Goal: Task Accomplishment & Management: Use online tool/utility

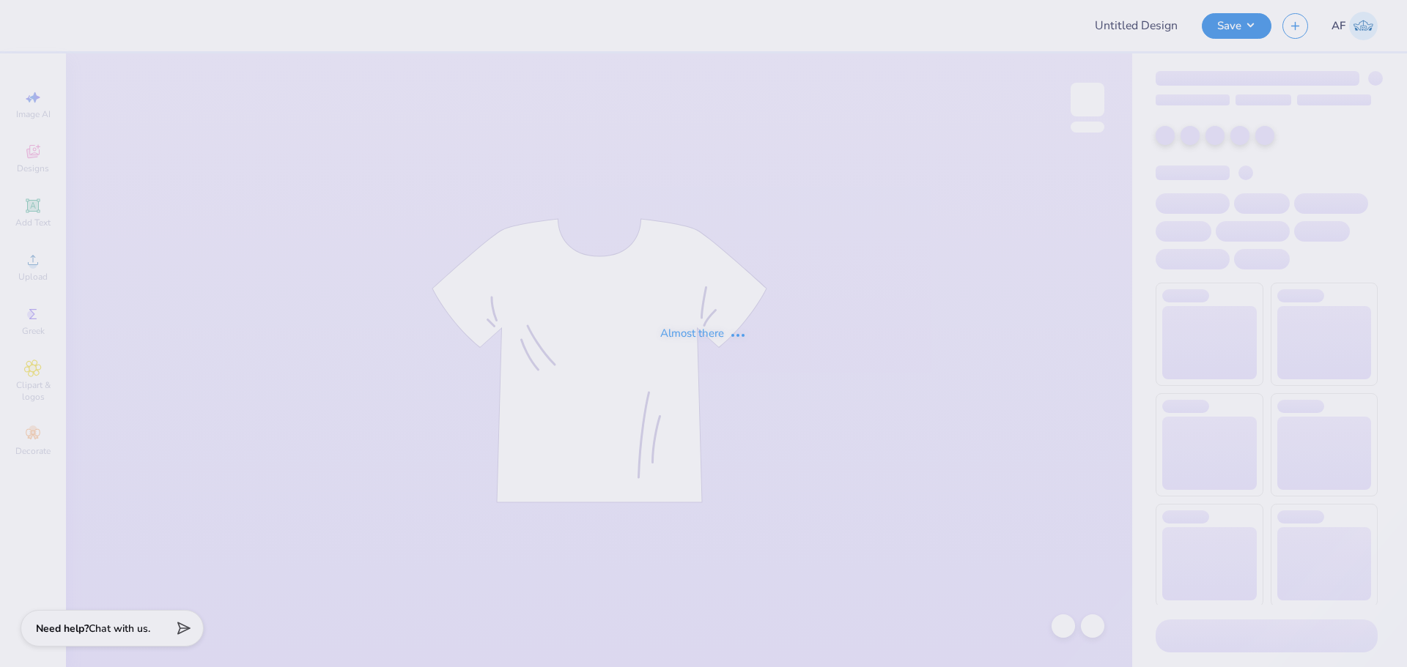
type input "Delyne Yonke Tapa : Hamilton College"
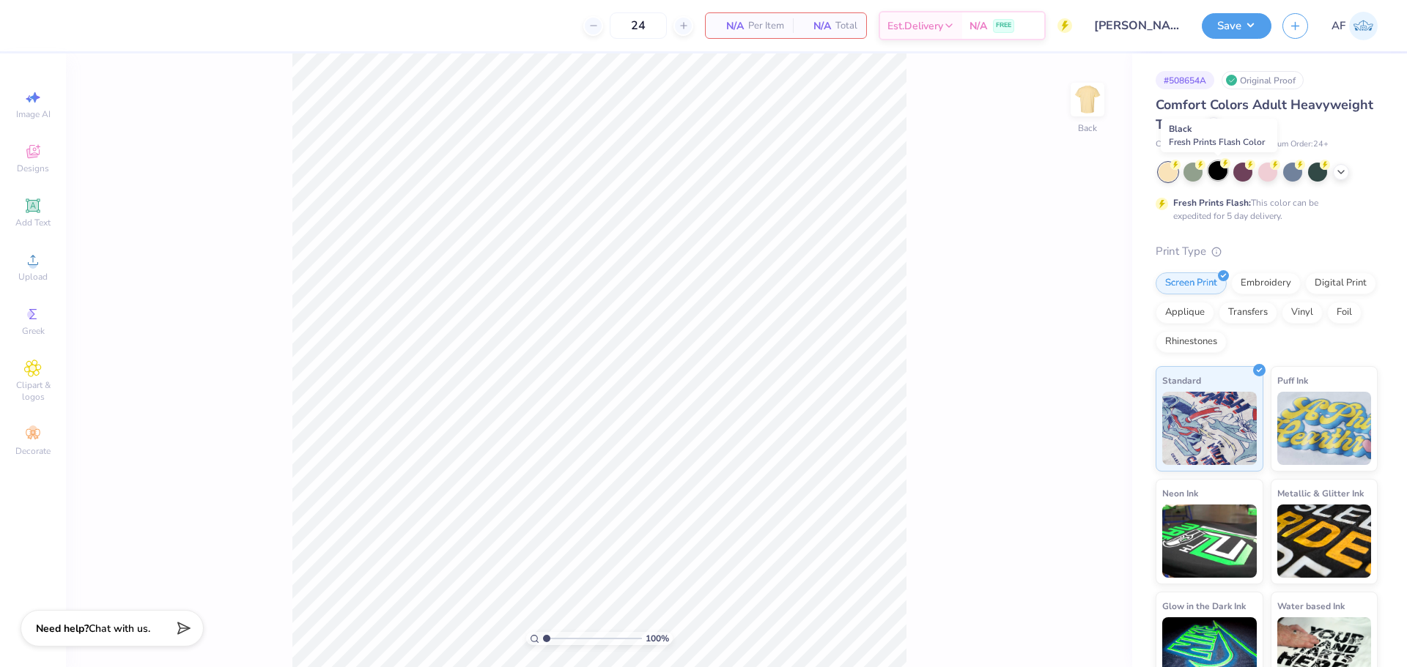
click at [1217, 166] on div at bounding box center [1217, 170] width 19 height 19
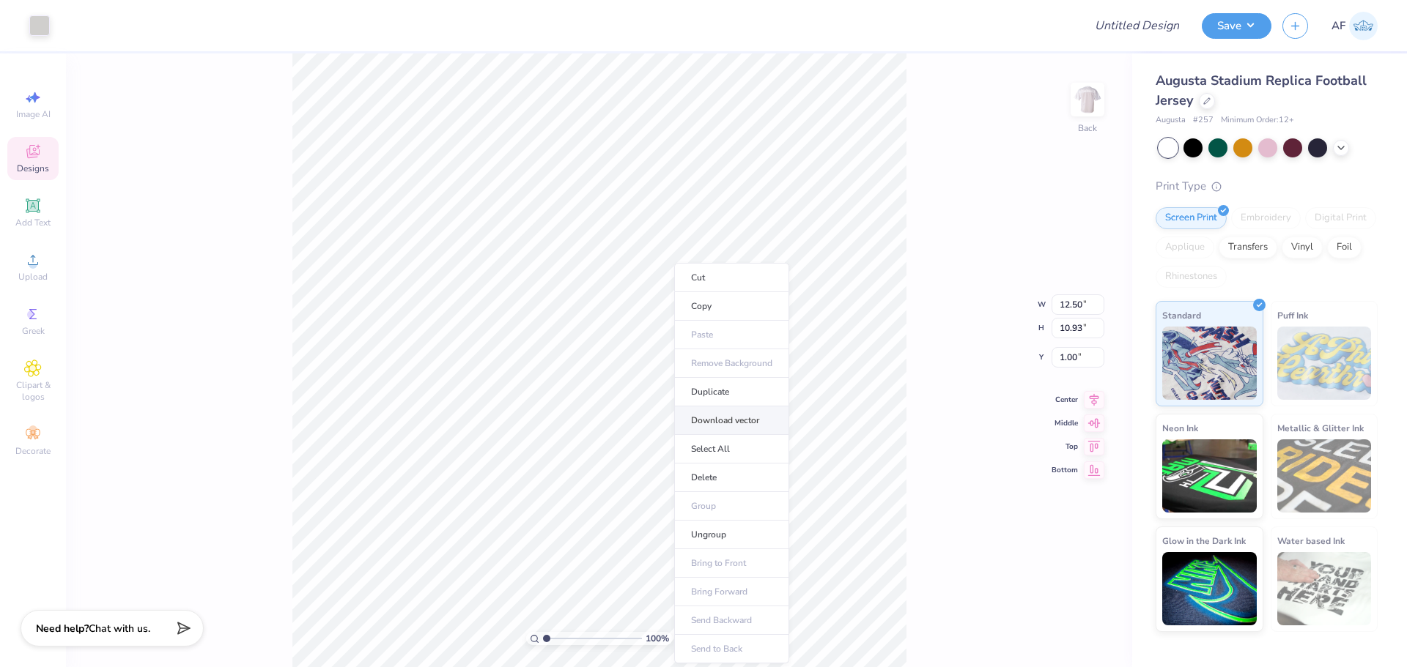
click at [709, 420] on li "Download vector" at bounding box center [731, 421] width 115 height 29
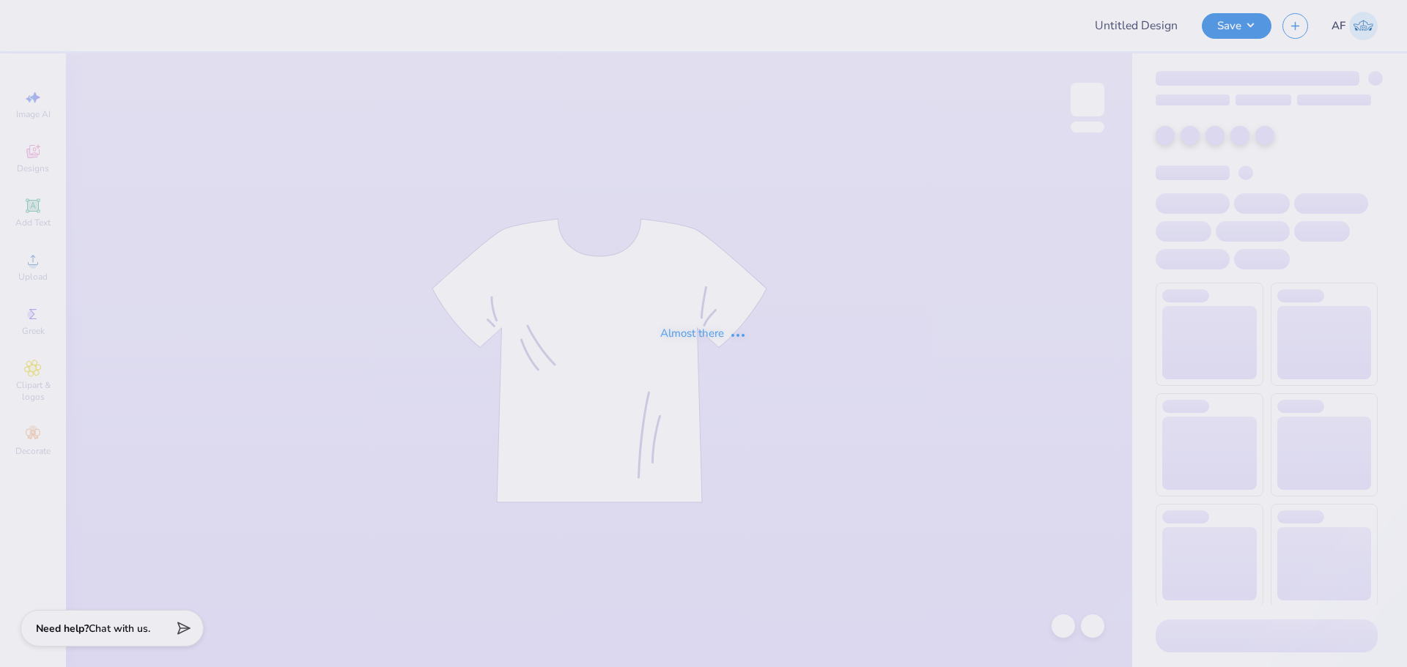
type input "[PERSON_NAME] : [PERSON_NAME][GEOGRAPHIC_DATA]"
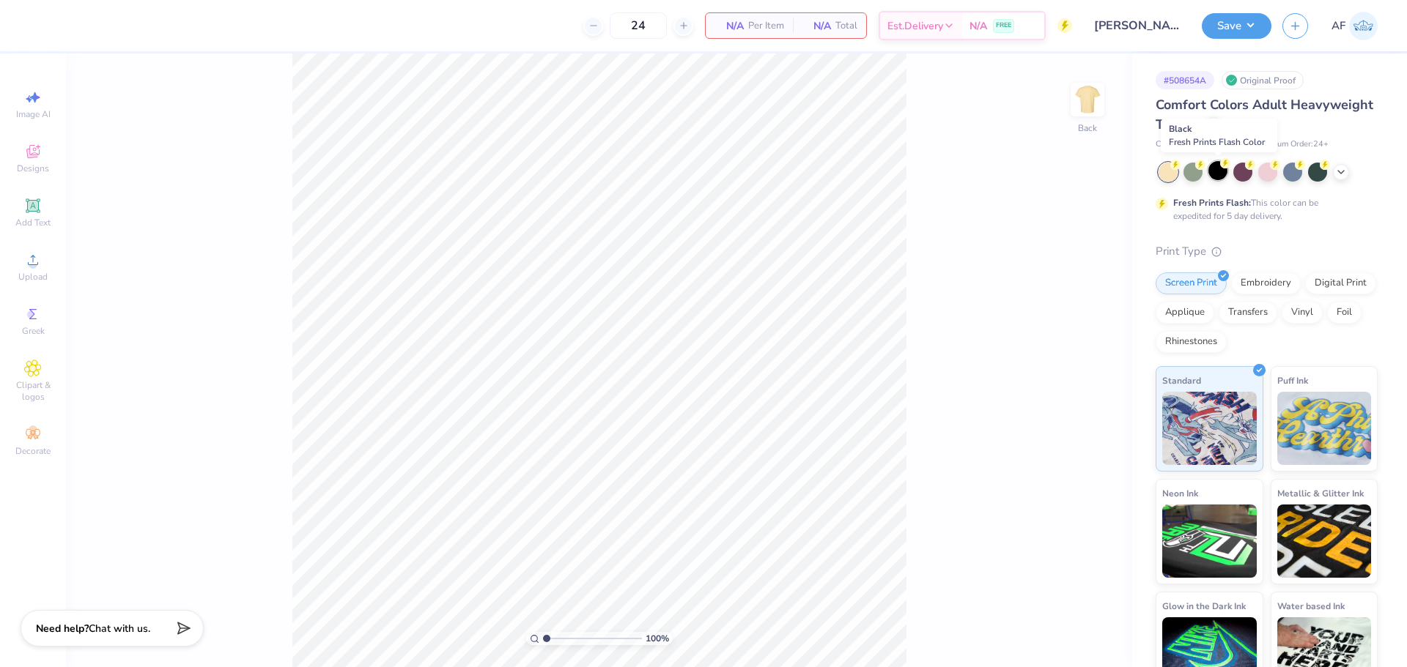
click at [1215, 172] on div at bounding box center [1217, 170] width 19 height 19
click at [38, 268] on icon at bounding box center [33, 260] width 18 height 18
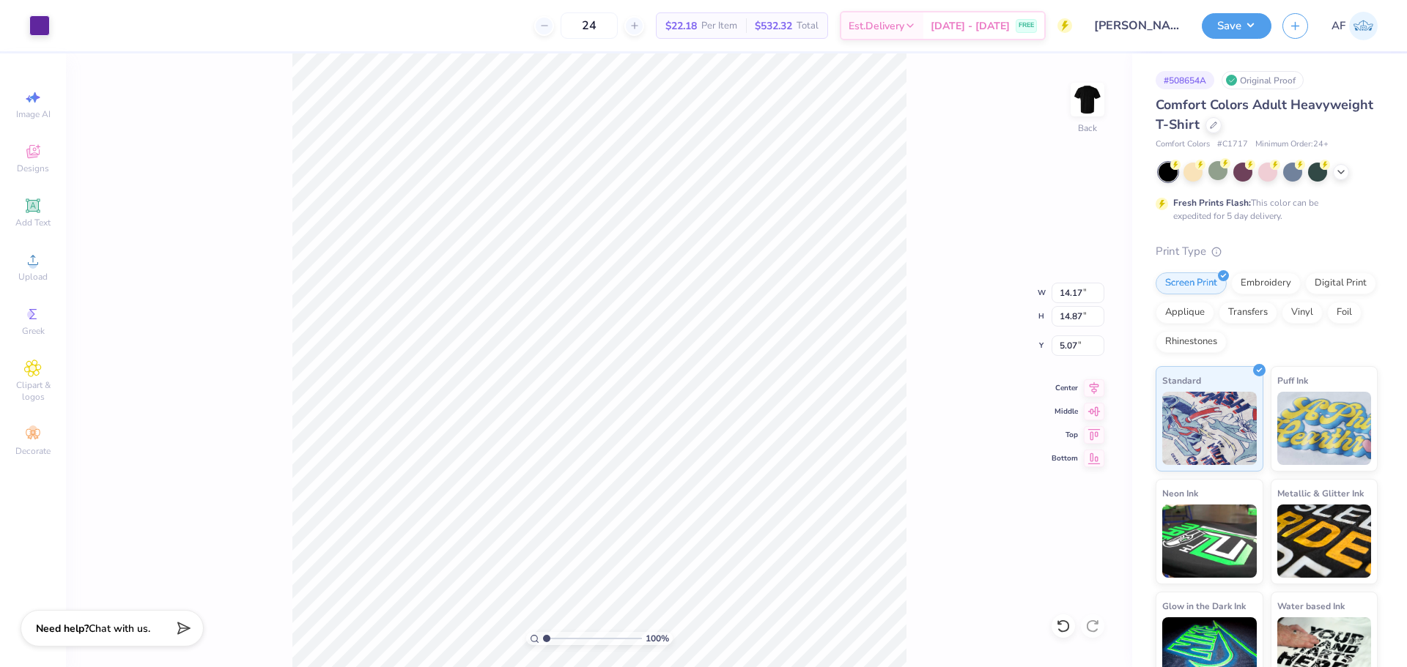
type input "1.83"
type input "1.73"
type input "18.20"
click at [743, 509] on li "Group" at bounding box center [764, 506] width 115 height 29
click at [738, 281] on li "Cut" at bounding box center [740, 277] width 115 height 29
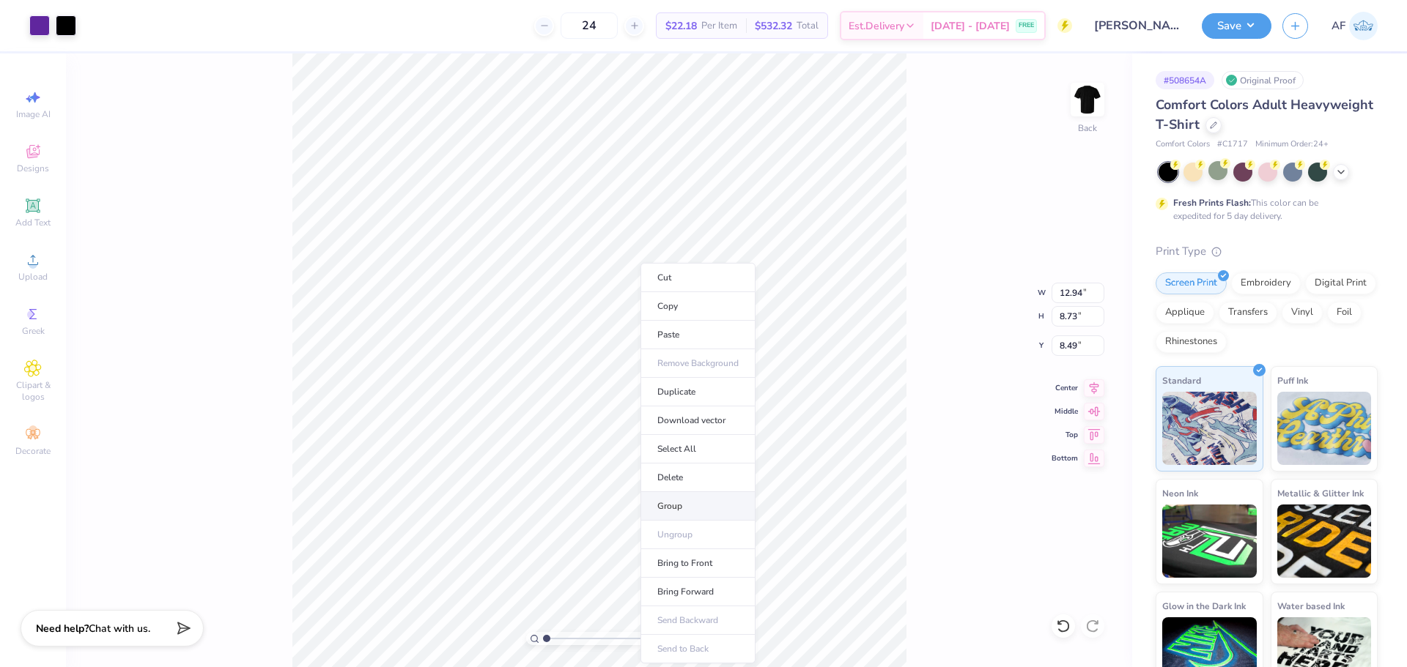
click at [686, 501] on li "Group" at bounding box center [697, 506] width 115 height 29
type input "10.79"
type input "7.28"
click at [1087, 391] on icon at bounding box center [1093, 386] width 21 height 18
click at [675, 500] on li "Group" at bounding box center [679, 506] width 115 height 29
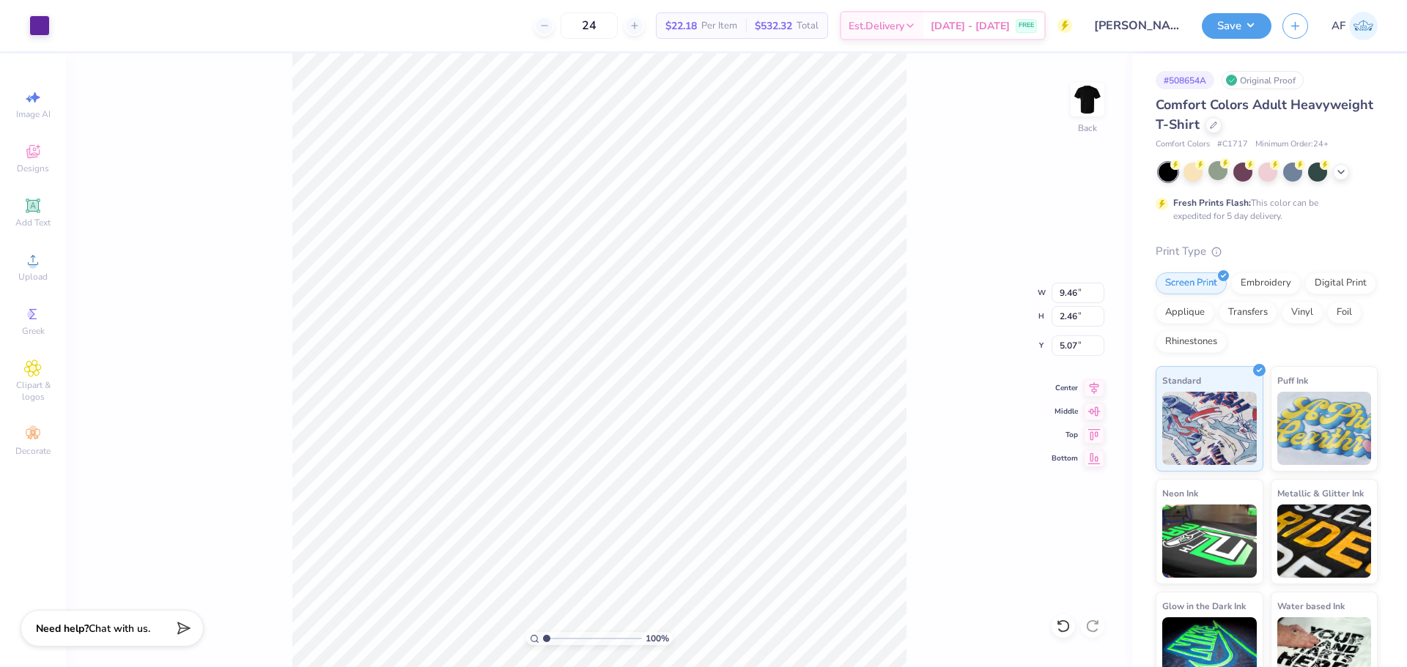
click at [181, 557] on div "100 % Back W 9.46 9.46 " H 2.46 2.46 " Y 5.07 5.07 " Center Middle Top Bottom" at bounding box center [599, 360] width 1066 height 614
type input "10.79"
type input "10.71"
click at [1072, 291] on input "10.79" at bounding box center [1077, 293] width 53 height 21
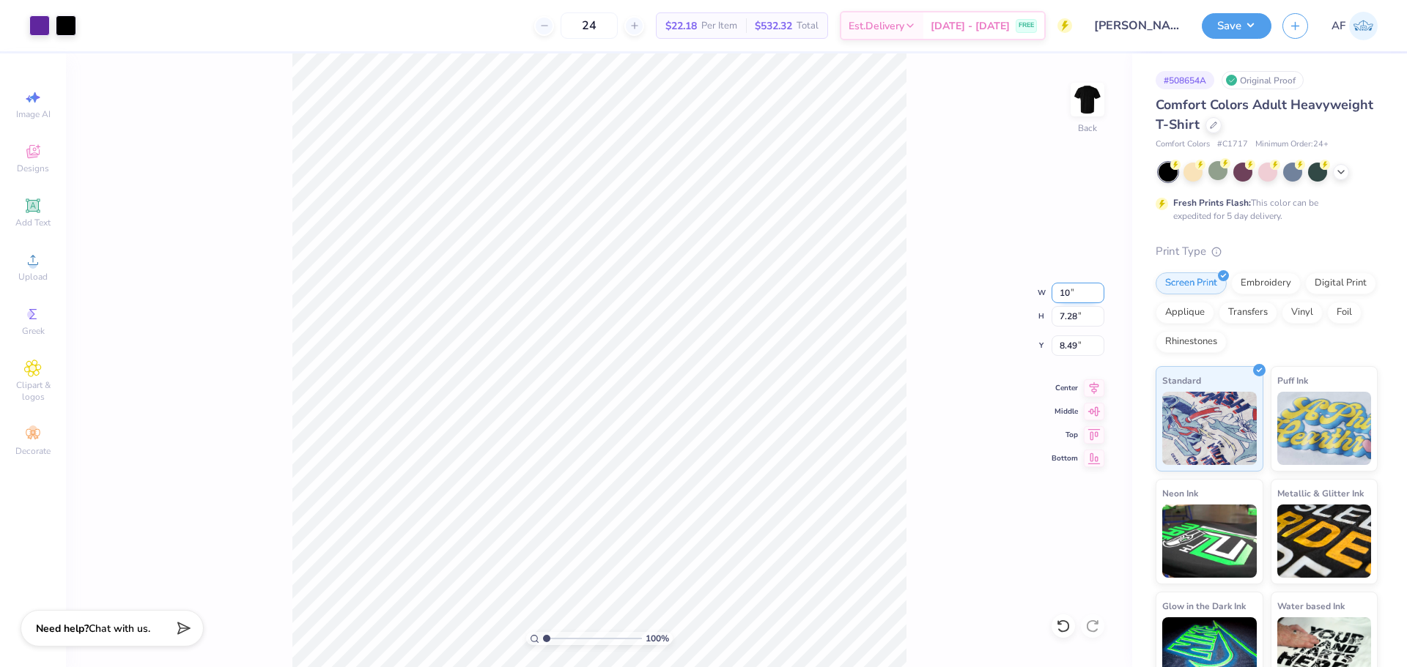
type input "10.00"
type input "6.75"
type input "8.76"
click at [1072, 291] on input "10.00" at bounding box center [1077, 293] width 53 height 21
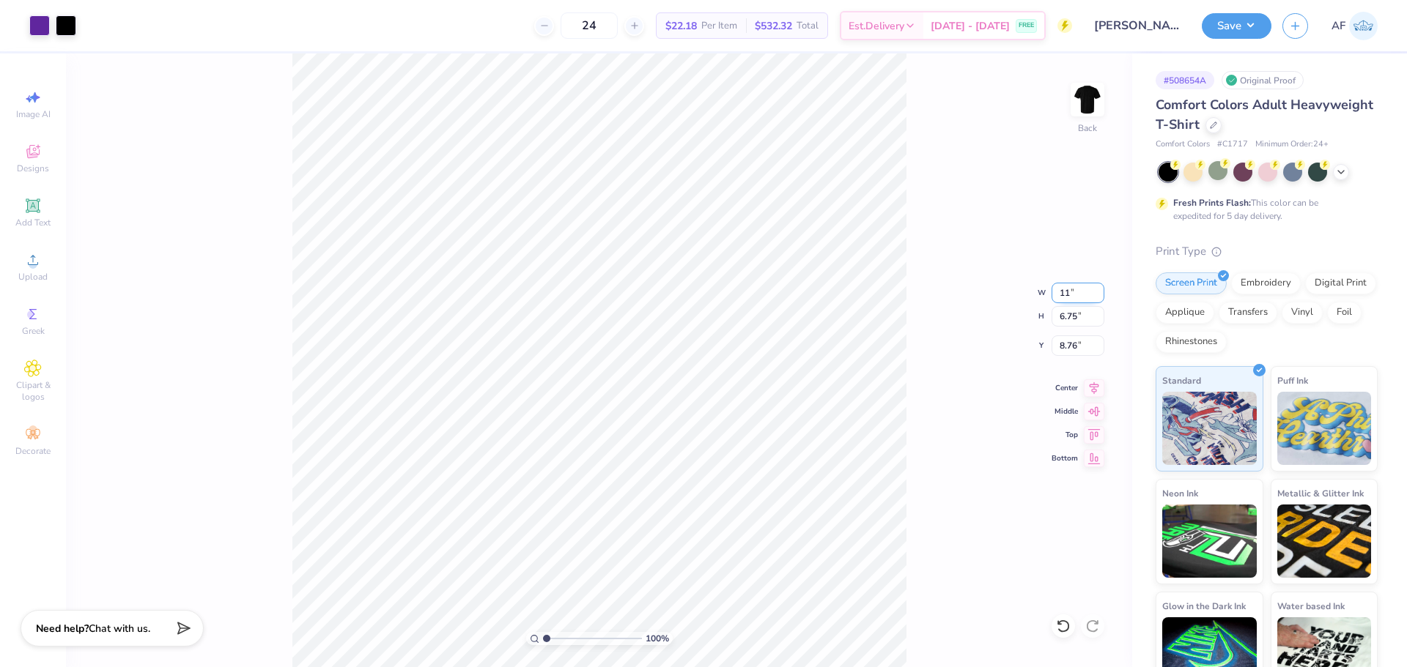
type input "11.00"
type input "7.42"
type input "8.42"
type input "9.46"
type input "2.46"
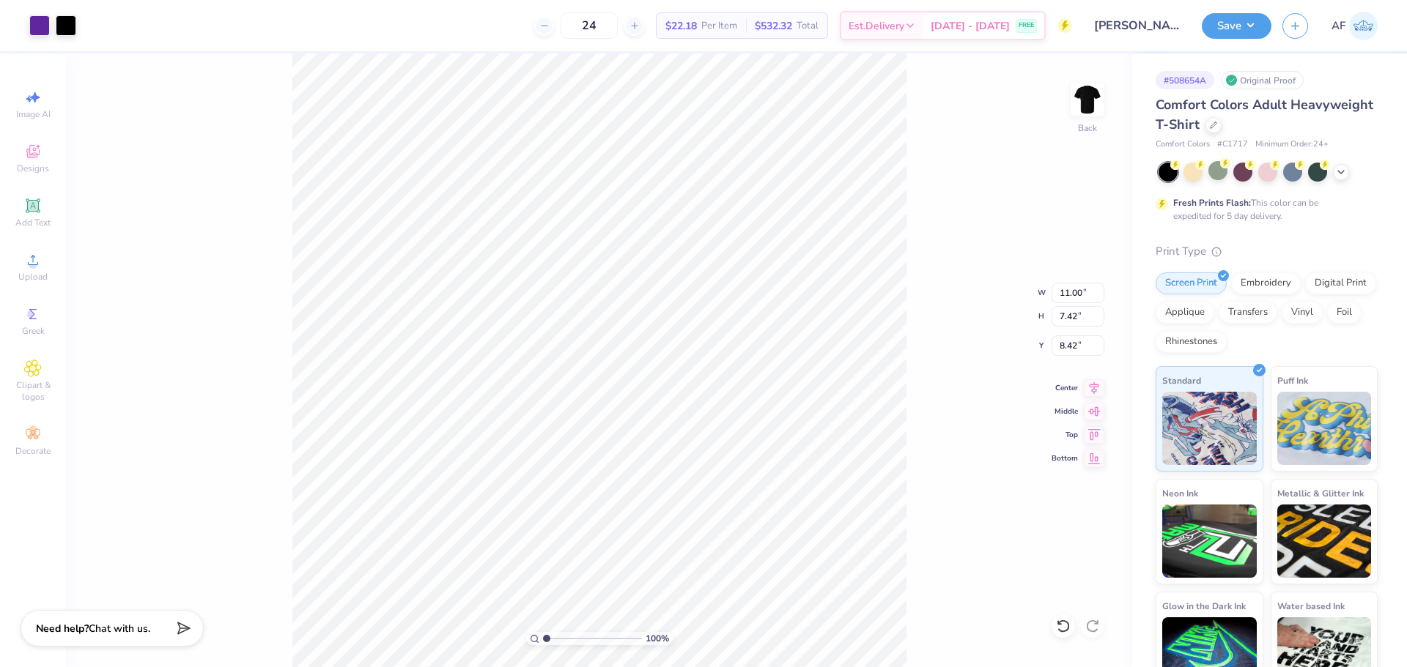
type input "5.07"
click at [1070, 291] on input "9.46" at bounding box center [1077, 293] width 53 height 21
type input "11.00"
type input "2.86"
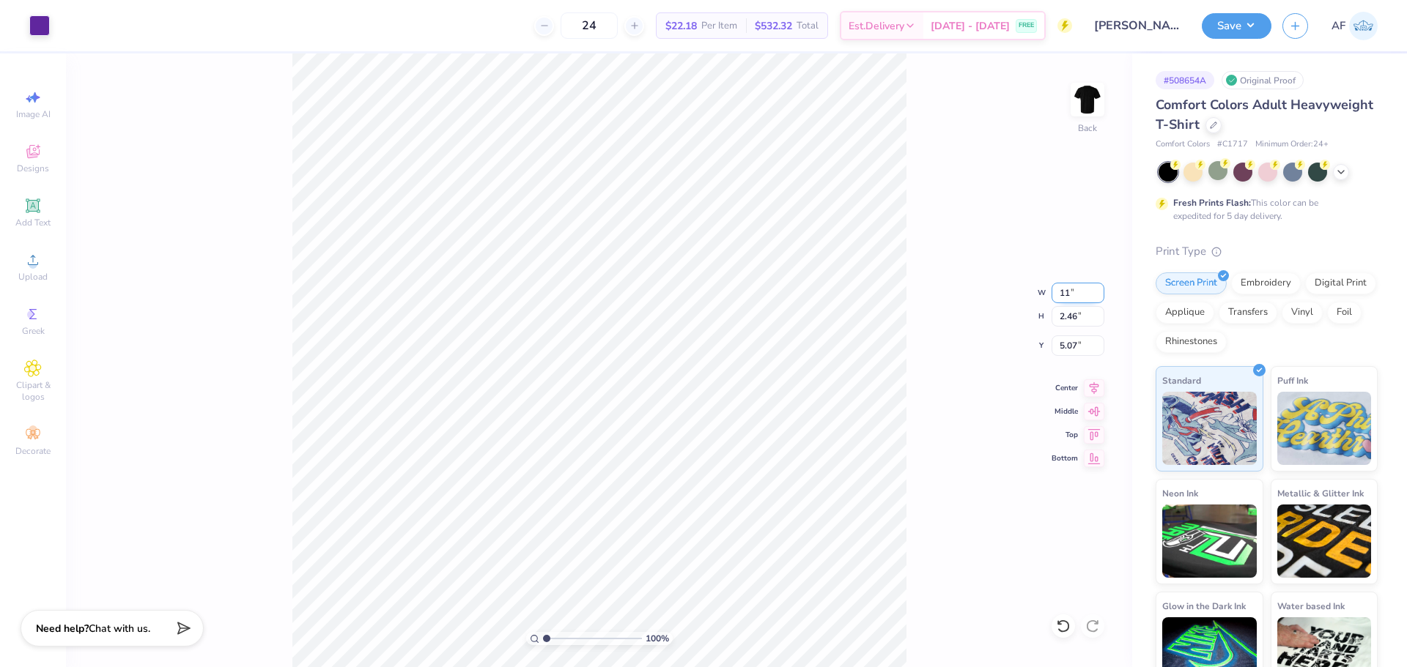
type input "4.86"
click at [1070, 284] on input "11.00" at bounding box center [1077, 293] width 53 height 21
type input "10.00"
type input "2.60"
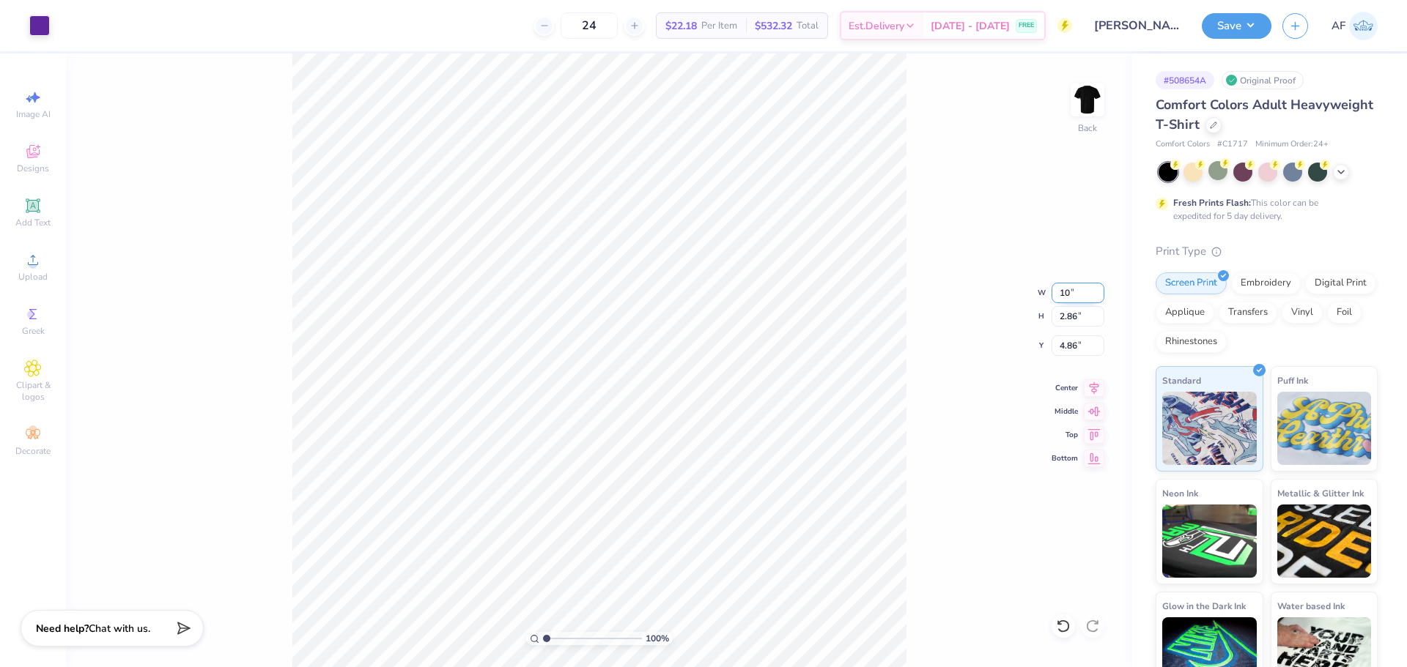
type input "4.99"
click at [1038, 331] on div "100 % Back W 11.00 11.00 " H 10.85 10.85 " Y 4.99 4.99 " Center Middle Top Bott…" at bounding box center [599, 360] width 1066 height 614
click at [1070, 347] on div "100 % Back W 11.00 H 10.85 Y 4.99 Center Middle Top Bottom" at bounding box center [599, 360] width 1066 height 614
click at [1069, 342] on input "4.99" at bounding box center [1077, 346] width 53 height 21
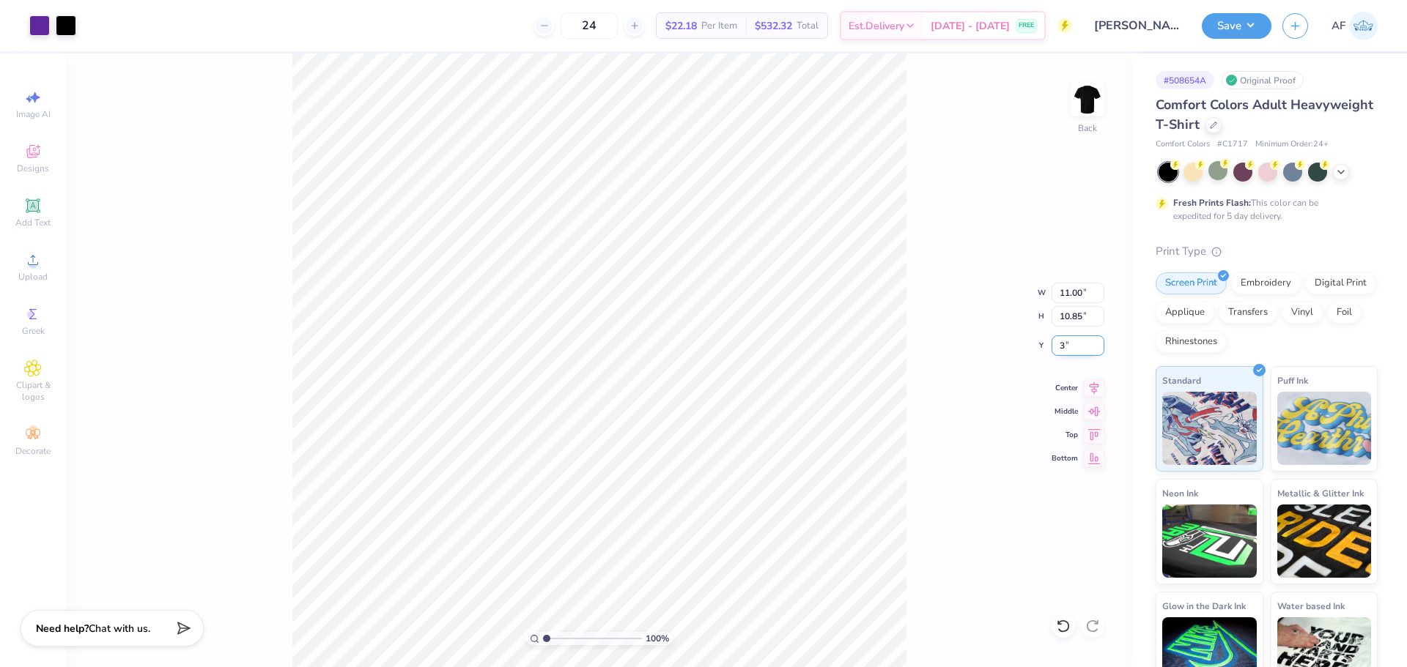
type input "3.00"
click at [962, 403] on div "100 % Back W 11.00 11.00 " H 10.85 10.85 " Y 3.00 3.00 " Center Middle Top Bott…" at bounding box center [599, 360] width 1066 height 614
click at [1068, 294] on input "11.00" at bounding box center [1077, 293] width 53 height 21
type input "10.00"
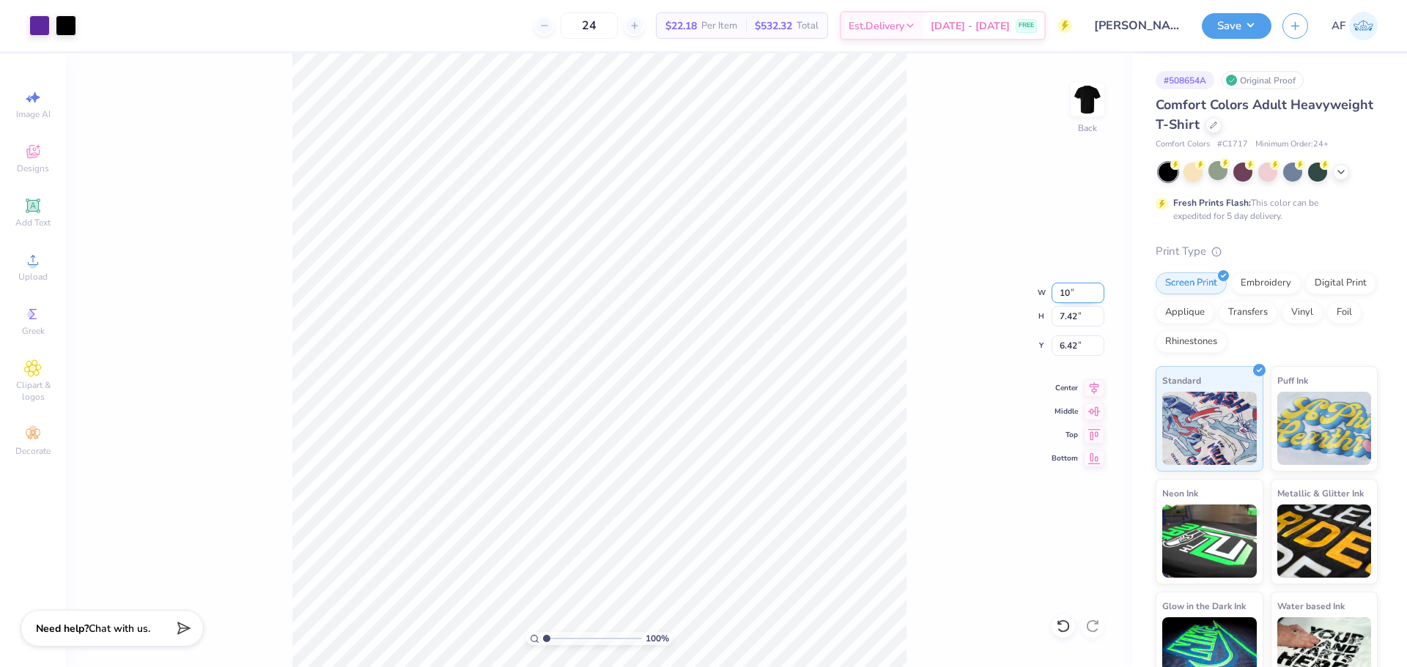
type input "6.75"
type input "6.76"
type input "6.51"
type input "6.65"
click at [1068, 298] on input "10.02" at bounding box center [1077, 293] width 53 height 21
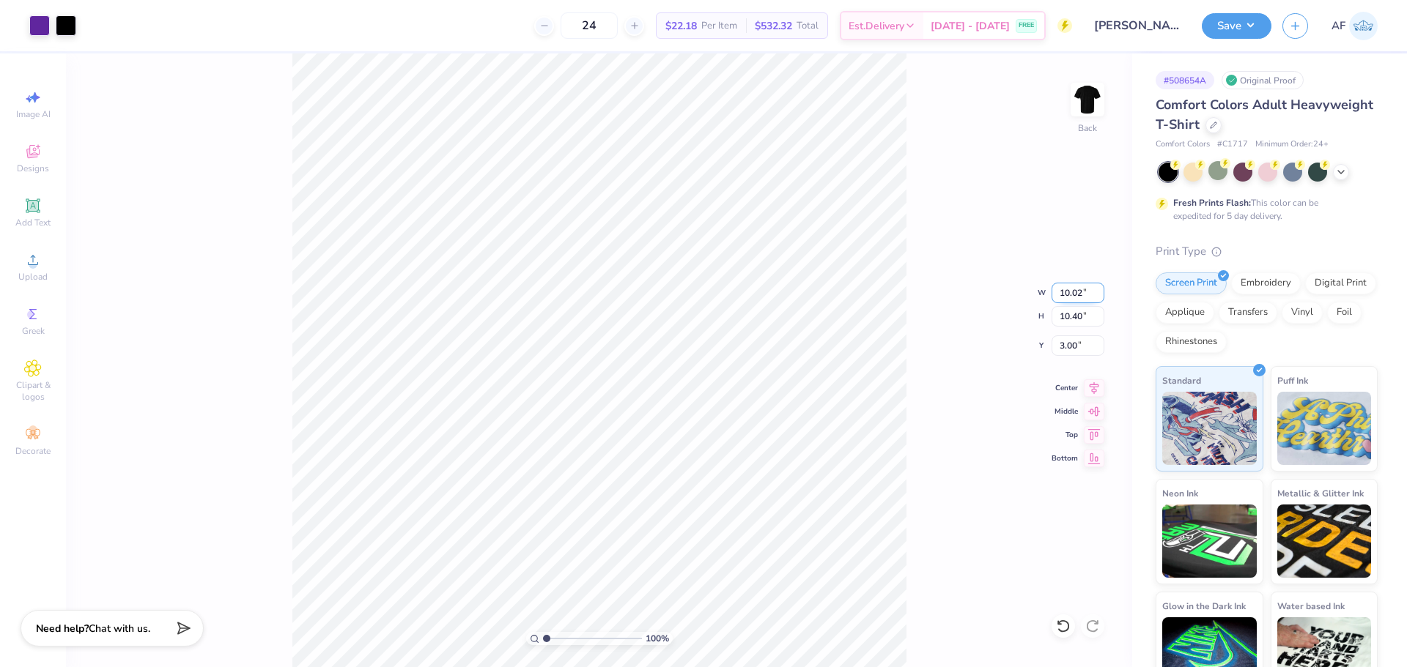
click at [1068, 298] on input "10.02" at bounding box center [1077, 293] width 53 height 21
type input "10.00"
type input "10.38"
type input "3.01"
click at [953, 142] on div "100 % Back W 10.00 10.00 " H 10.38 10.38 " Y 3.01 3.01 " Center Middle Top Bott…" at bounding box center [599, 360] width 1066 height 614
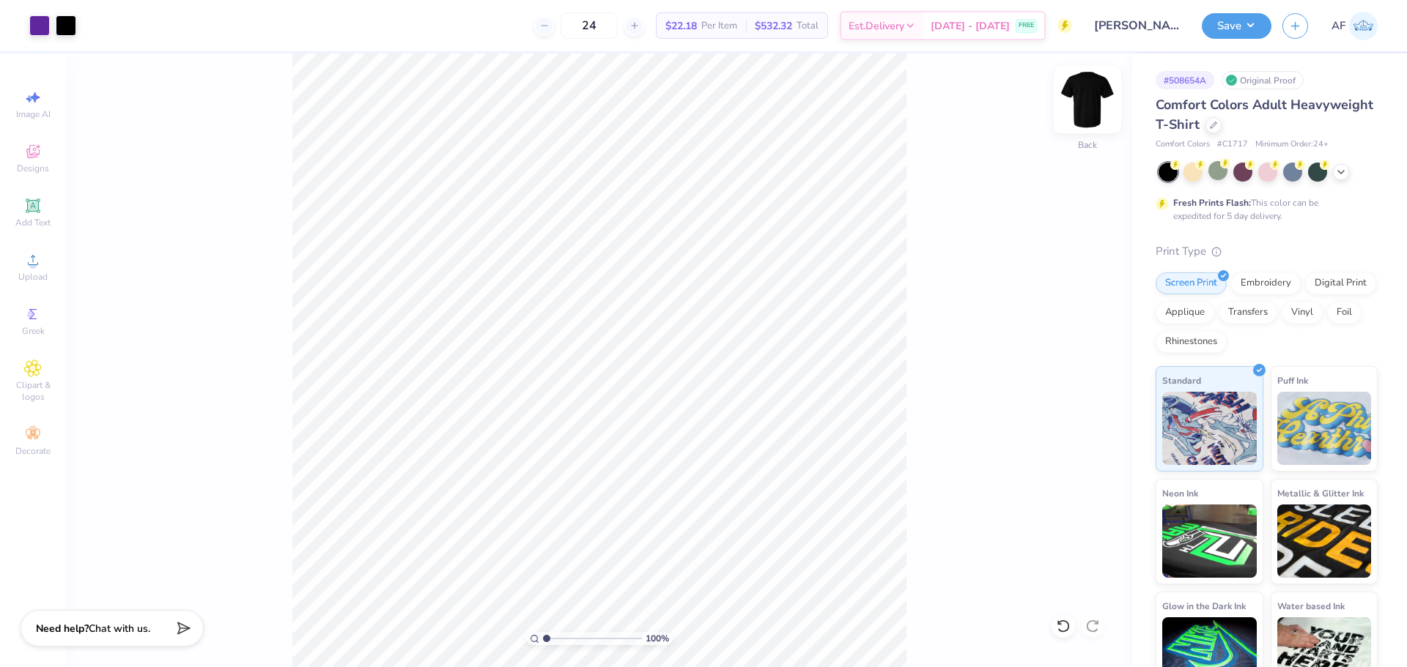
click at [1088, 85] on img at bounding box center [1087, 99] width 59 height 59
click at [1070, 292] on input "14.41" at bounding box center [1077, 293] width 53 height 21
type input "10.00"
type input "1.22"
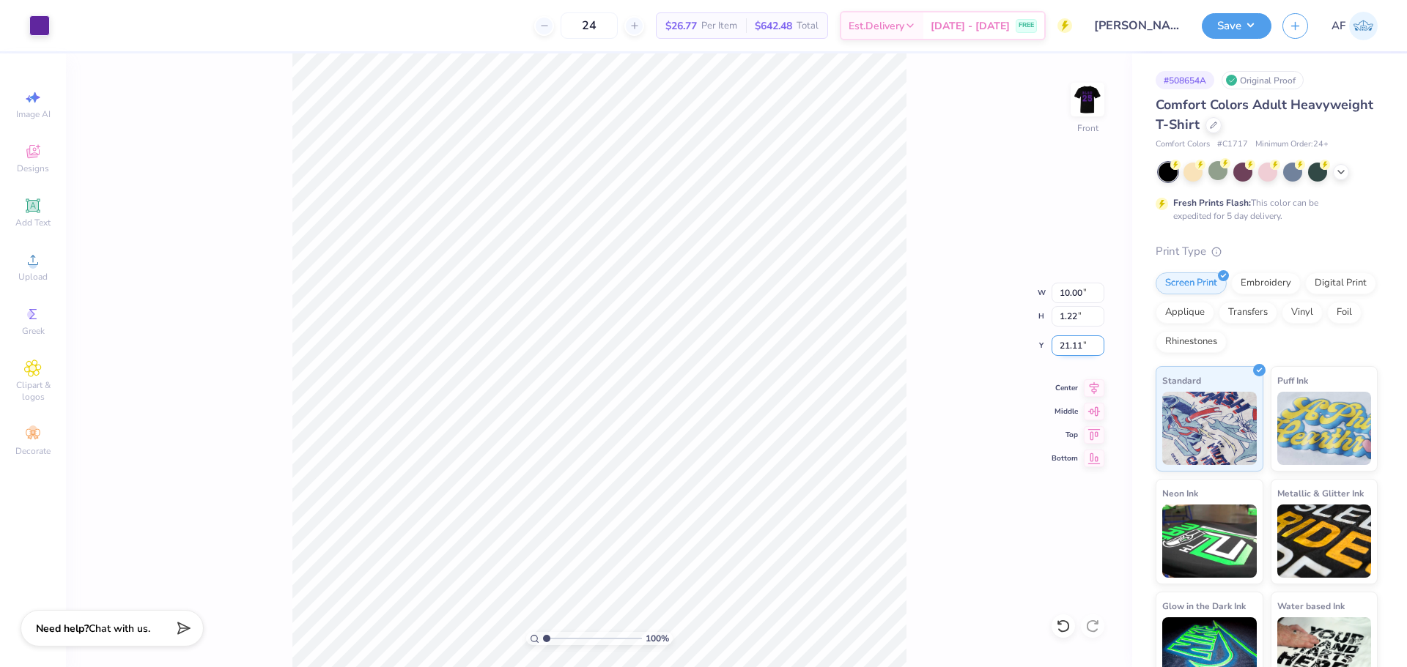
click at [1075, 341] on input "21.11" at bounding box center [1077, 346] width 53 height 21
type input "3.00"
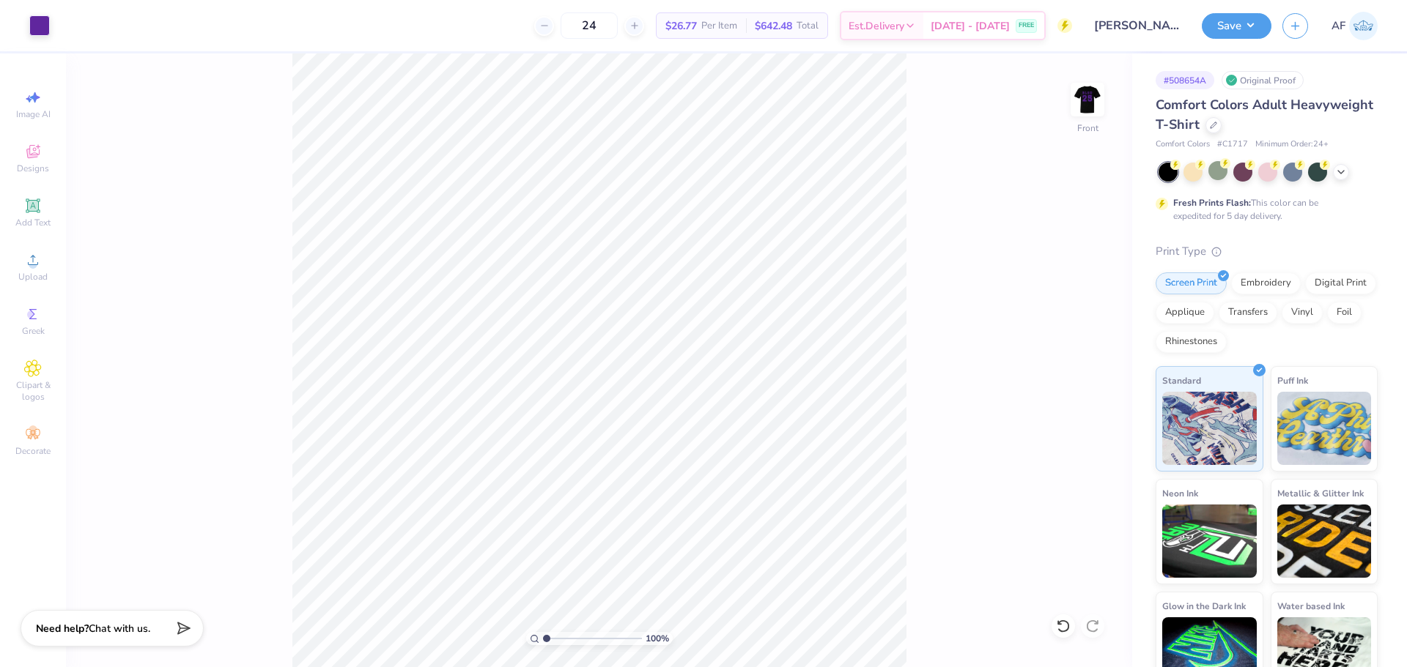
click at [277, 206] on div "100 % Front" at bounding box center [599, 360] width 1066 height 614
click at [1068, 289] on input "10.00" at bounding box center [1077, 293] width 53 height 21
type input "11.00"
type input "1.35"
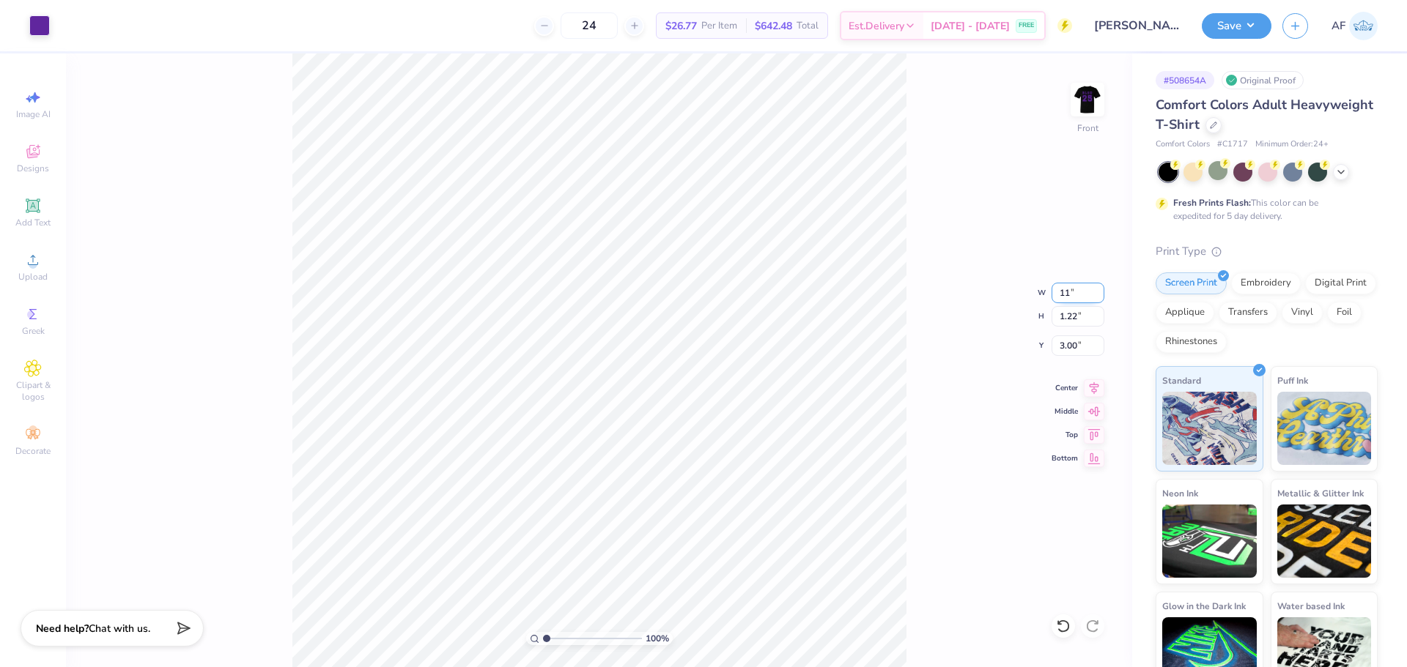
type input "2.94"
click at [150, 308] on div "100 % Front" at bounding box center [599, 360] width 1066 height 614
click at [1094, 390] on icon at bounding box center [1094, 385] width 10 height 12
click at [1087, 104] on img at bounding box center [1087, 99] width 59 height 59
click at [281, 549] on div "100 % Back" at bounding box center [599, 360] width 1066 height 614
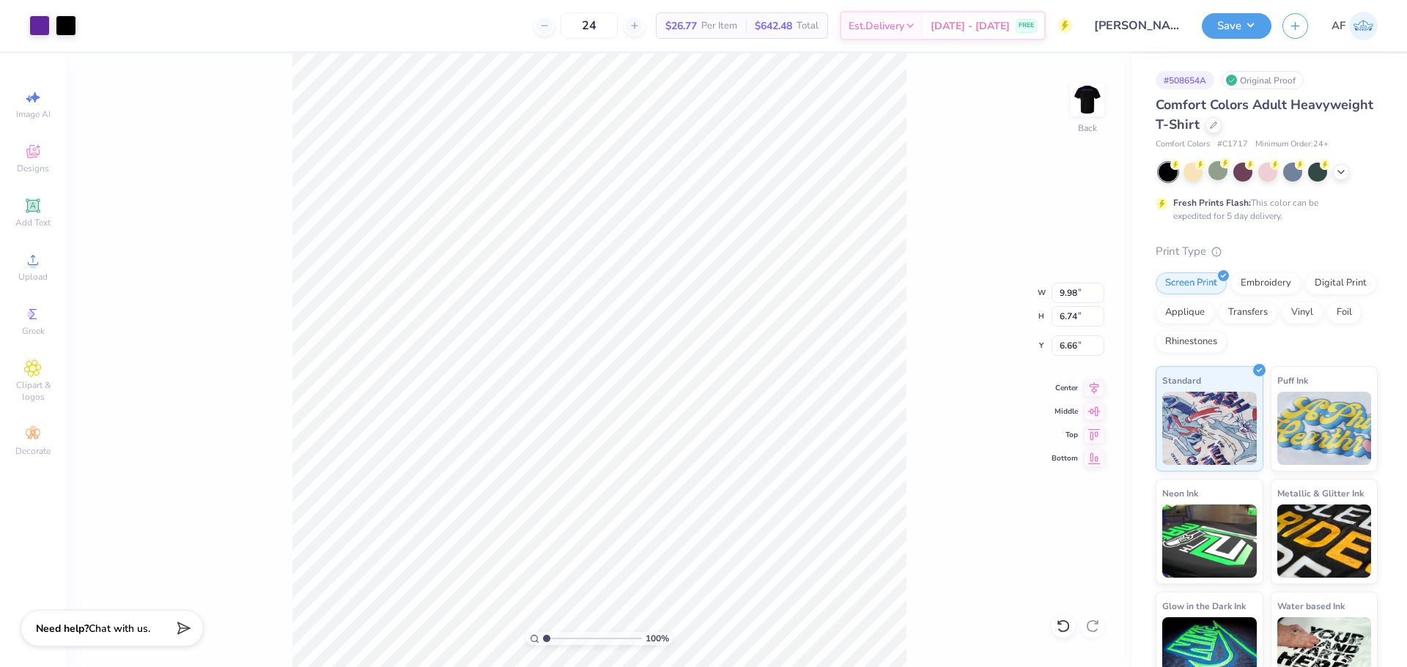
type input "2.60"
type input "3.01"
click at [936, 122] on div "100 % Back W 9.98 9.98 " H 2.60 2.60 " Y 3.01 3.01 " Center Middle Top Bottom" at bounding box center [599, 360] width 1066 height 614
click at [269, 471] on div "100 % Back" at bounding box center [599, 360] width 1066 height 614
click at [1066, 342] on input "3.01" at bounding box center [1077, 346] width 53 height 21
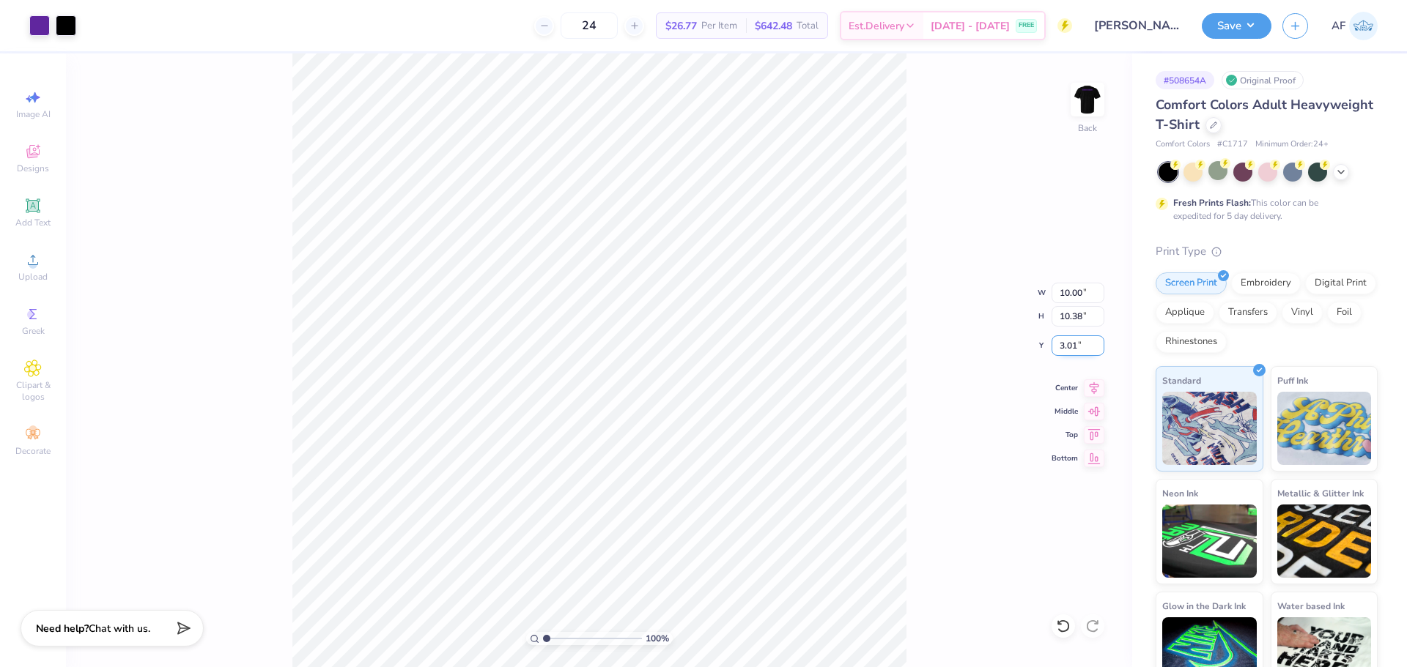
click at [1066, 342] on input "3.01" at bounding box center [1077, 346] width 53 height 21
type input "3.00"
type input "6.50"
click at [86, 459] on div "100 % Back" at bounding box center [599, 360] width 1066 height 614
click at [1097, 107] on img at bounding box center [1087, 99] width 59 height 59
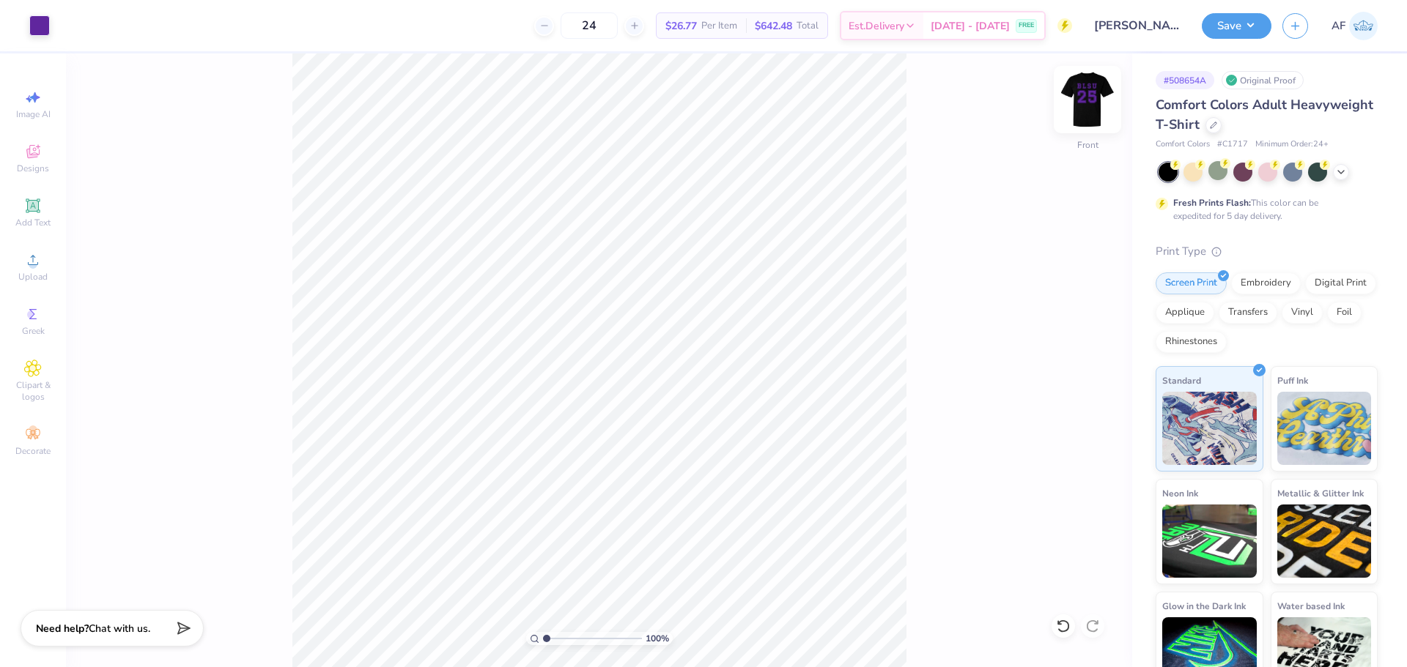
click at [1095, 105] on img at bounding box center [1087, 99] width 59 height 59
click at [1073, 295] on input "10.00" at bounding box center [1077, 293] width 53 height 21
type input "12.50"
type input "12.80"
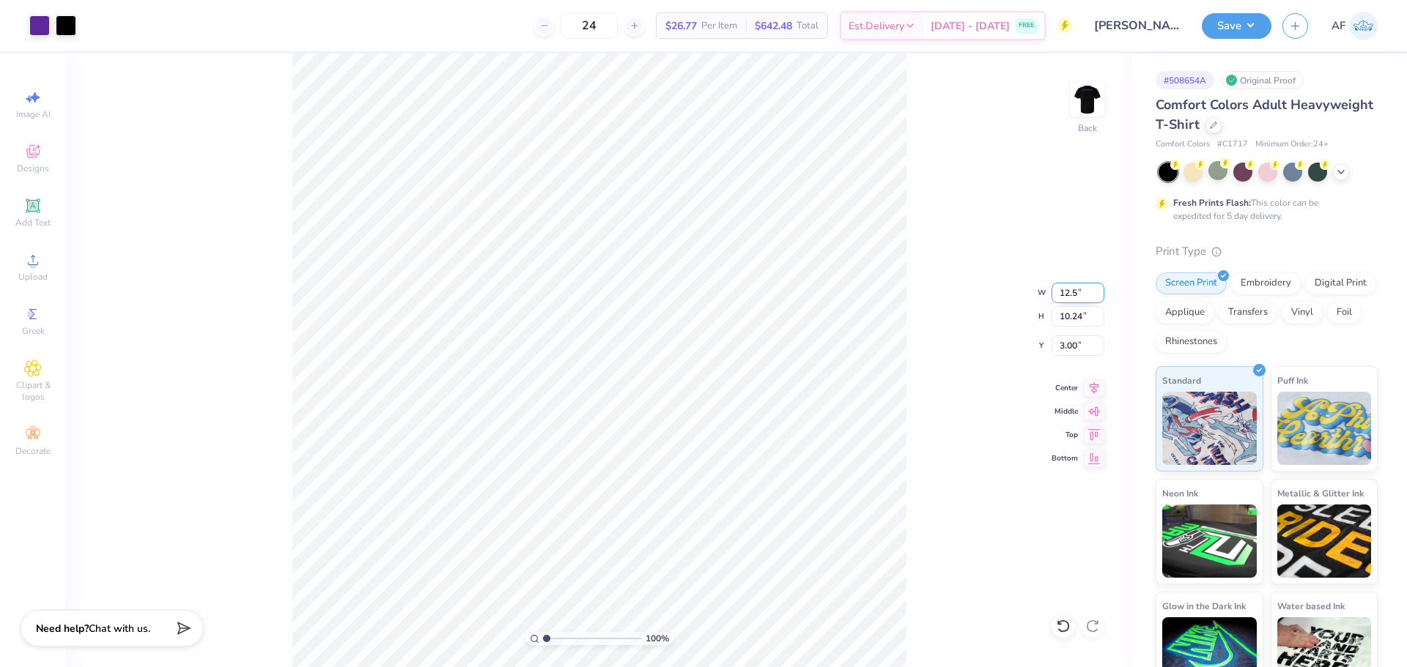
type input "1.72"
click at [1084, 113] on img at bounding box center [1087, 99] width 59 height 59
click at [1084, 113] on img at bounding box center [1087, 99] width 29 height 29
click at [1264, 29] on button "Save" at bounding box center [1236, 24] width 70 height 26
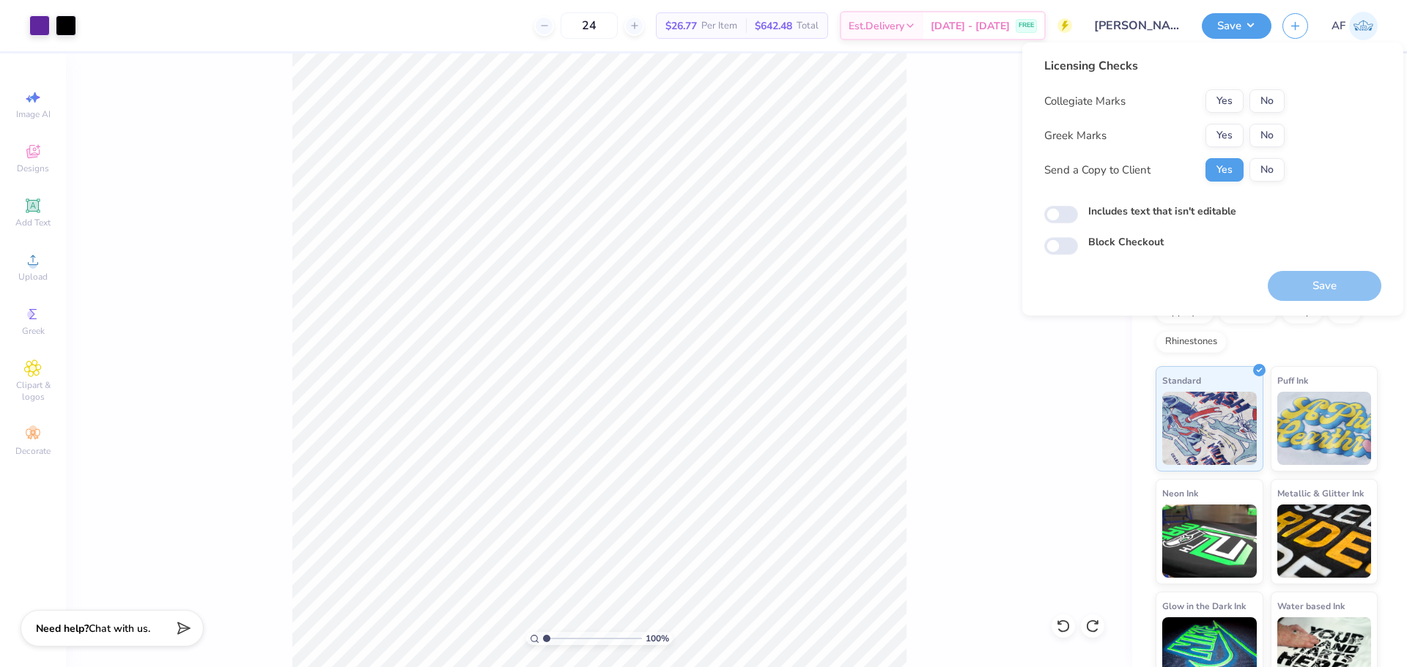
click at [1275, 113] on div "Collegiate Marks Yes No Greek Marks Yes No Send a Copy to Client Yes No" at bounding box center [1164, 135] width 240 height 92
click at [1269, 138] on button "No" at bounding box center [1266, 135] width 35 height 23
click at [1269, 108] on button "No" at bounding box center [1266, 100] width 35 height 23
click at [992, 321] on div "100 % Back" at bounding box center [599, 360] width 1066 height 614
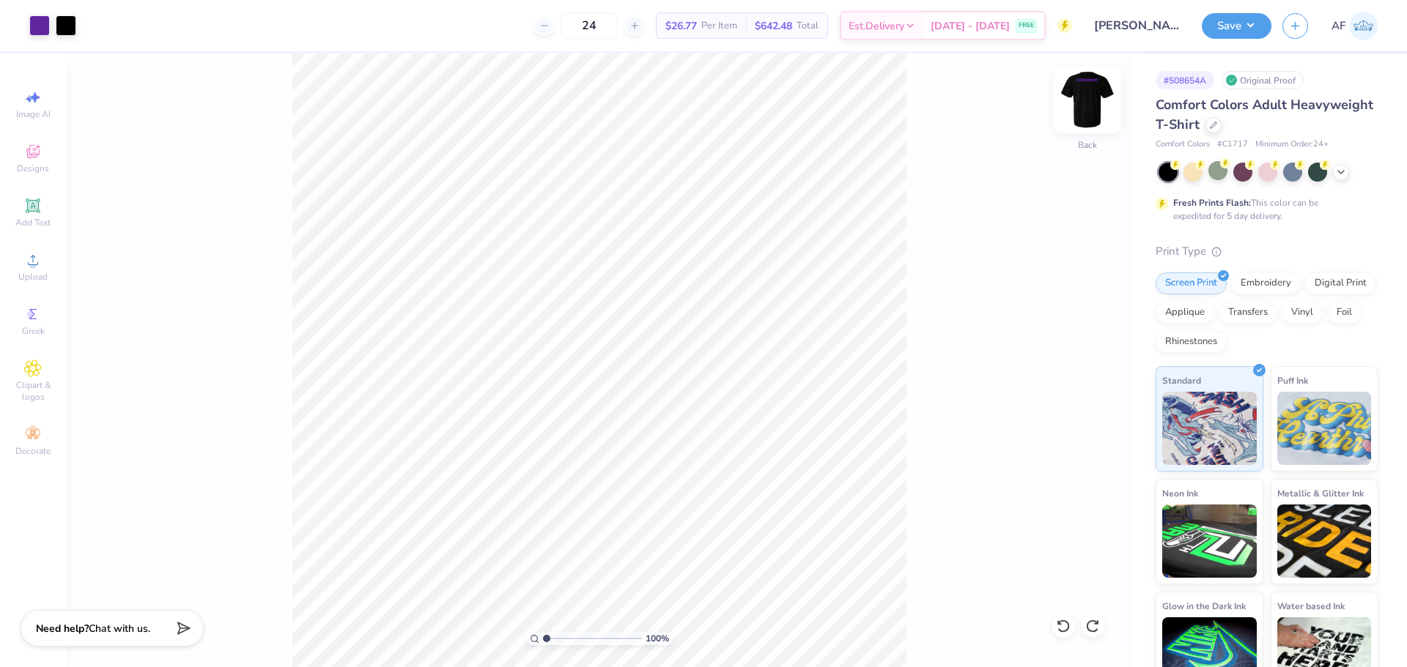
click at [1089, 108] on img at bounding box center [1087, 99] width 59 height 59
click at [1059, 297] on input "11.00" at bounding box center [1077, 293] width 53 height 21
type input "12.50"
type input "1.53"
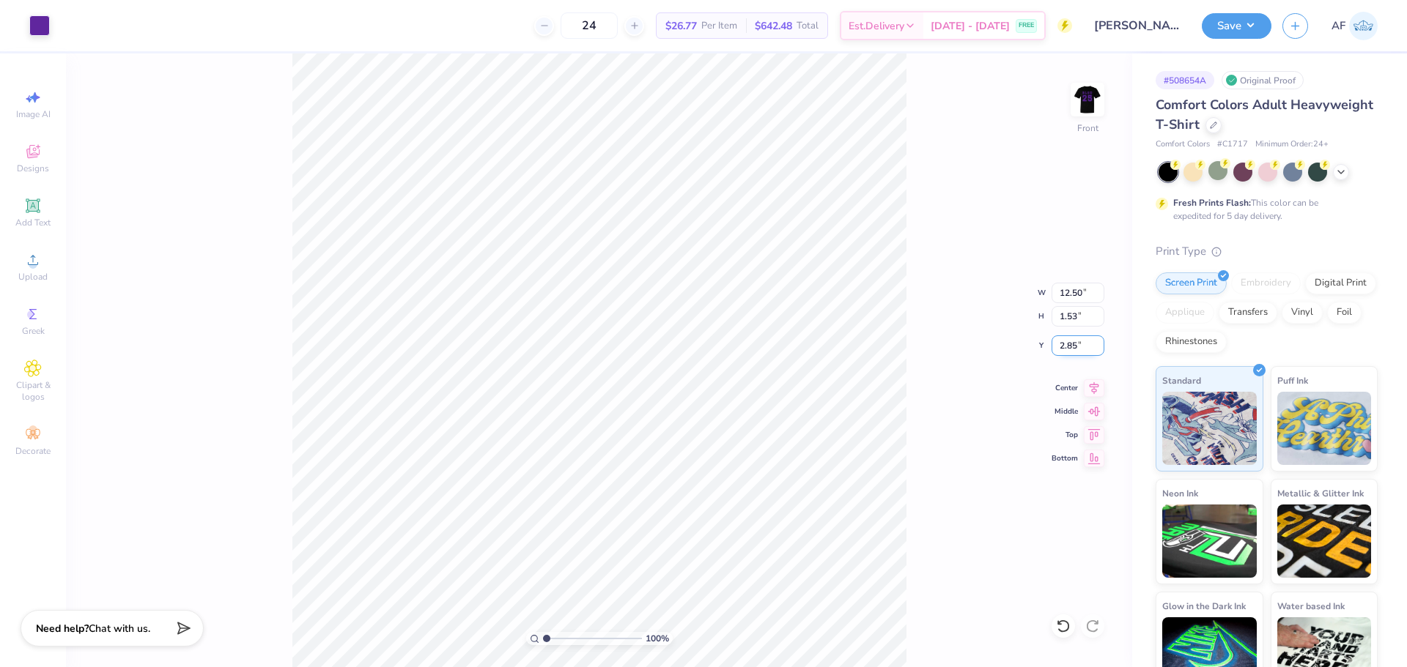
click at [1070, 344] on input "2.85" at bounding box center [1077, 346] width 53 height 21
type input "3.00"
click at [1258, 23] on button "Save" at bounding box center [1236, 24] width 70 height 26
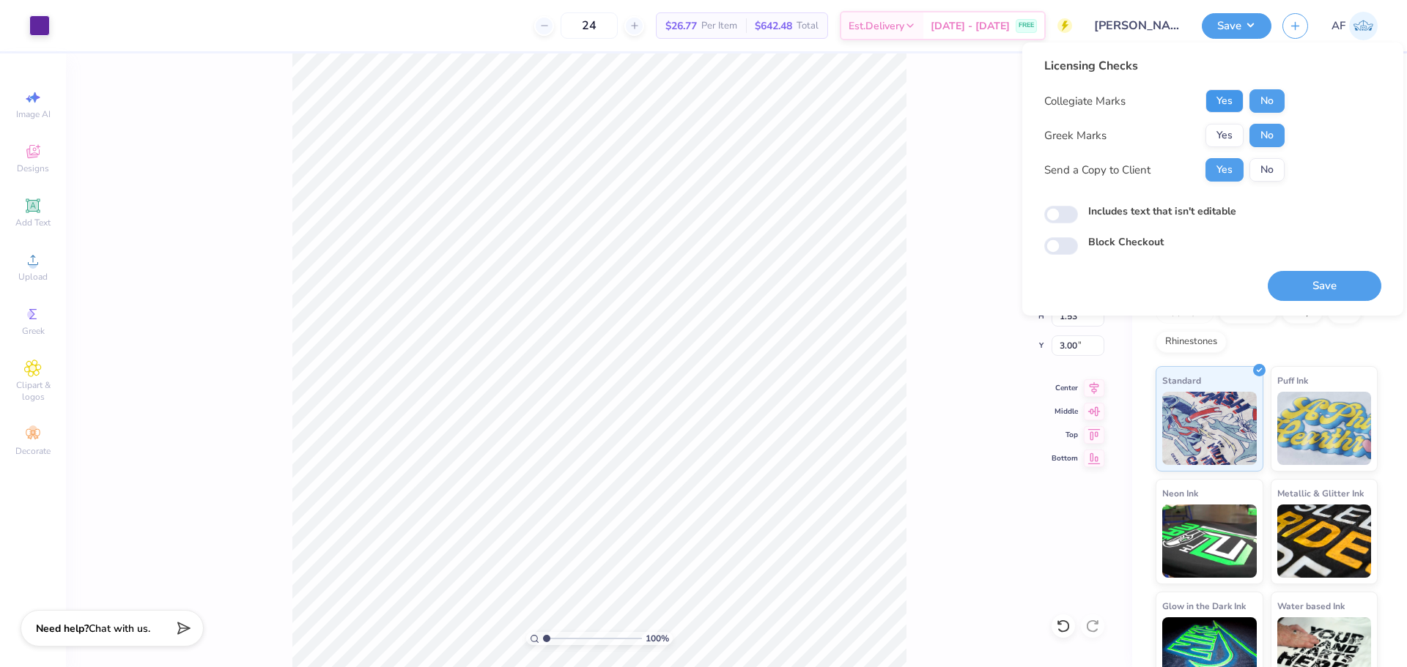
click at [1218, 101] on button "Yes" at bounding box center [1224, 100] width 38 height 23
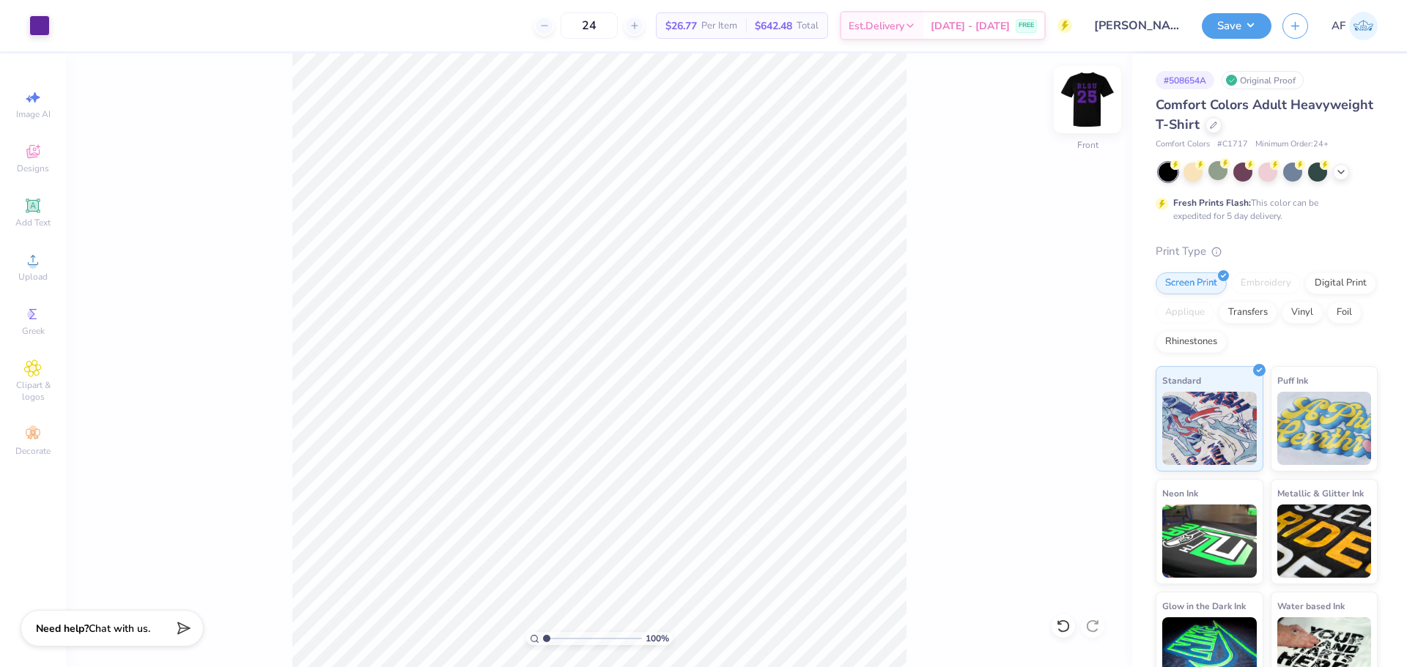
click at [1089, 108] on img at bounding box center [1087, 99] width 59 height 59
click at [1073, 297] on input "10.00" at bounding box center [1077, 293] width 53 height 21
type input "11.00"
type input "11.26"
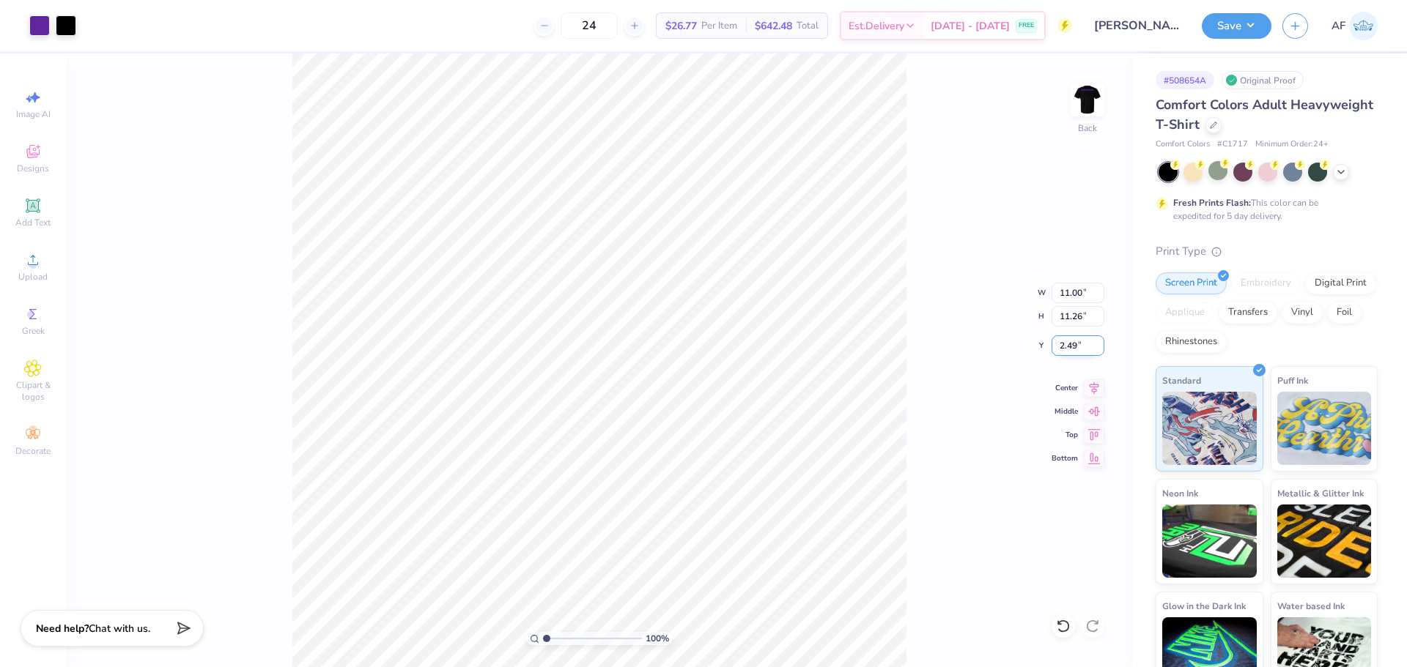
click at [1071, 346] on input "2.49" at bounding box center [1077, 346] width 53 height 21
type input "3.00"
click at [256, 527] on div "100 % Back" at bounding box center [599, 360] width 1066 height 614
click at [1092, 109] on img at bounding box center [1087, 99] width 59 height 59
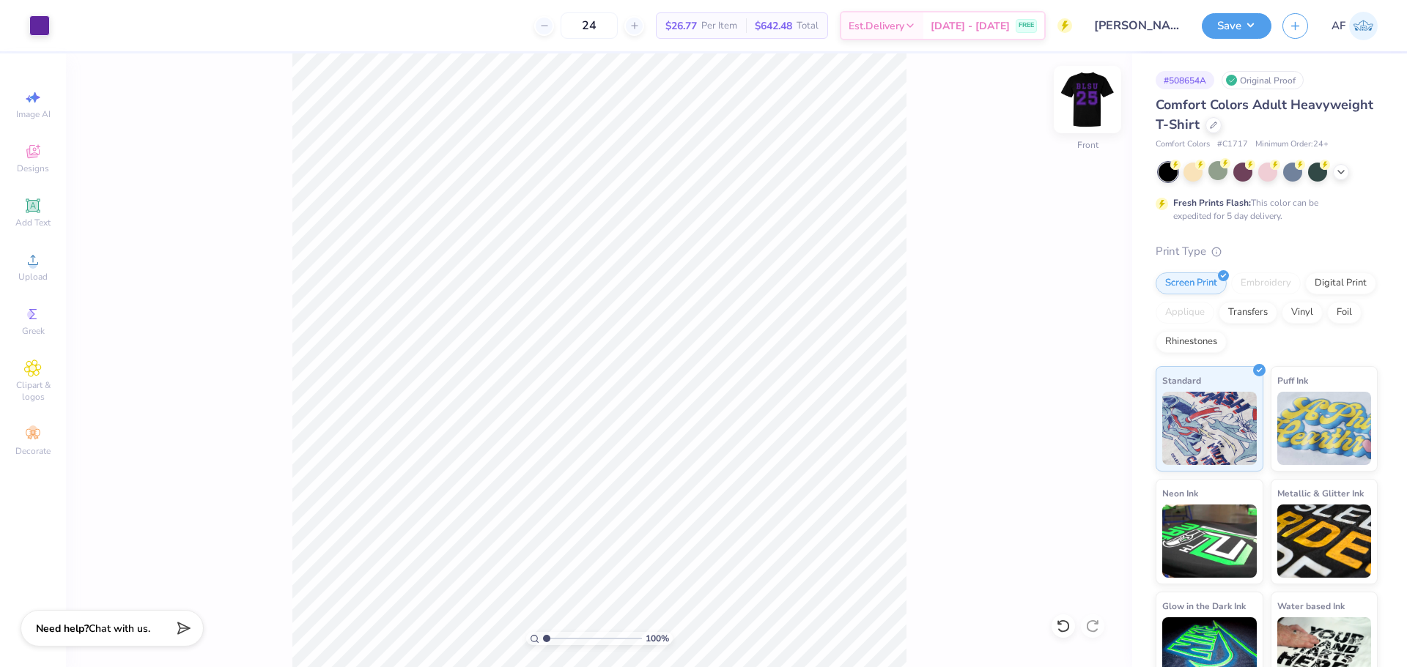
click at [1071, 103] on img at bounding box center [1087, 99] width 59 height 59
click at [1255, 20] on button "Save" at bounding box center [1236, 24] width 70 height 26
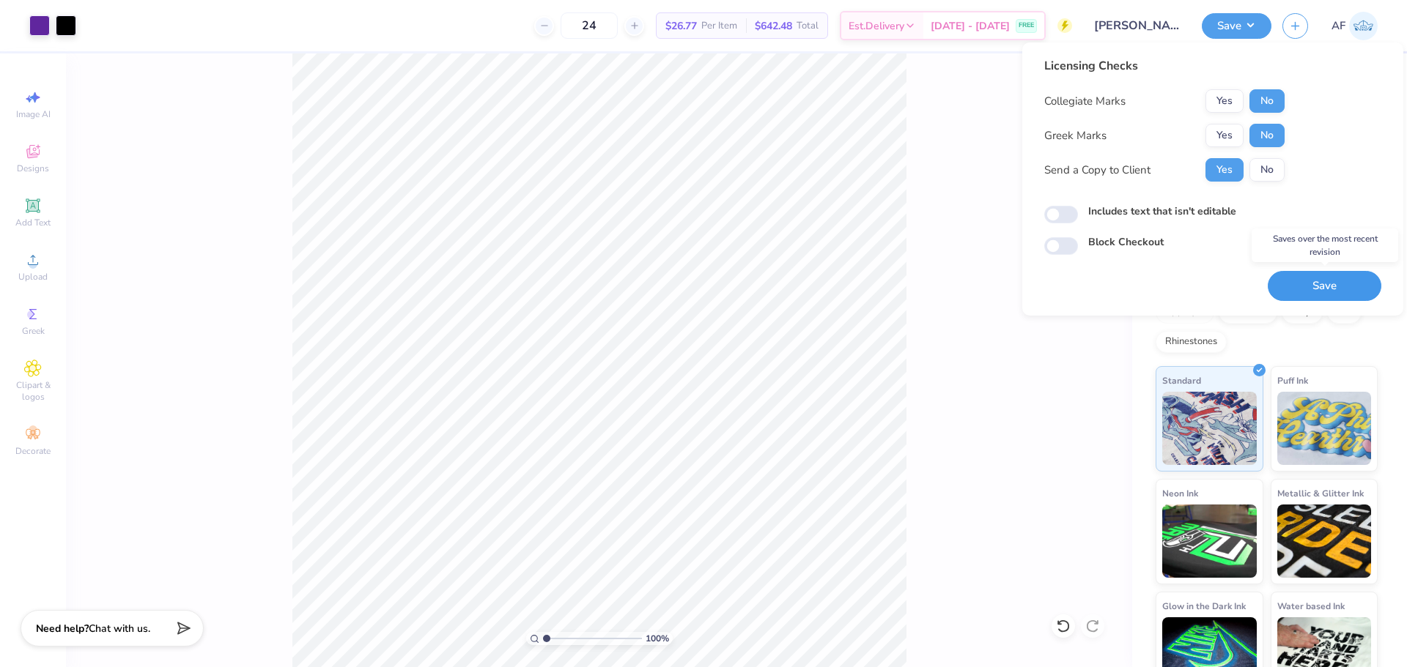
click at [1332, 291] on button "Save" at bounding box center [1324, 286] width 114 height 30
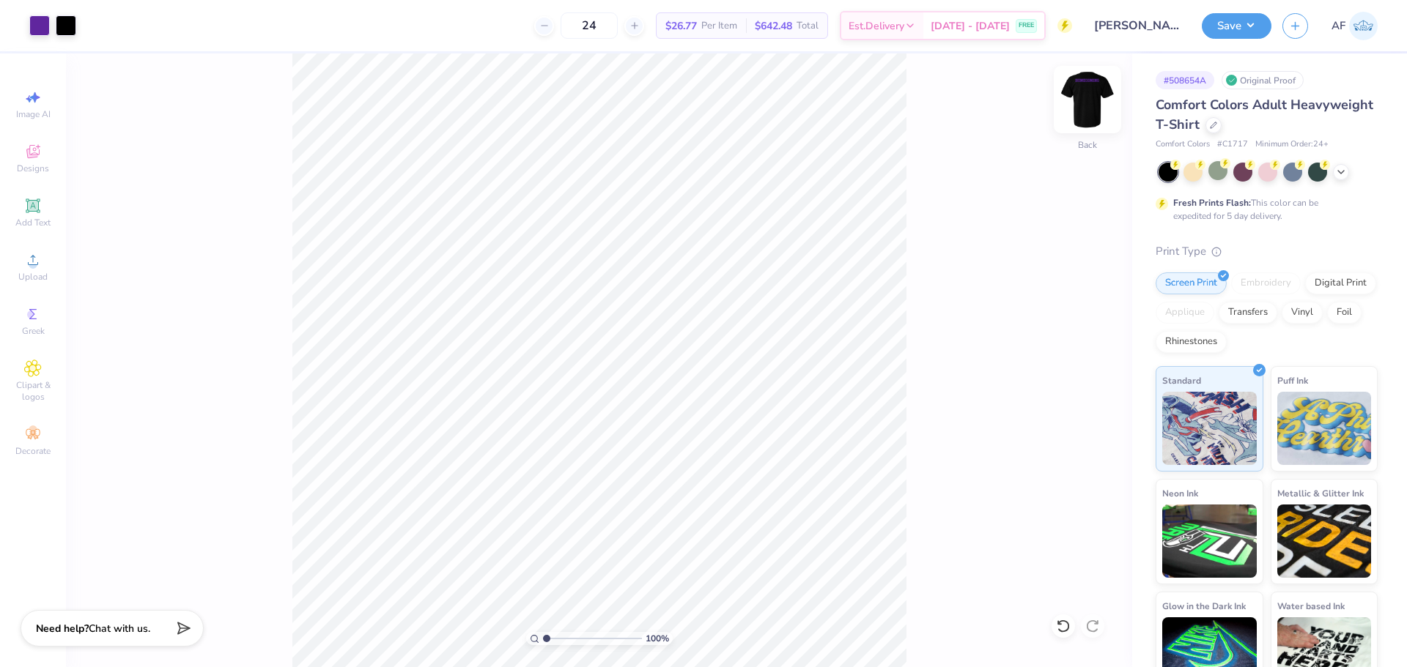
click at [1097, 87] on img at bounding box center [1087, 99] width 59 height 59
click at [1104, 91] on img at bounding box center [1087, 99] width 59 height 59
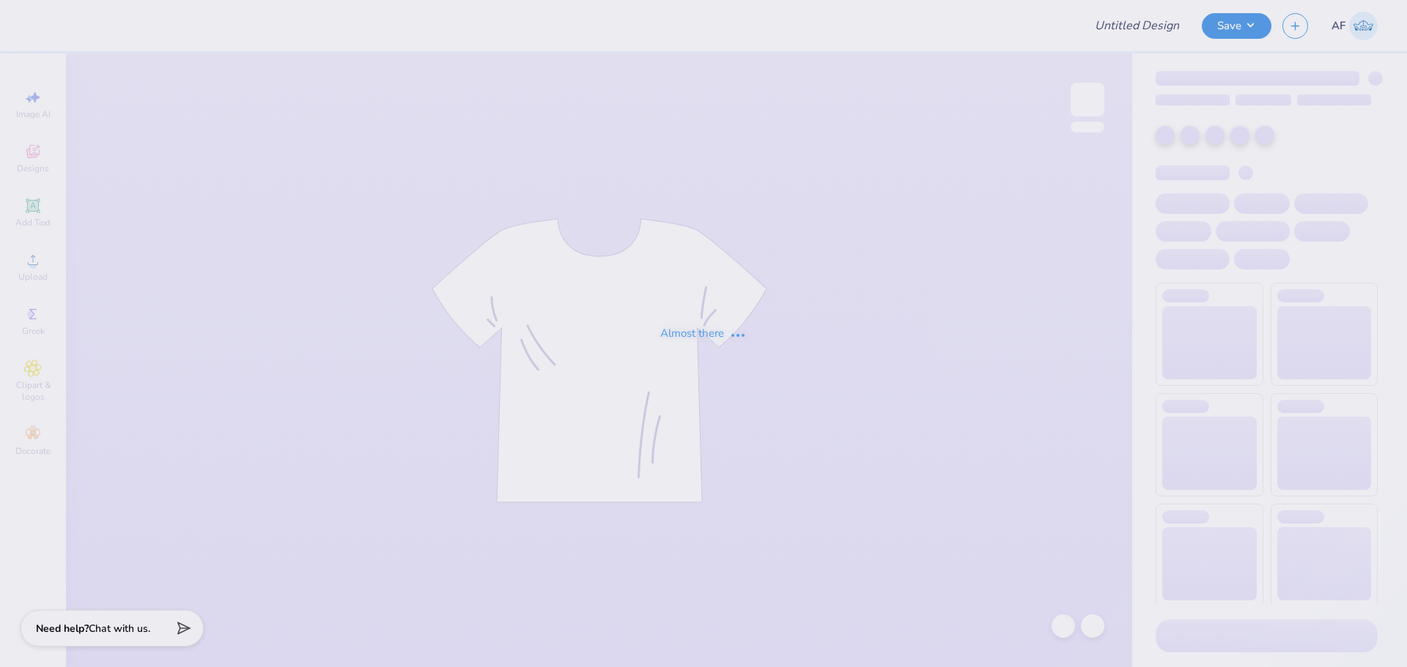
type input "Delyne Yonke Tapa : Hamilton College"
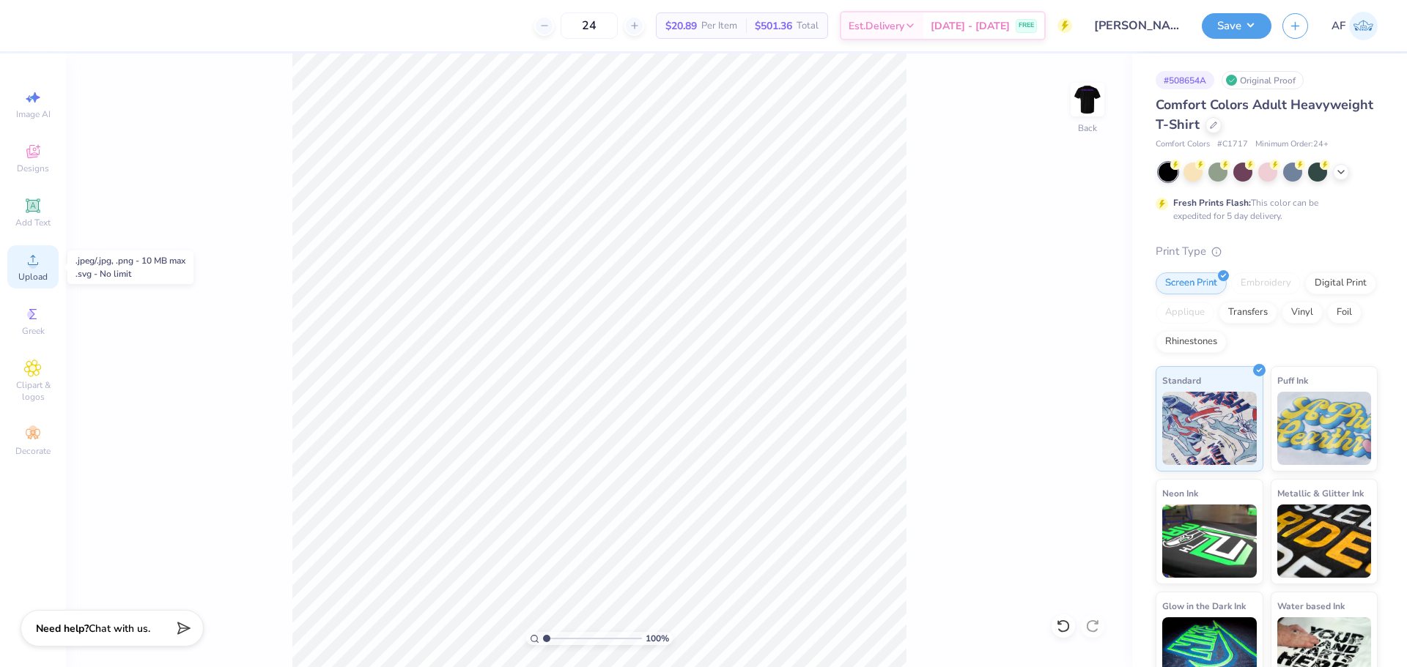
click at [41, 275] on span "Upload" at bounding box center [32, 277] width 29 height 12
click at [1064, 297] on input "14.17" at bounding box center [1077, 293] width 53 height 21
type input "11.00"
type input "11.54"
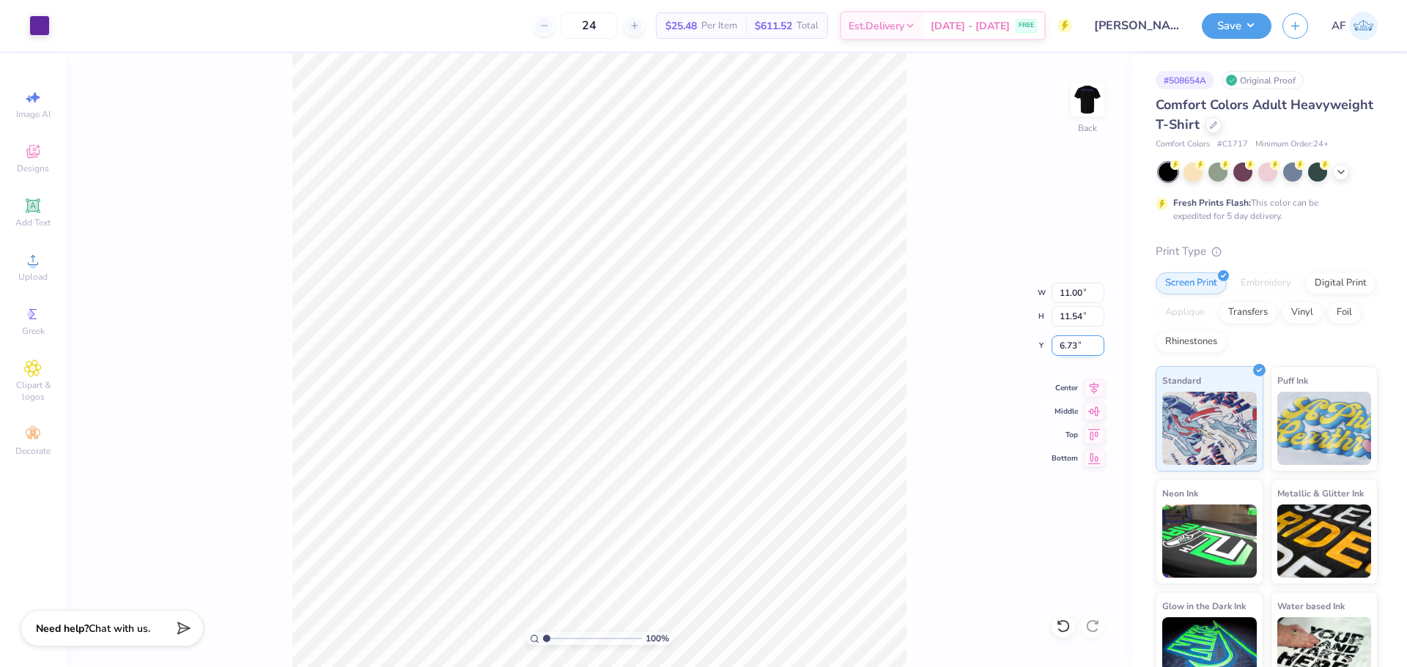
click at [1071, 340] on input "6.73" at bounding box center [1077, 346] width 53 height 21
type input "3.00"
type input "0.89"
type input "1.35"
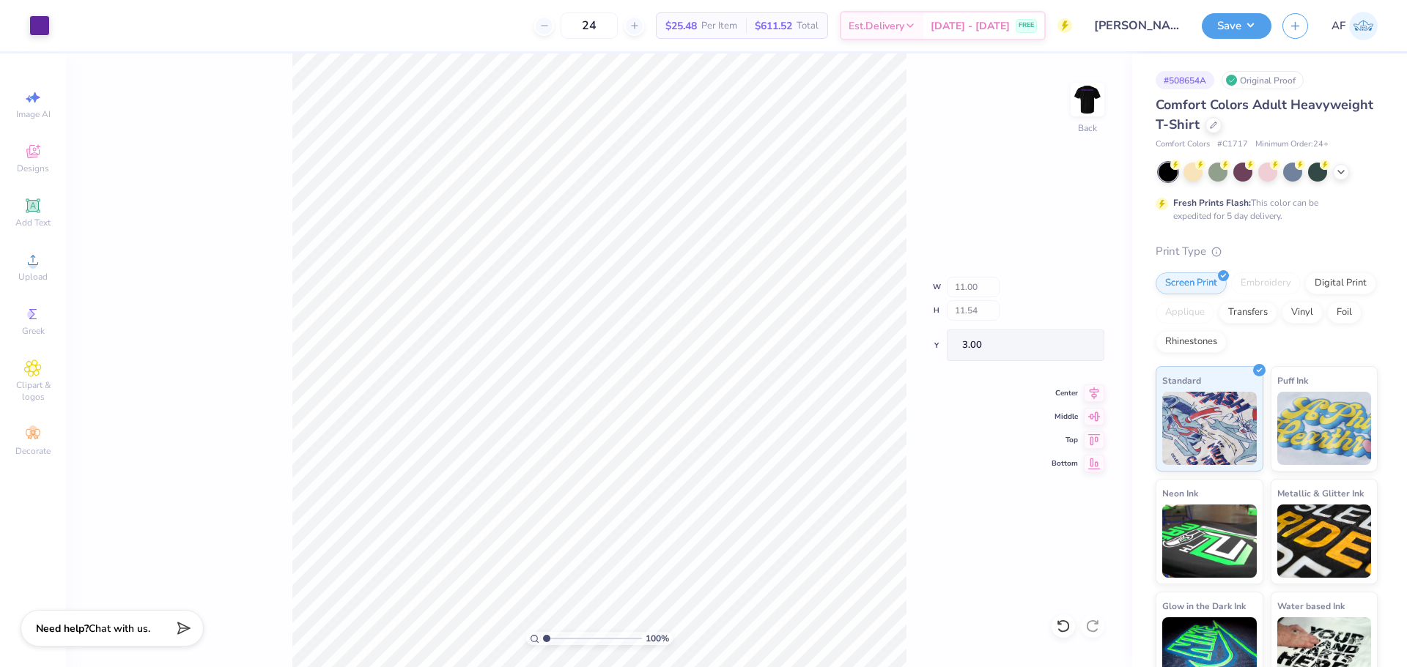
type input "13.19"
click at [1264, 27] on button "Save" at bounding box center [1236, 24] width 70 height 26
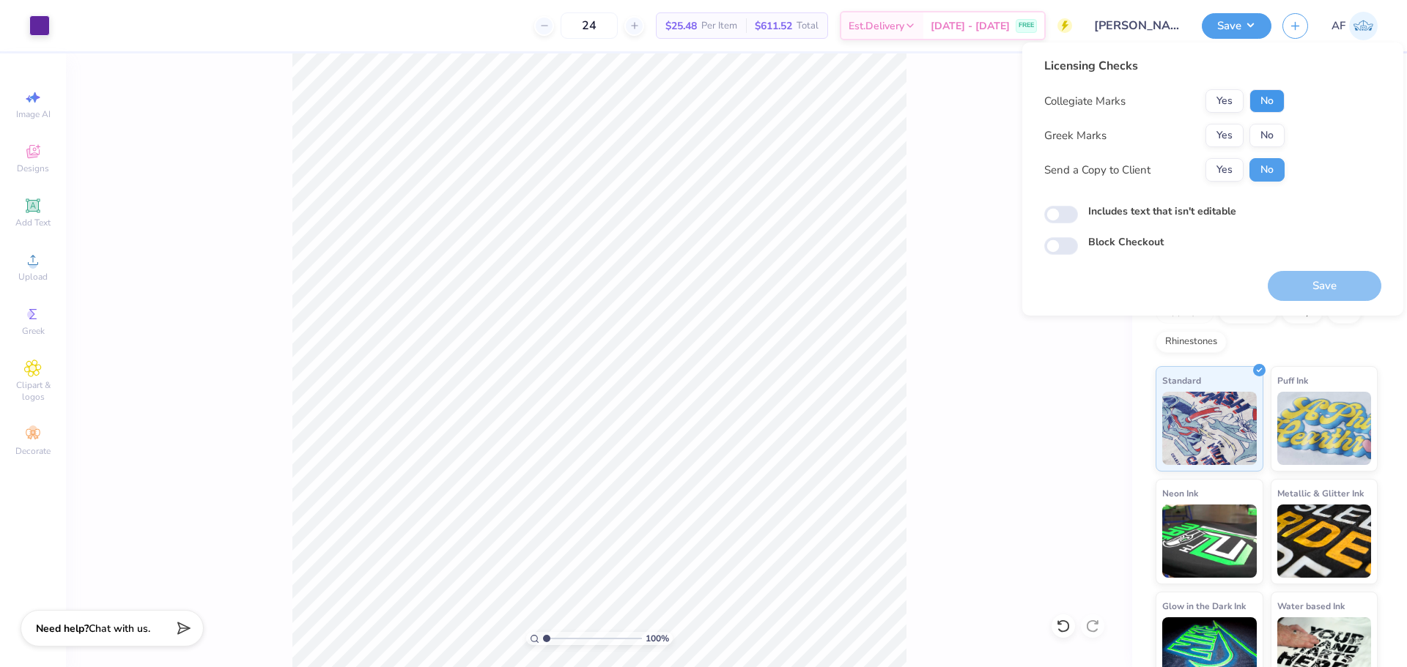
click at [1275, 99] on button "No" at bounding box center [1266, 100] width 35 height 23
click at [1277, 139] on button "No" at bounding box center [1266, 135] width 35 height 23
click at [1230, 178] on button "Yes" at bounding box center [1224, 169] width 38 height 23
click at [802, 355] on body "Art colors 24 $25.48 Per Item $611.52 Total Est. Delivery Aug 30 - Sep 2 FREE D…" at bounding box center [703, 333] width 1407 height 667
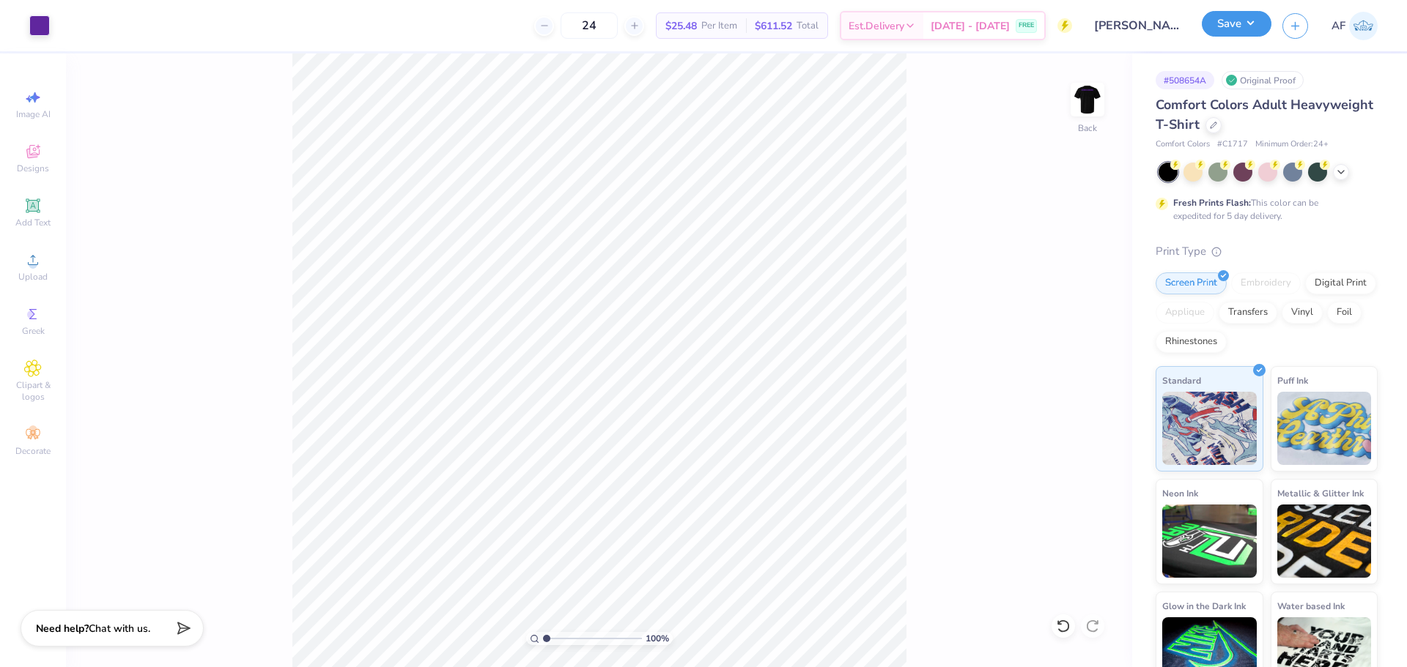
click at [1255, 29] on button "Save" at bounding box center [1236, 24] width 70 height 26
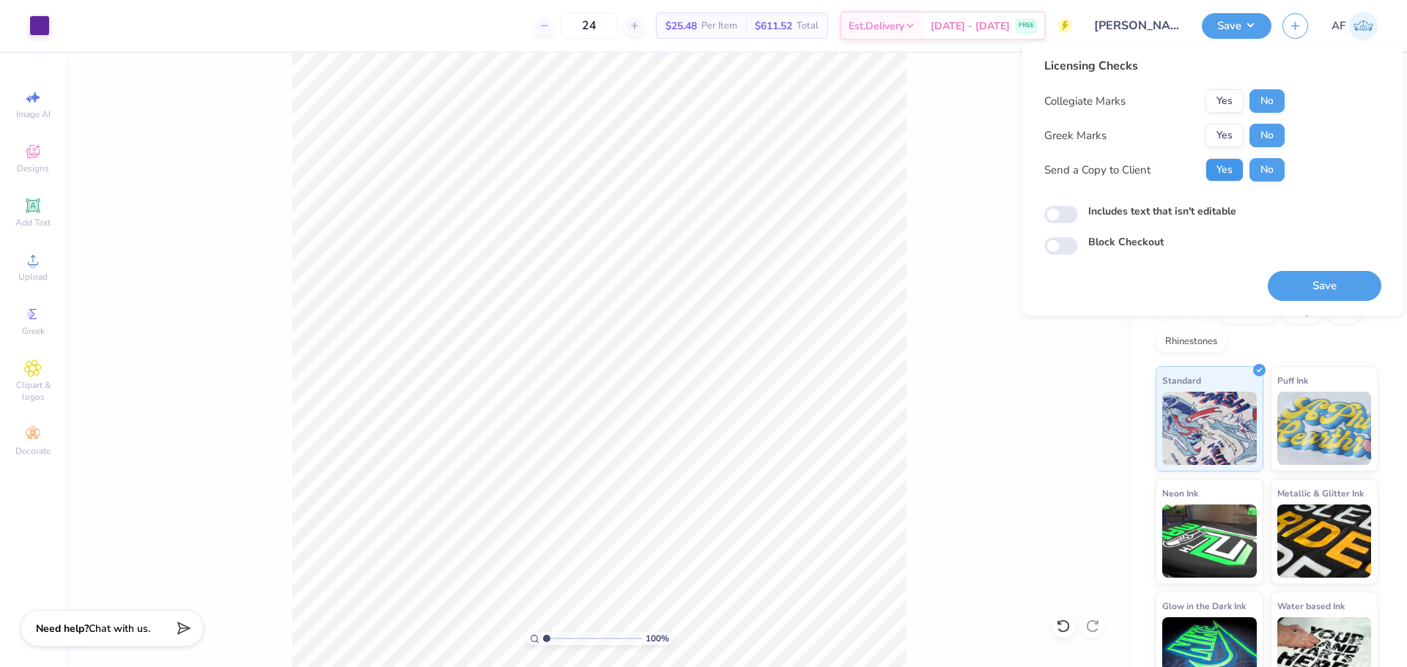
click at [1239, 176] on button "Yes" at bounding box center [1224, 169] width 38 height 23
click at [814, 395] on body "Art colors 24 $25.48 Per Item $611.52 Total Est. Delivery Aug 30 - Sep 2 FREE D…" at bounding box center [703, 333] width 1407 height 667
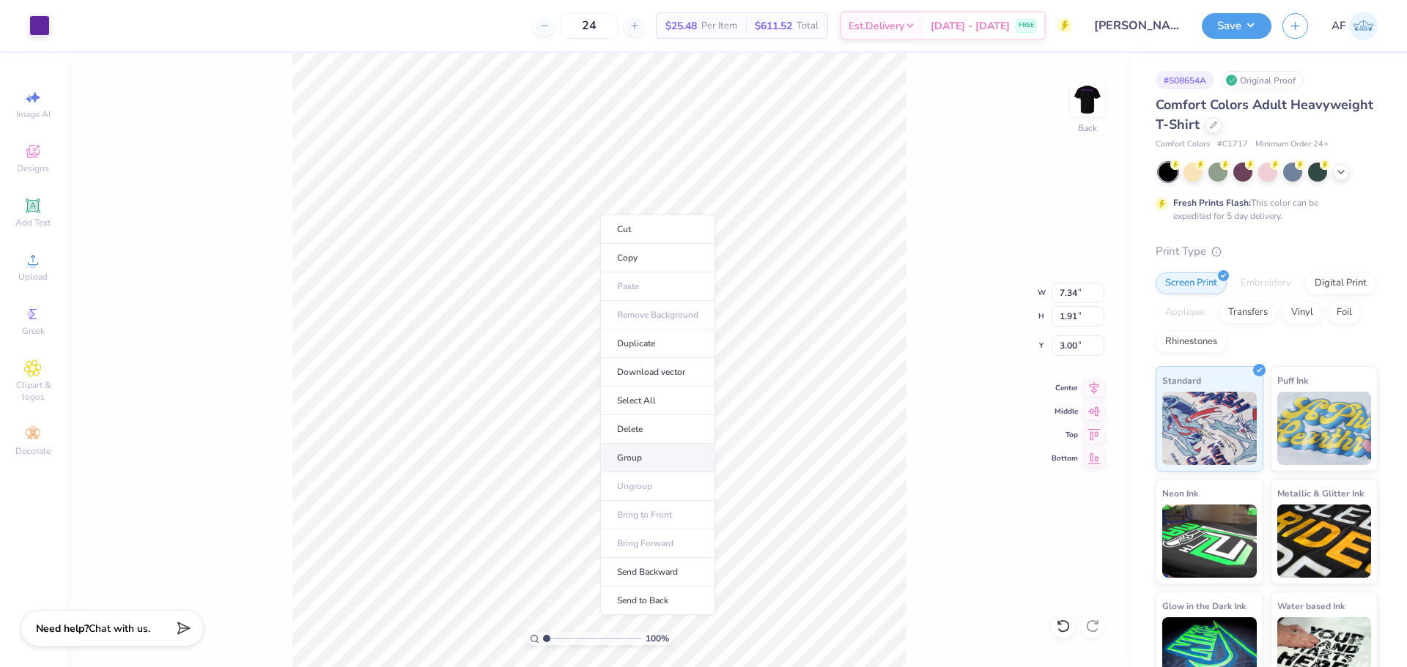
click at [649, 452] on li "Group" at bounding box center [657, 458] width 115 height 29
click at [1064, 295] on input "7.34" at bounding box center [1077, 293] width 53 height 21
type input "11.00"
type input "2.86"
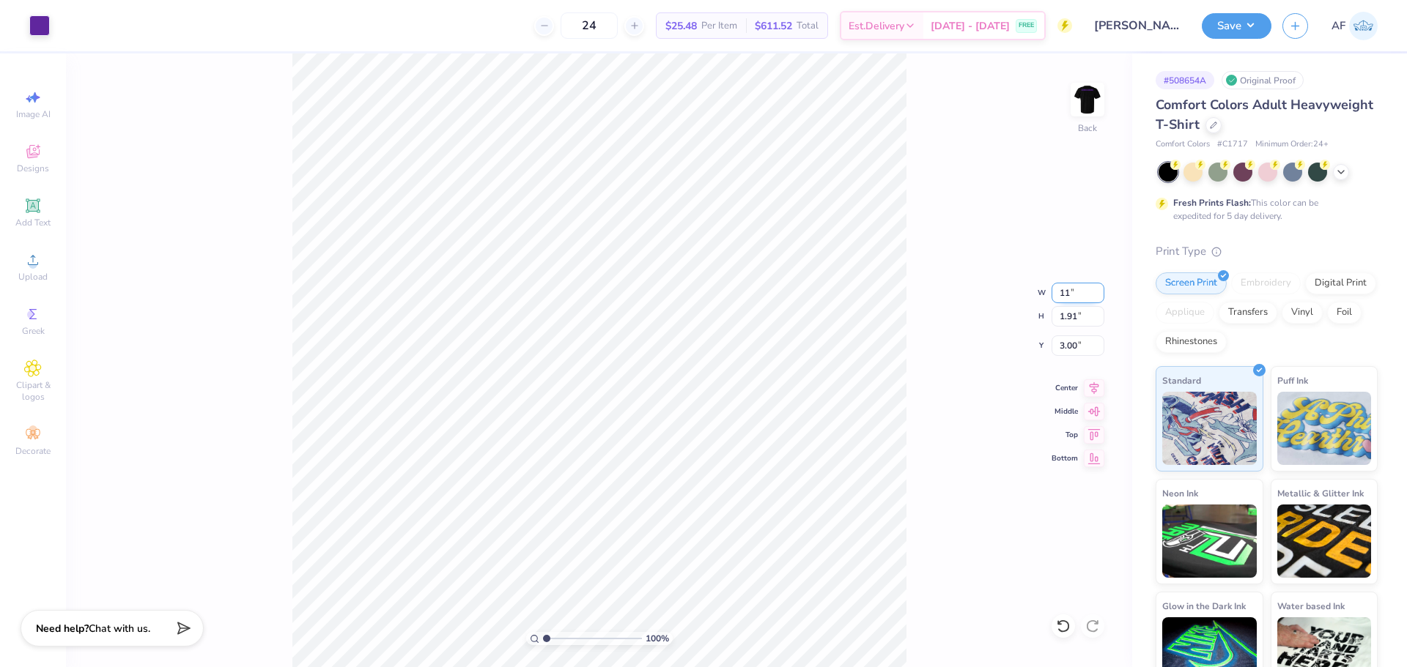
type input "2.52"
type input "4.02"
type input "6.27"
type input "5.91"
click at [629, 502] on li "Group" at bounding box center [643, 506] width 115 height 29
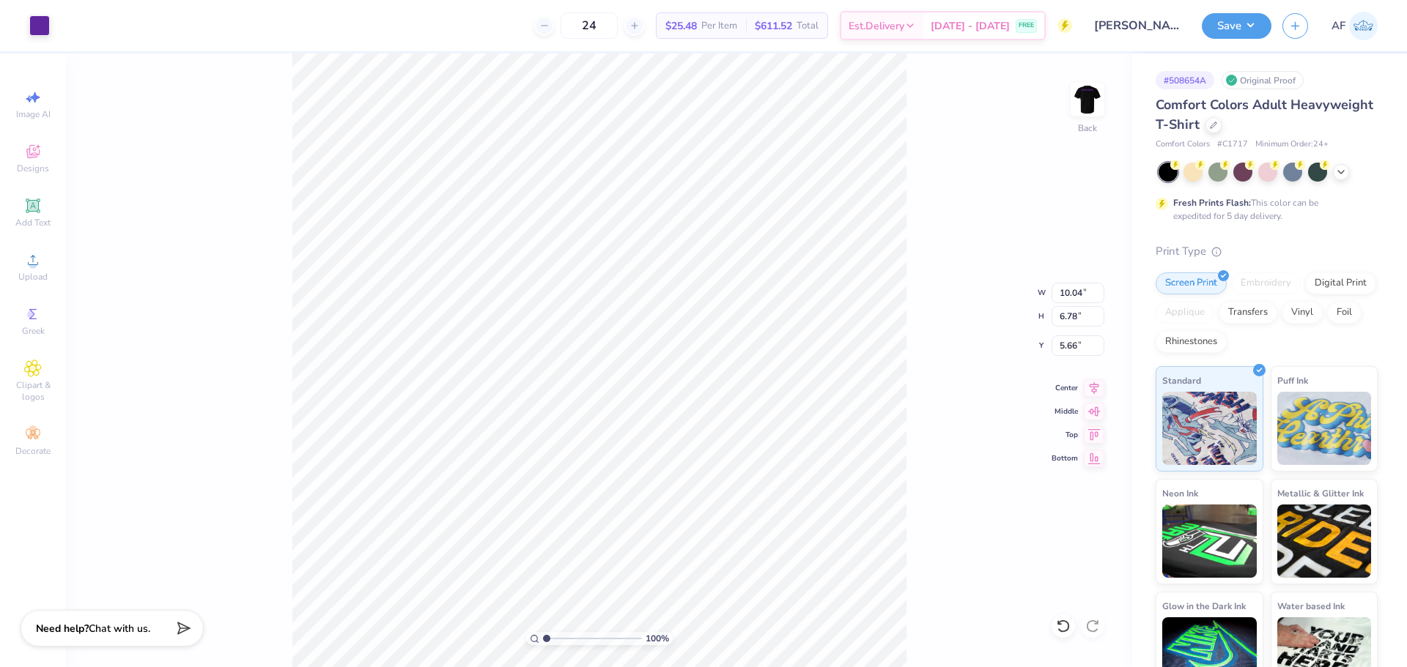
type input "6.64"
click at [1076, 296] on input "10.04" at bounding box center [1077, 293] width 53 height 21
type input "11.00"
type input "7.43"
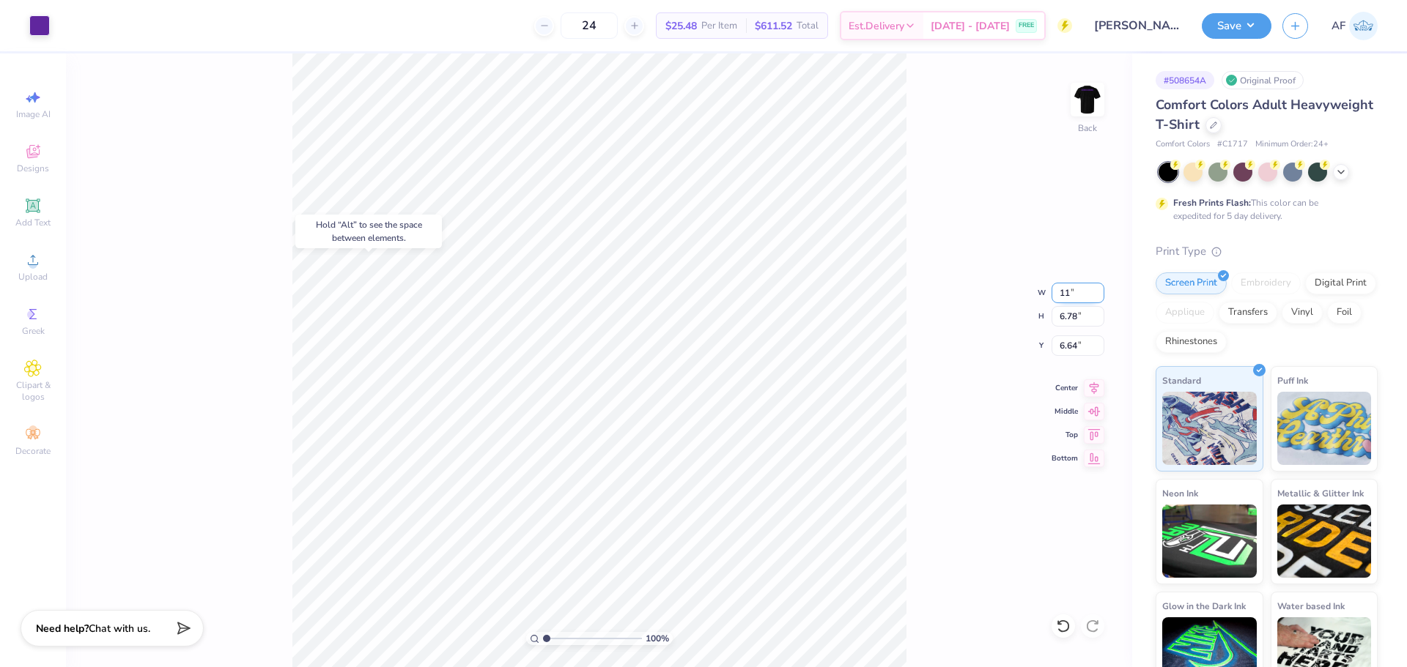
type input "6.31"
click at [278, 116] on div "100 % Back" at bounding box center [599, 360] width 1066 height 614
click at [1066, 294] on input "11.01" at bounding box center [1077, 293] width 53 height 21
type input "11.00"
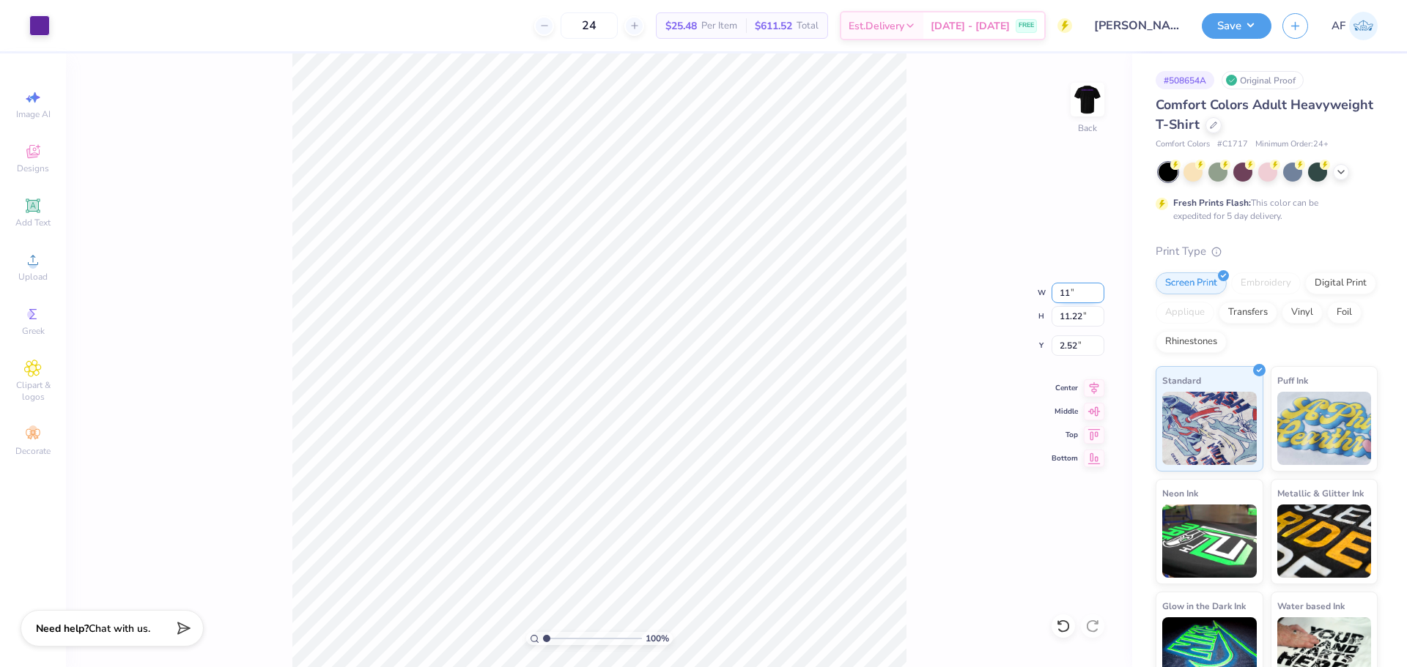
type input "11.20"
click at [1053, 346] on input "2.53" at bounding box center [1077, 346] width 53 height 21
type input "3.00"
click at [1251, 23] on button "Save" at bounding box center [1236, 24] width 70 height 26
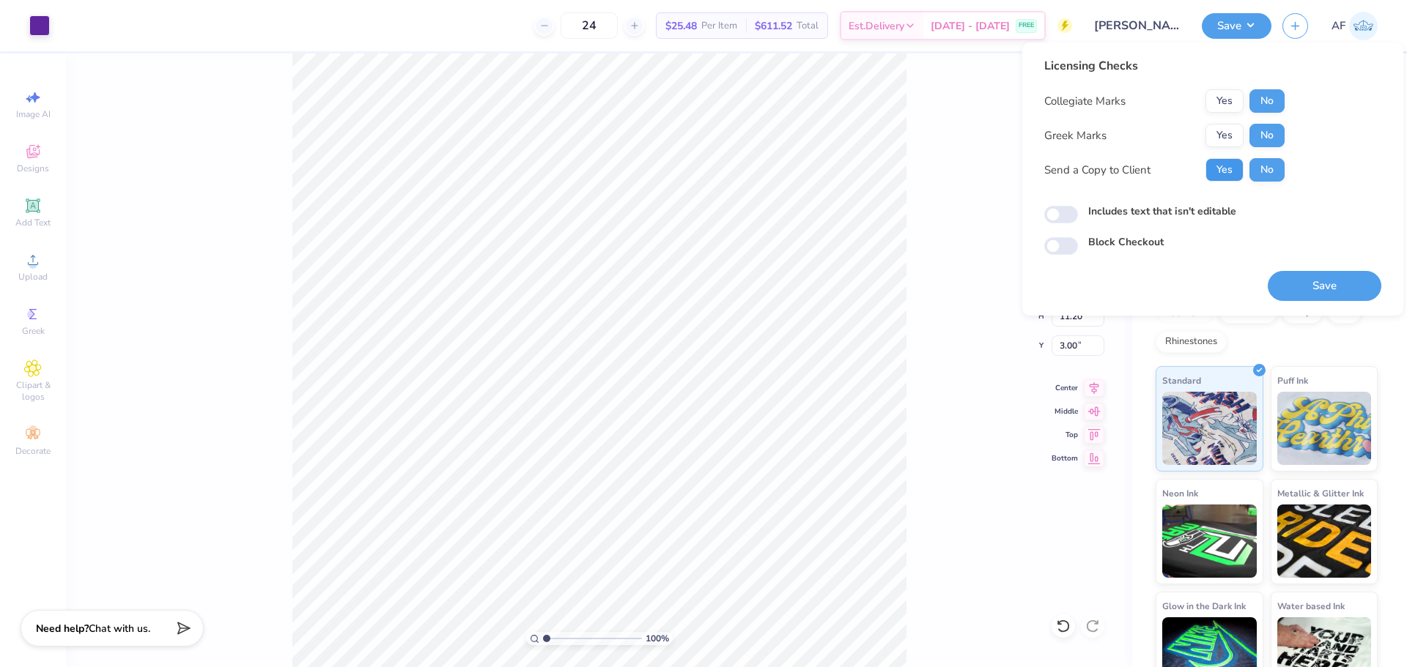
click at [1227, 171] on button "Yes" at bounding box center [1224, 169] width 38 height 23
click at [1321, 284] on button "Save" at bounding box center [1324, 286] width 114 height 30
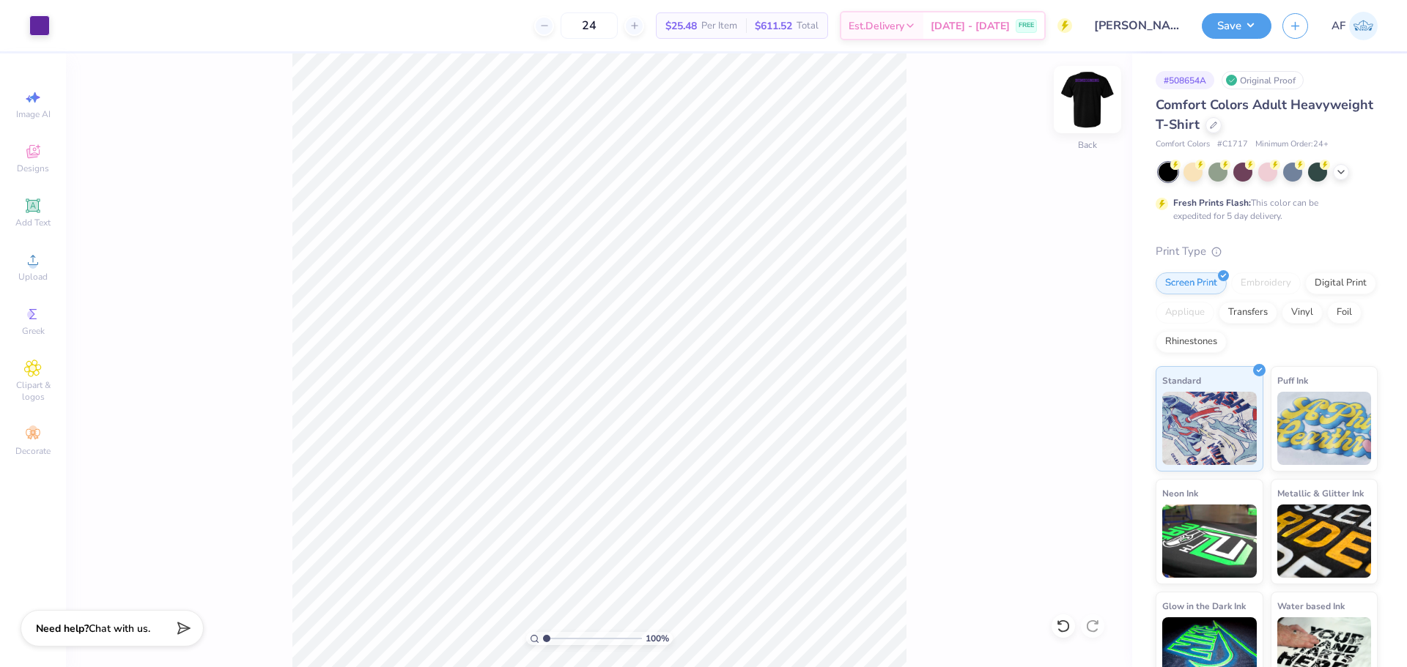
click at [1094, 100] on img at bounding box center [1087, 99] width 59 height 59
click at [197, 261] on div "100 % Front" at bounding box center [599, 360] width 1066 height 614
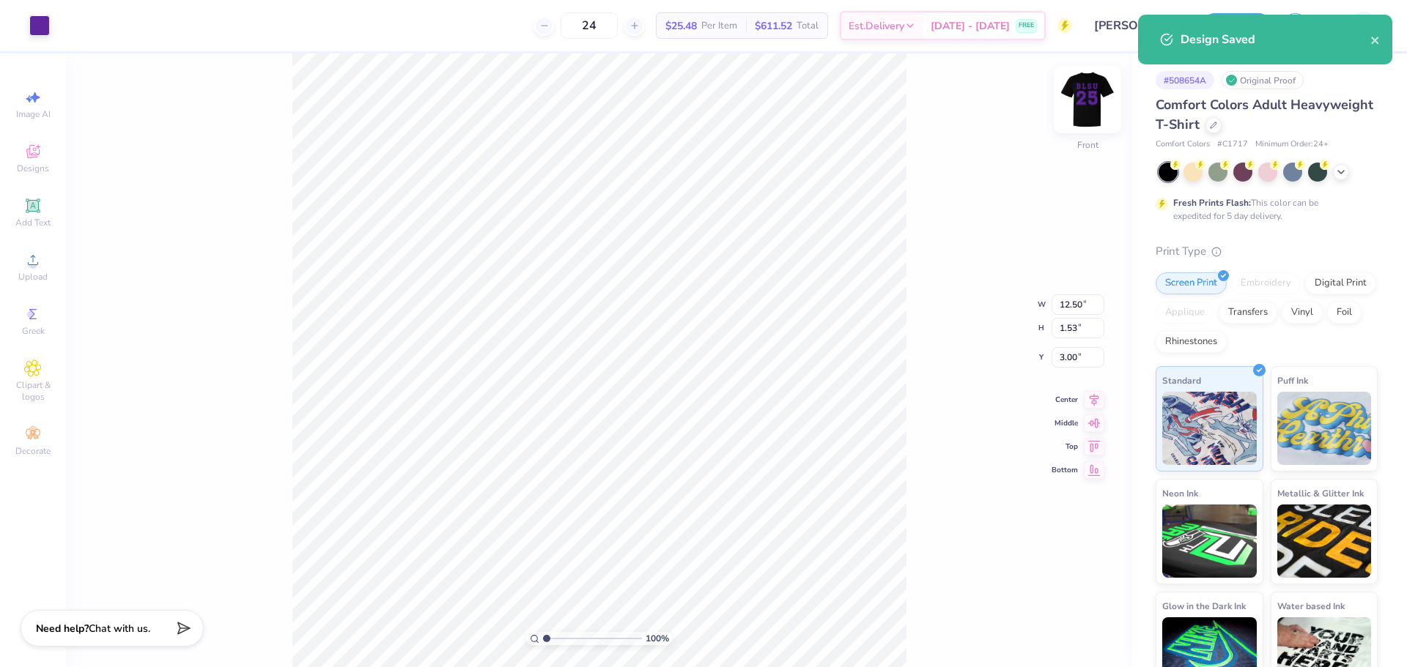
click at [1096, 108] on img at bounding box center [1087, 99] width 59 height 59
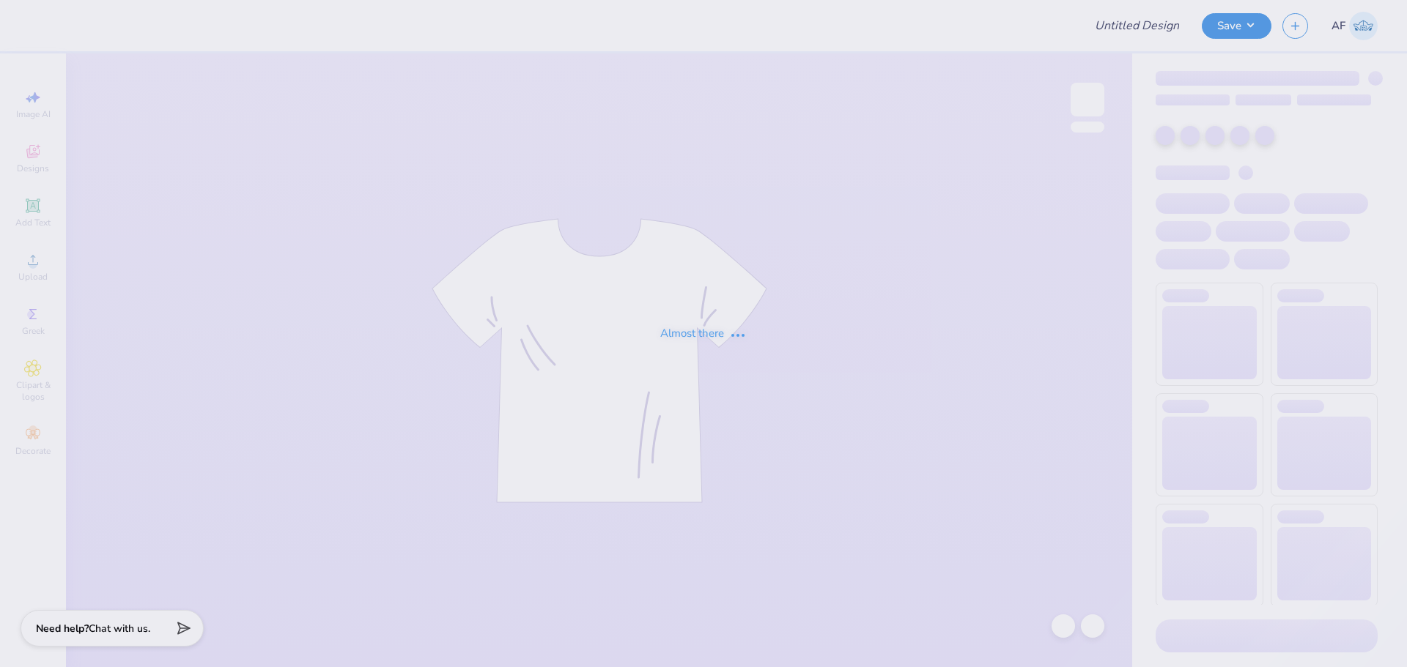
type input "[PERSON_NAME] : [PERSON_NAME][GEOGRAPHIC_DATA]"
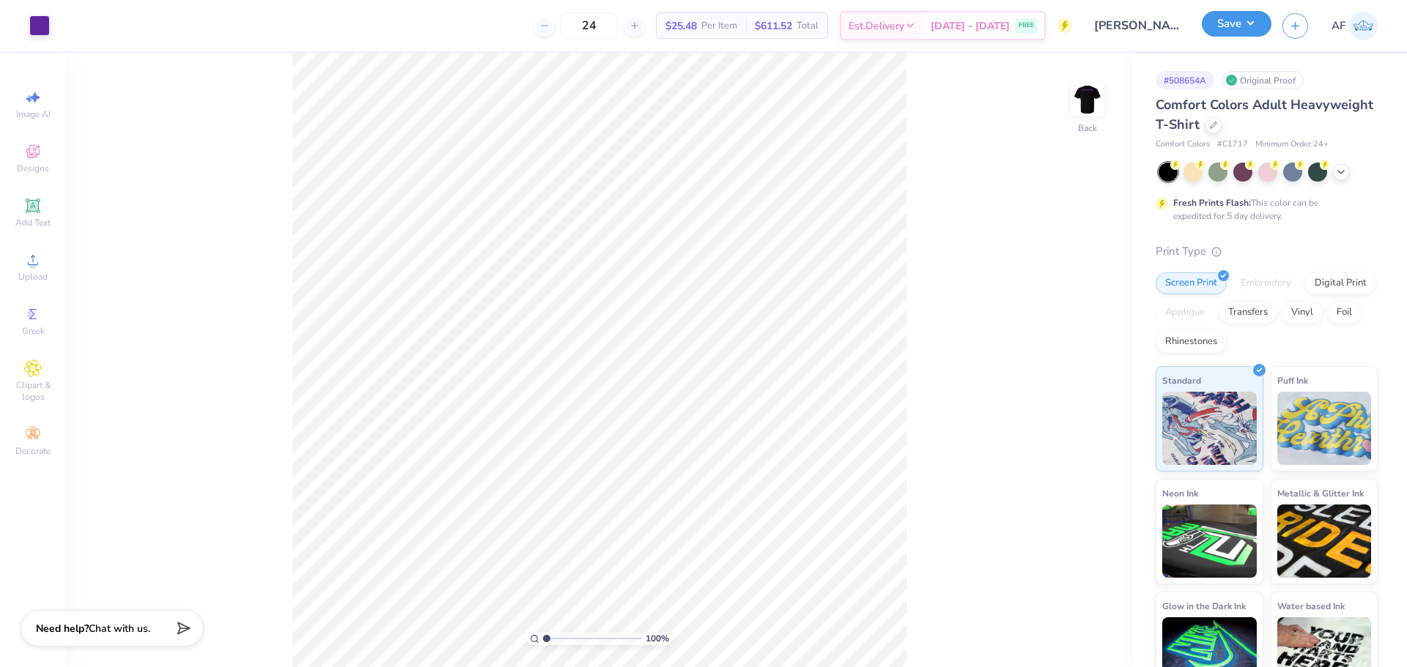
click at [1259, 26] on button "Save" at bounding box center [1236, 24] width 70 height 26
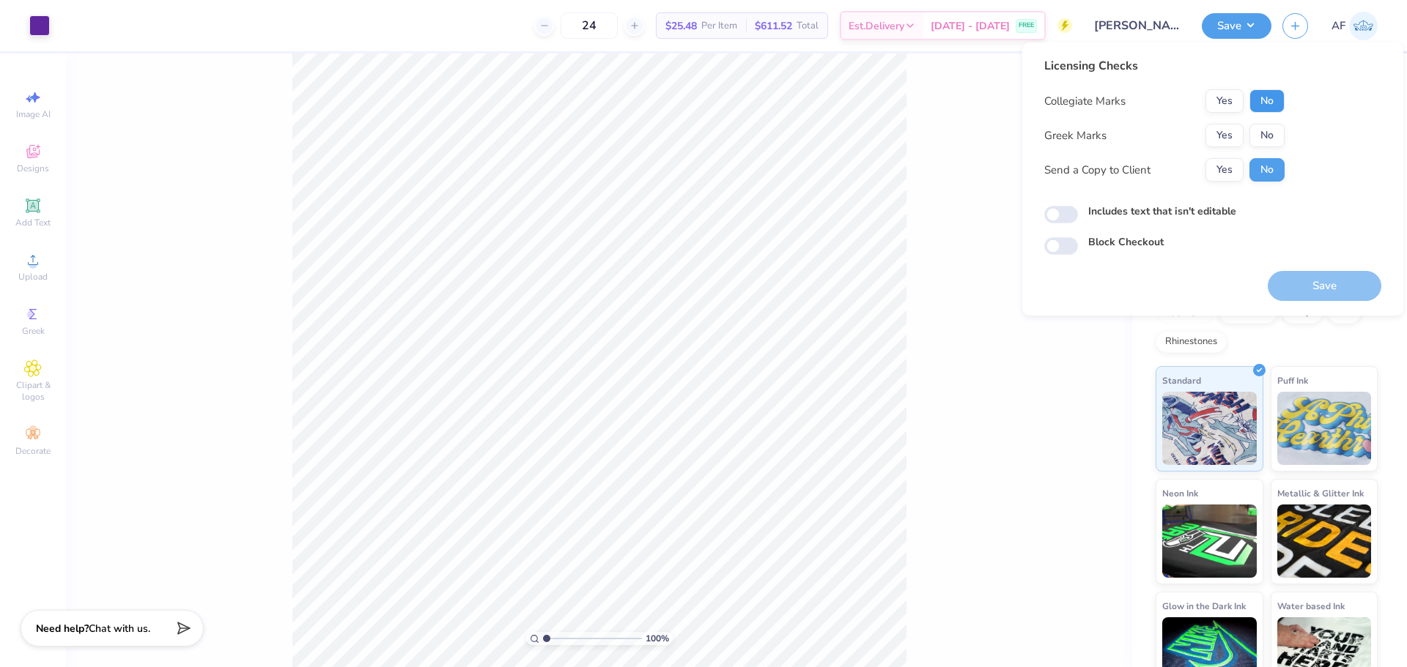
click at [1253, 106] on button "No" at bounding box center [1266, 100] width 35 height 23
click at [1256, 130] on button "No" at bounding box center [1266, 135] width 35 height 23
click at [1303, 286] on button "Save" at bounding box center [1324, 286] width 114 height 30
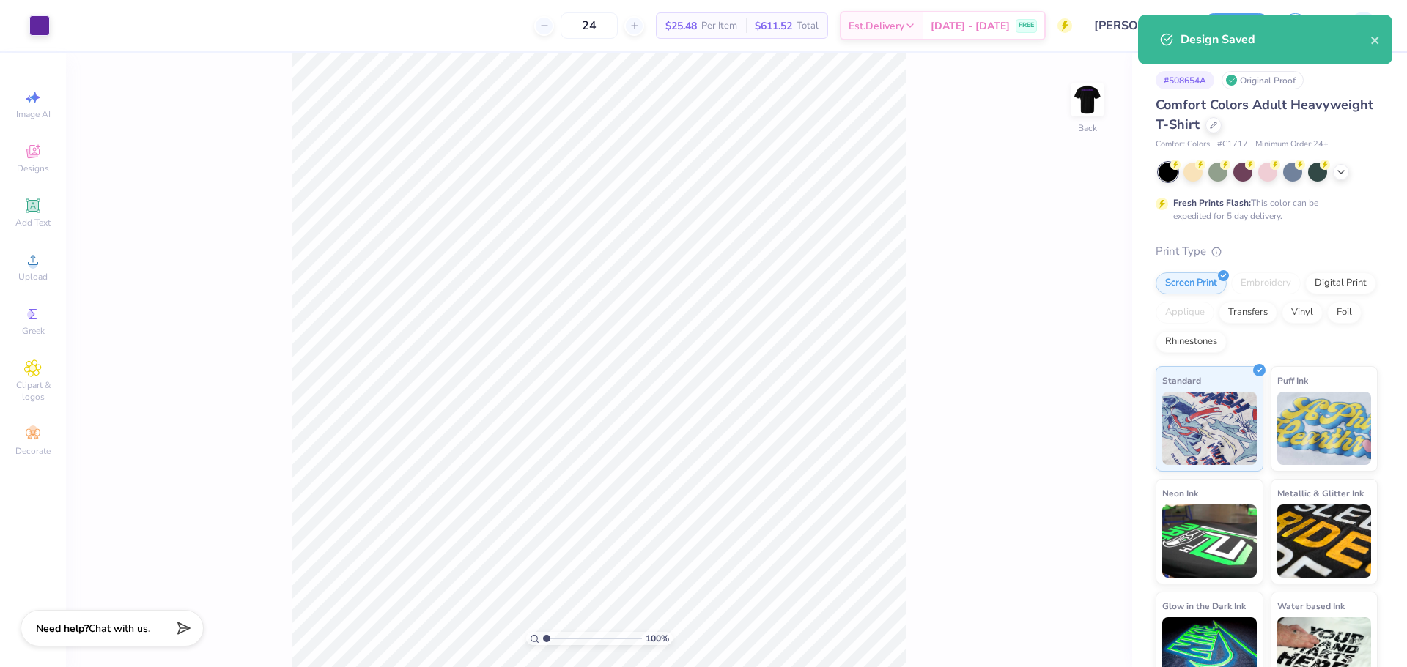
click at [1051, 128] on div "100 % Back" at bounding box center [599, 360] width 1066 height 614
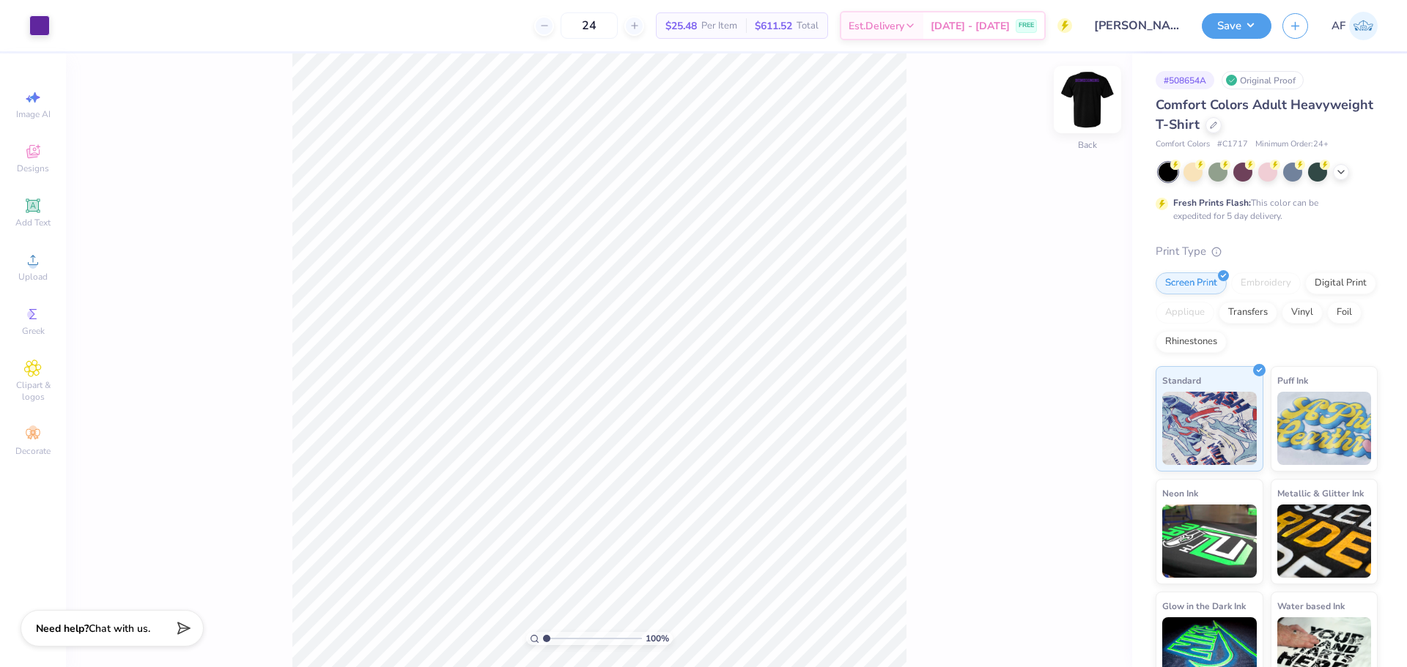
click at [1105, 97] on img at bounding box center [1087, 99] width 59 height 59
click at [1114, 105] on div "100 % Front W 12.50 12.50 " H 1.53 1.53 " Y 3.00 3.00 " Center Middle Top Bottom" at bounding box center [599, 360] width 1066 height 614
click at [1098, 108] on img at bounding box center [1087, 99] width 59 height 59
click at [128, 547] on div "100 % Back" at bounding box center [599, 360] width 1066 height 614
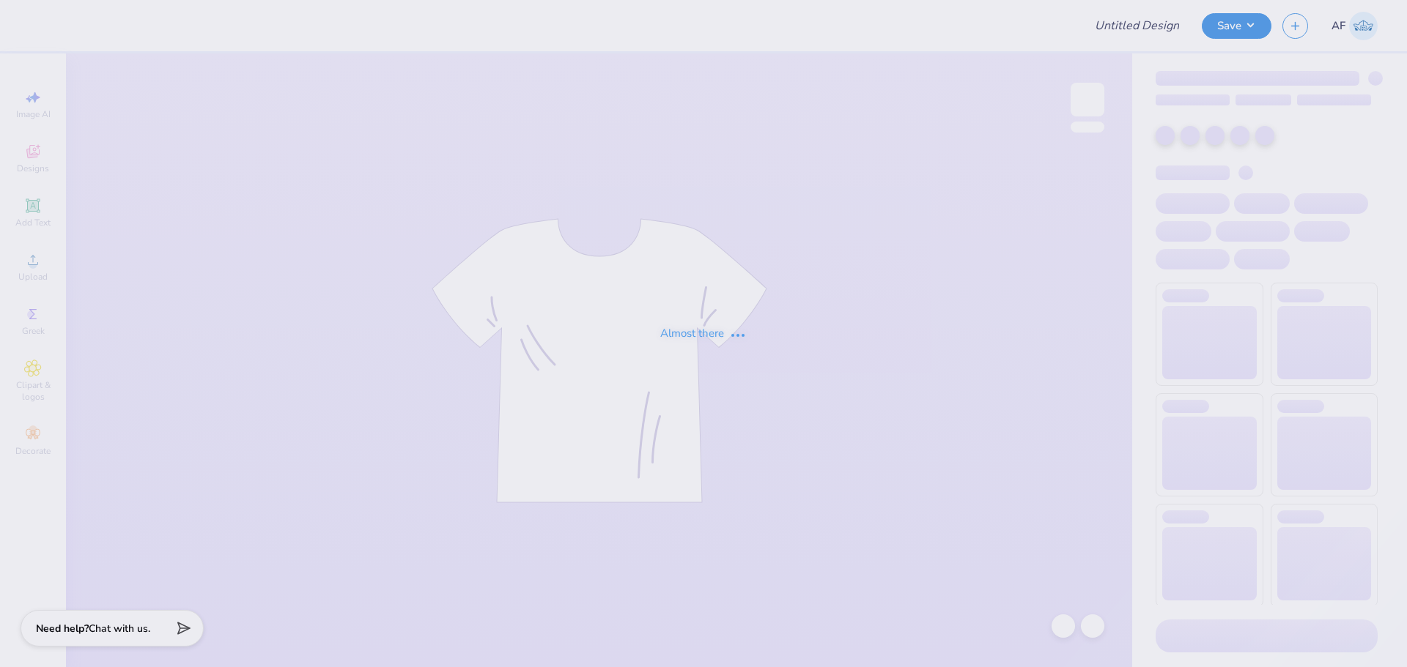
type input "KD New Member Hats"
type input "olpmics 3"
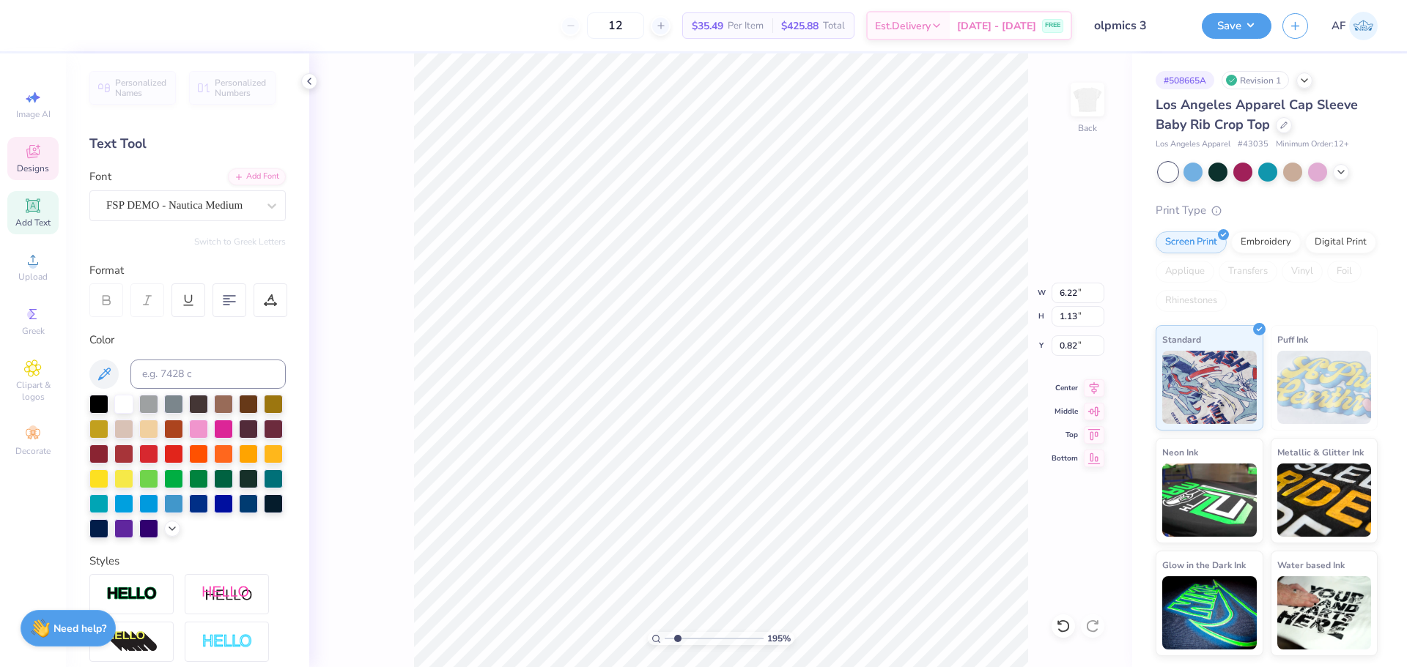
scroll to position [12, 2]
type input "1.94838374793402"
type input "6.18"
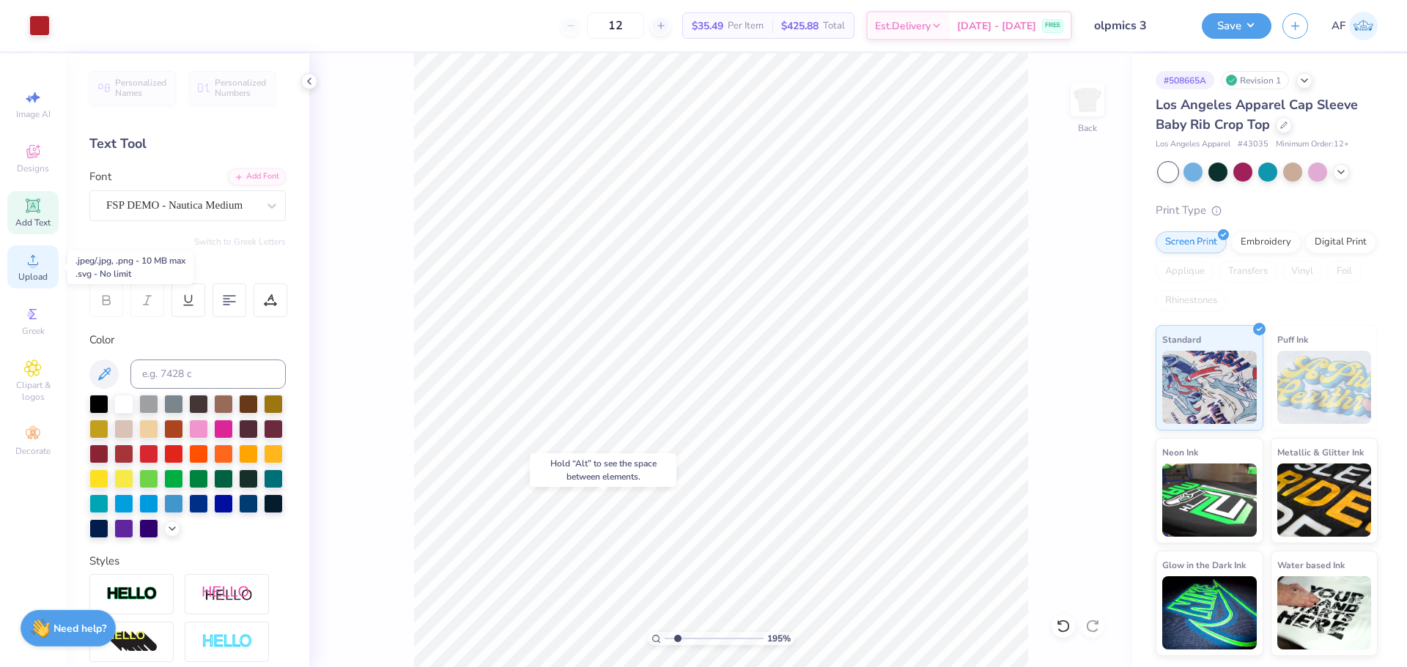
click at [37, 278] on span "Upload" at bounding box center [32, 277] width 29 height 12
type input "1.39584517333908"
type input "2.40"
type input "2.74"
type input "8.00"
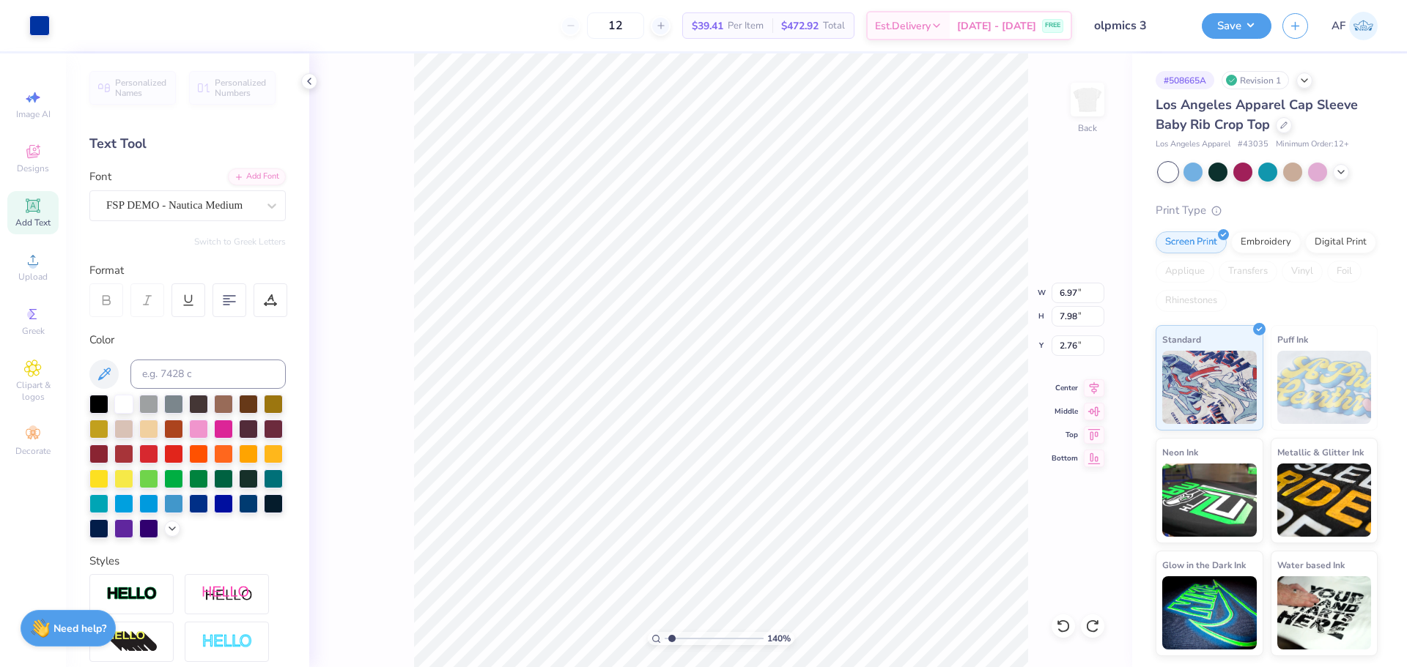
type input "1.39584517333908"
type input "2.05"
type input "2.35"
type input "1.39584517333908"
type input "8.01"
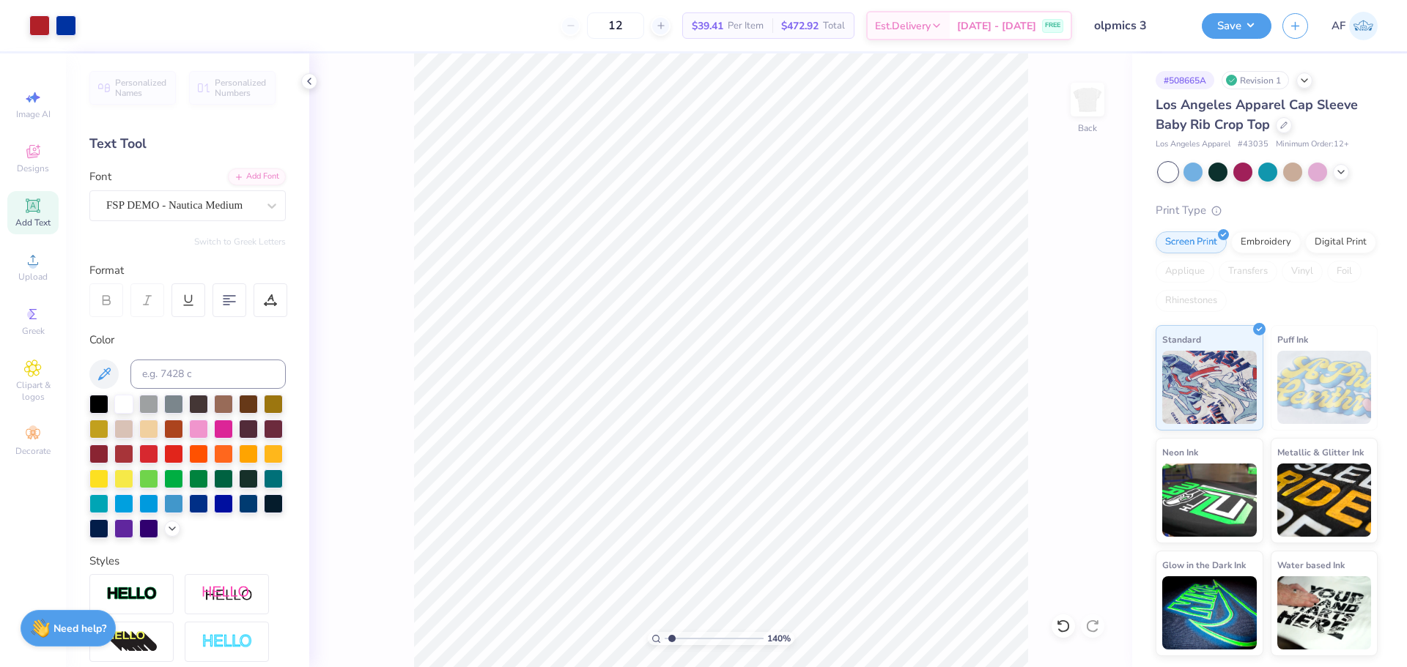
type input "1.39584517333908"
click at [1064, 292] on input "2.05" at bounding box center [1077, 293] width 53 height 21
type input "1.90"
type input "1.39584517333908"
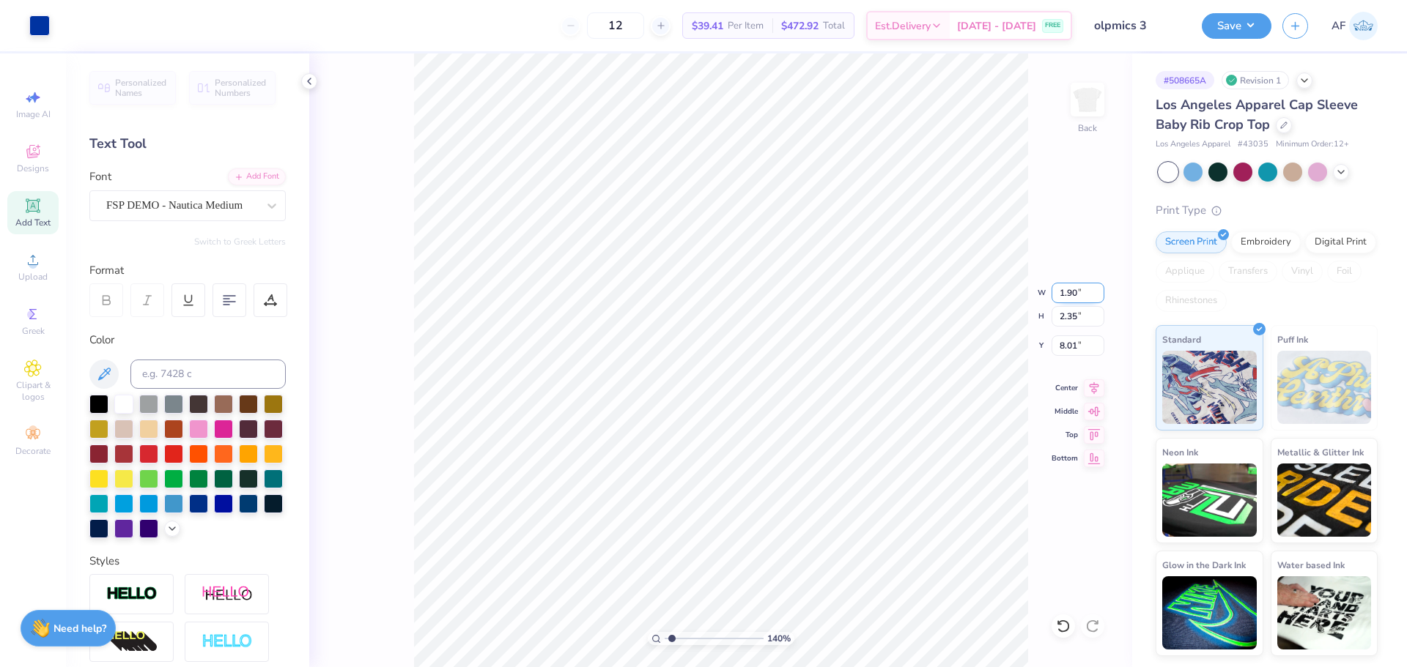
type input "2.17"
type input "8.09"
click at [67, 30] on div at bounding box center [66, 24] width 21 height 21
type input "1.39584517333908"
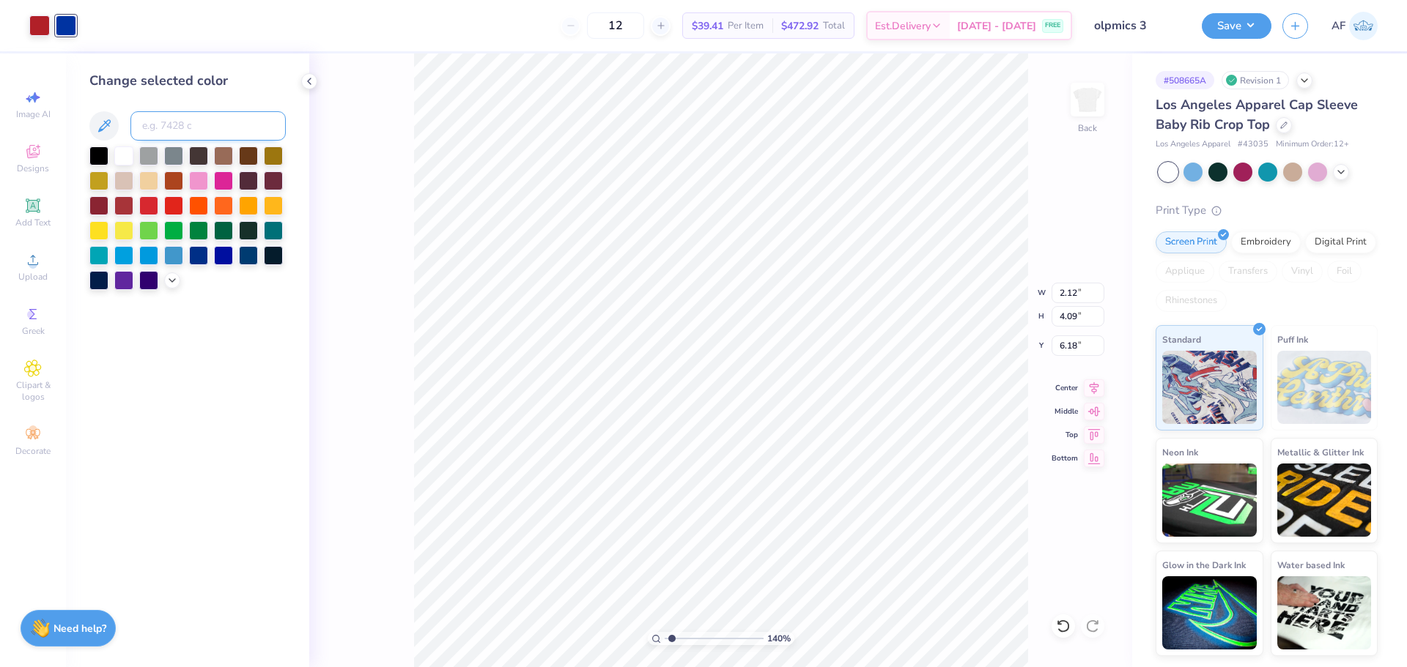
click at [161, 128] on input at bounding box center [207, 125] width 155 height 29
type input "7621"
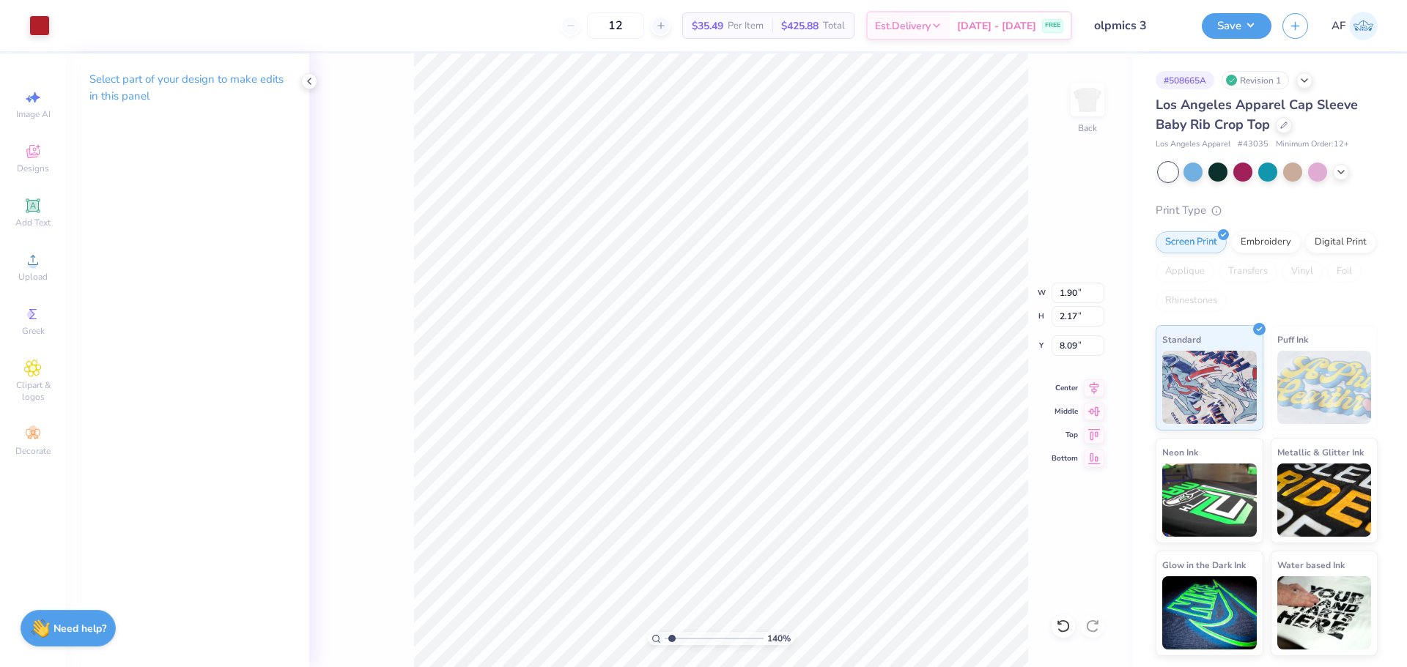
type input "1.39584517333908"
type input "8.36"
type input "1.39584517333908"
click at [1064, 319] on input "2.17" at bounding box center [1077, 316] width 53 height 21
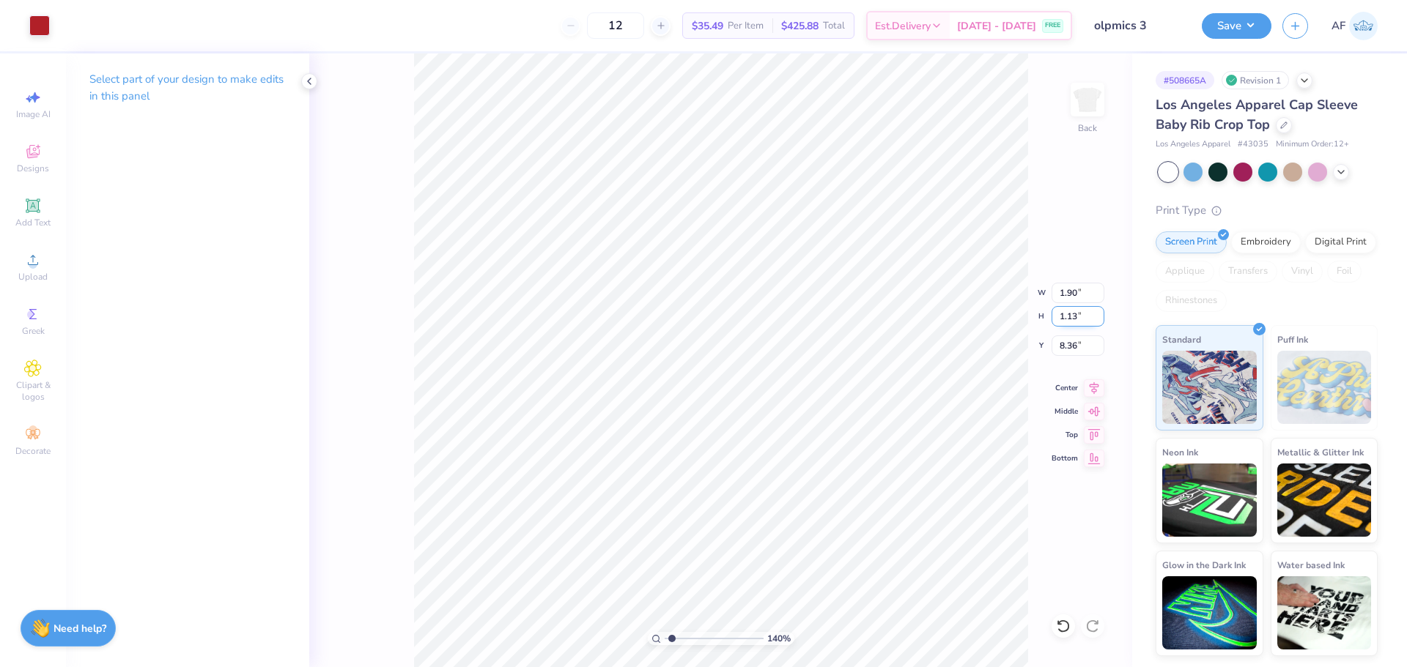
type input "1.13"
type input "1.39584517333908"
type input "0.99"
type input "8.88"
type input "1.39584517333908"
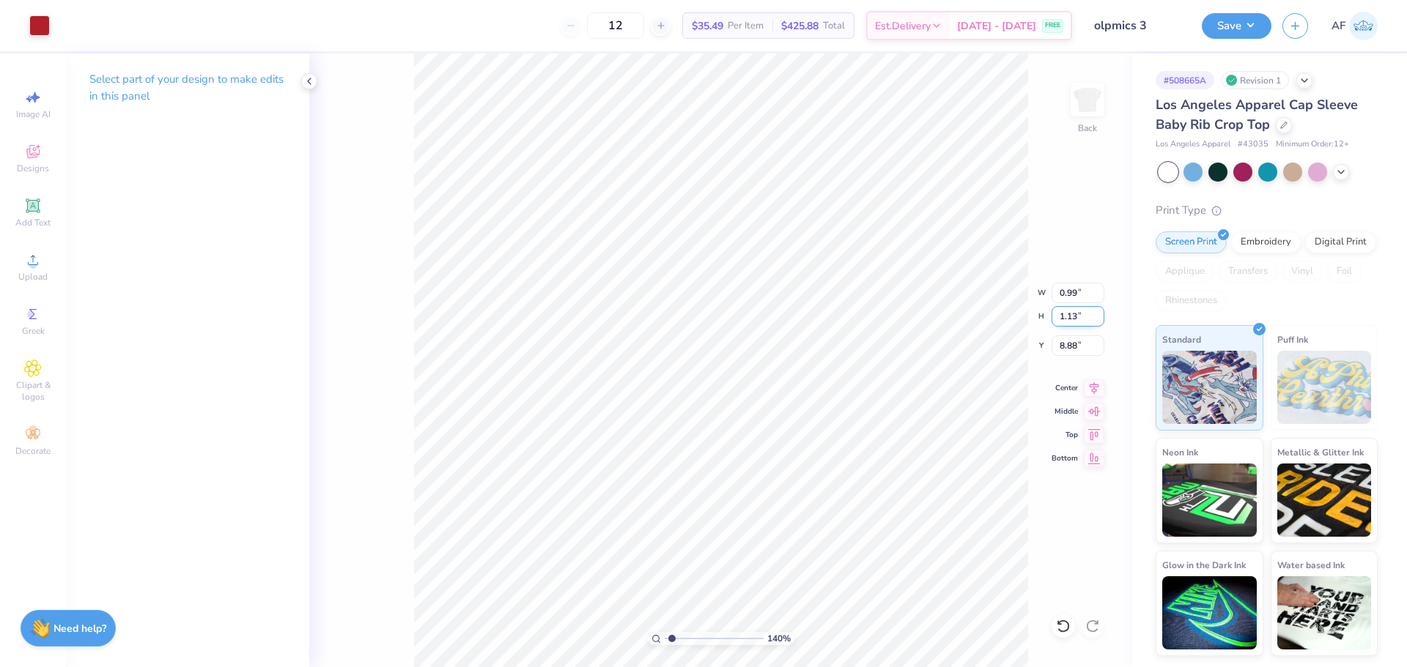
type input "1.87"
type input "3.21314535235116"
type input "2.00"
click at [42, 266] on div "Upload" at bounding box center [32, 266] width 51 height 43
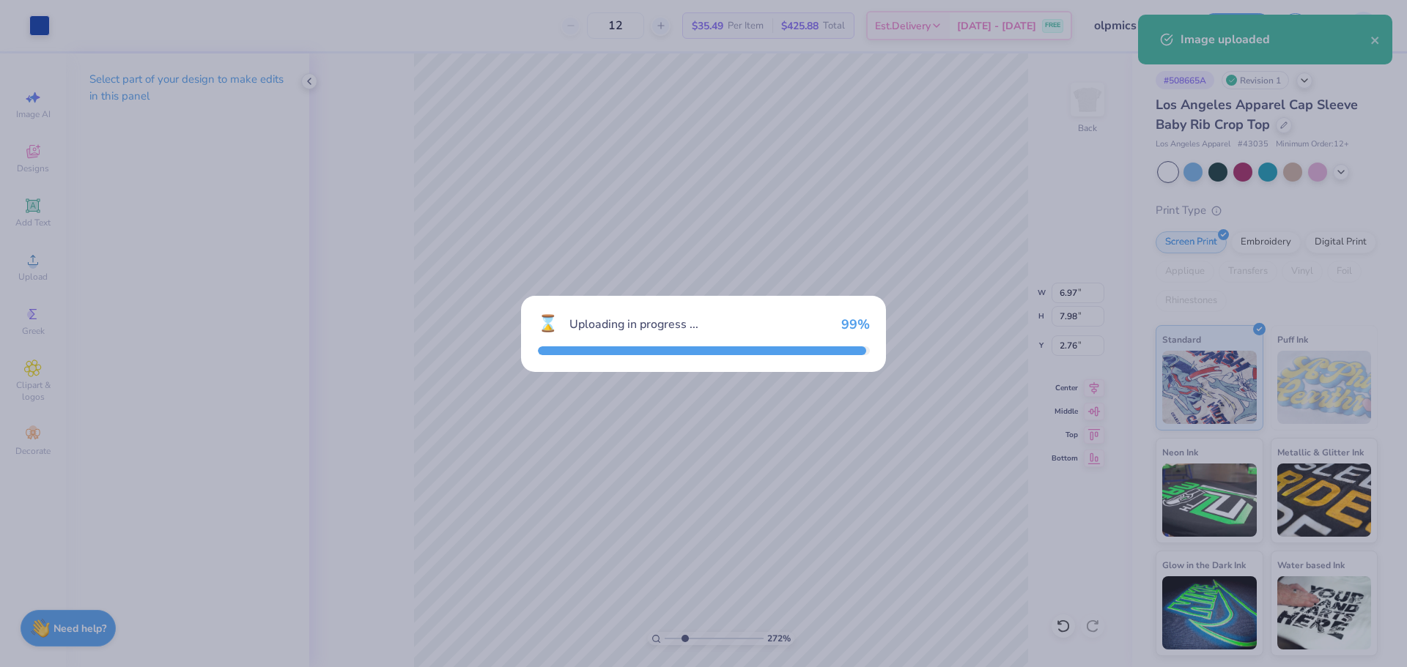
type input "2.71964205036602"
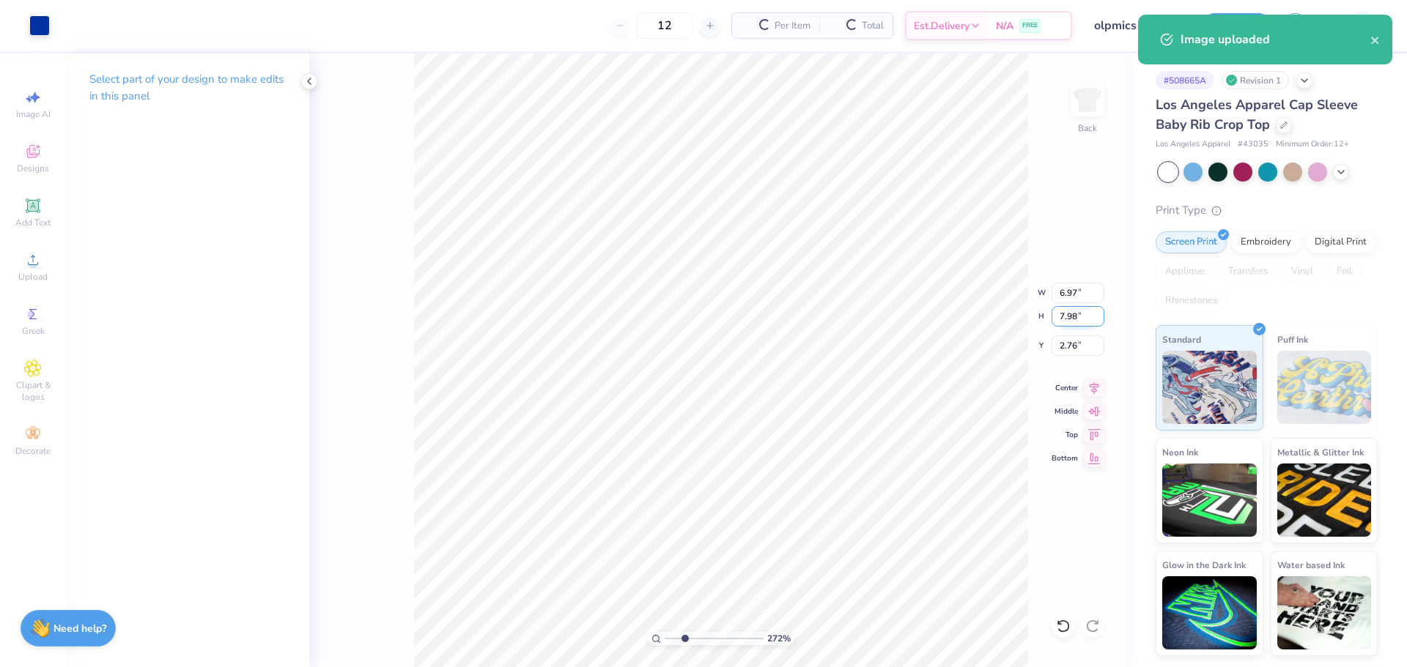
click at [1076, 318] on input "7.98" at bounding box center [1077, 316] width 53 height 21
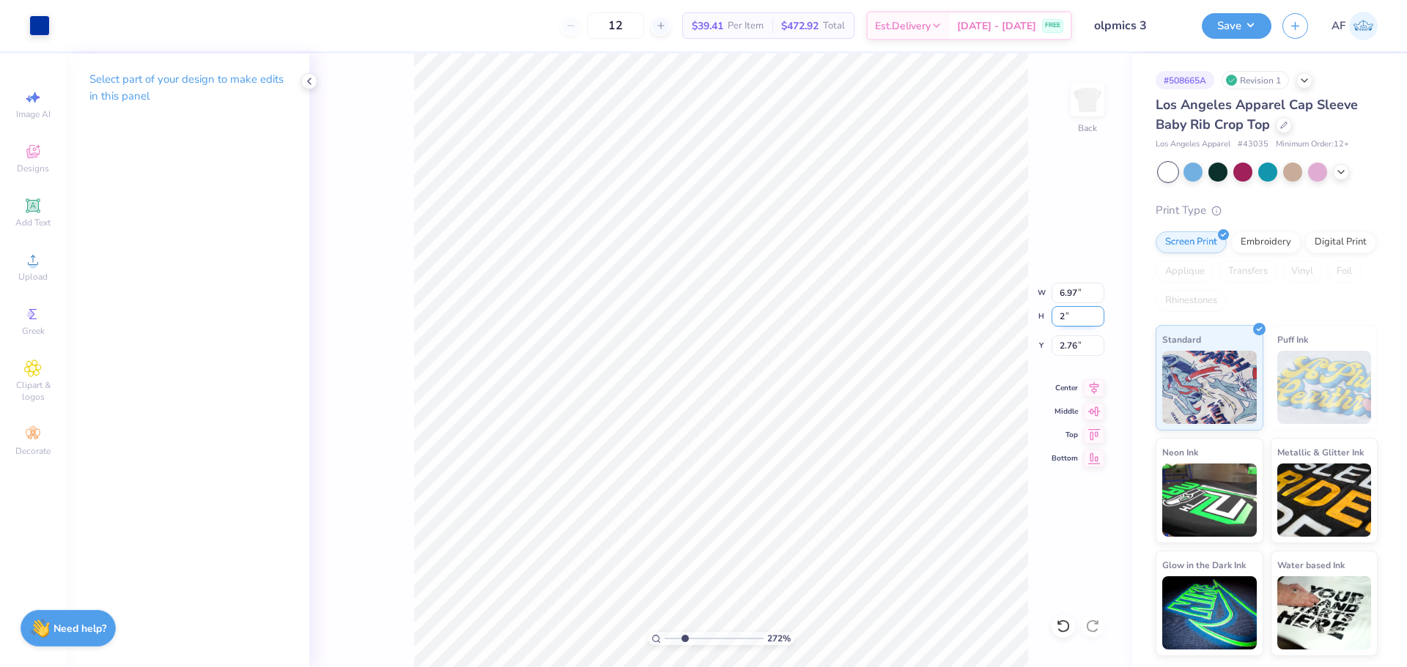
type input "2"
type input "2.71964205036602"
type input "1.75"
type input "2.00"
type input "5.75"
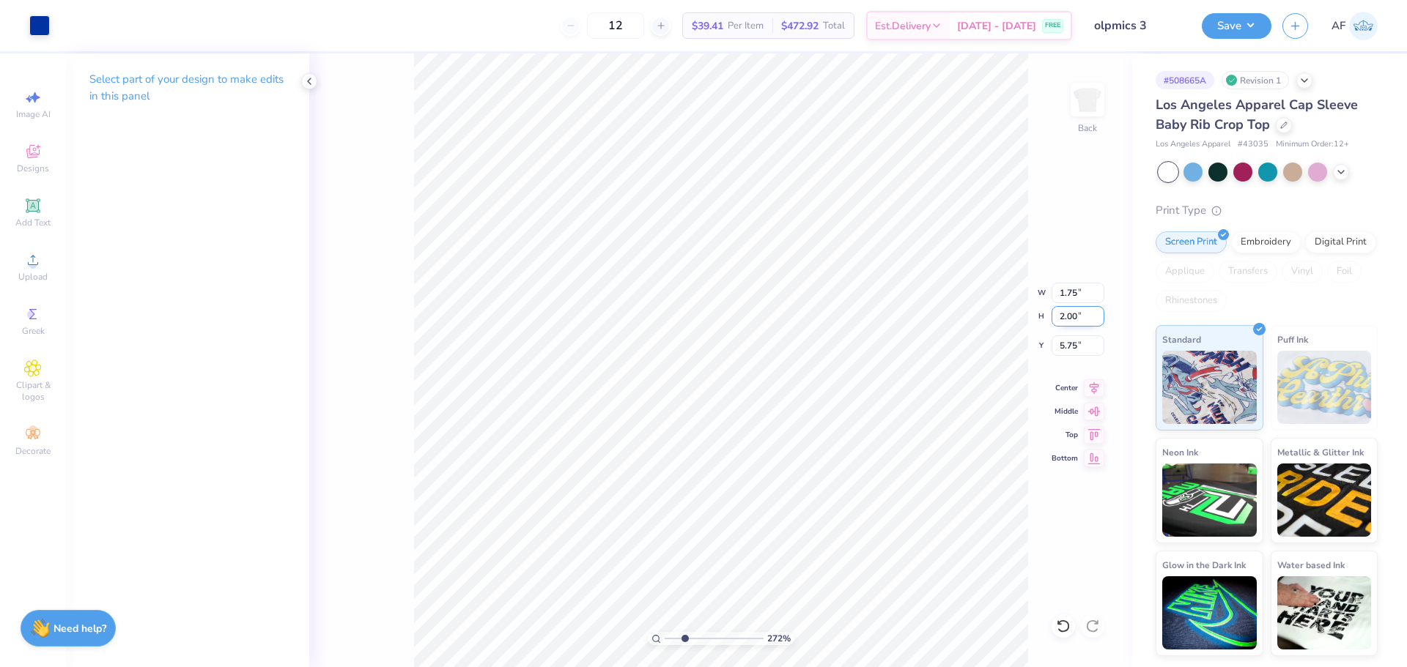
click at [1064, 322] on input "2.00" at bounding box center [1077, 316] width 53 height 21
type input "1.5"
type input "2.71964205036602"
type input "1.31"
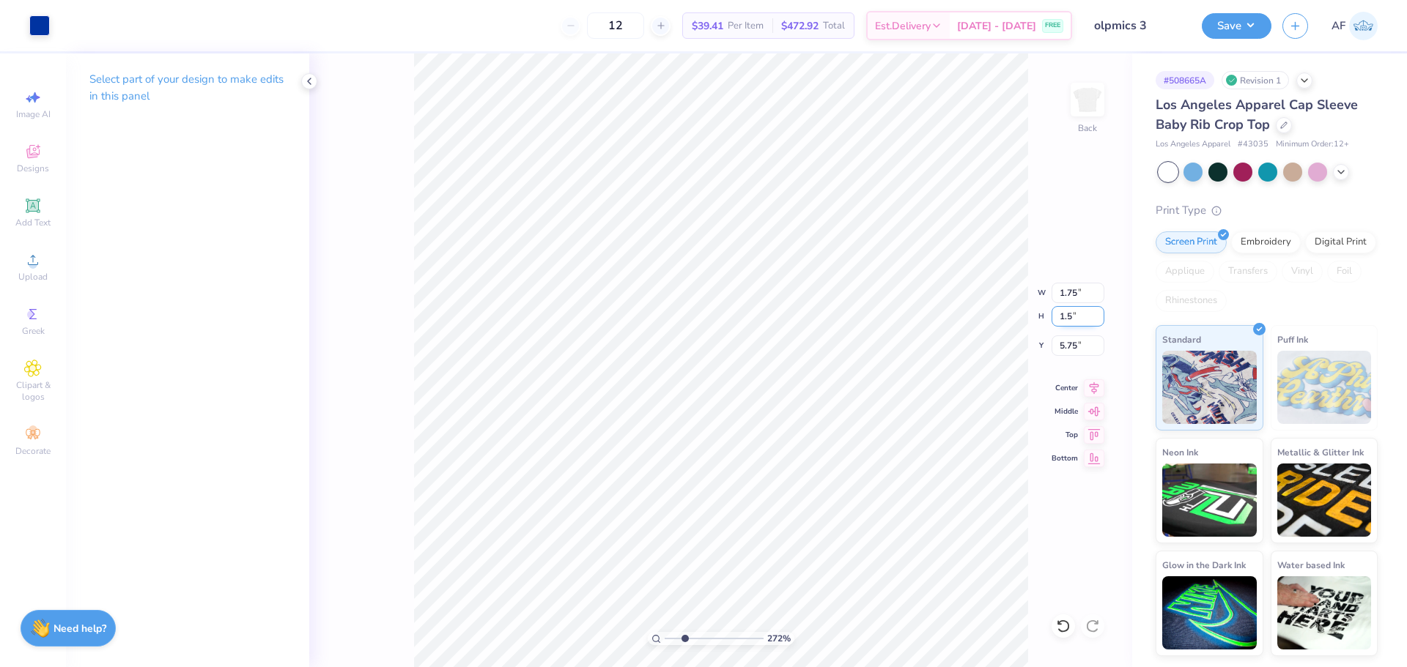
type input "1.50"
type input "6.00"
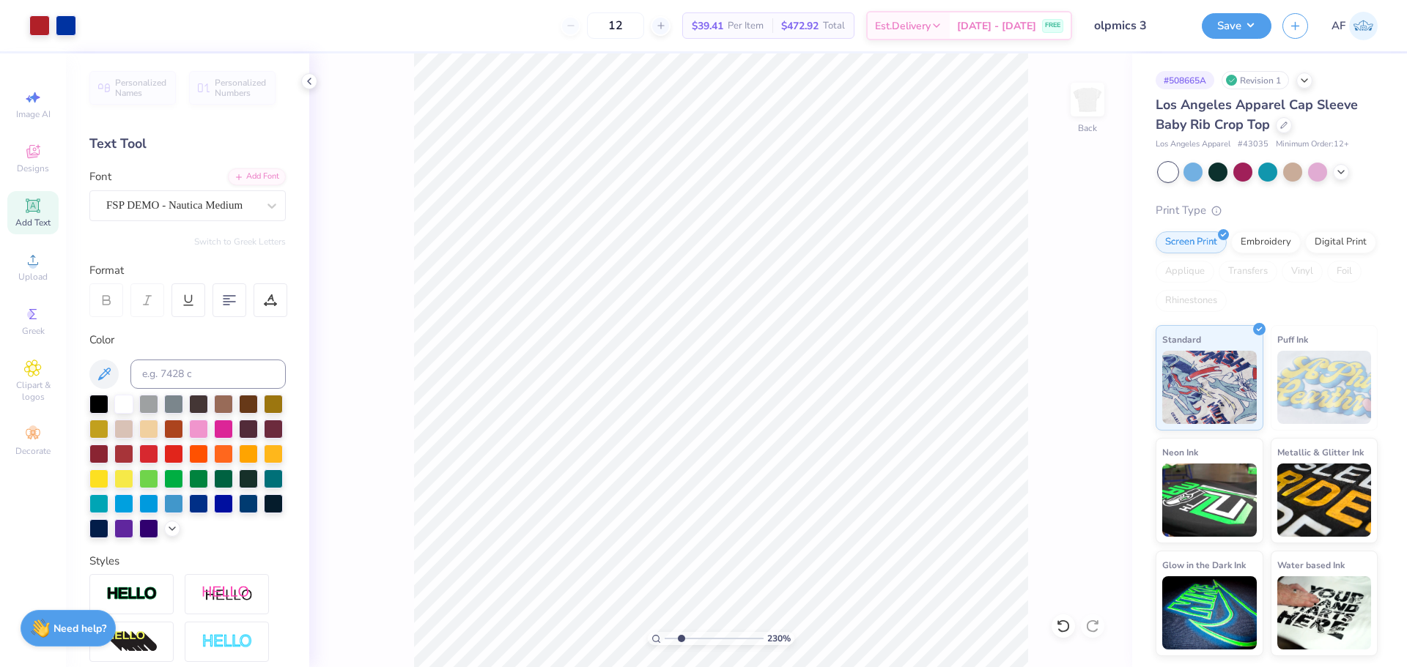
type input "2.30193535337791"
click at [175, 376] on input at bounding box center [207, 374] width 155 height 29
type input "7621"
type input "2.30193535337791"
click at [159, 379] on input at bounding box center [207, 374] width 155 height 29
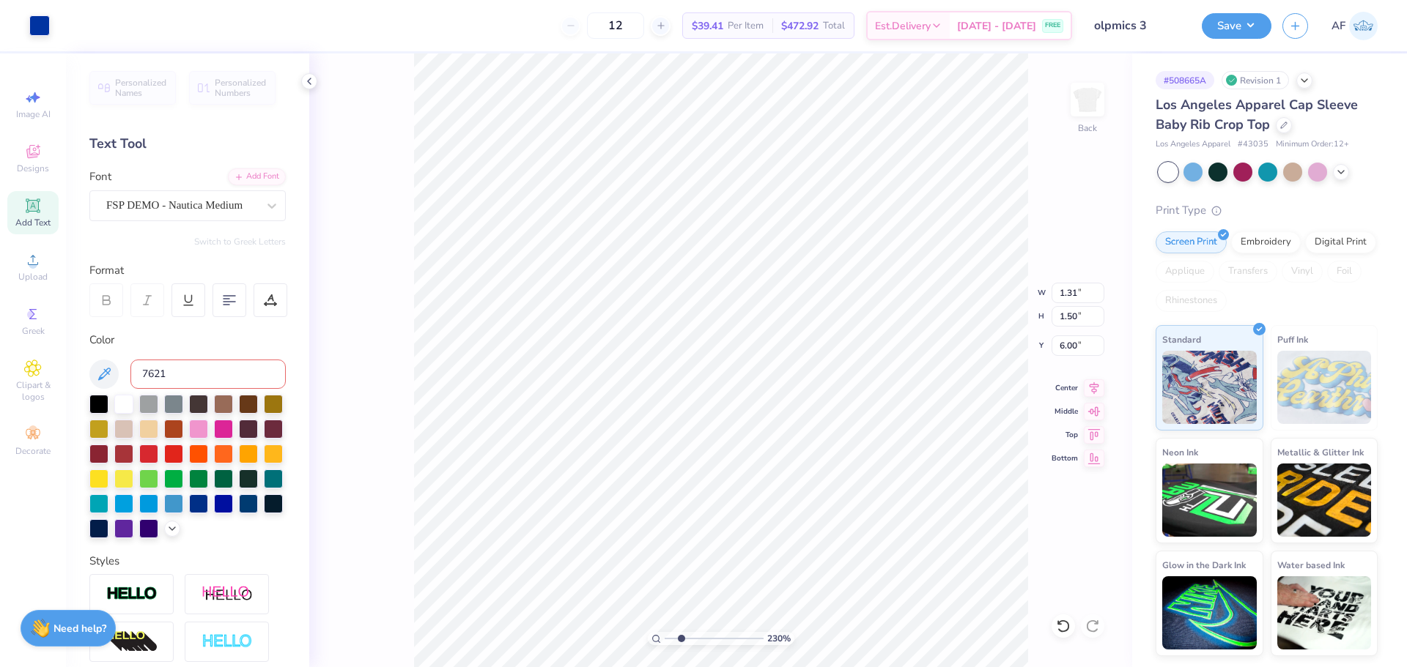
type input "7621"
click at [34, 275] on span "Upload" at bounding box center [32, 277] width 29 height 12
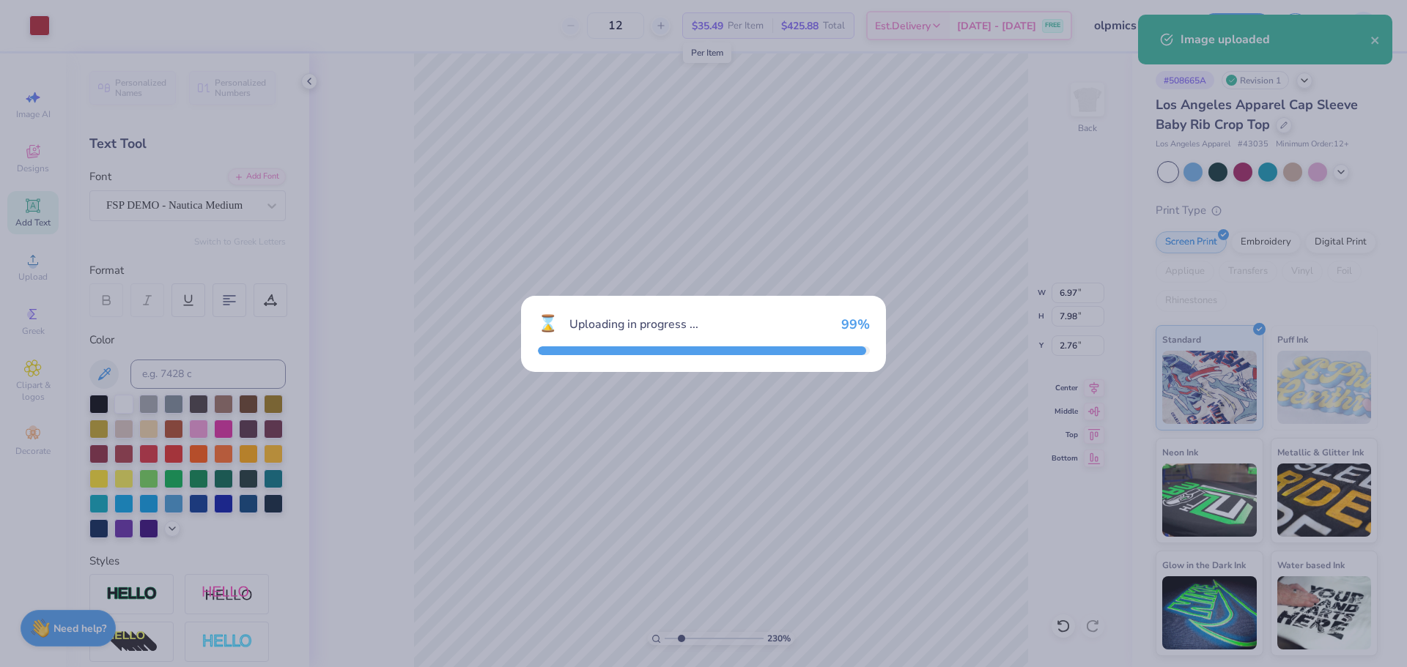
type input "2.30193535337791"
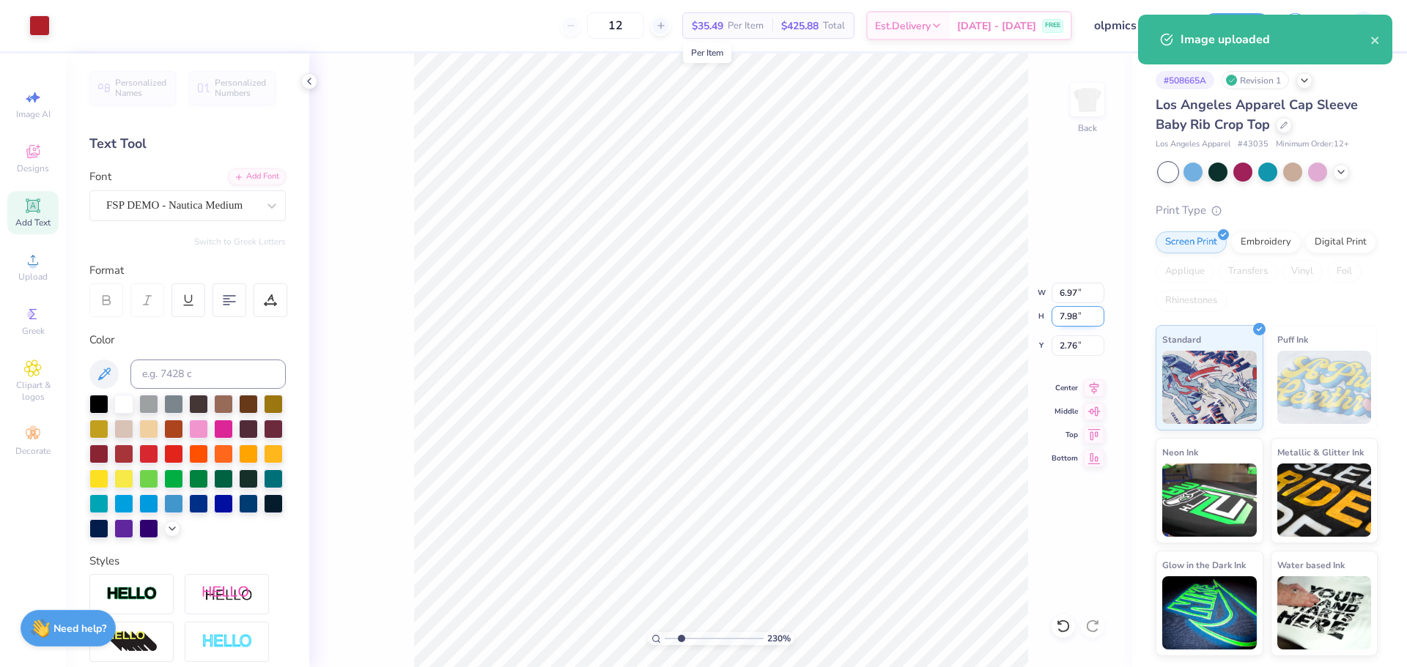
click at [1066, 319] on input "7.98" at bounding box center [1077, 316] width 53 height 21
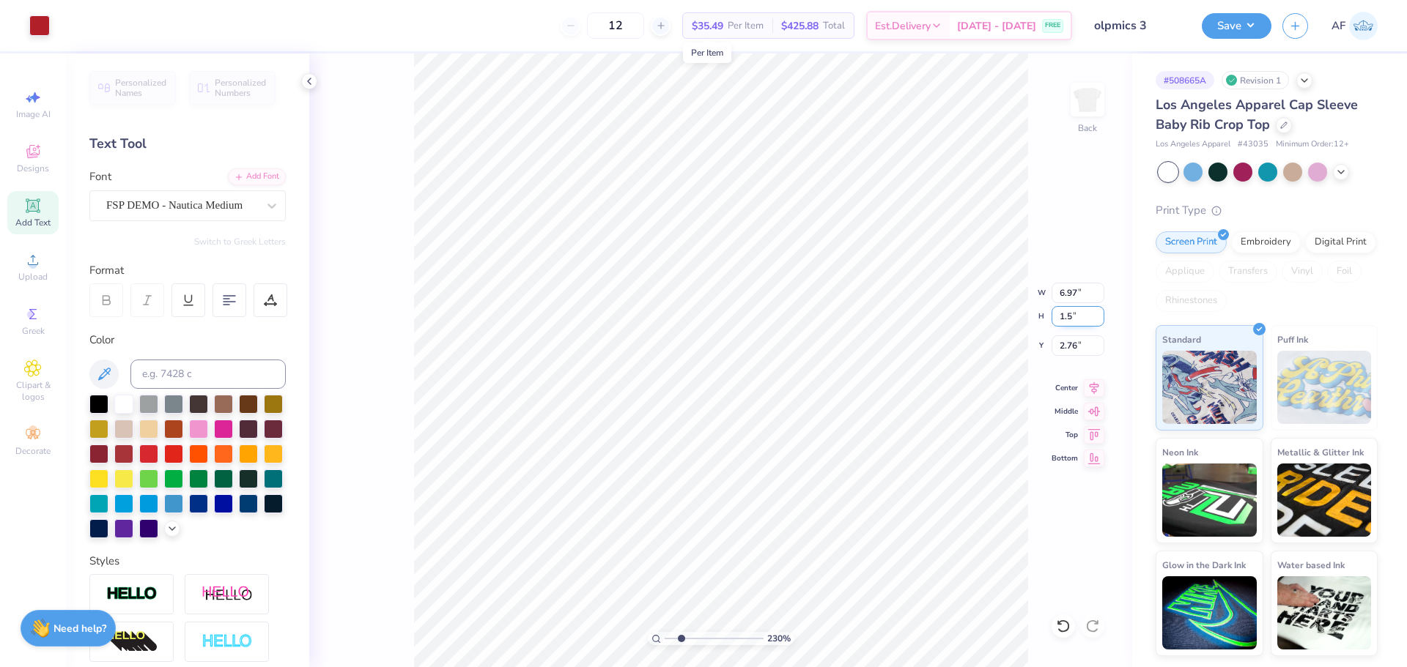
type input "1.5"
type input "2.30193535337791"
type input "1.31"
type input "1.50"
type input "6.00"
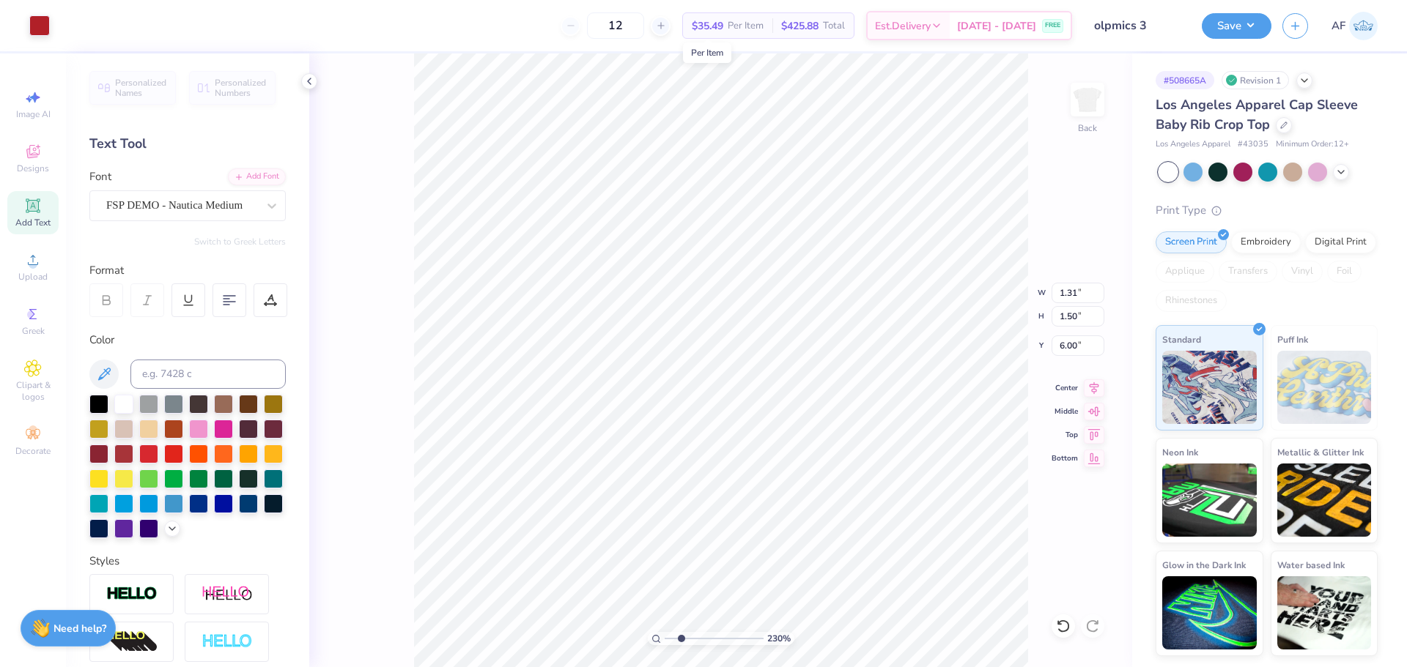
type input "2.30193535337791"
type input "1.82"
click at [1069, 316] on input "1.50" at bounding box center [1077, 316] width 53 height 21
type input "1.13"
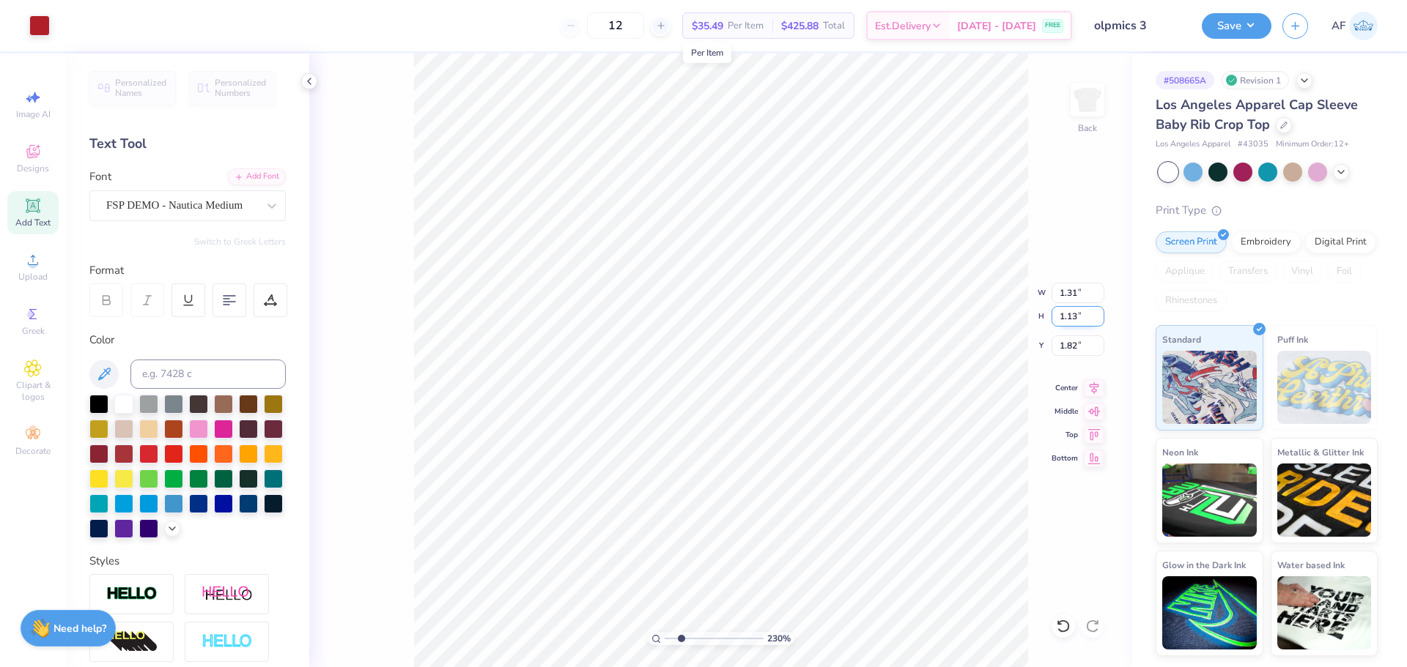
type input "2.30193535337791"
type input "0.99"
type input "2.00"
type input "2.30193535337791"
type input "1.87"
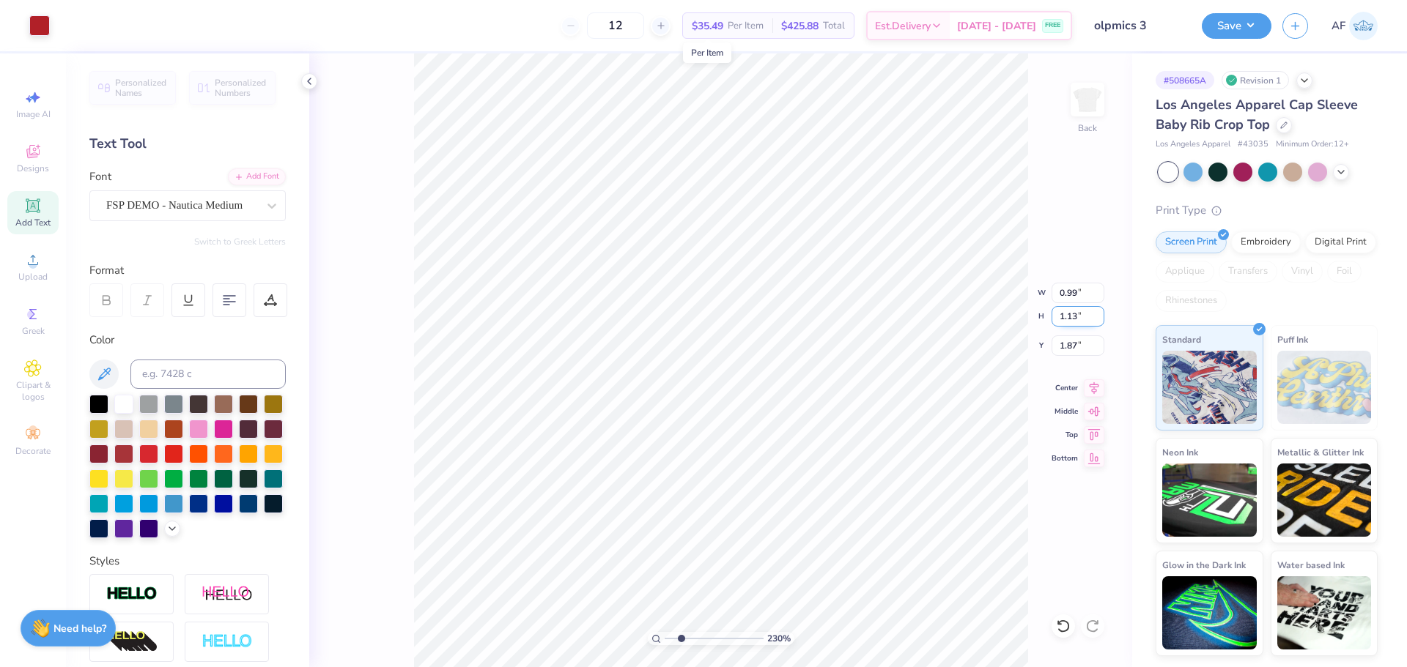
click at [1058, 323] on input "1.13" at bounding box center [1077, 316] width 53 height 21
type input "1.2"
type input "2.30193535337791"
type input "1.05"
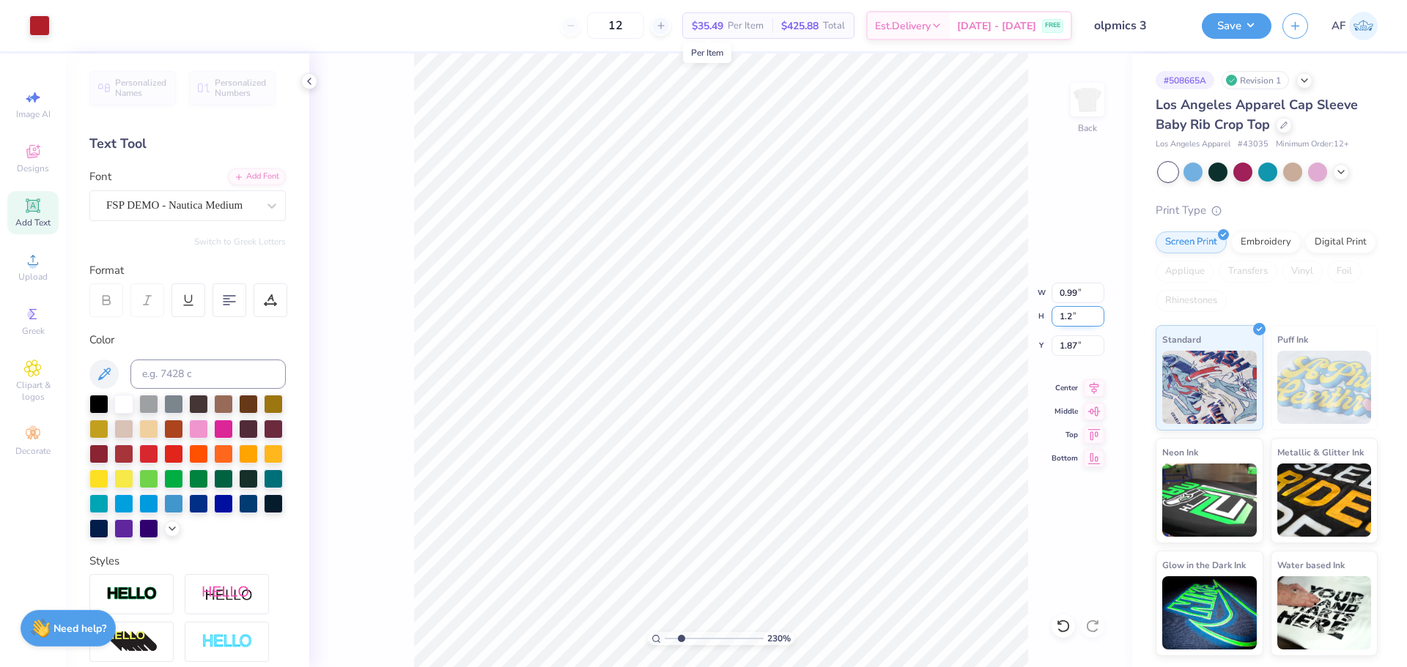
type input "1.20"
type input "1.83"
type input "2.30193535337791"
type input "1.95"
type input "2.30193535337791"
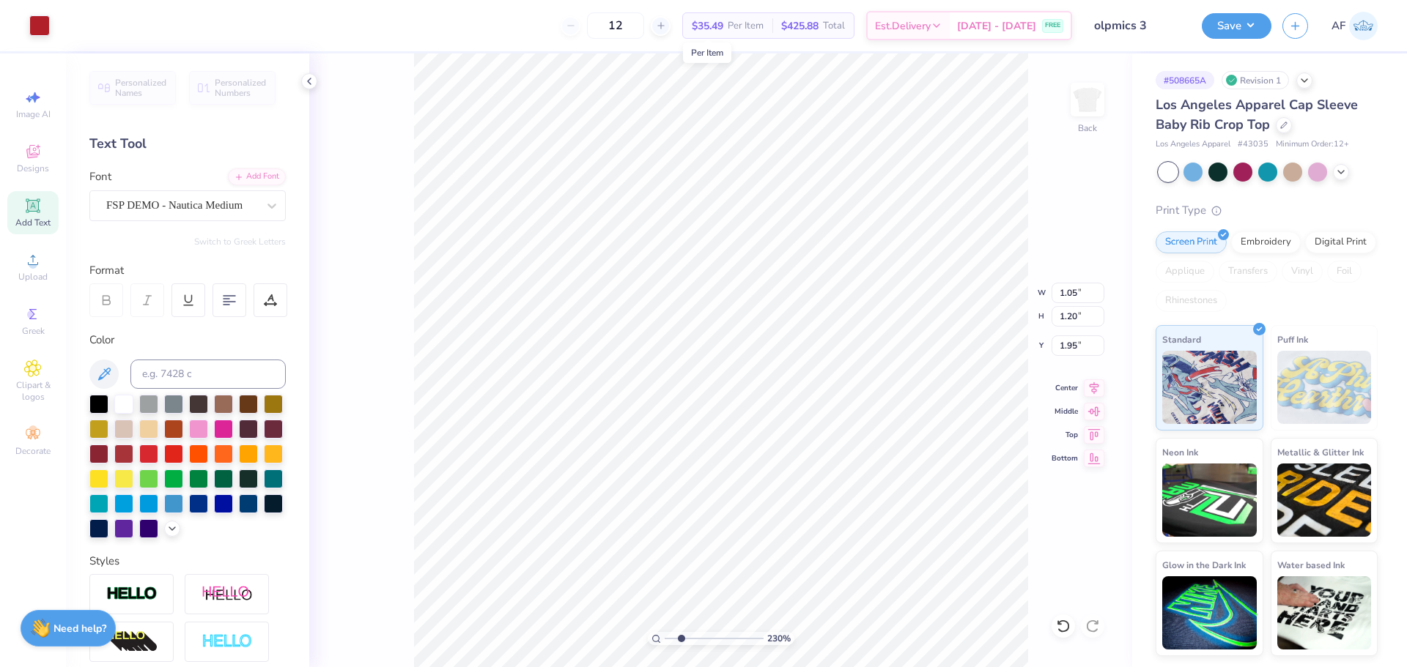
type input "0.65"
type input "0.44"
type input "2.23"
type input "2.30193535337791"
type input "3.69"
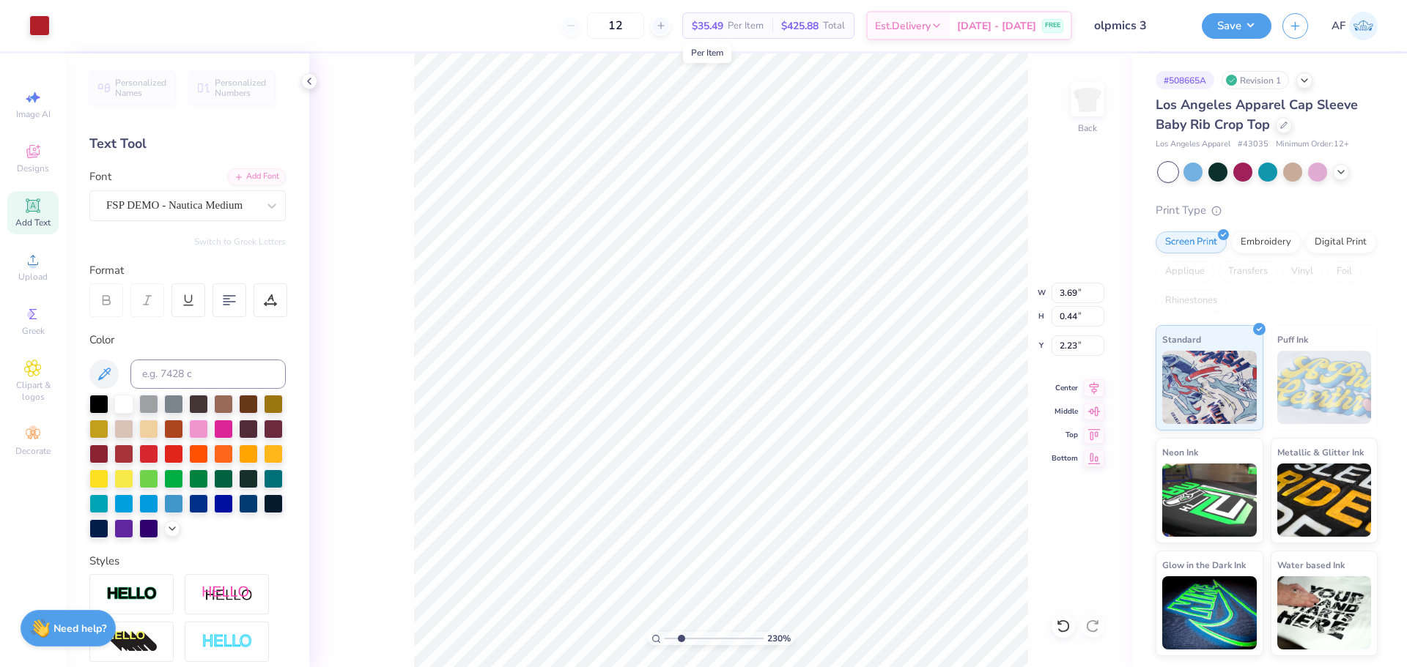
type input "2.30193535337791"
type input "2.33"
click at [1096, 387] on icon at bounding box center [1094, 385] width 10 height 12
type input "2.30193535337791"
type input "3.09"
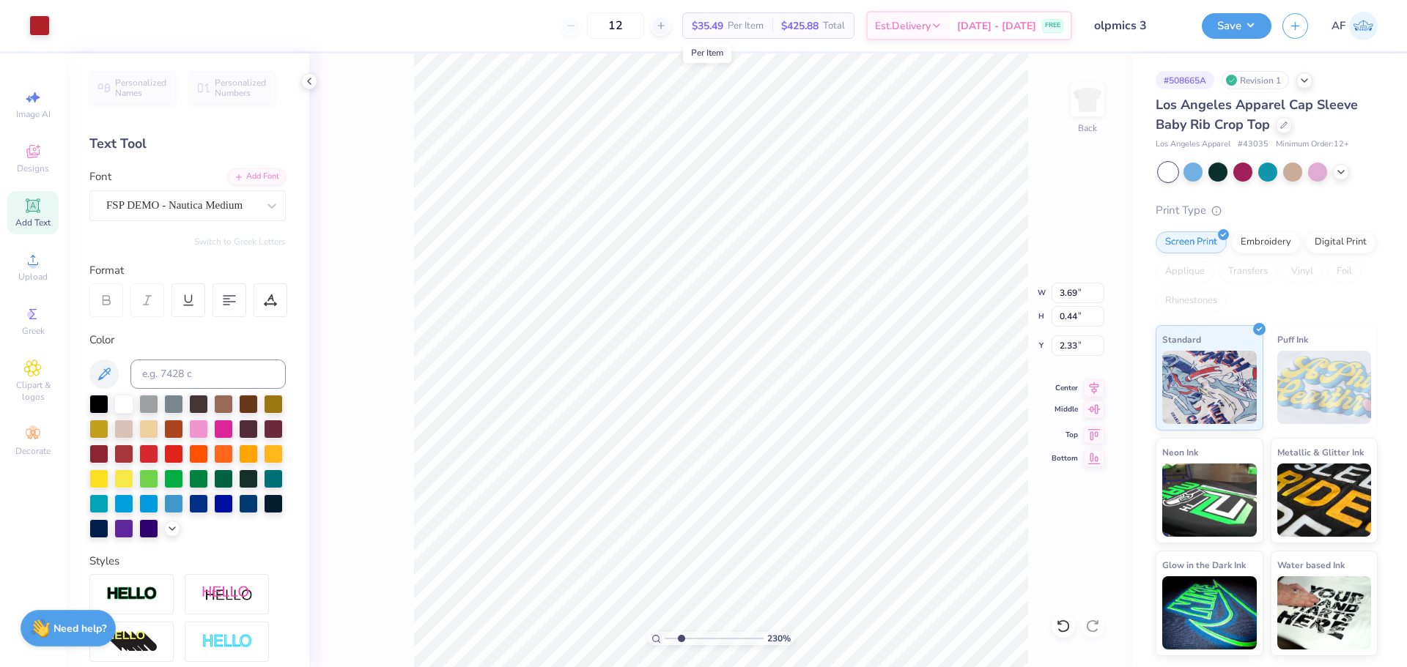
type input "0.90"
type input "3.24"
type input "2.30193535337791"
type input "1.05"
type input "1.20"
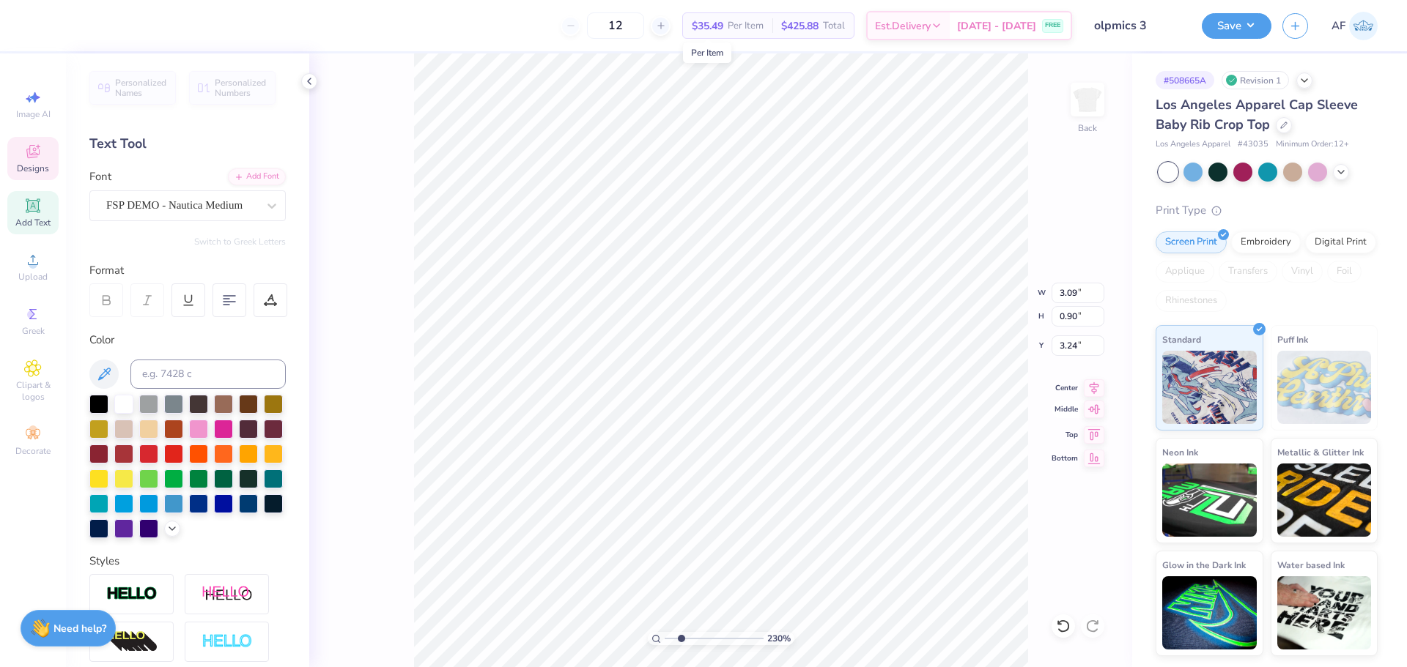
type input "1.95"
click at [1095, 389] on icon at bounding box center [1094, 385] width 10 height 12
type input "2.30193535337791"
type input "3.09"
type input "0.90"
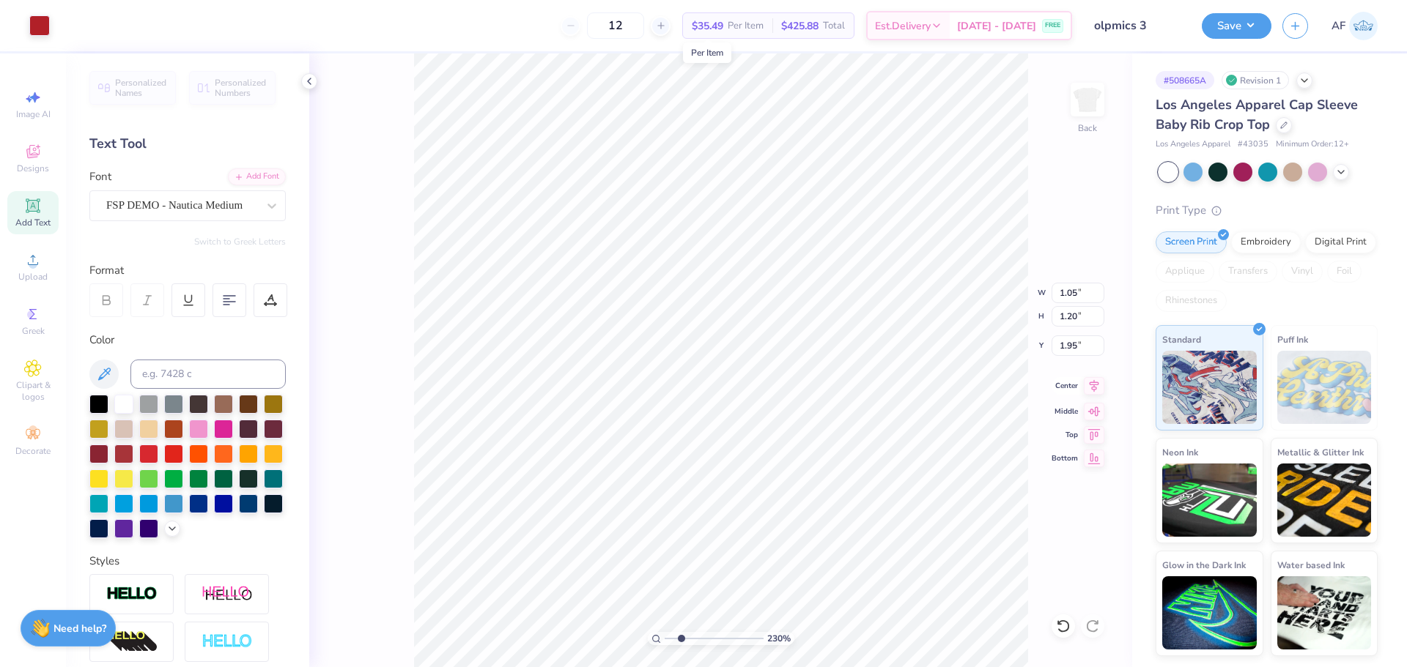
type input "3.24"
click at [1098, 390] on icon at bounding box center [1093, 386] width 21 height 18
type input "2.30193535337791"
type input "3.33"
click at [1071, 316] on input "1.20" at bounding box center [1077, 316] width 53 height 21
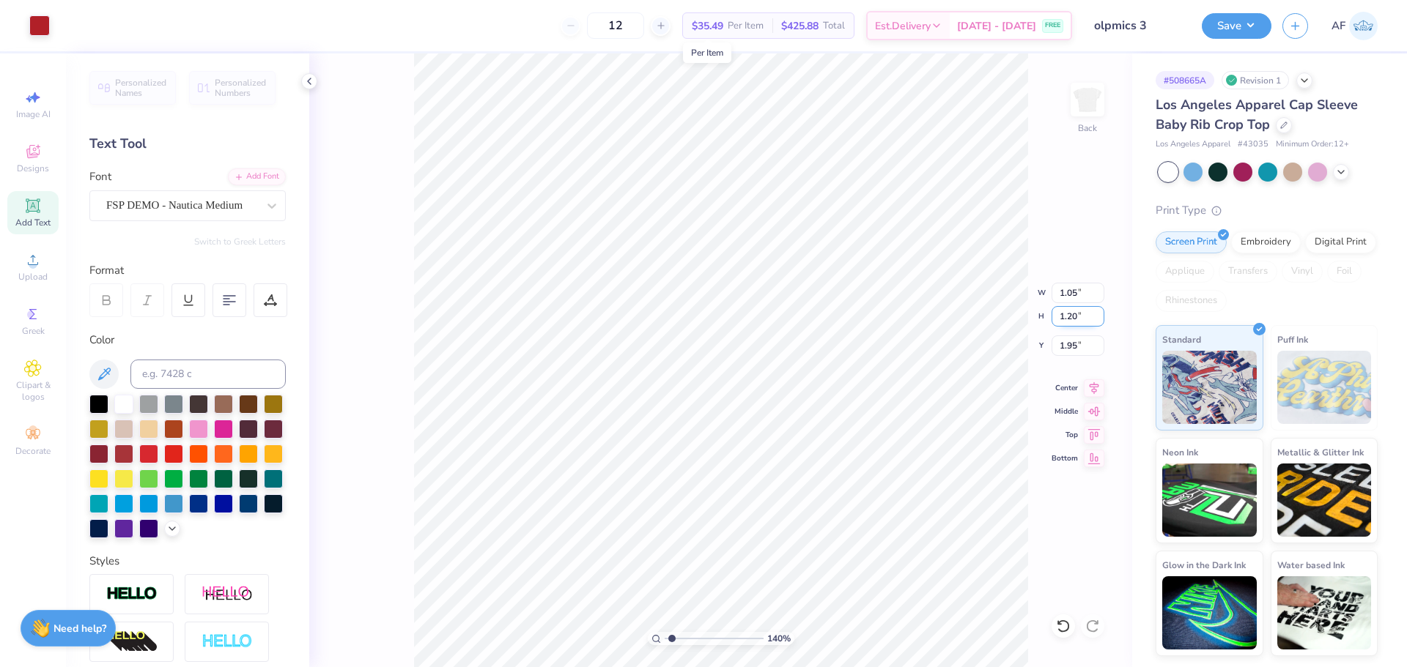
click at [1071, 316] on input "1.20" at bounding box center [1077, 316] width 53 height 21
type input "1.39584517333908"
click at [1062, 312] on input "1.20" at bounding box center [1077, 316] width 53 height 21
type input "1.13"
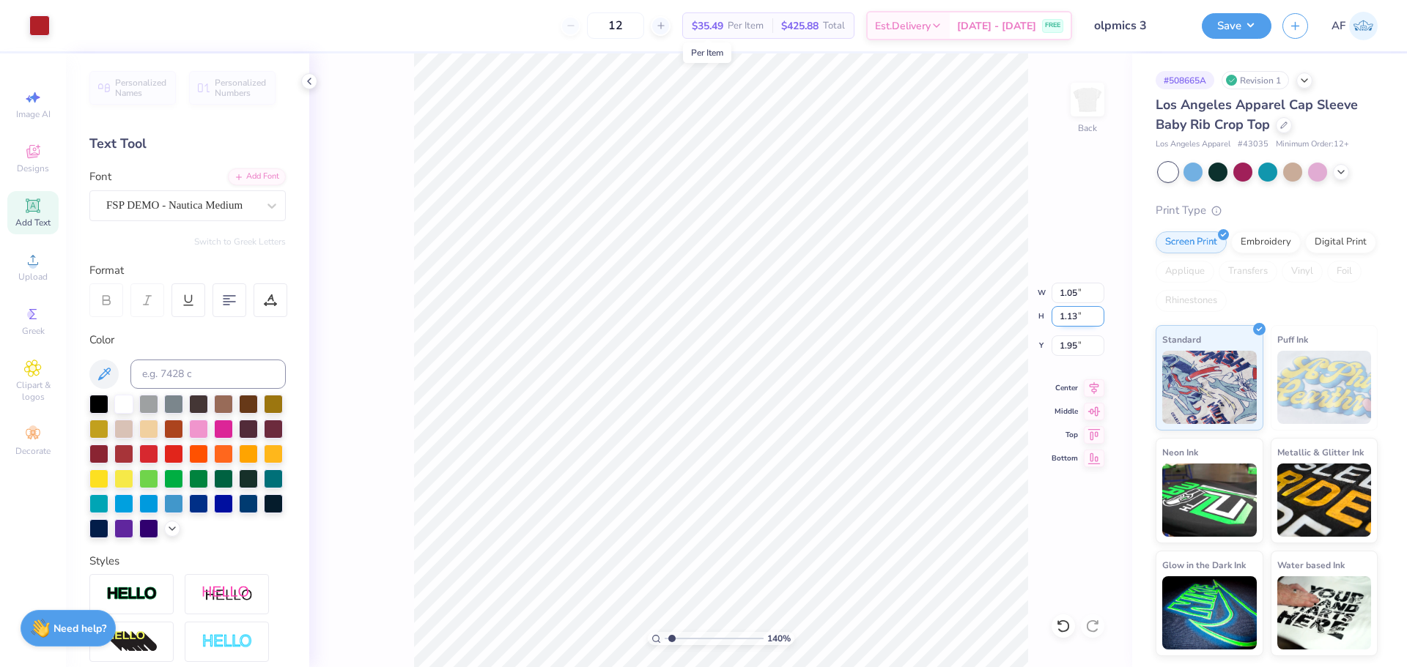
type input "1.39584517333908"
type input "0.99"
type input "1.99"
type input "1.39584517333908"
type input "3.69"
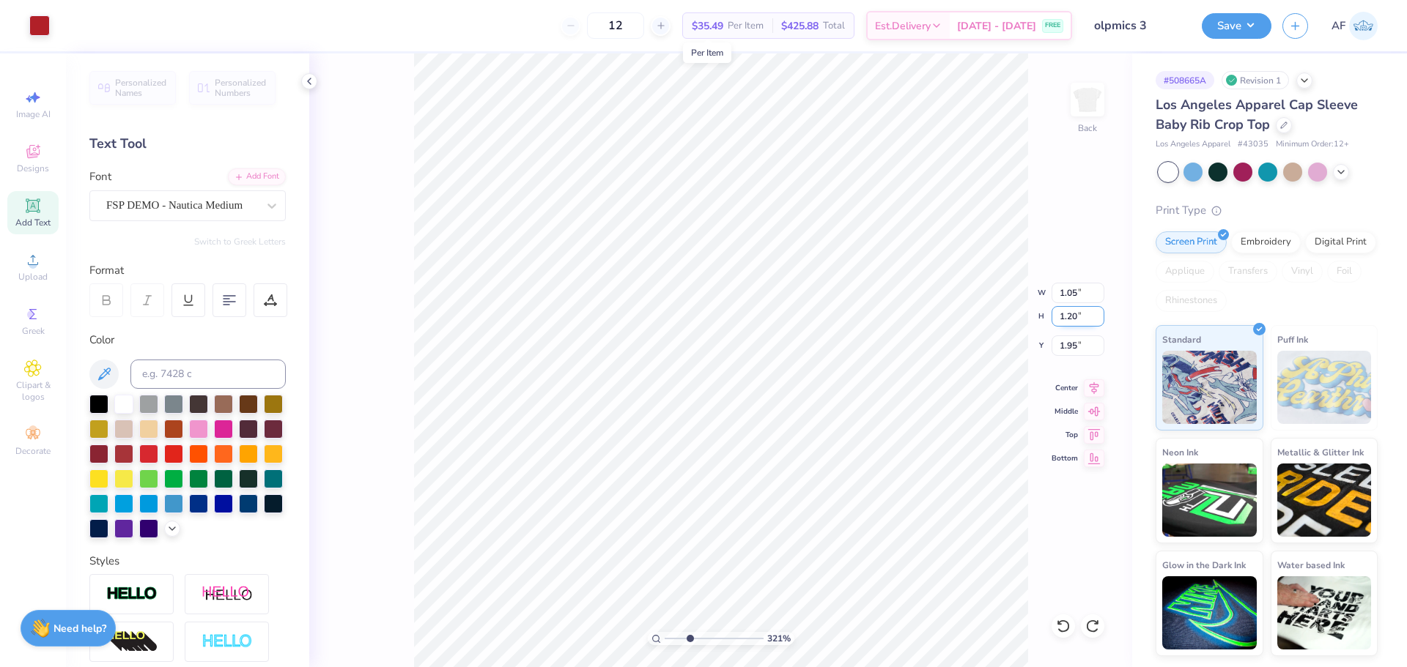
click at [1063, 320] on input "1.20" at bounding box center [1077, 316] width 53 height 21
type input "3.21314535235116"
type input "0.65"
type input "0.44"
type input "2.33"
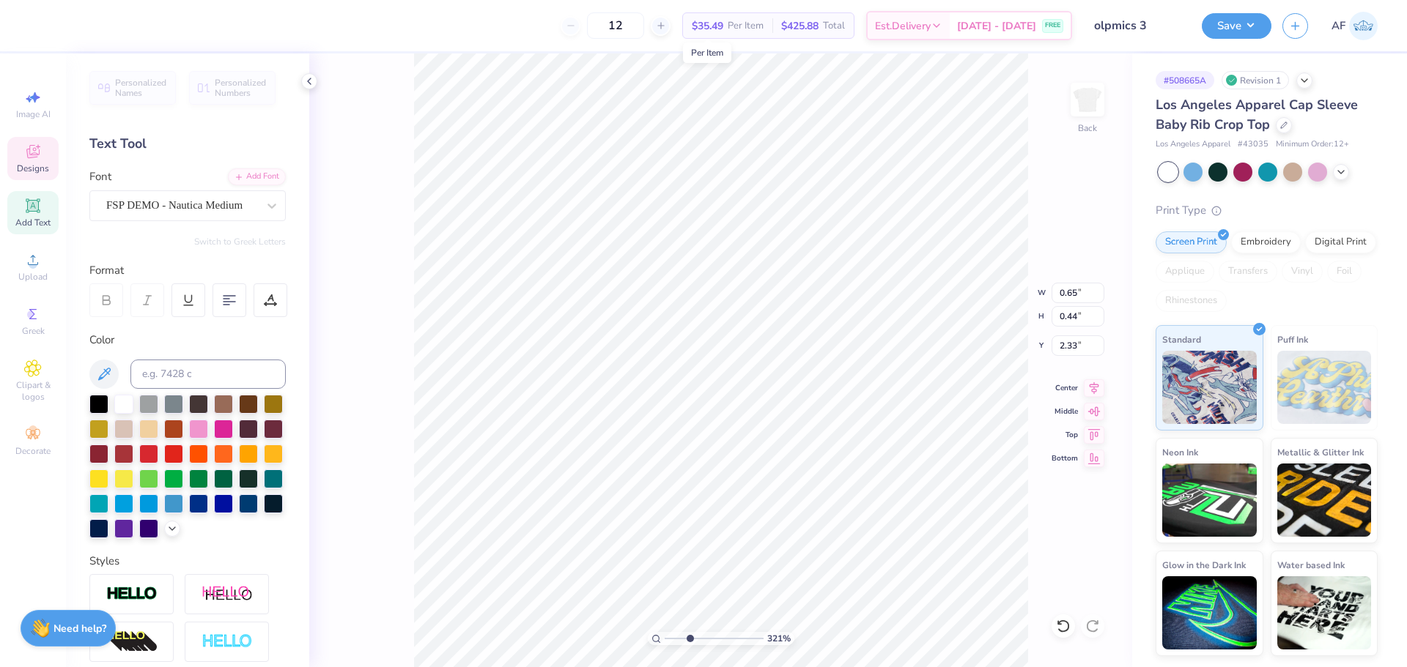
type input "3.21314535235116"
type input "0.70"
type input "3.21314535235116"
type input "3.38"
click at [1097, 392] on icon at bounding box center [1093, 386] width 21 height 18
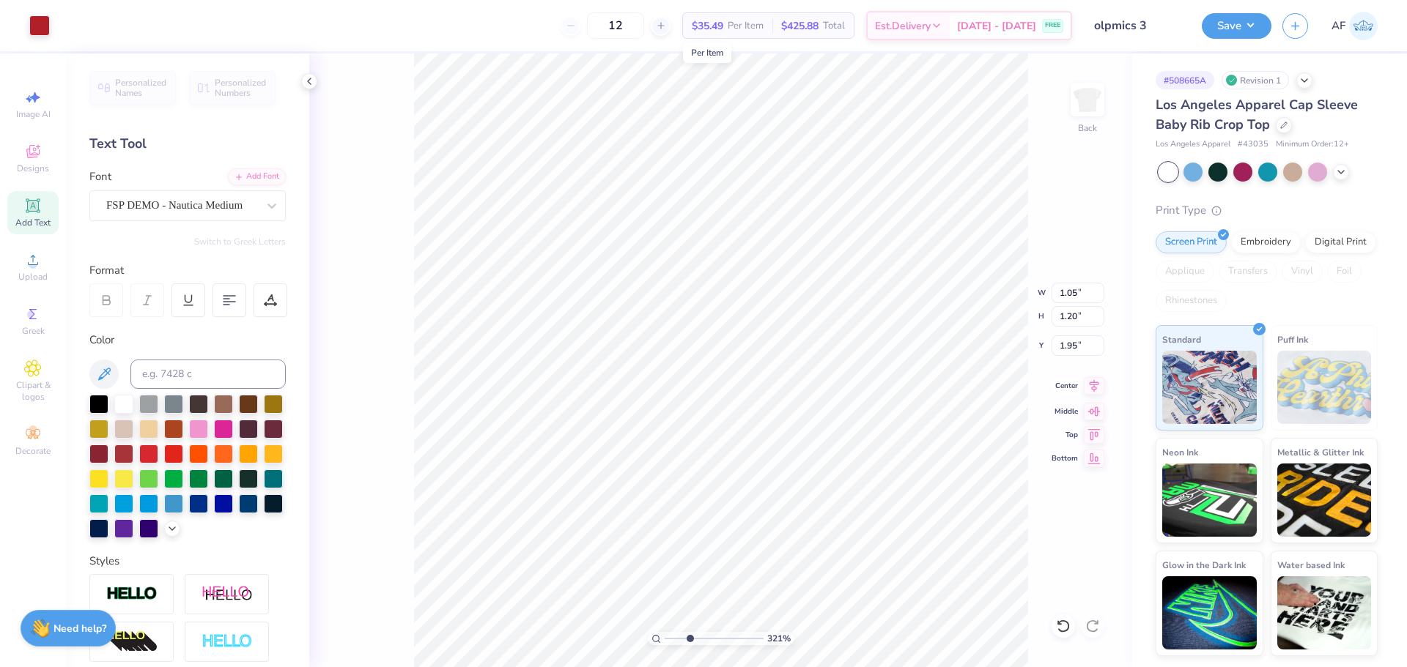
click at [1090, 387] on icon at bounding box center [1093, 386] width 21 height 18
type input "3.21314535235116"
type input "0.65"
type input "0.44"
type input "2.33"
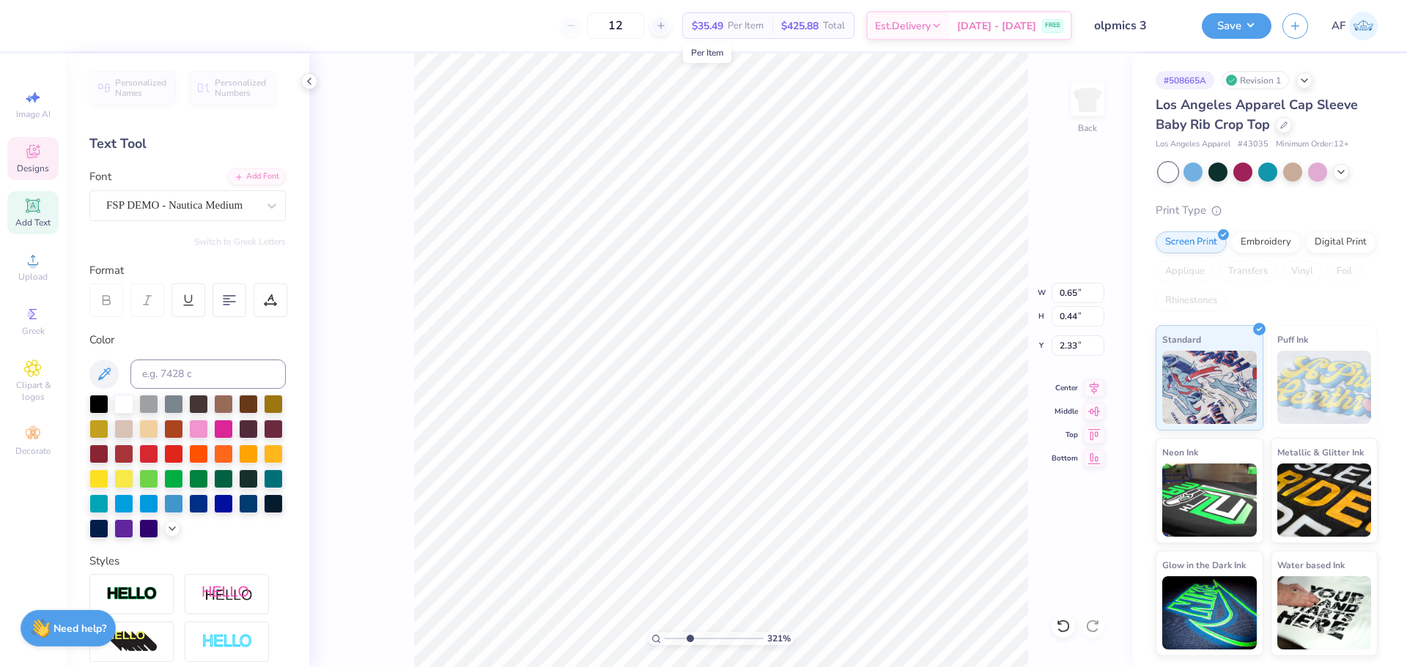
type input "3.21314535235116"
type input "3.38"
type input "1.6491337272538"
click at [1070, 297] on input "1.31" at bounding box center [1077, 293] width 53 height 21
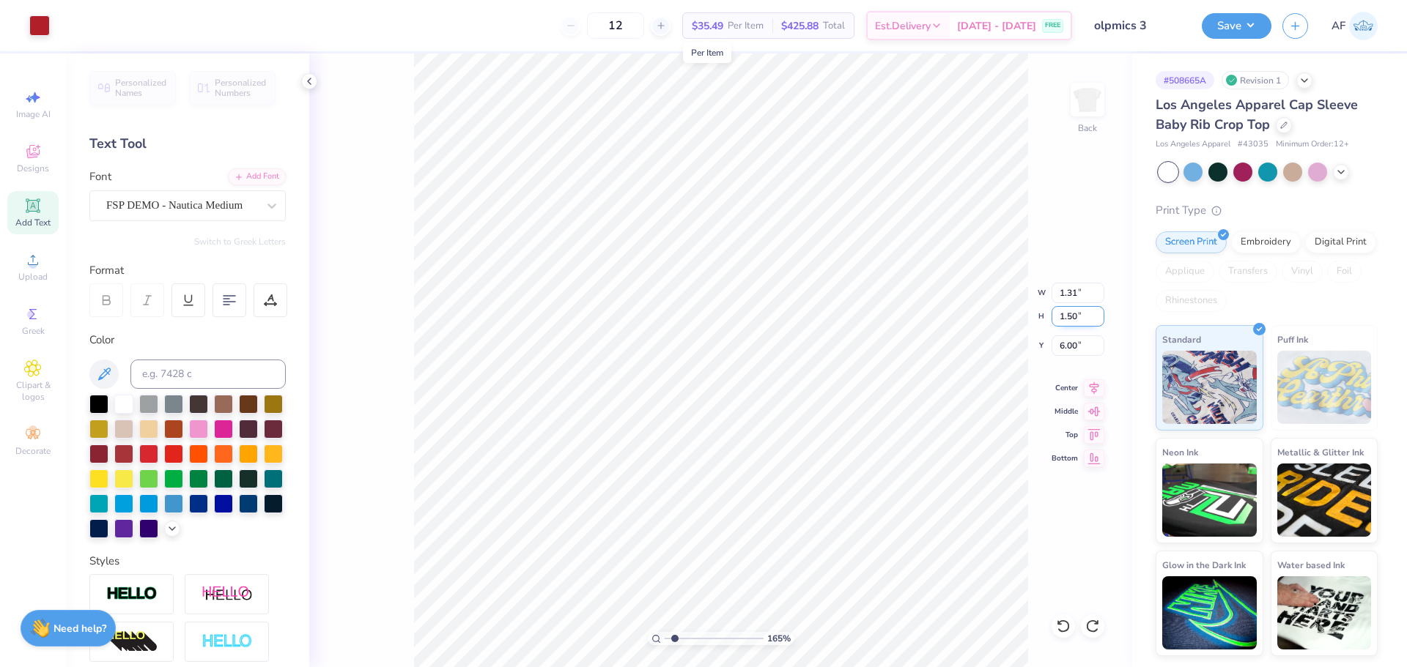
click at [1070, 318] on input "1.50" at bounding box center [1077, 316] width 53 height 21
type input "1.20"
type input "1.6491337272538"
type input "1.05"
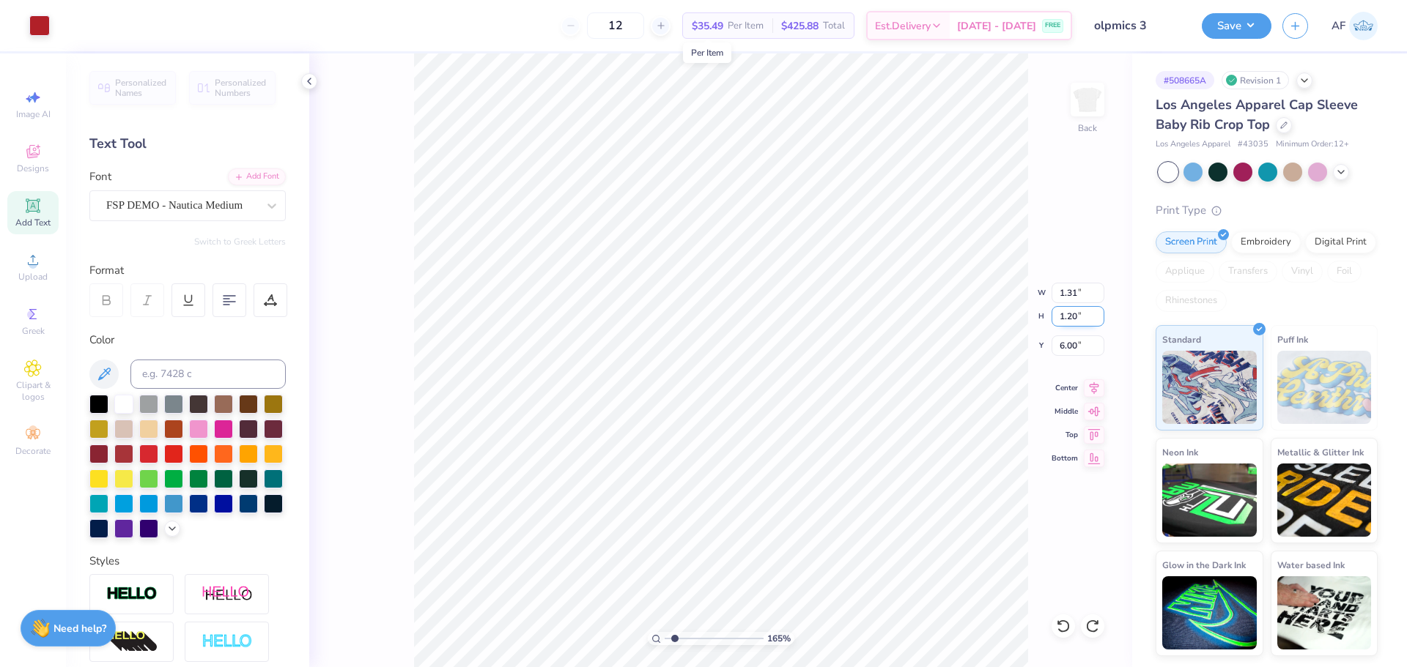
type input "6.15"
type input "1.6491337272538"
type input "1.80"
type input "3.79619922921342"
type input "1.85"
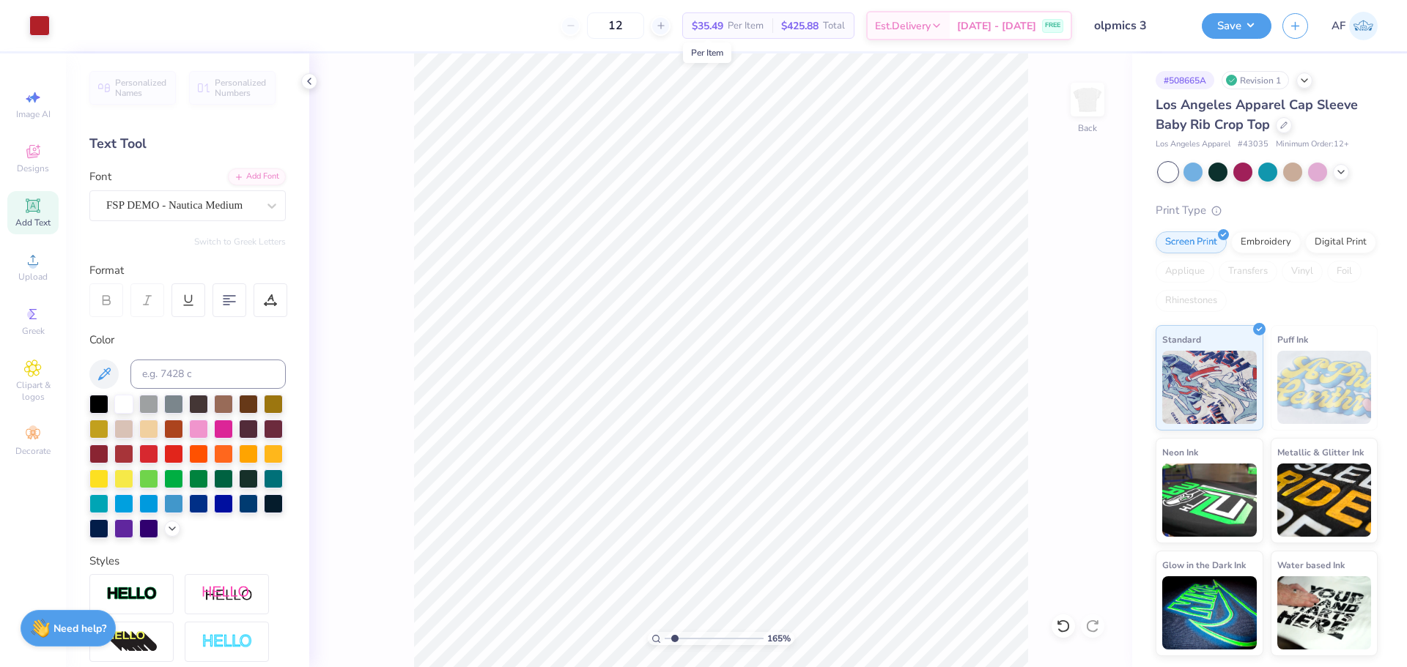
click at [1064, 489] on div "165 % Back" at bounding box center [720, 360] width 823 height 614
type input "1.39584517333908"
click at [1078, 288] on input "6.22" at bounding box center [1077, 293] width 53 height 21
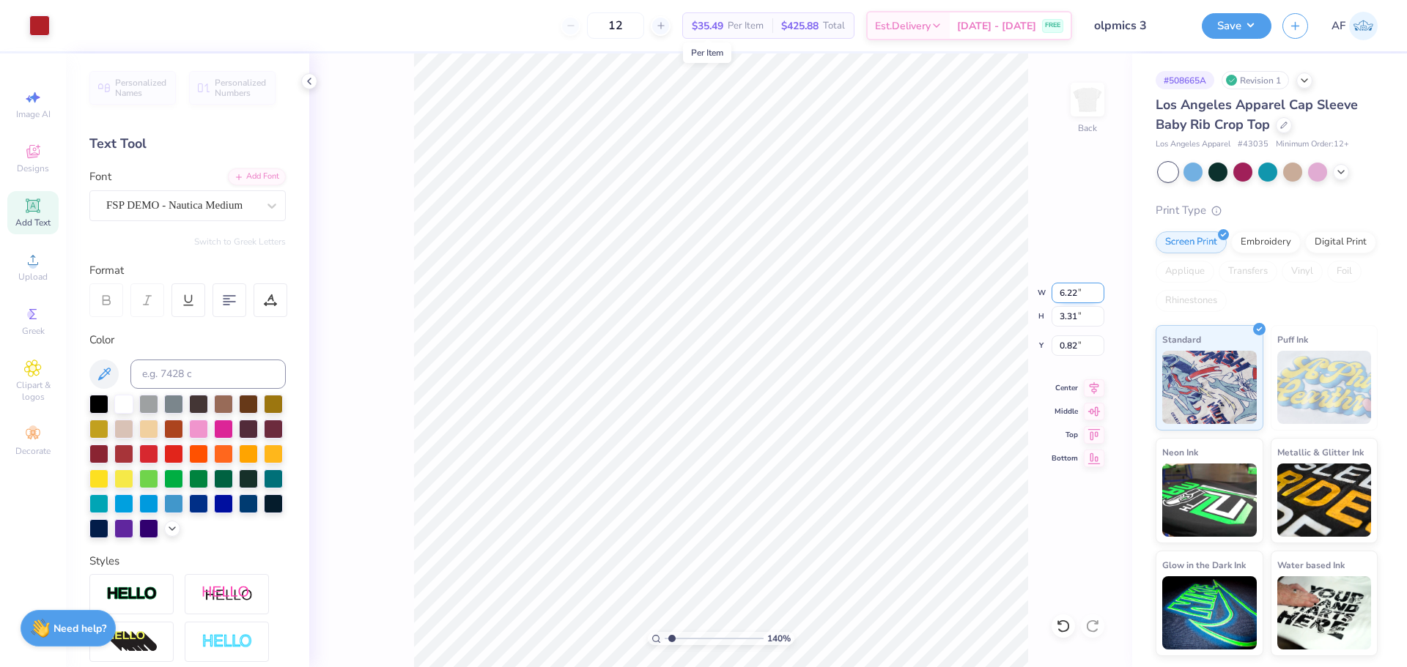
type input "3"
type input "6.20"
type input "1.39584517333908"
type input "3.30"
type input "0.83"
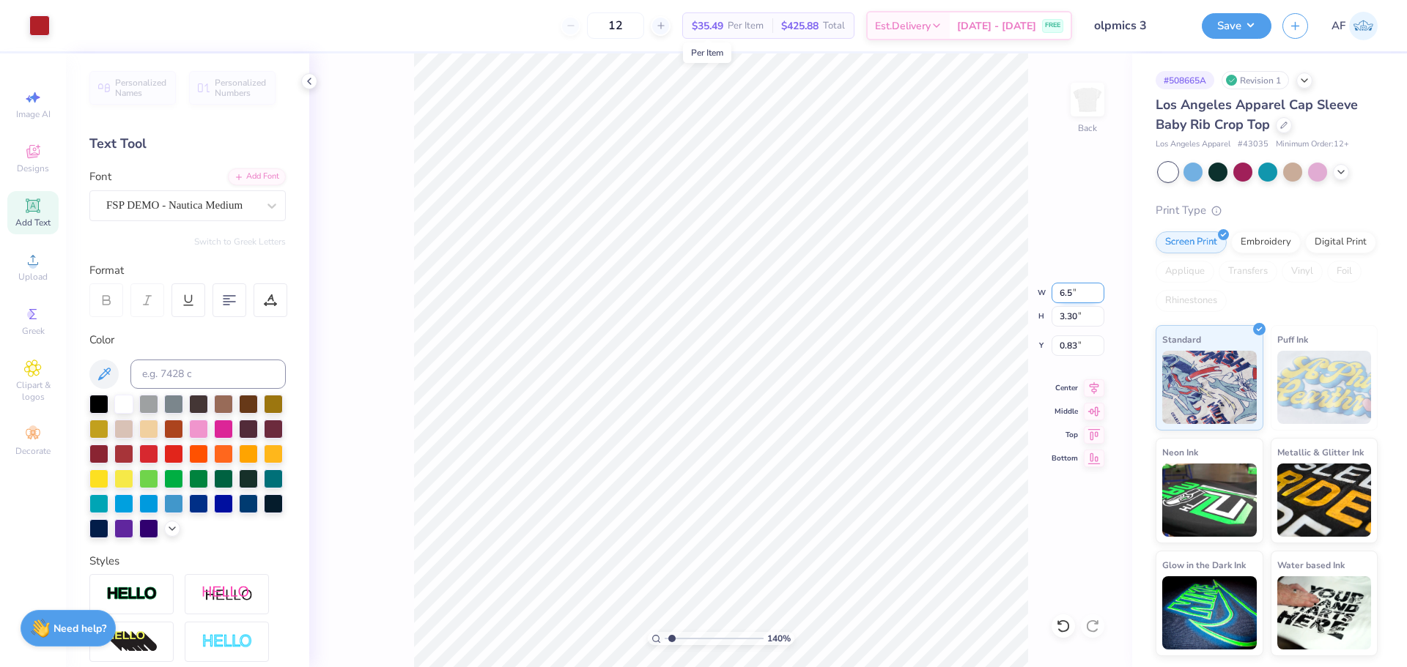
type input "6.5"
type input "1.39584517333908"
type input "6.50"
type input "3.46"
type input "0.75"
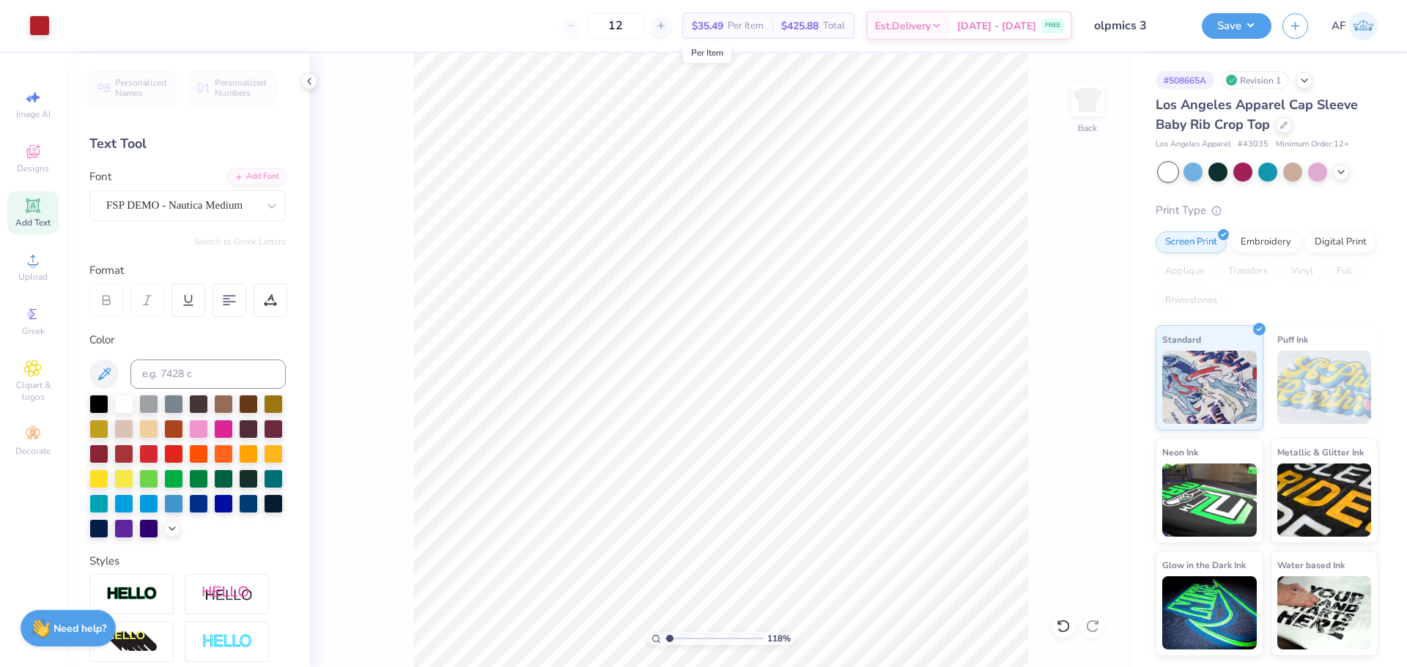
type input "1.18145891733022"
click at [1073, 350] on input "0.75" at bounding box center [1077, 346] width 53 height 21
type input "1"
type input "1.18145891733022"
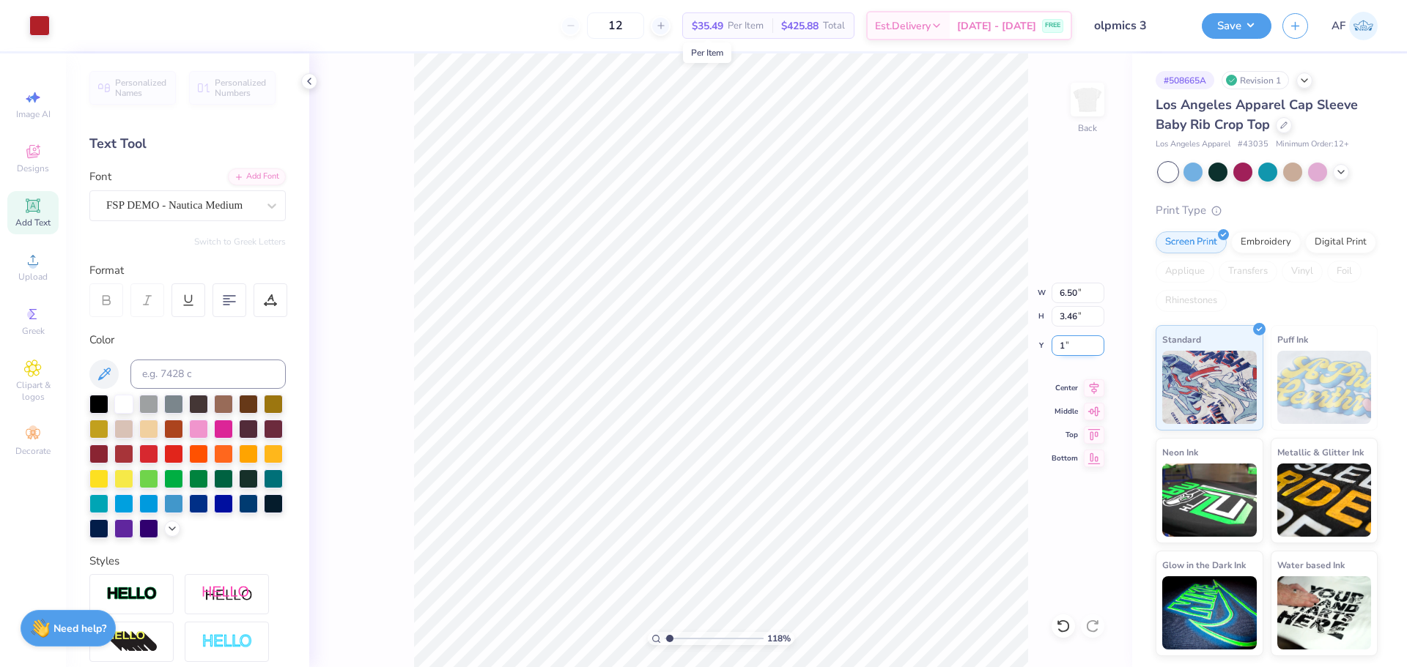
type input "1.00"
click at [785, 501] on li "Group" at bounding box center [798, 506] width 115 height 29
click at [1068, 289] on input "6.50" at bounding box center [1077, 293] width 53 height 21
type input "1.18145891733022"
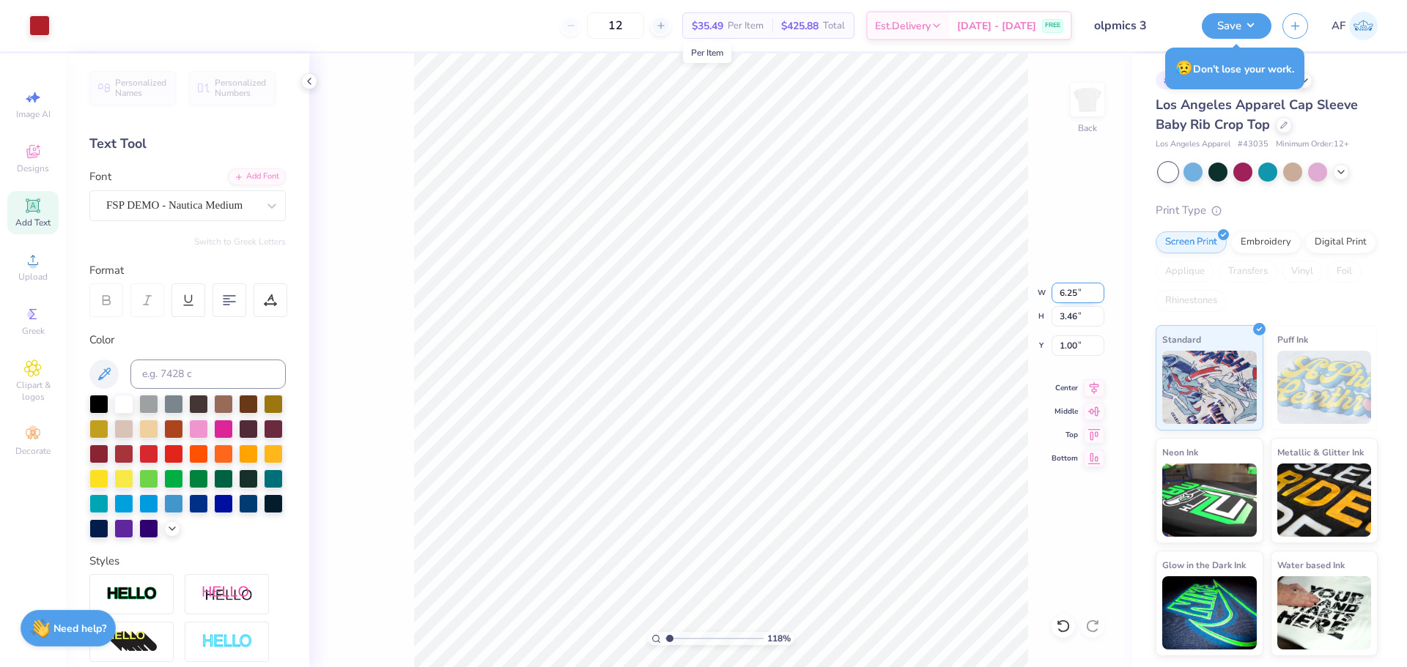
type input "6.25"
type input "1.18145891733022"
type input "3.33"
type input "1.07"
type input "1.18145891733022"
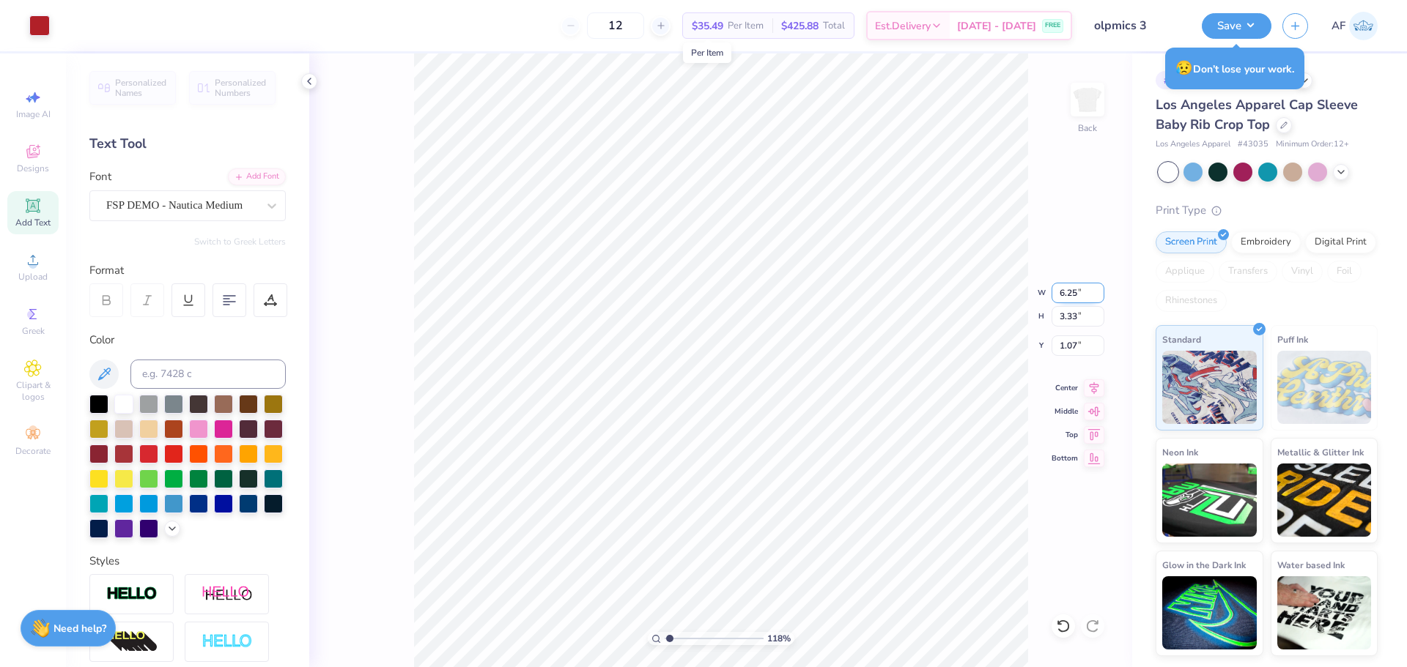
click at [1064, 292] on input "6.25" at bounding box center [1077, 293] width 53 height 21
type input "6.20"
type input "1.18145891733022"
type input "3.30"
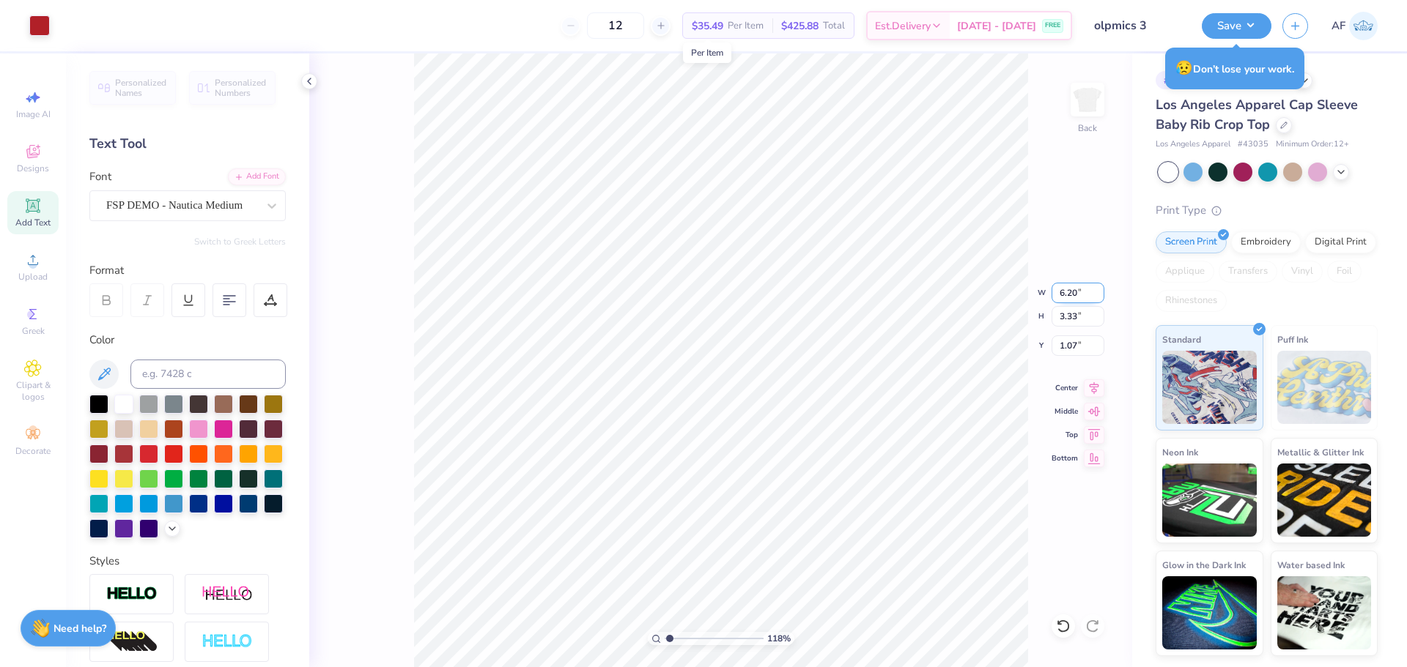
type input "1.08"
type input "1.18145891733022"
click at [1065, 291] on input "6.20" at bounding box center [1077, 293] width 53 height 21
type input "6.5"
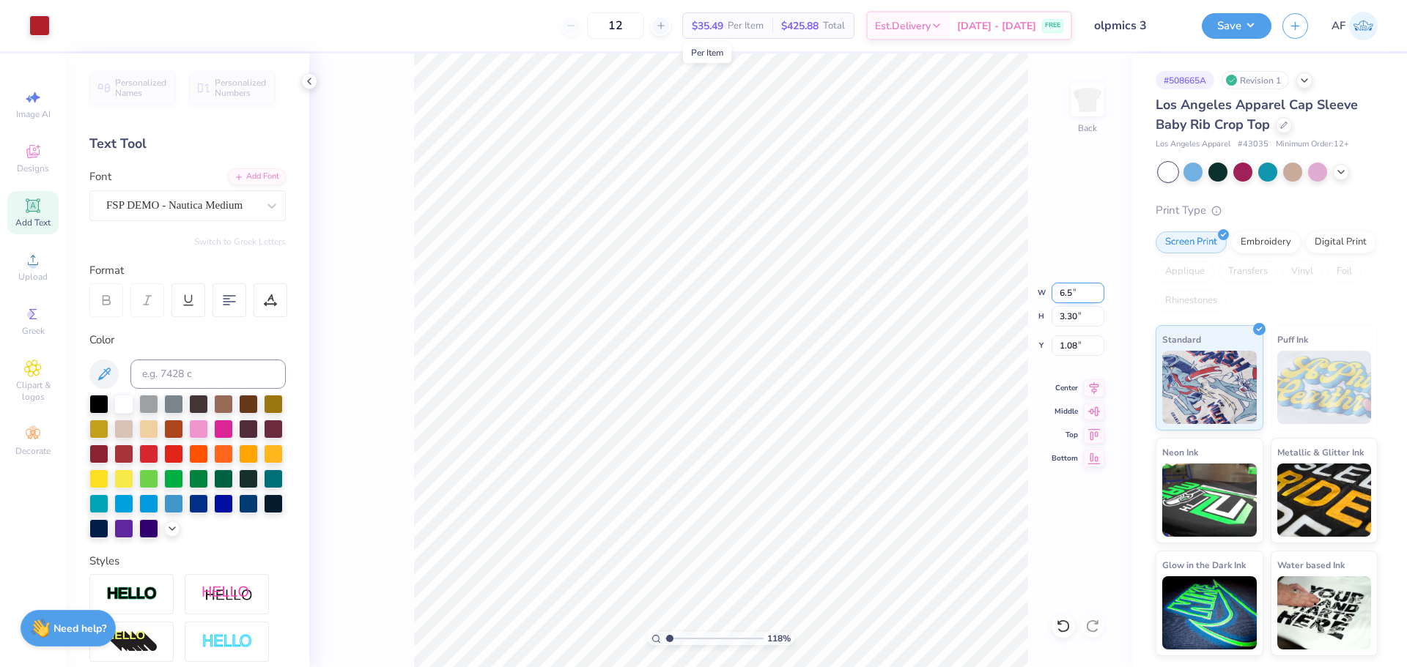
type input "1.18145891733022"
type input "6.50"
type input "3.46"
type input "1.00"
click at [407, 475] on div "118 % Back W 6.50 H 3.46 Y 1.00 Center Middle Top Bottom" at bounding box center [720, 360] width 823 height 614
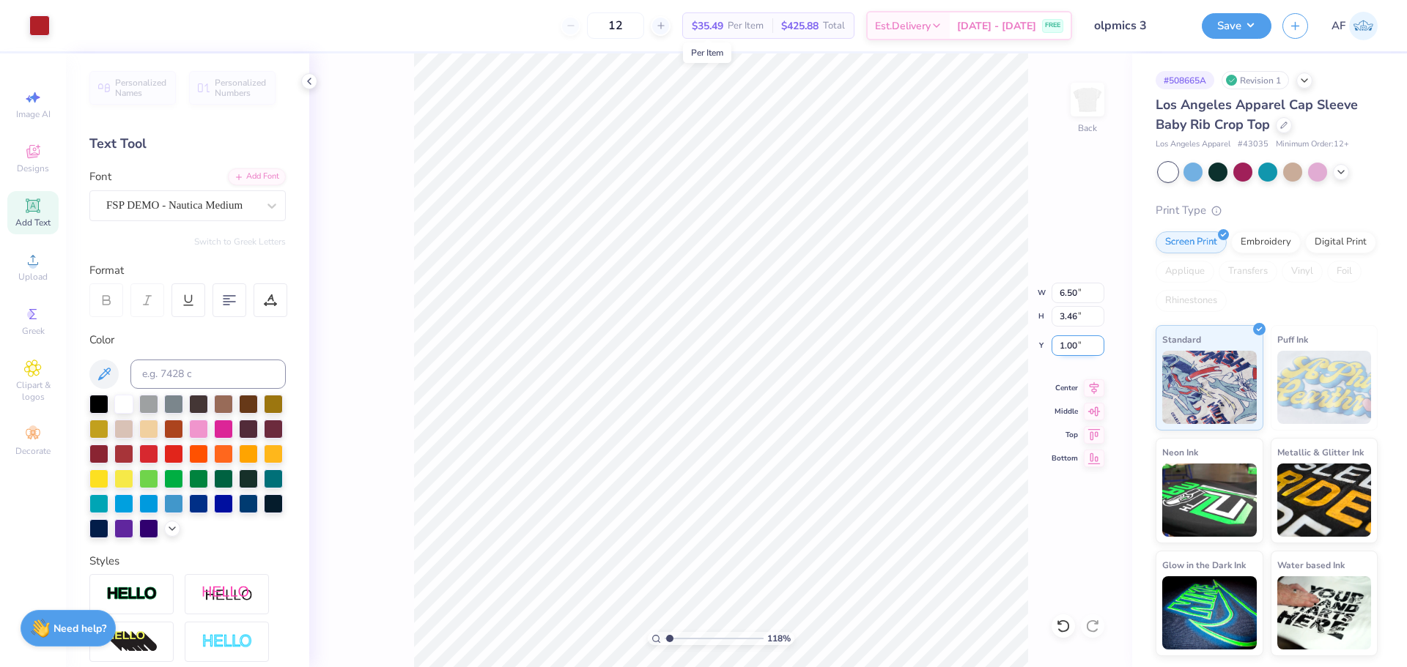
click at [1075, 350] on input "1.00" at bounding box center [1077, 346] width 53 height 21
click at [390, 451] on div "118 % Back" at bounding box center [720, 360] width 823 height 614
type input "1"
click at [1073, 318] on input "3.46" at bounding box center [1077, 316] width 53 height 21
click at [1073, 317] on input "3.46" at bounding box center [1077, 316] width 53 height 21
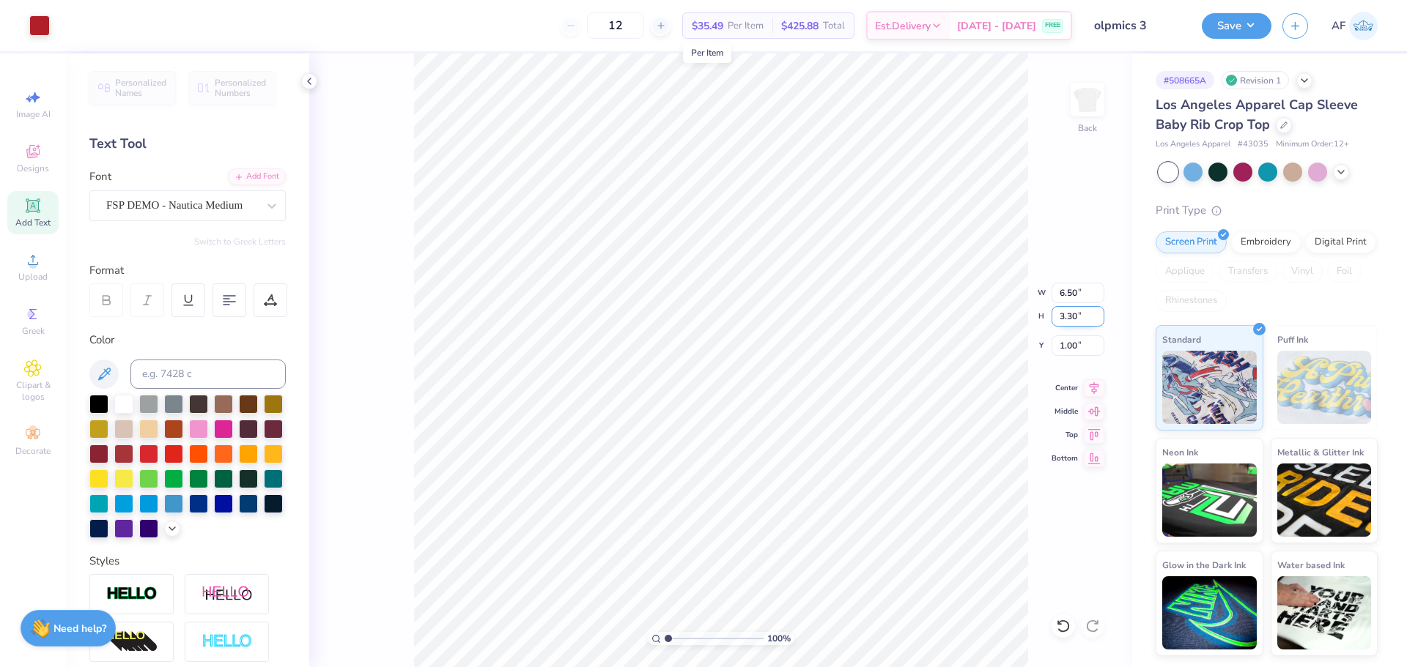
type input "3.30"
type input "6.20"
type input "1.08"
click at [1067, 294] on input "6.20" at bounding box center [1077, 293] width 53 height 21
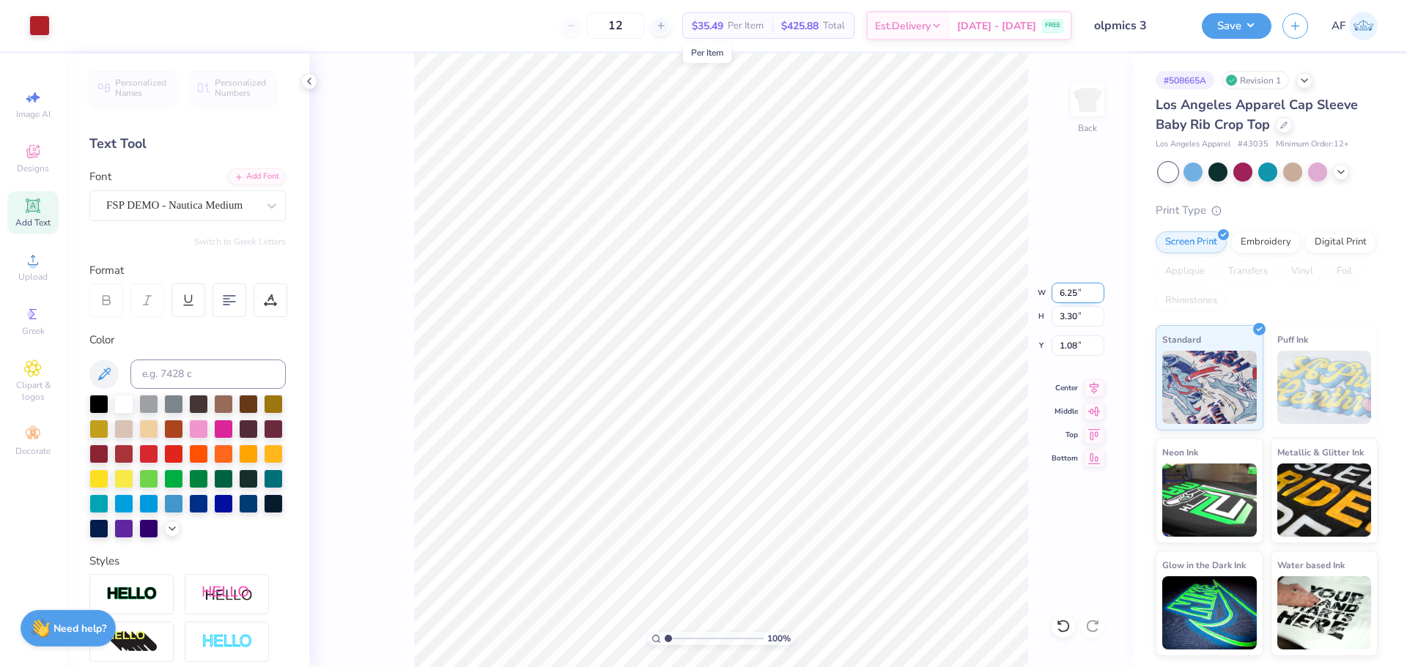
type input "6.25"
type input "3.33"
type input "1.07"
click at [1073, 294] on input "6.25" at bounding box center [1077, 293] width 53 height 21
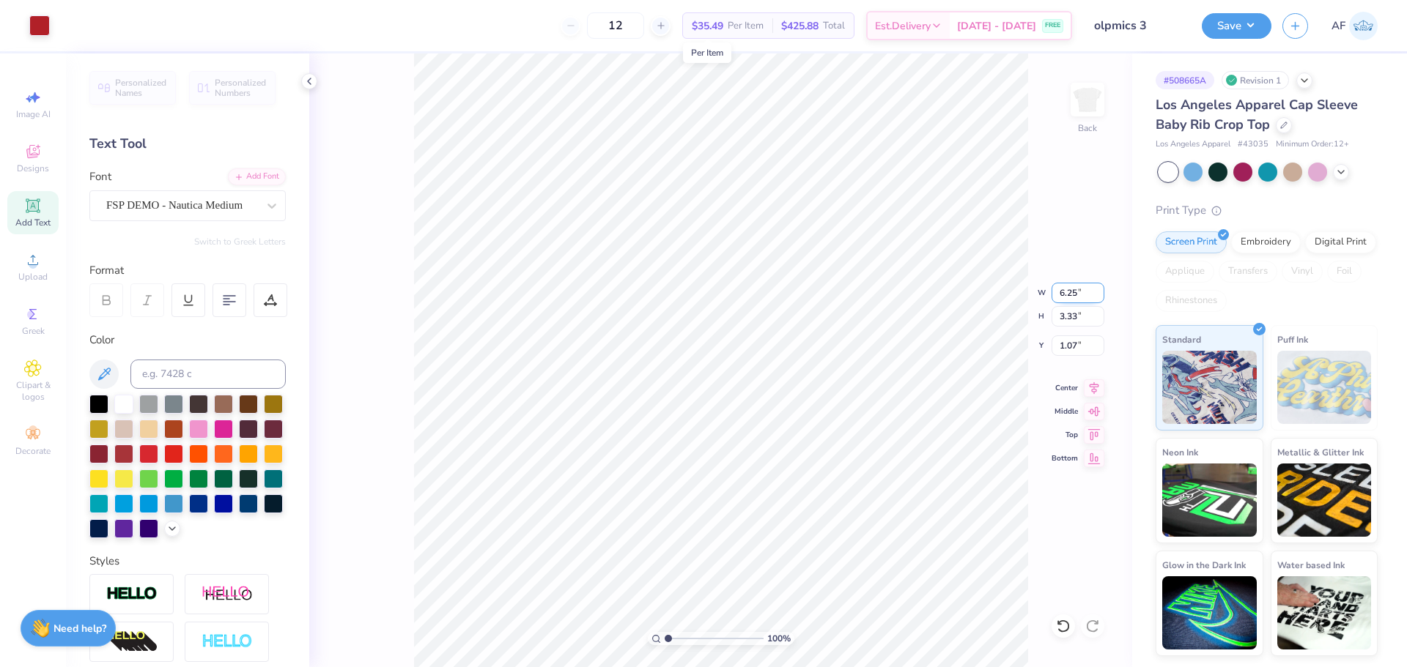
type input "3"
type input "6.30"
type input "3.35"
type input "1.05"
click at [1053, 290] on input "6.30" at bounding box center [1077, 293] width 53 height 21
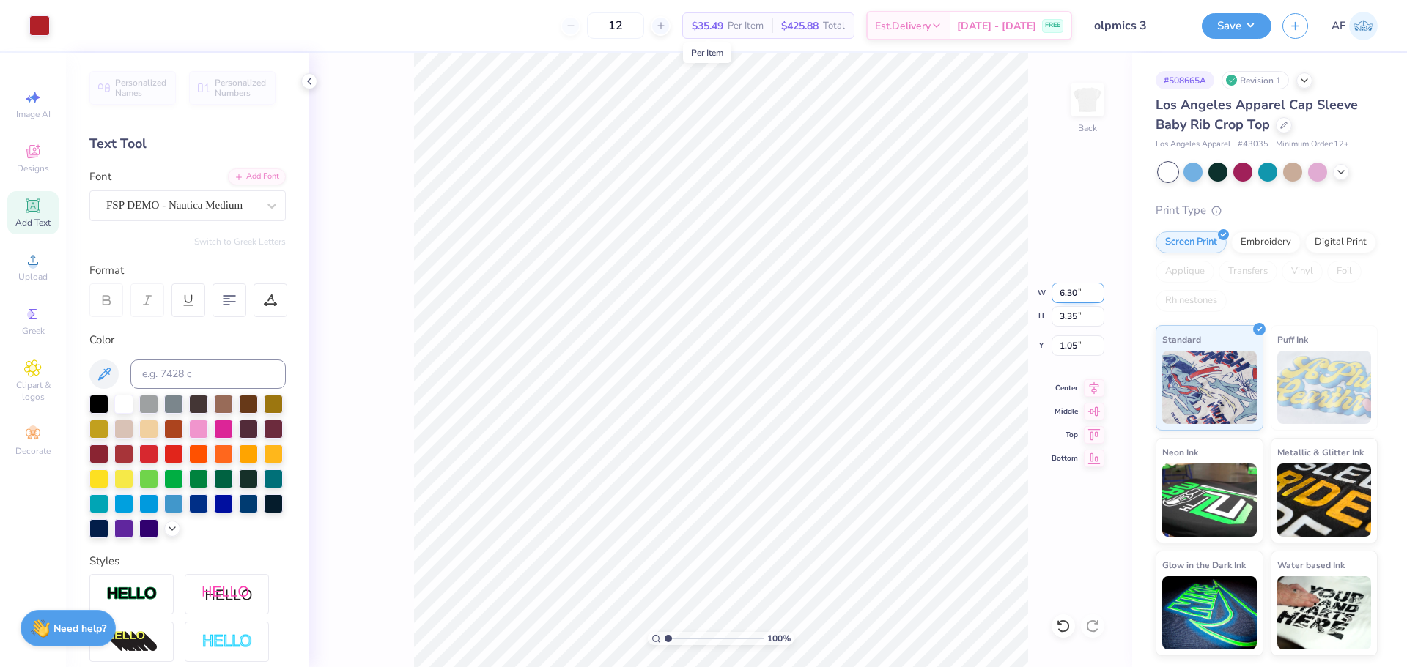
click at [1053, 290] on input "6.30" at bounding box center [1077, 293] width 53 height 21
type input "6.50"
type input "3.46"
type input "1.00"
click at [1258, 33] on button "Save" at bounding box center [1236, 24] width 70 height 26
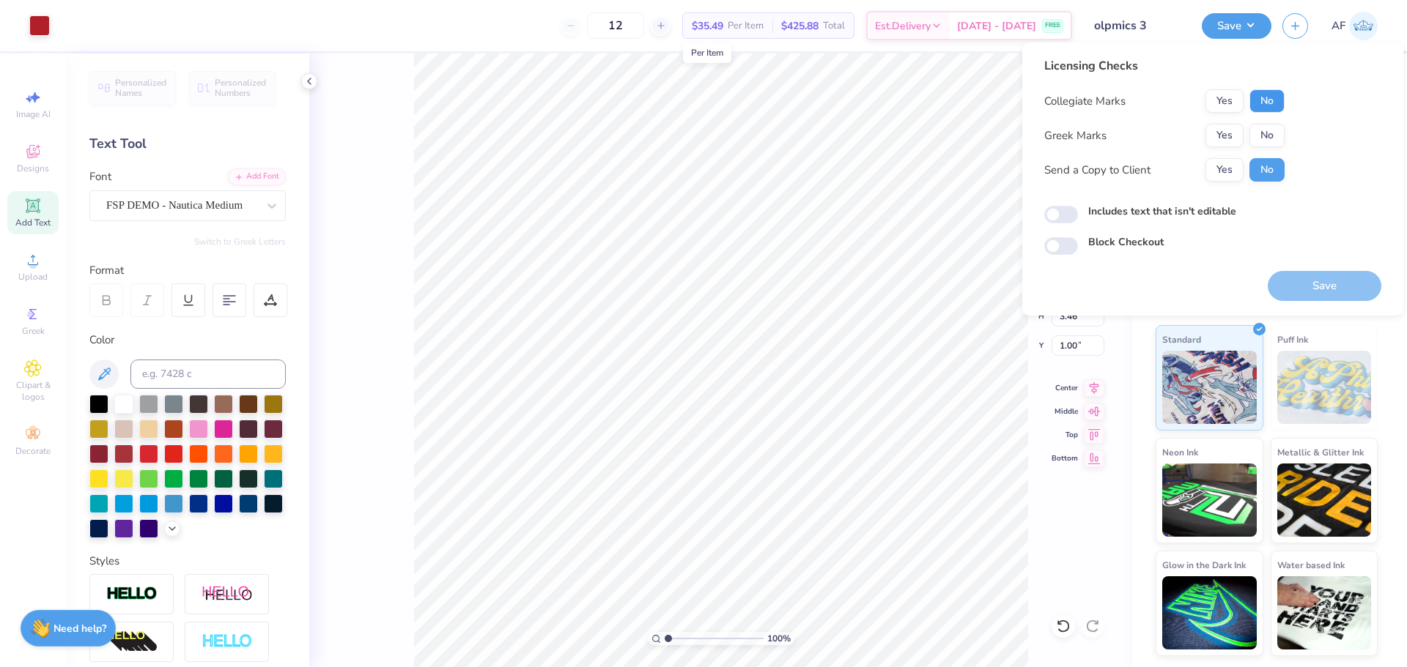
click at [1279, 99] on button "No" at bounding box center [1266, 100] width 35 height 23
click at [1231, 137] on button "Yes" at bounding box center [1224, 135] width 38 height 23
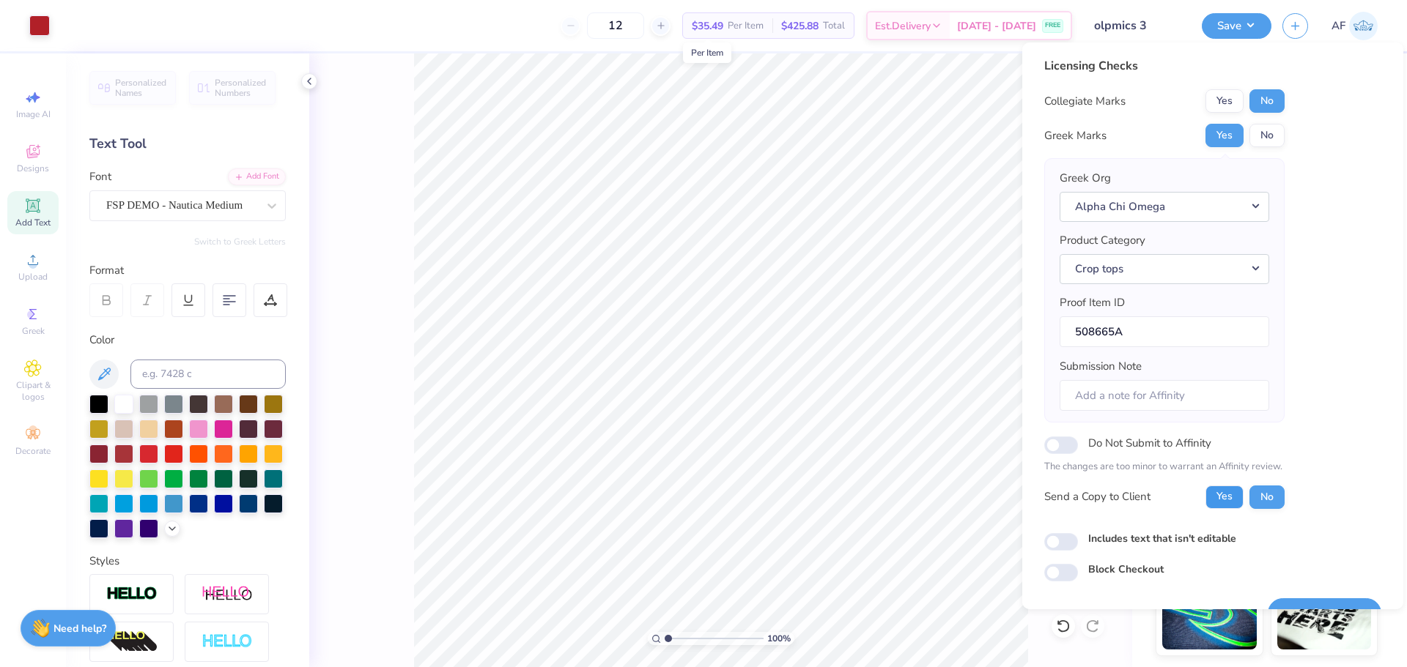
click at [1220, 499] on button "Yes" at bounding box center [1224, 497] width 38 height 23
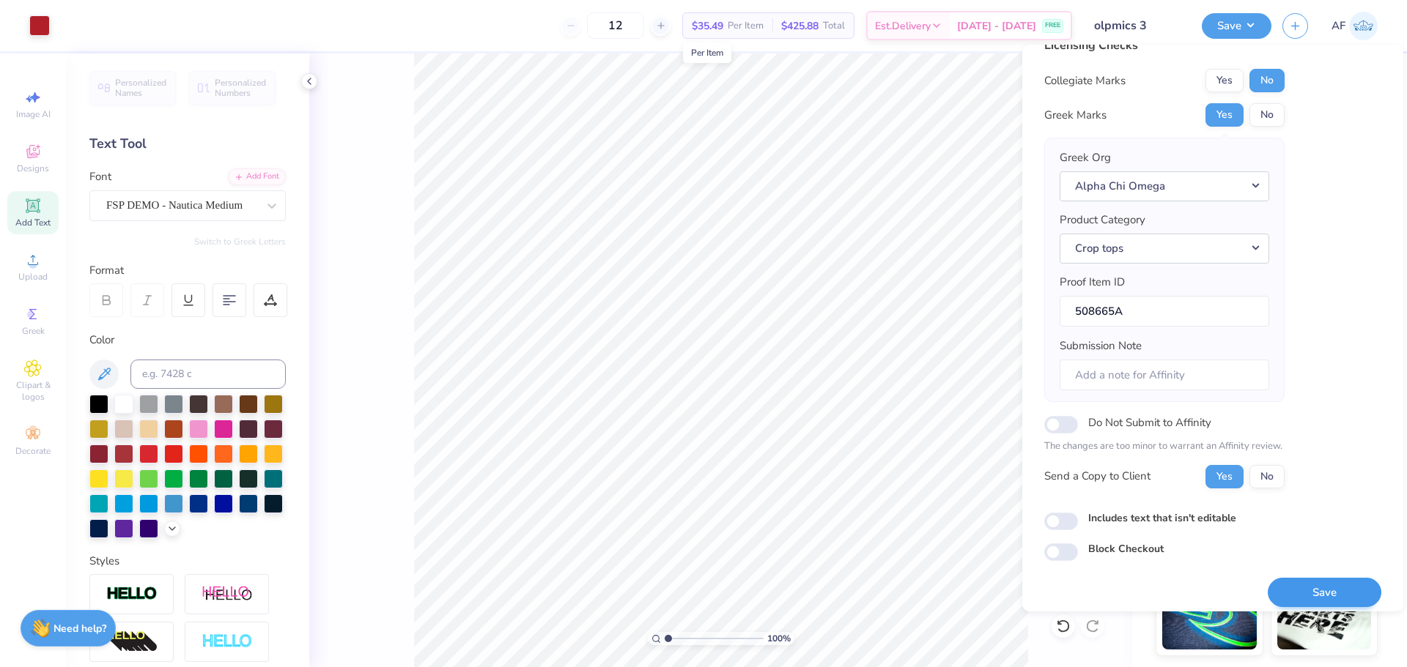
scroll to position [33, 0]
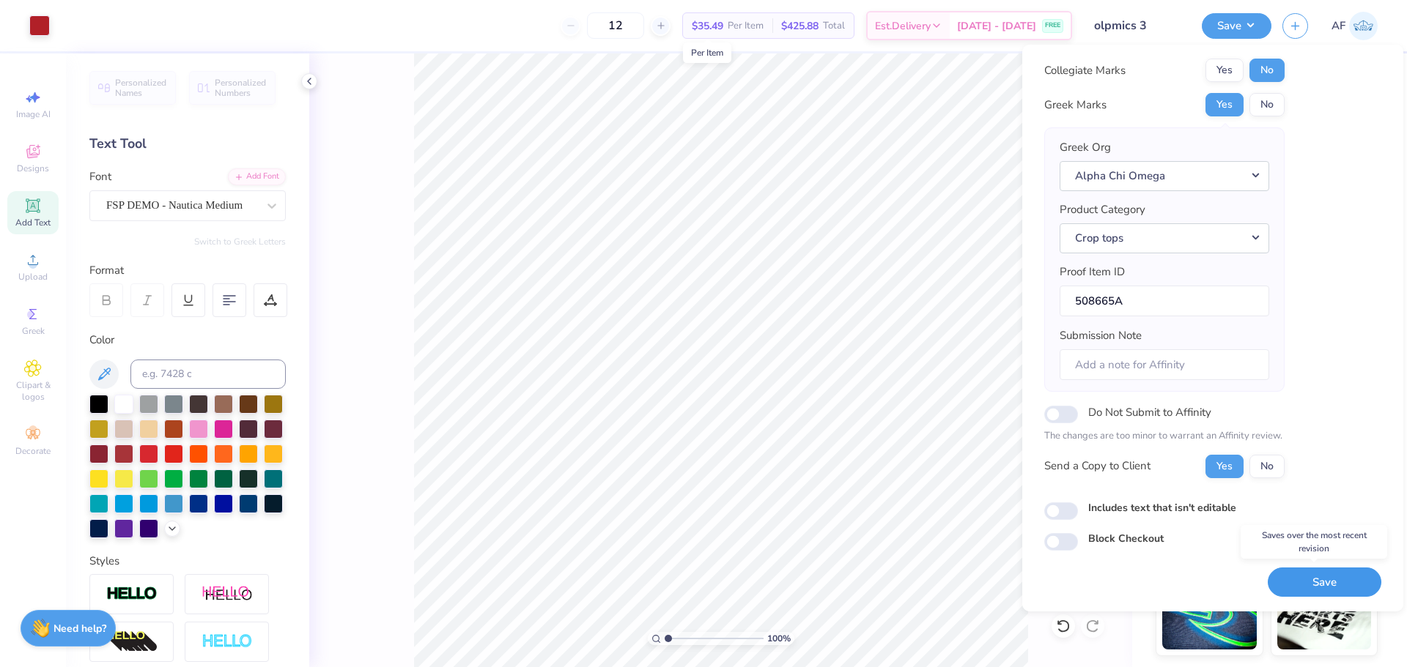
click at [1291, 574] on button "Save" at bounding box center [1324, 583] width 114 height 30
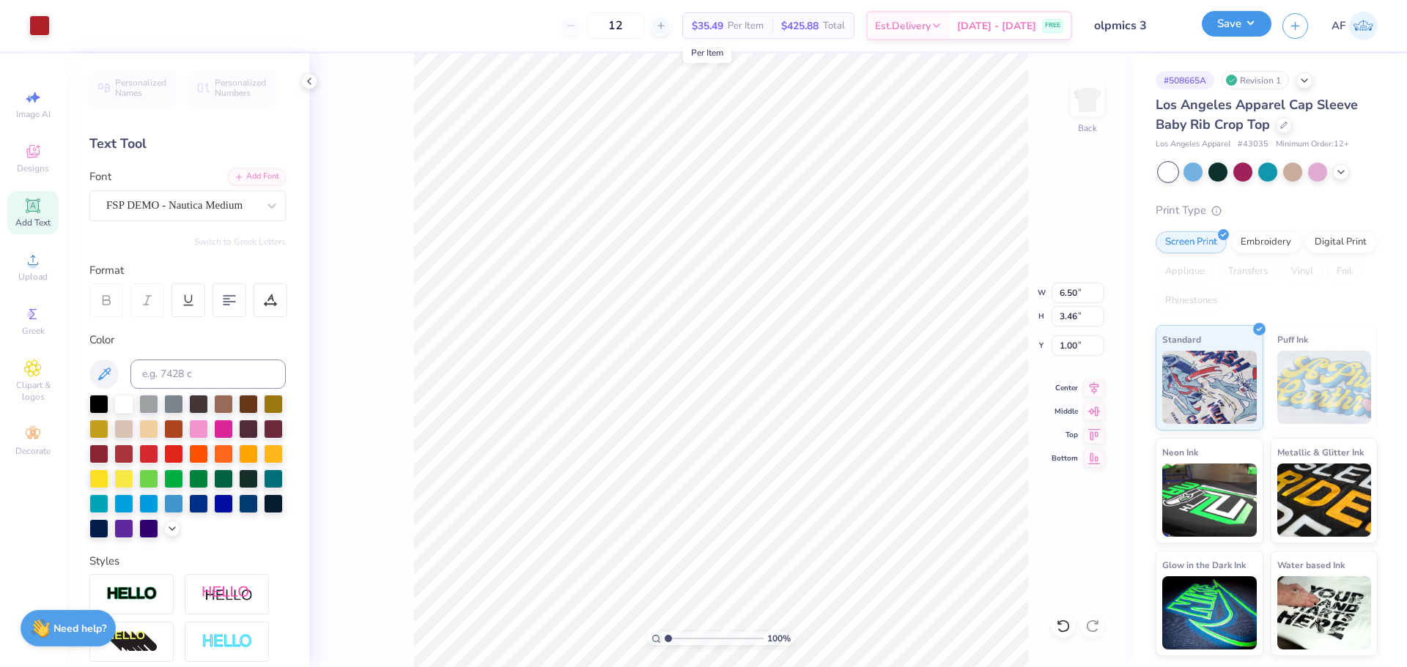
click at [1260, 25] on button "Save" at bounding box center [1236, 24] width 70 height 26
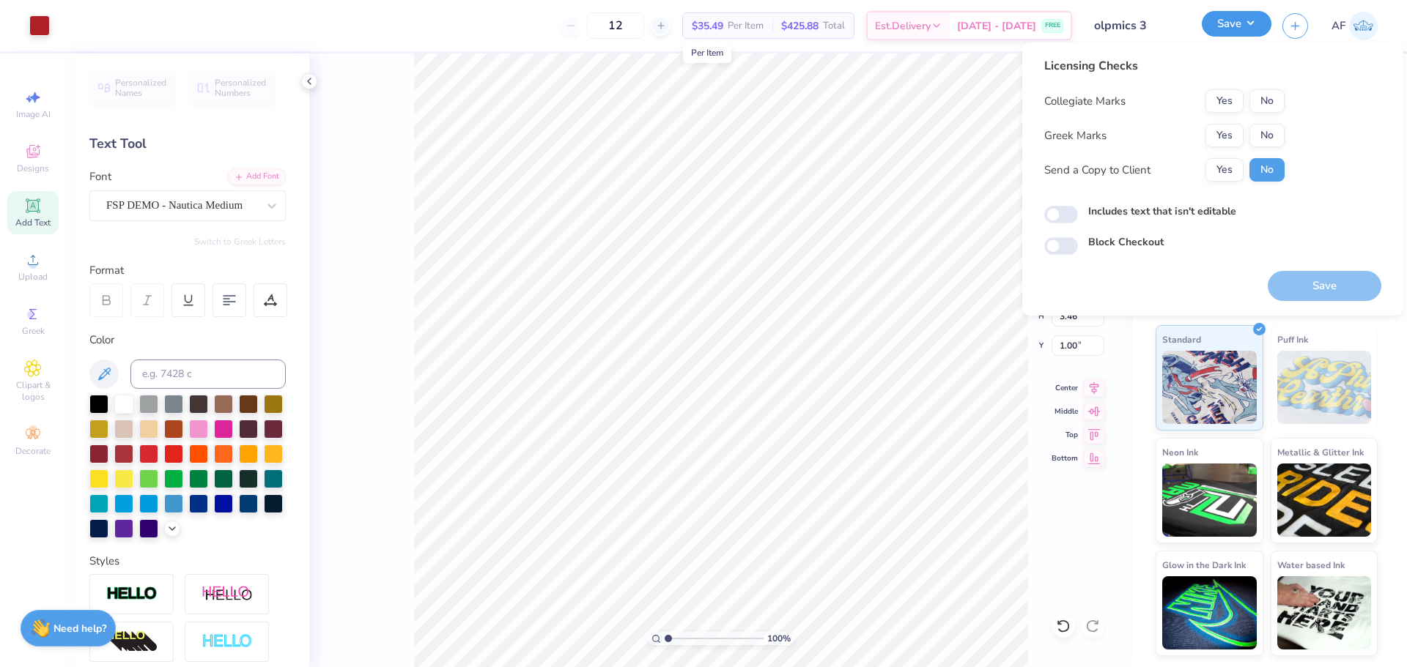
click at [1260, 25] on button "Save" at bounding box center [1236, 24] width 70 height 26
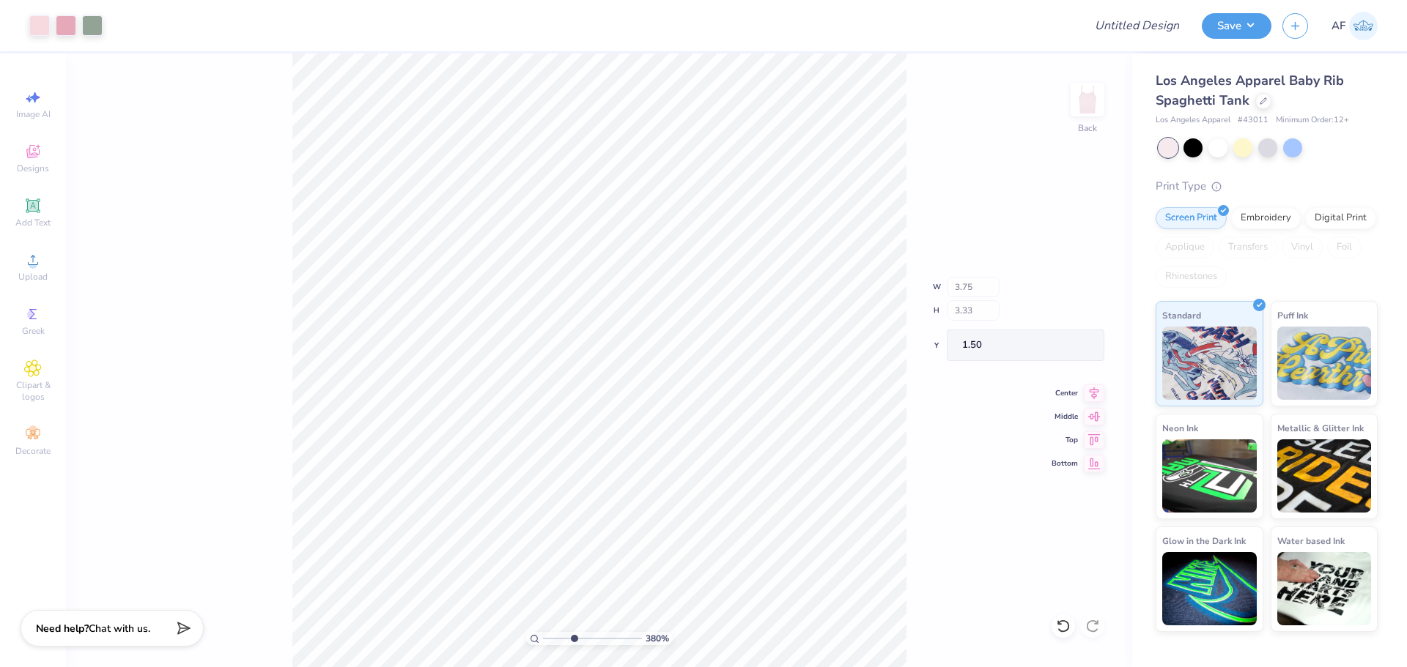
type input "3.79619922921342"
type input "2.14"
type input "0.74"
type input "2.45"
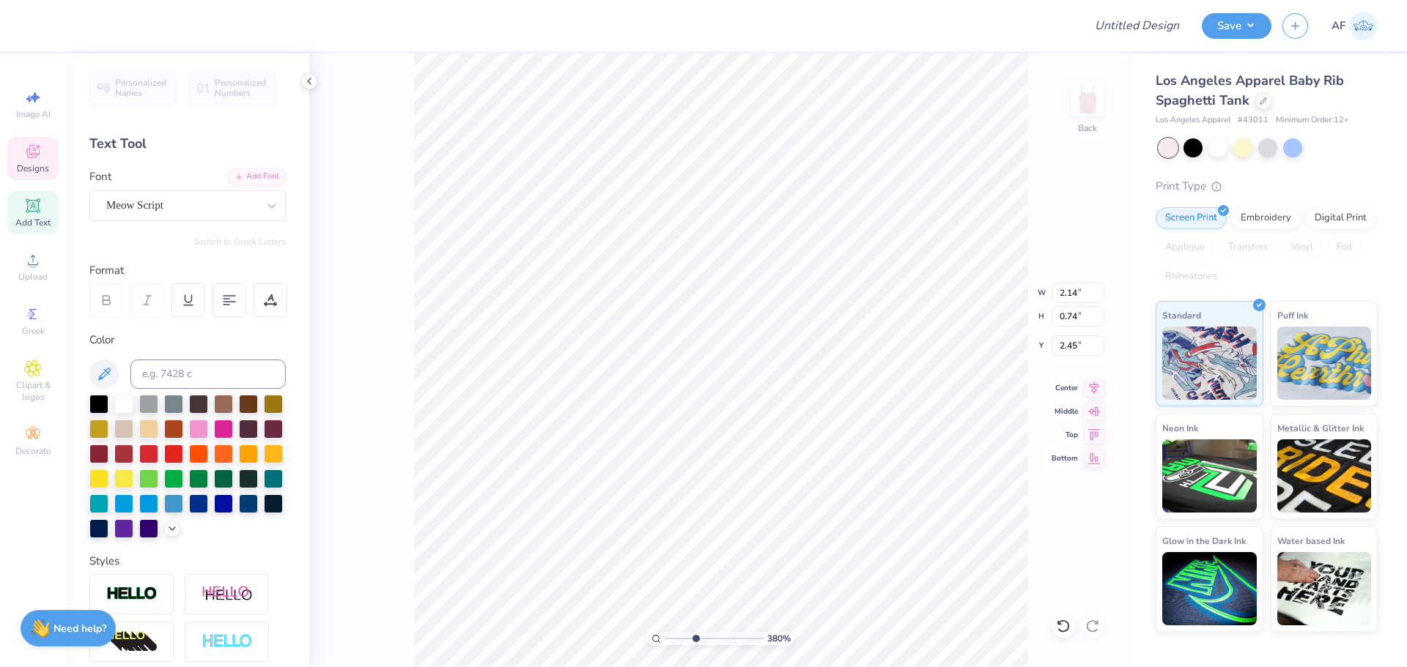
scroll to position [12, 2]
type input "3.79619922921342"
type textarea "S"
type input "3.79619922921342"
type textarea "Si"
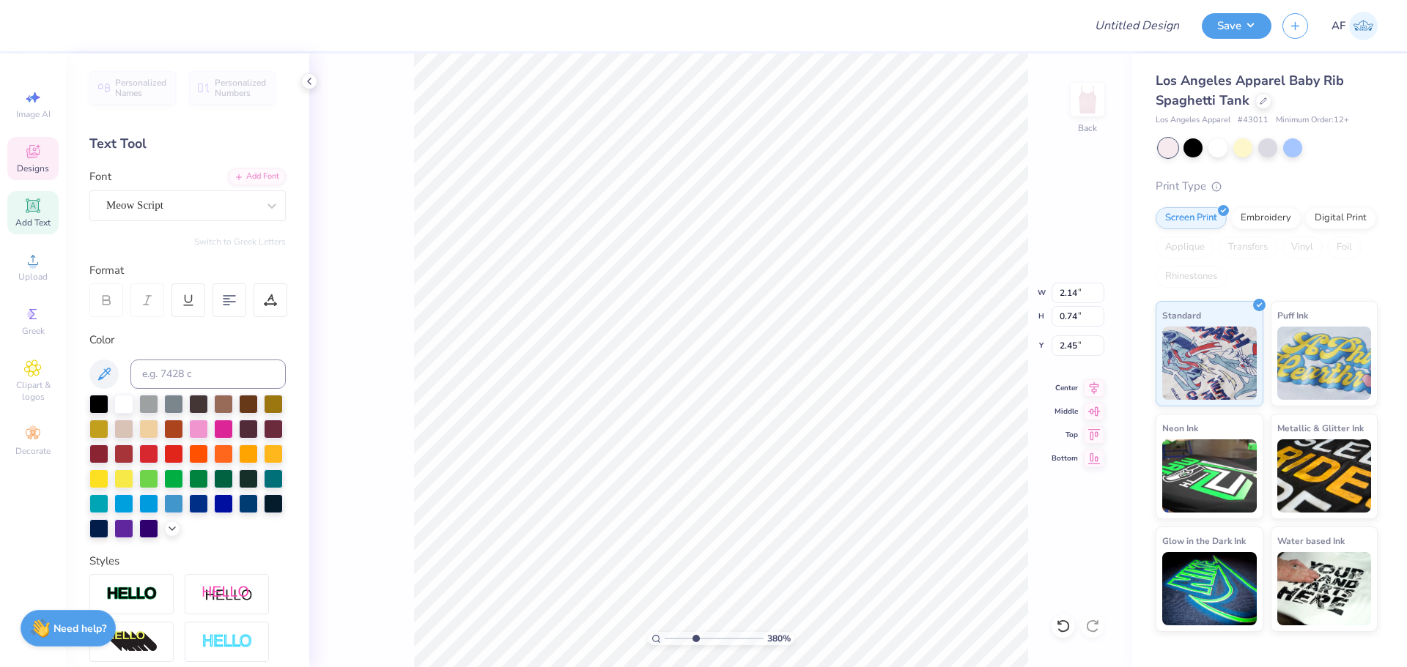
type input "3.79619922921342"
type textarea "Sig"
type input "3.79619922921342"
type textarea "Sigm"
type input "3.79619922921342"
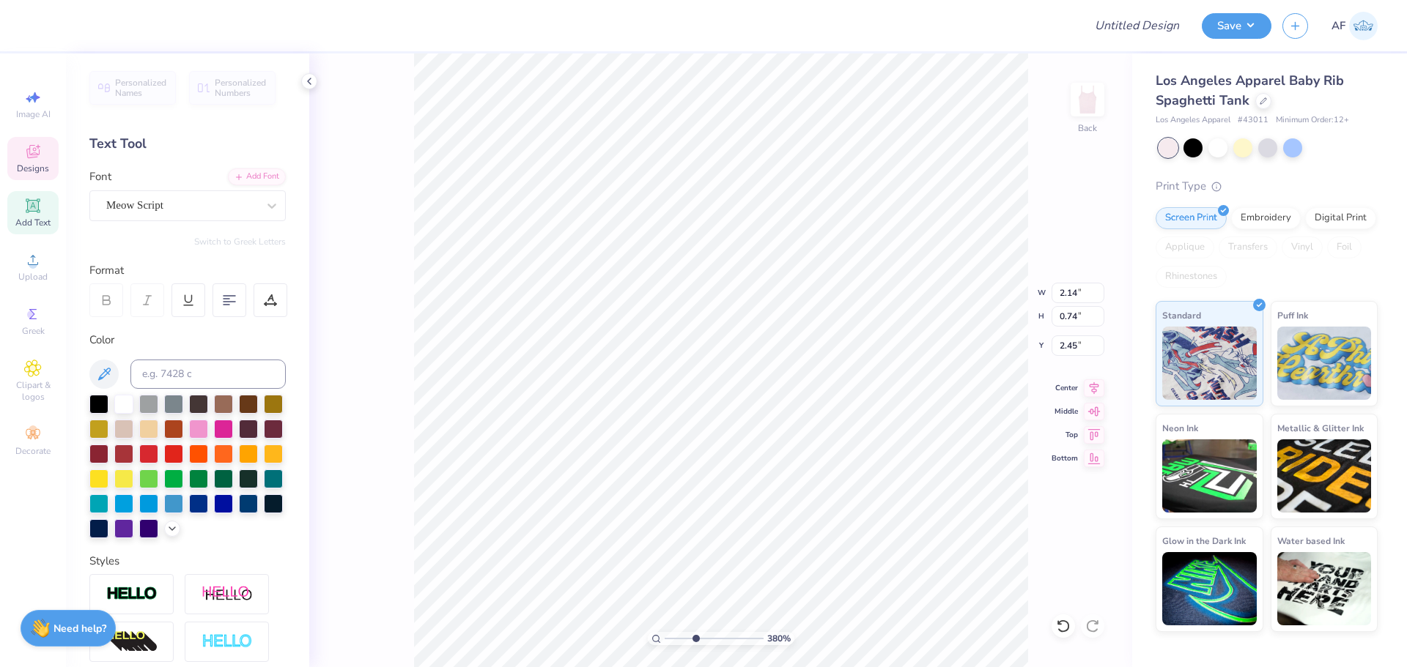
type textarea "Sigma"
type input "3.79619922921342"
type input "2.29"
type input "1.01"
type input "2.34"
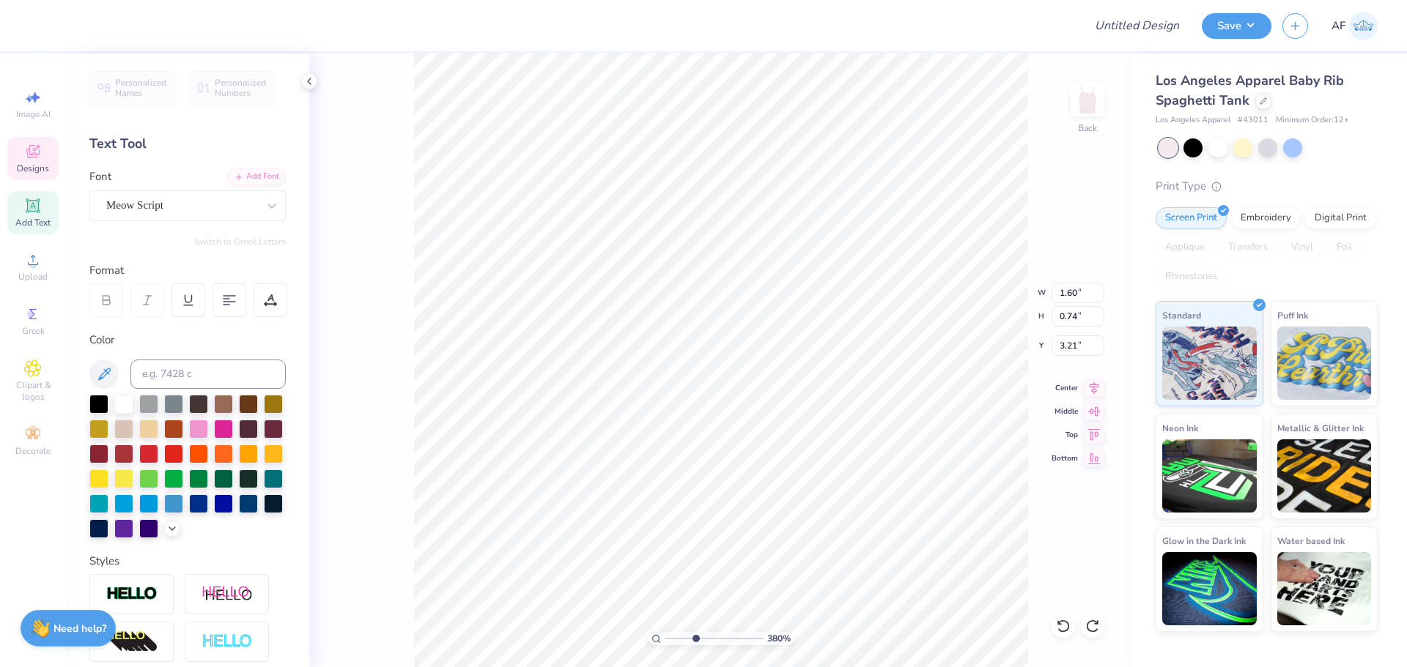
type input "3.79619922921342"
type input "2.29"
type input "1.01"
type input "2.34"
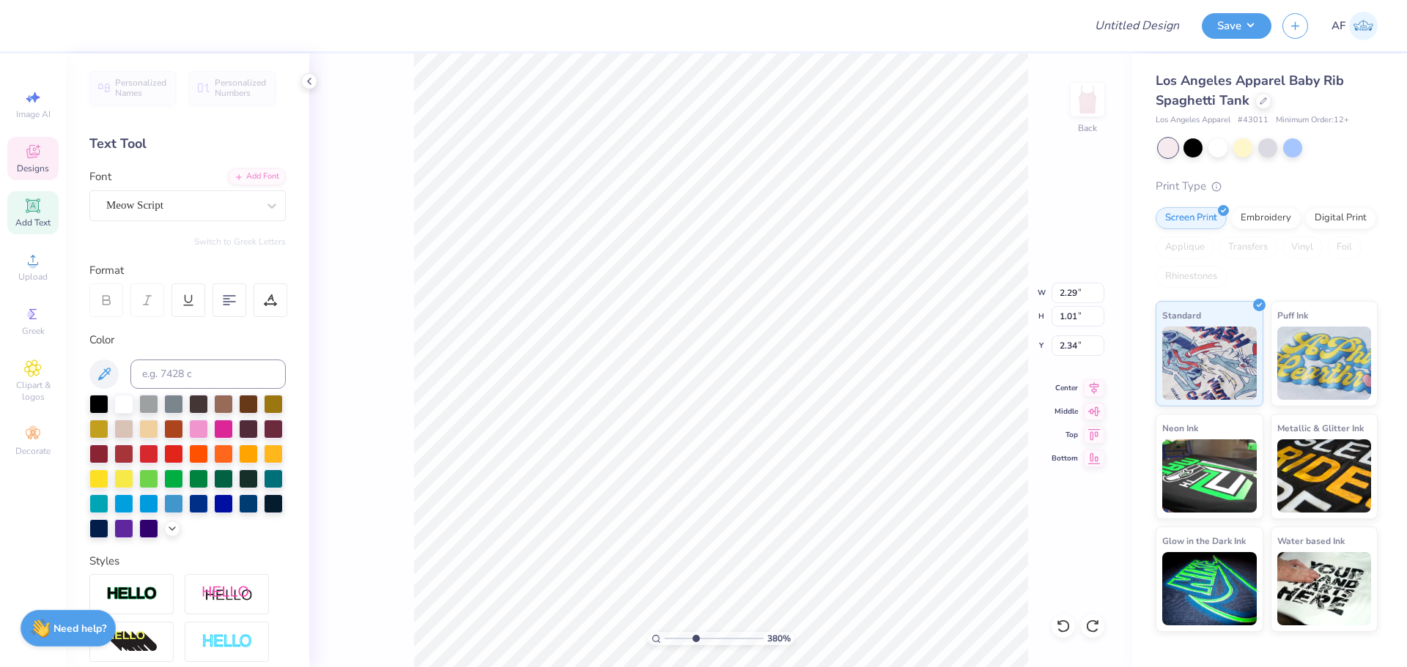
type input "3.79619922921342"
type textarea "Sigm"
type input "3.79619922921342"
type textarea "Sigma"
type input "3.79619922921342"
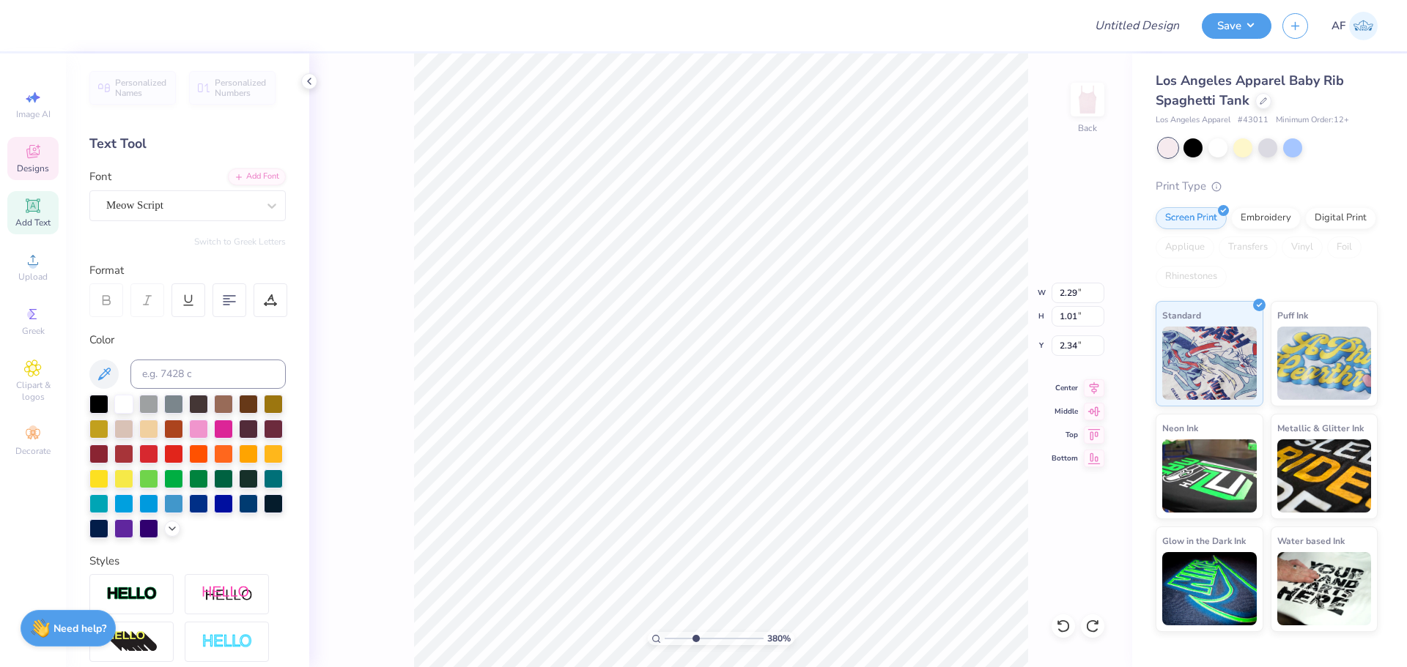
type input "1.60"
type input "0.74"
type input "3.21"
type input "3.79619922921342"
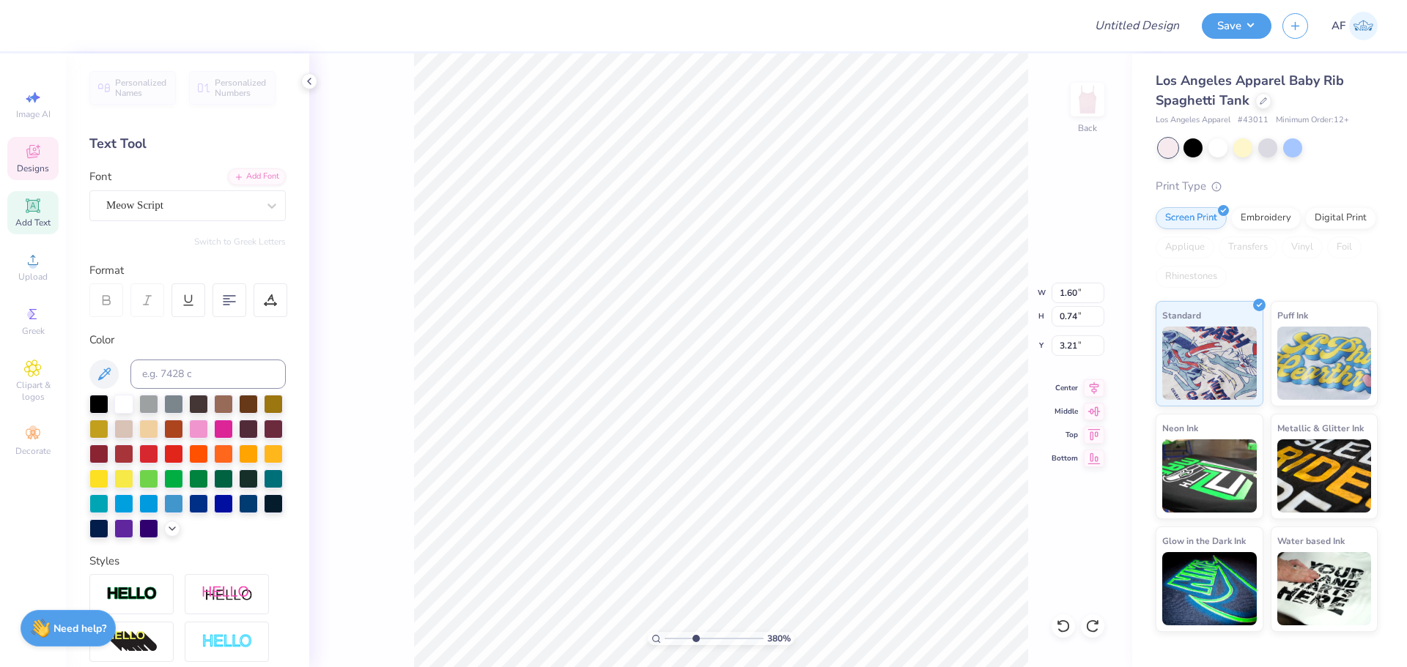
type textarea "K"
type input "3.79619922921342"
type textarea "Ka"
type input "3.79619922921342"
type textarea "Kap"
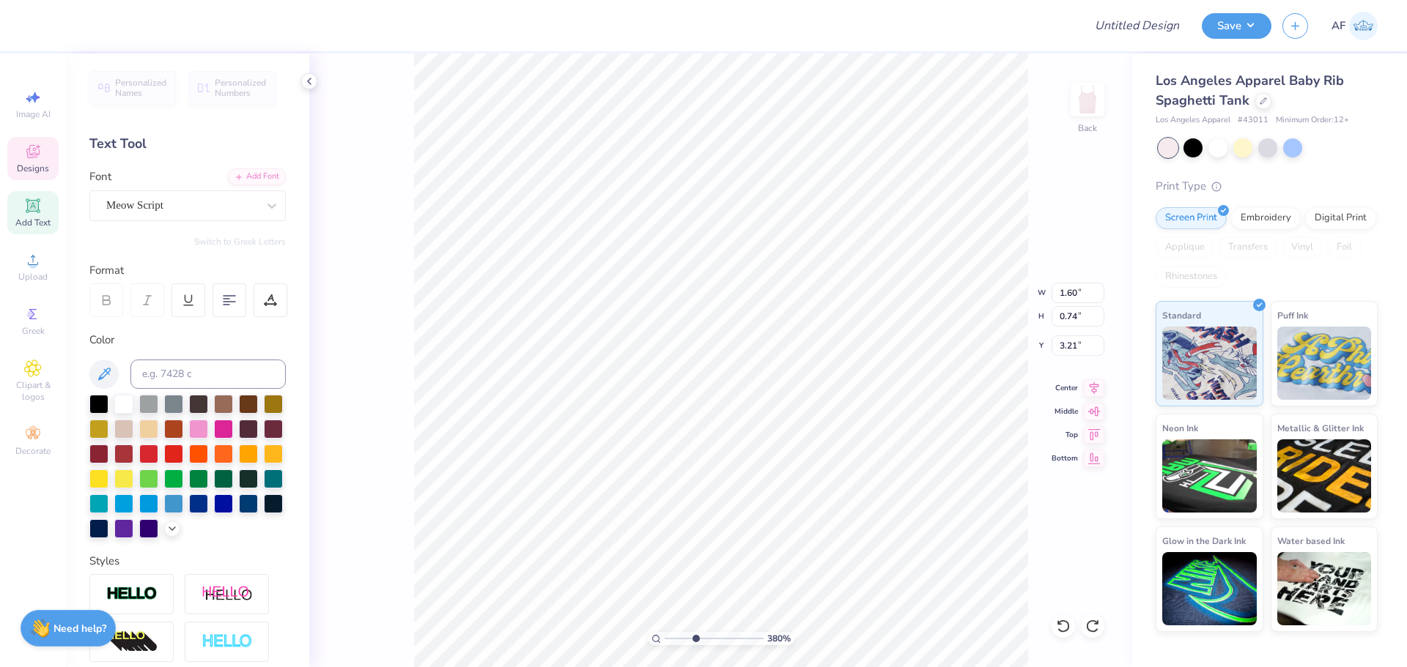
type input "3.79619922921342"
type textarea "[PERSON_NAME]"
type input "3.79619922921342"
type textarea "Kappa"
click at [396, 543] on div "321 % Back" at bounding box center [720, 360] width 823 height 614
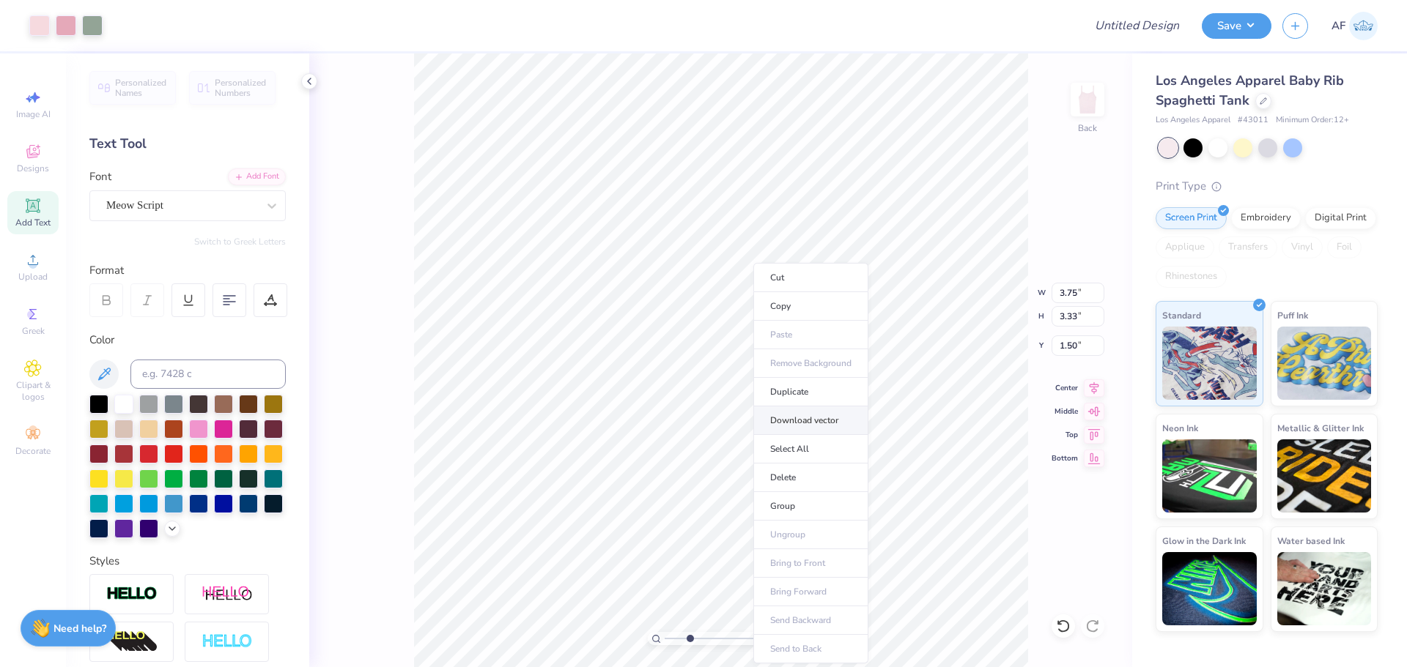
click at [815, 421] on li "Download vector" at bounding box center [810, 421] width 115 height 29
type input "3.21314535235116"
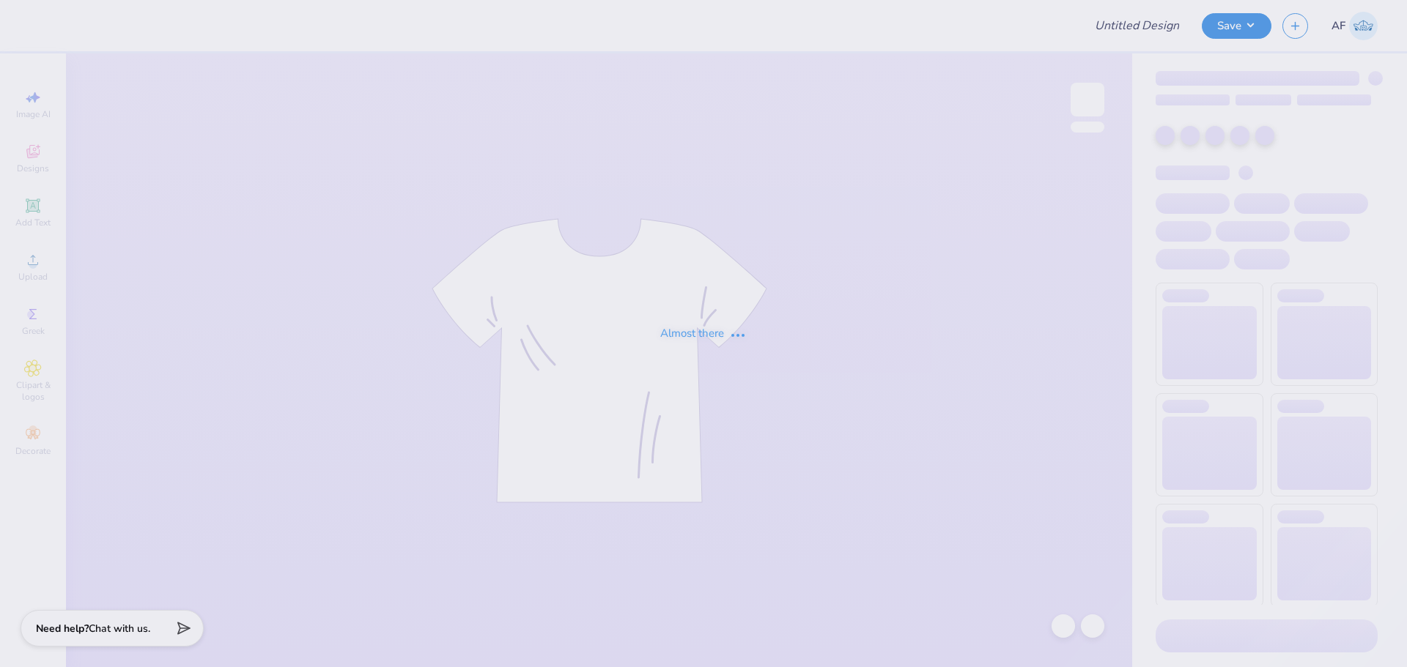
type input "[PERSON_NAME] : [GEOGRAPHIC_DATA][US_STATE]"
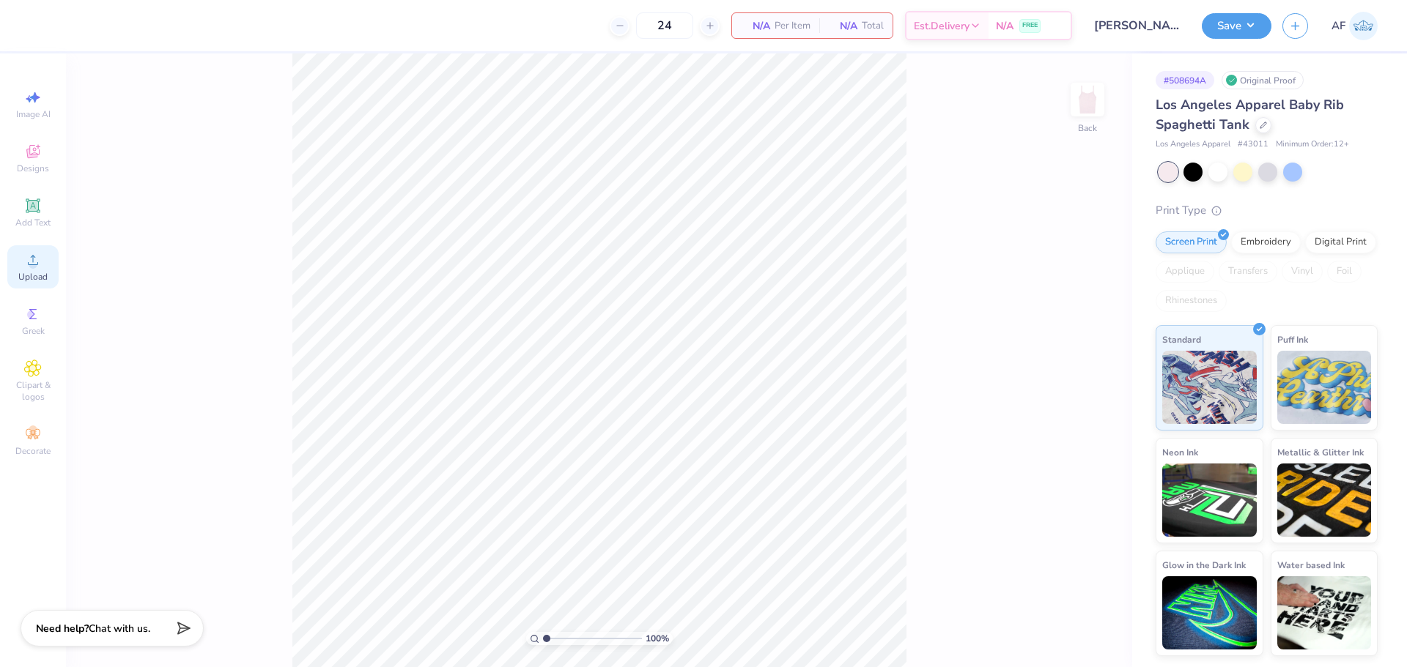
click at [32, 277] on span "Upload" at bounding box center [32, 277] width 29 height 12
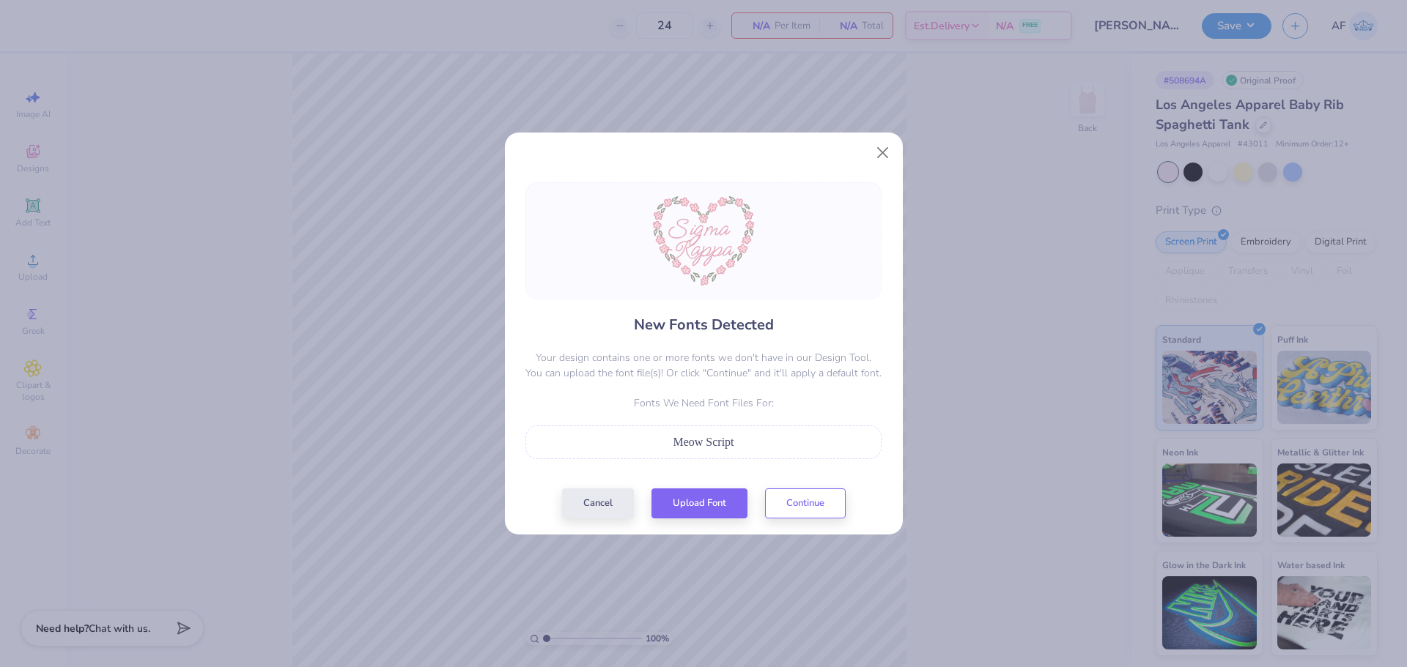
click at [699, 443] on span "Meow Script" at bounding box center [703, 442] width 61 height 12
click at [720, 493] on button "Upload Font" at bounding box center [699, 500] width 96 height 30
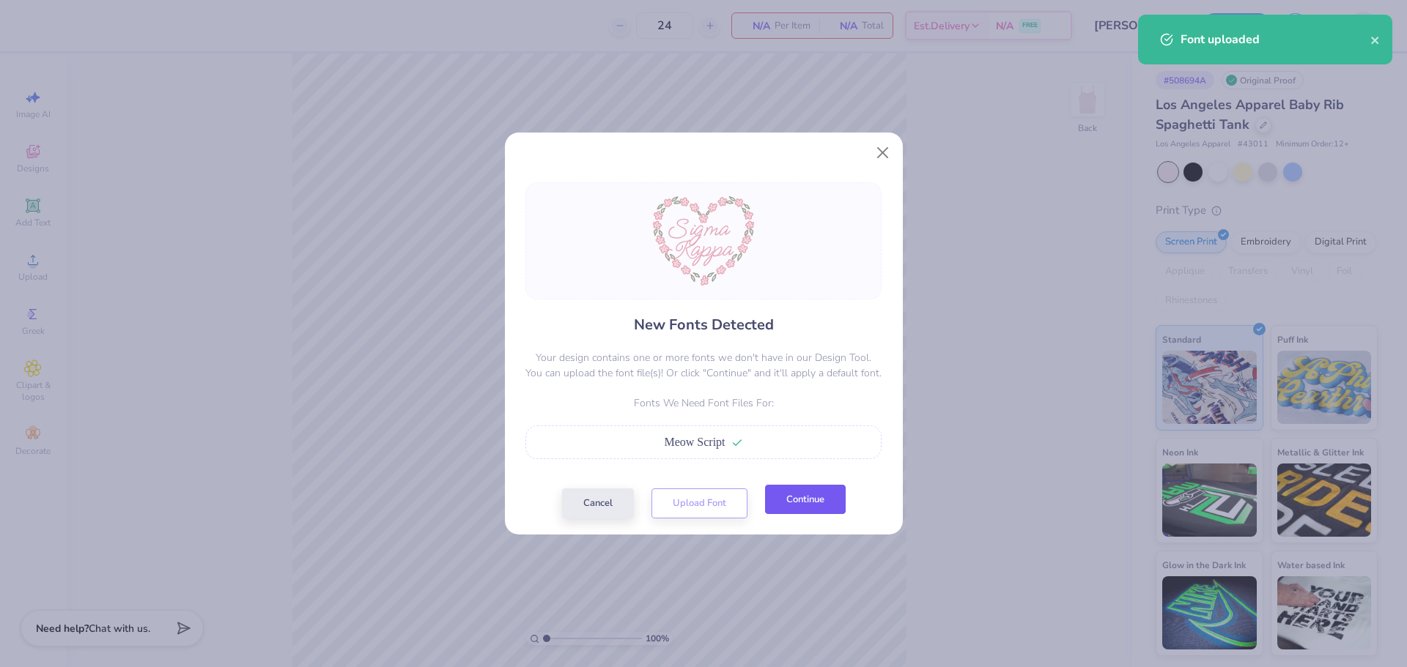
click at [824, 509] on button "Continue" at bounding box center [805, 500] width 81 height 30
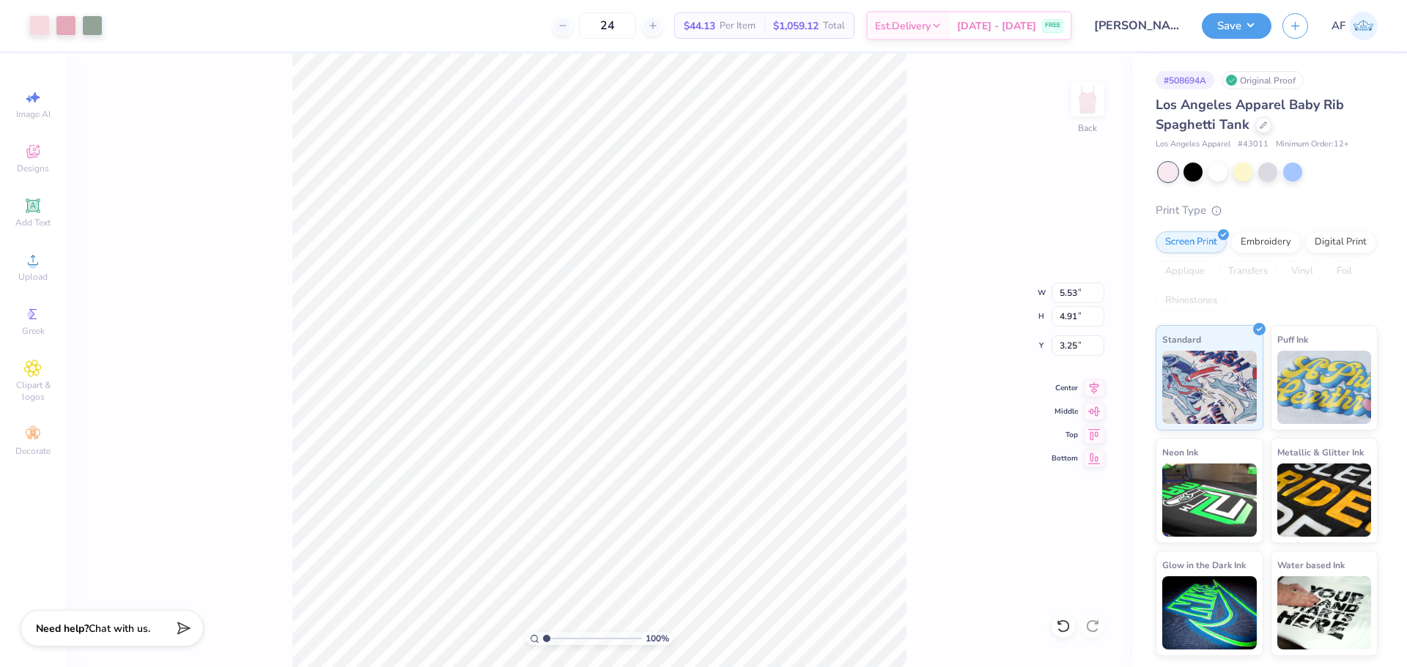
type input "5.53"
type input "4.91"
type input "1.96"
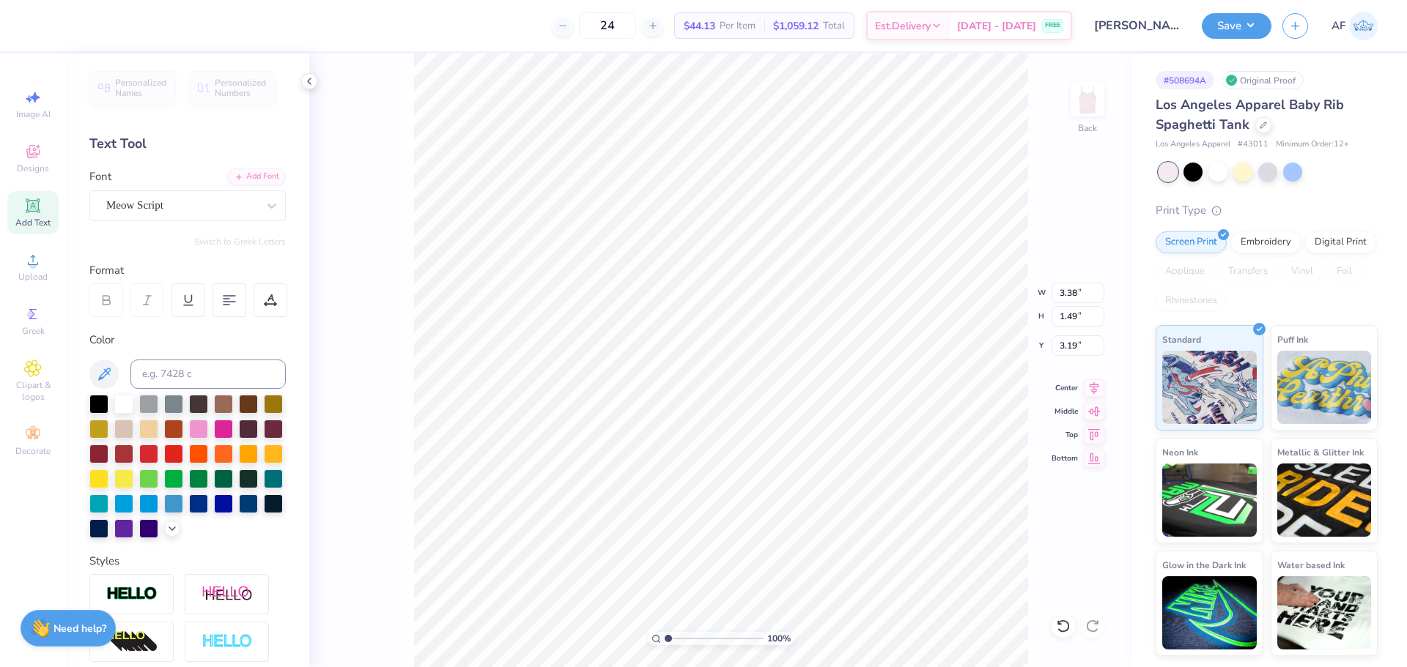
type input "3.69"
type input "2.60"
type input "8.64"
click at [606, 463] on body "Art colors 24 $44.13 Per Item $1,059.12 Total Est. Delivery Aug 30 - Sep 2 FREE…" at bounding box center [703, 333] width 1407 height 667
click at [1094, 391] on icon at bounding box center [1093, 386] width 21 height 18
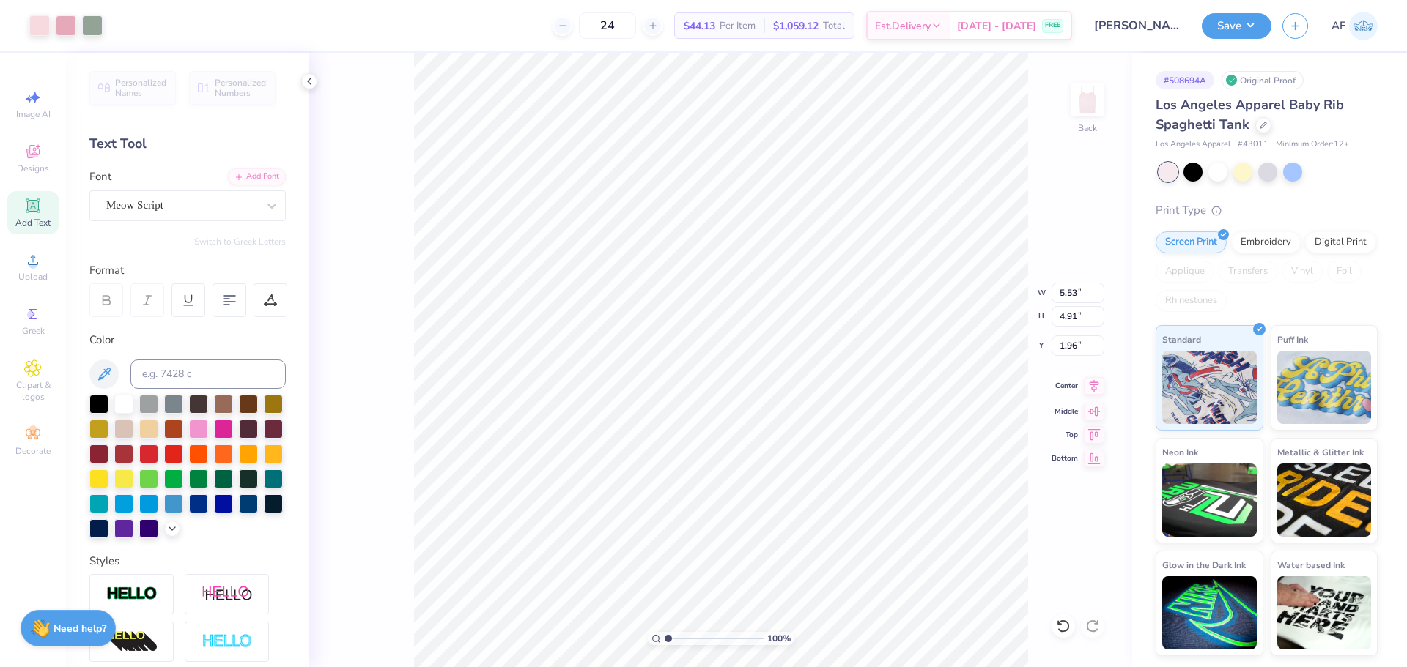
click at [1094, 391] on icon at bounding box center [1093, 386] width 21 height 18
type input "3.38"
type input "1.49"
click at [1091, 385] on icon at bounding box center [1094, 385] width 10 height 12
type input "3.49"
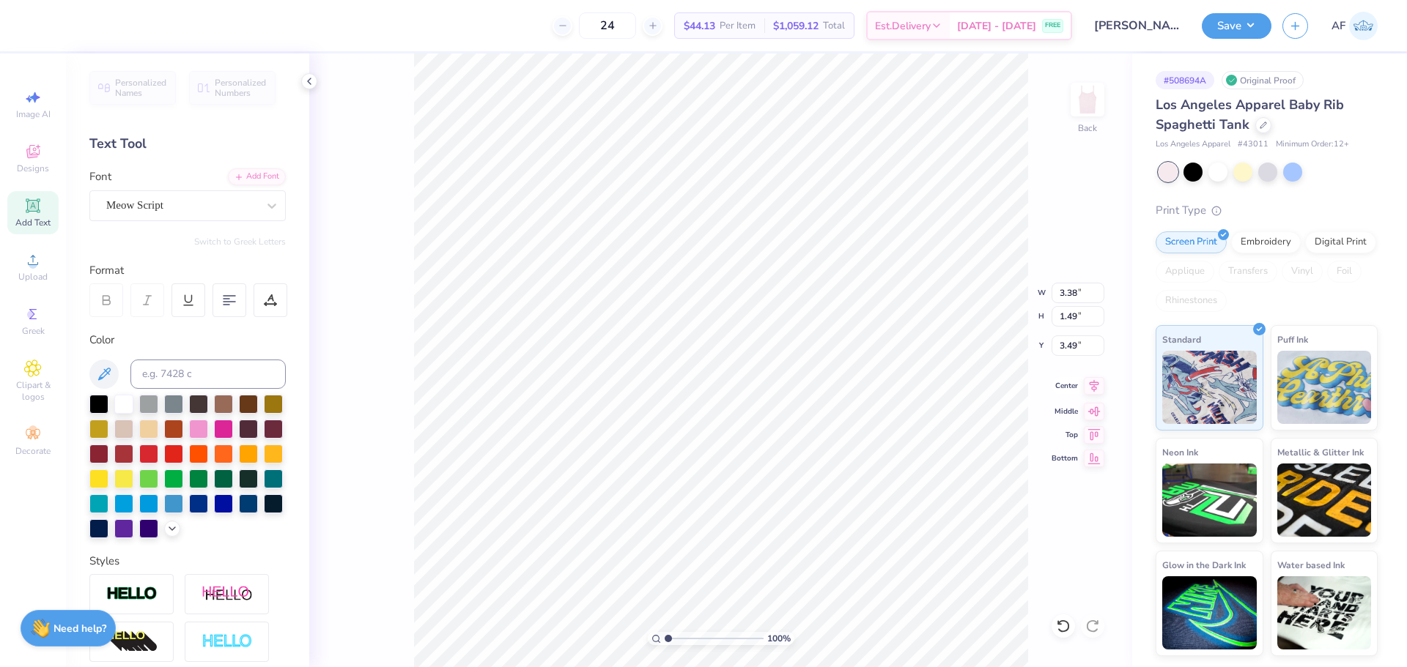
click at [1092, 388] on icon at bounding box center [1094, 385] width 10 height 12
type input "1.94838374793402"
type input "2.92"
type input "1.29"
click at [1096, 390] on icon at bounding box center [1093, 386] width 21 height 18
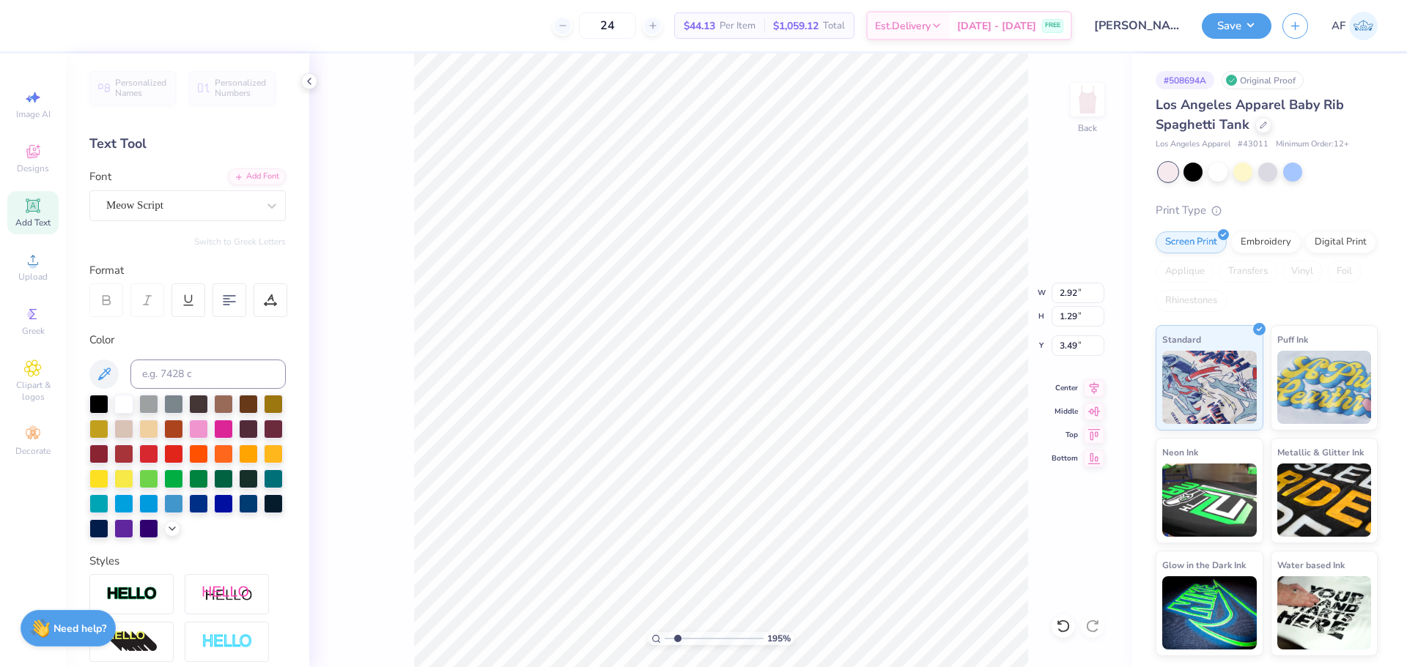
type input "1.94838374793402"
type input "3.69"
type input "1.65"
type input "9.60"
click at [1097, 391] on icon at bounding box center [1093, 386] width 21 height 18
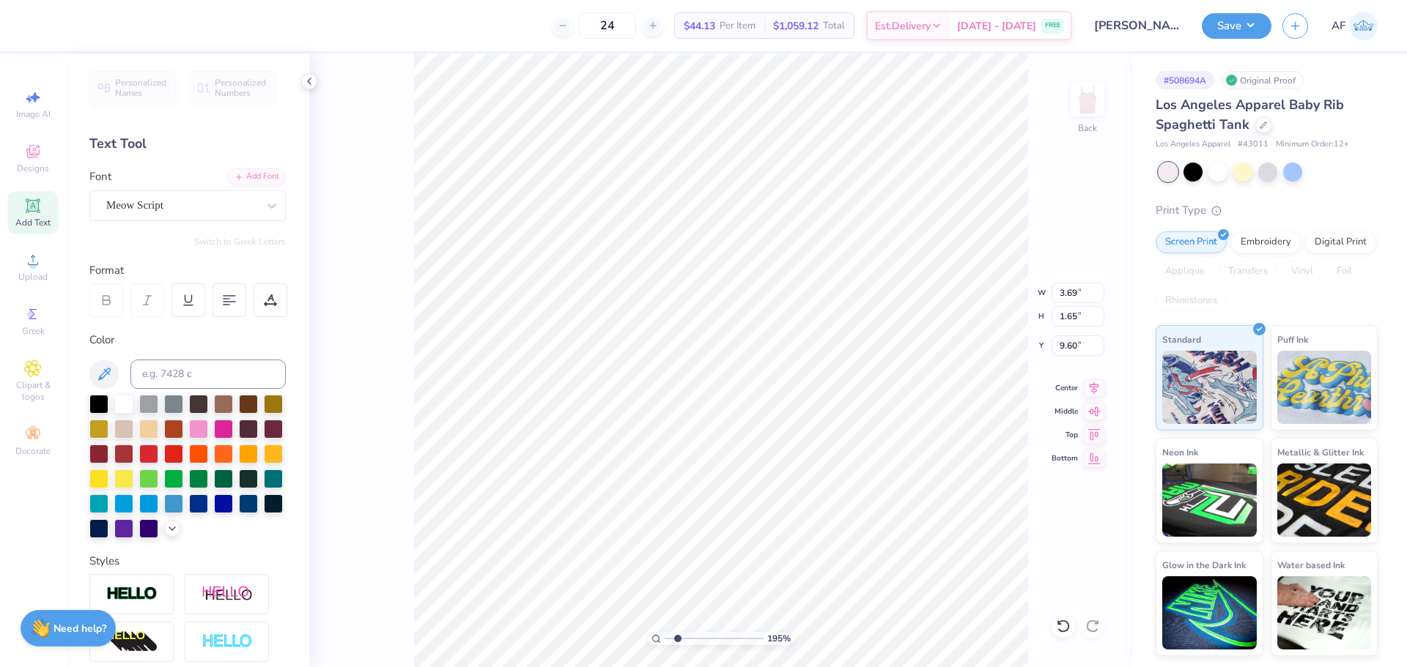
type input "1.94838374793402"
type input "3.28"
type input "1.47"
type input "1.94838374793402"
type input "4.41"
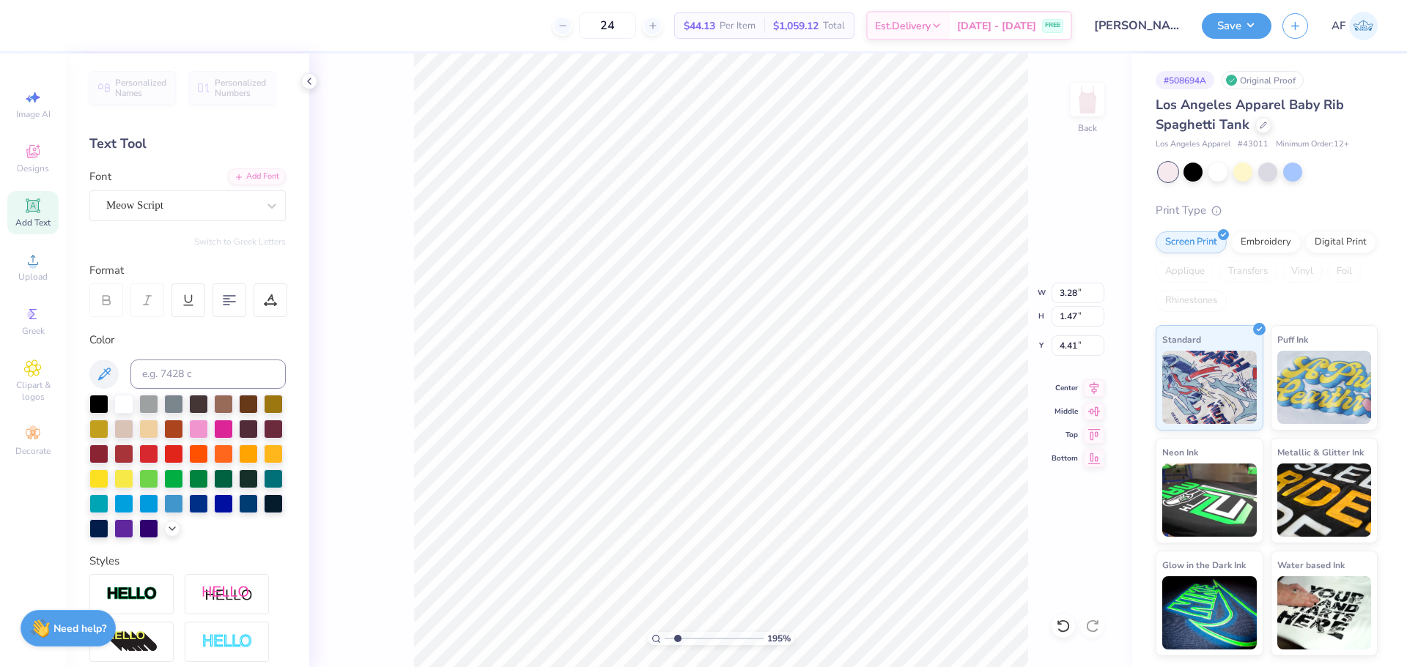
type input "1.94838374793402"
type input "2.84"
type input "1.27"
type input "1.94838374793402"
type input "2.92"
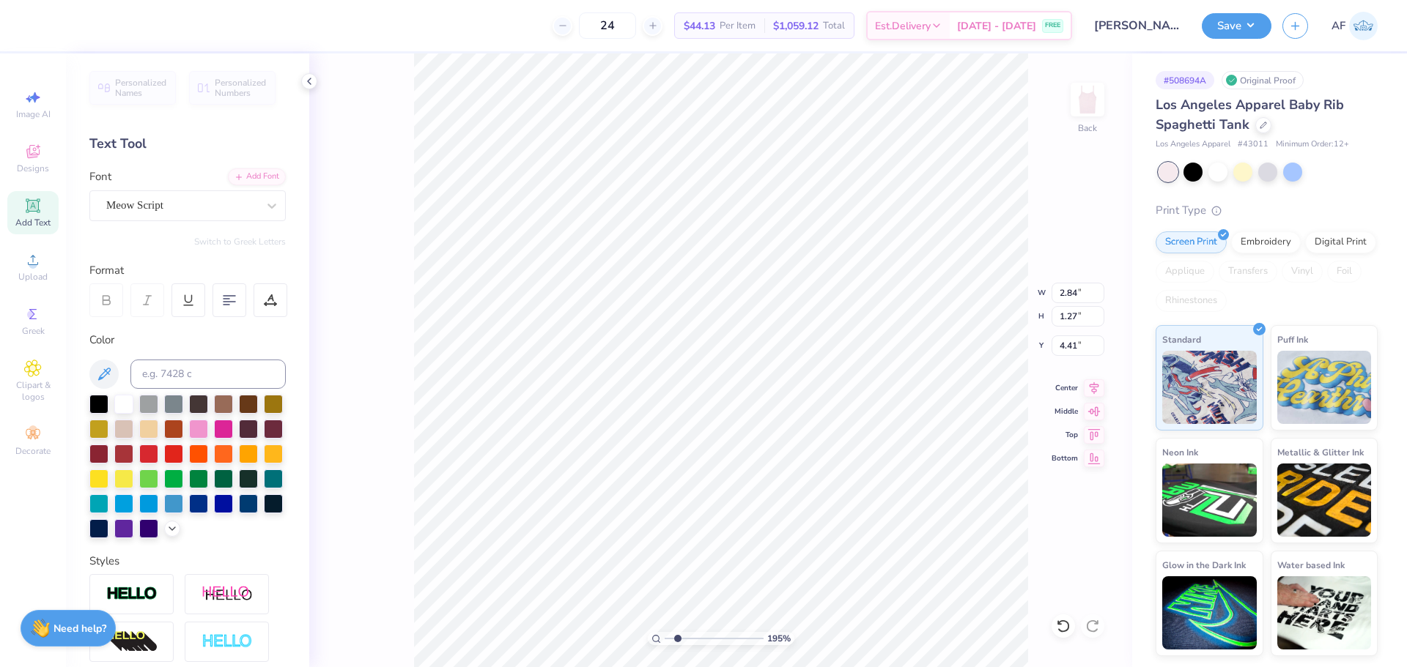
type input "1.29"
type input "3.49"
type input "1.94838374793402"
type input "3.23"
type input "1.94838374793402"
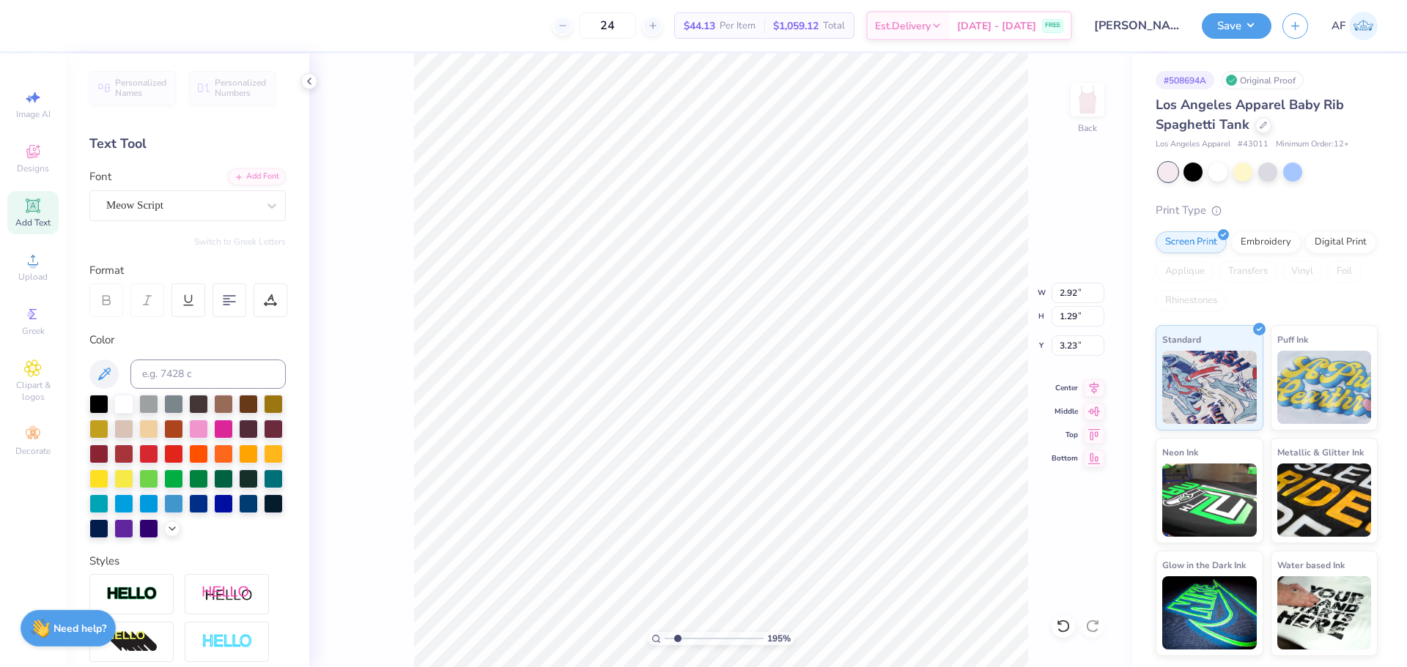
type input "2.84"
type input "1.27"
type input "4.41"
type input "1.94838374793402"
type input "2.92"
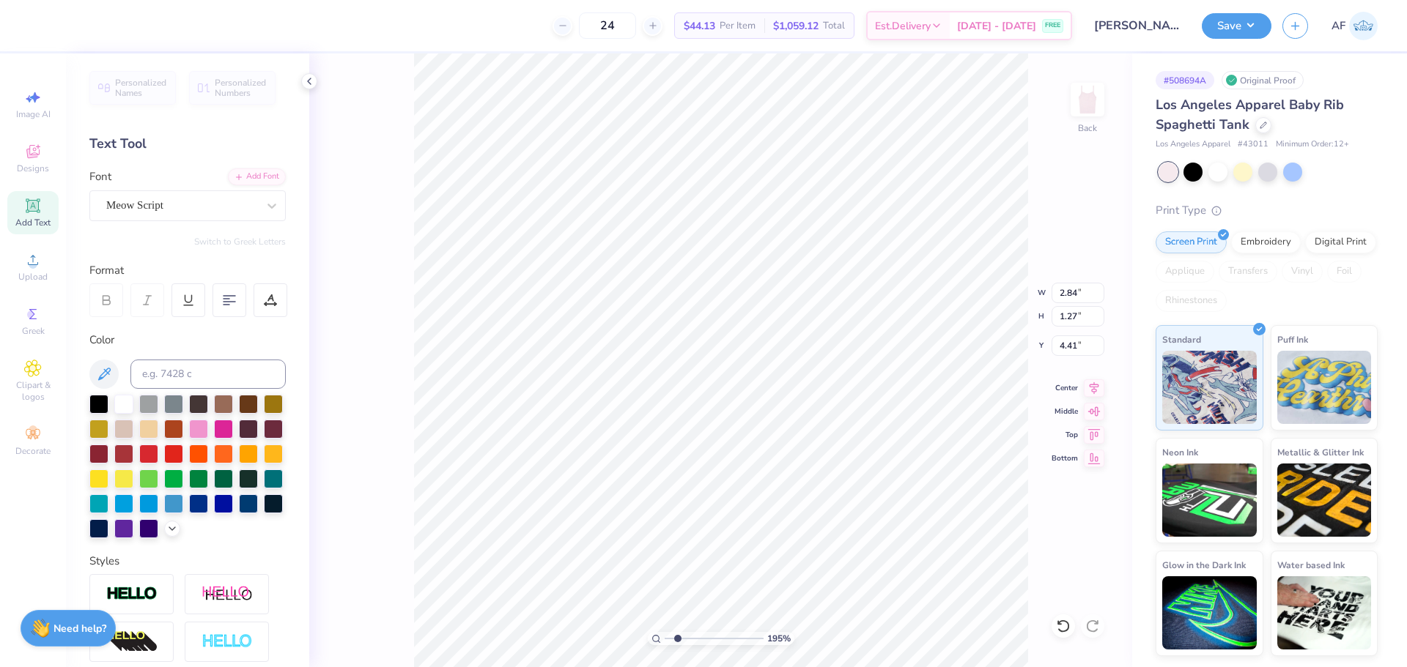
type input "2.45"
type input "3.23"
type input "1.39584517333908"
type input "5.53"
type input "4.91"
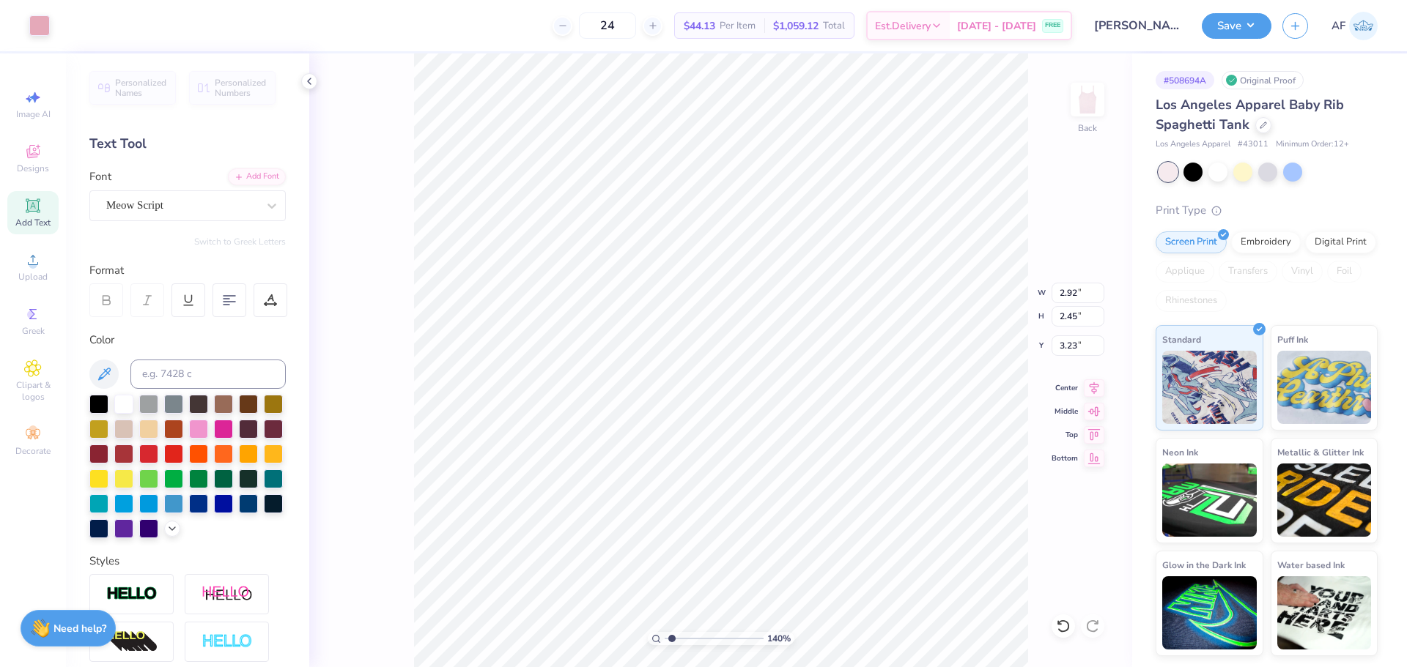
type input "1.96"
type input "1.39584517333908"
type input "2.84"
type input "1.27"
type input "4.37"
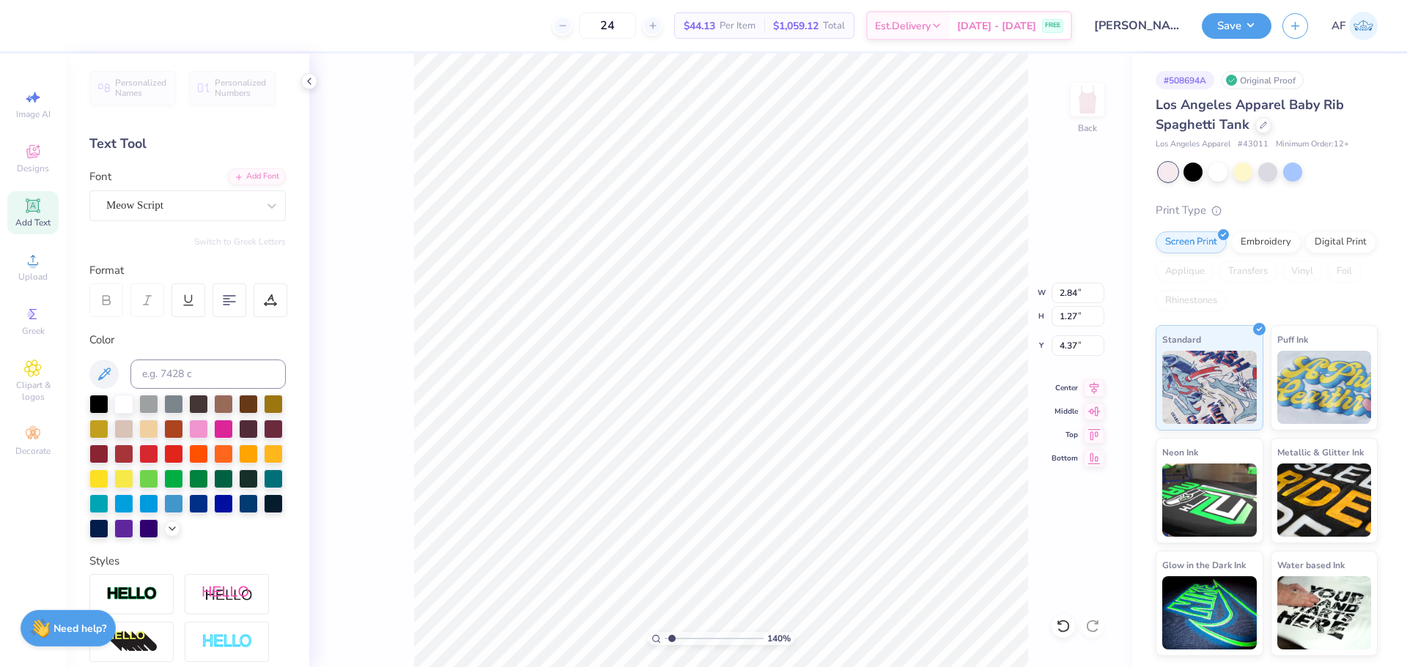
type input "1.39584517333908"
type input "2.92"
type input "1.29"
type input "3.19"
type input "1.39584517333908"
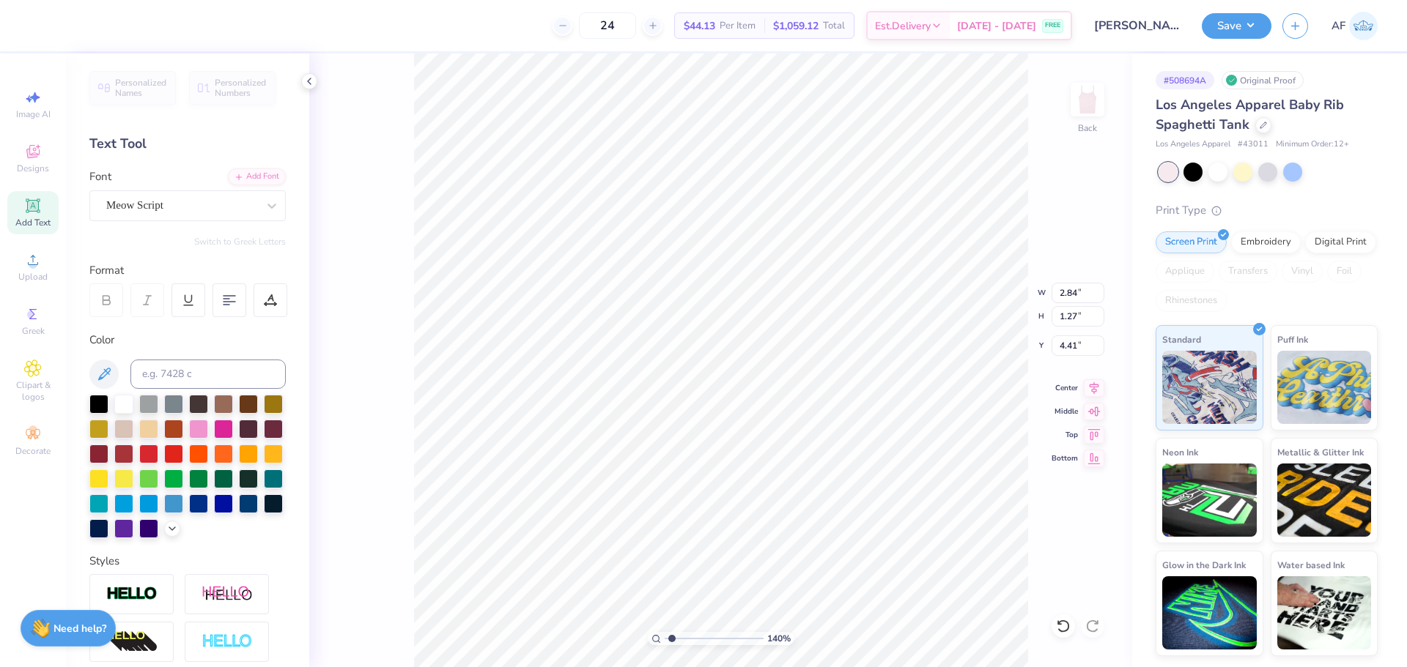
type input "4.25"
click at [1093, 390] on icon at bounding box center [1093, 386] width 21 height 18
type input "1.39584517333908"
type input "4.41"
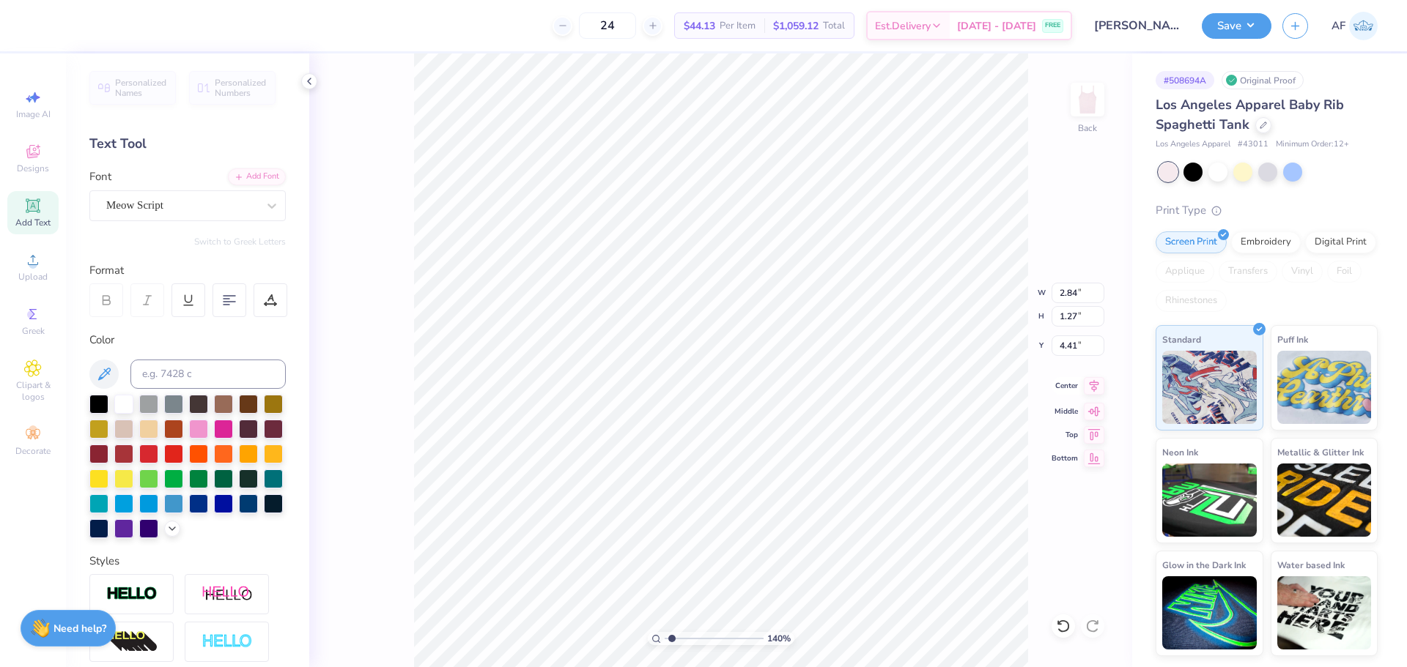
click at [1096, 393] on icon at bounding box center [1093, 386] width 21 height 18
type input "3.21314535235116"
type input "5.53"
type input "4.91"
type input "1.96"
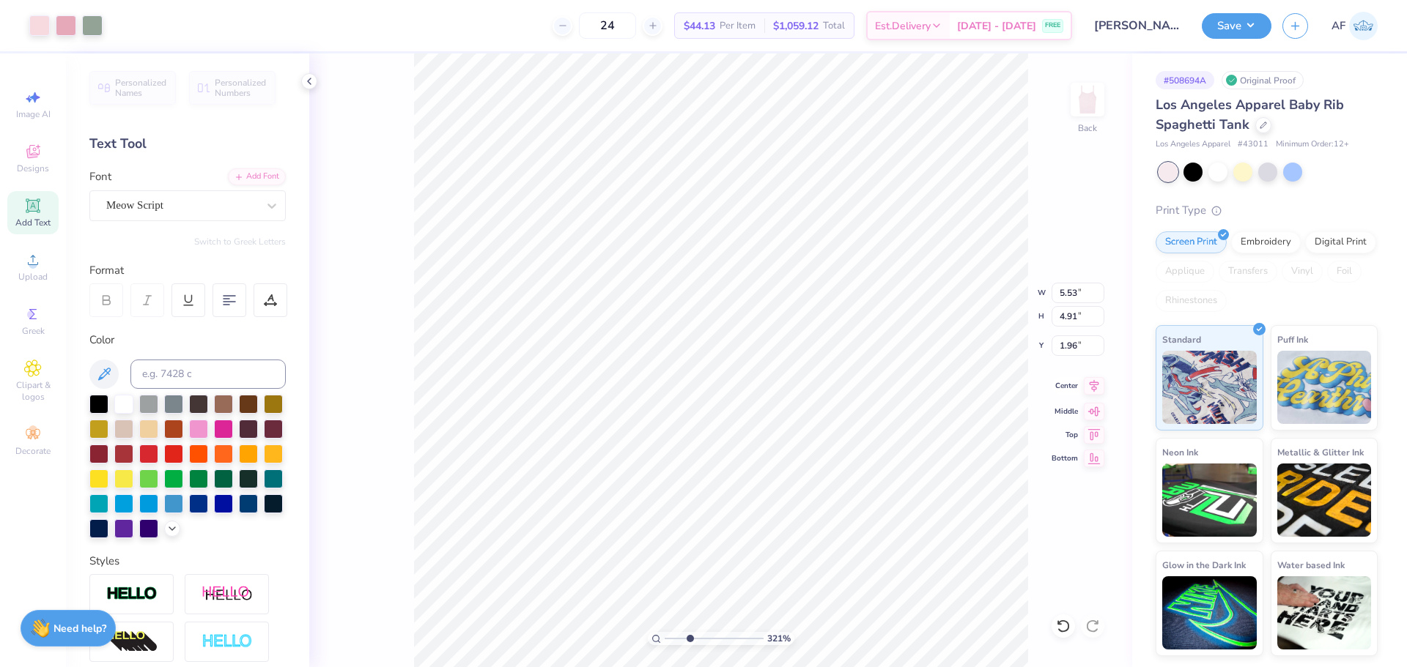
type input "3.21314535235116"
type input "2.84"
type input "1.27"
type input "4.41"
click at [820, 390] on li "Duplicate" at bounding box center [828, 392] width 115 height 29
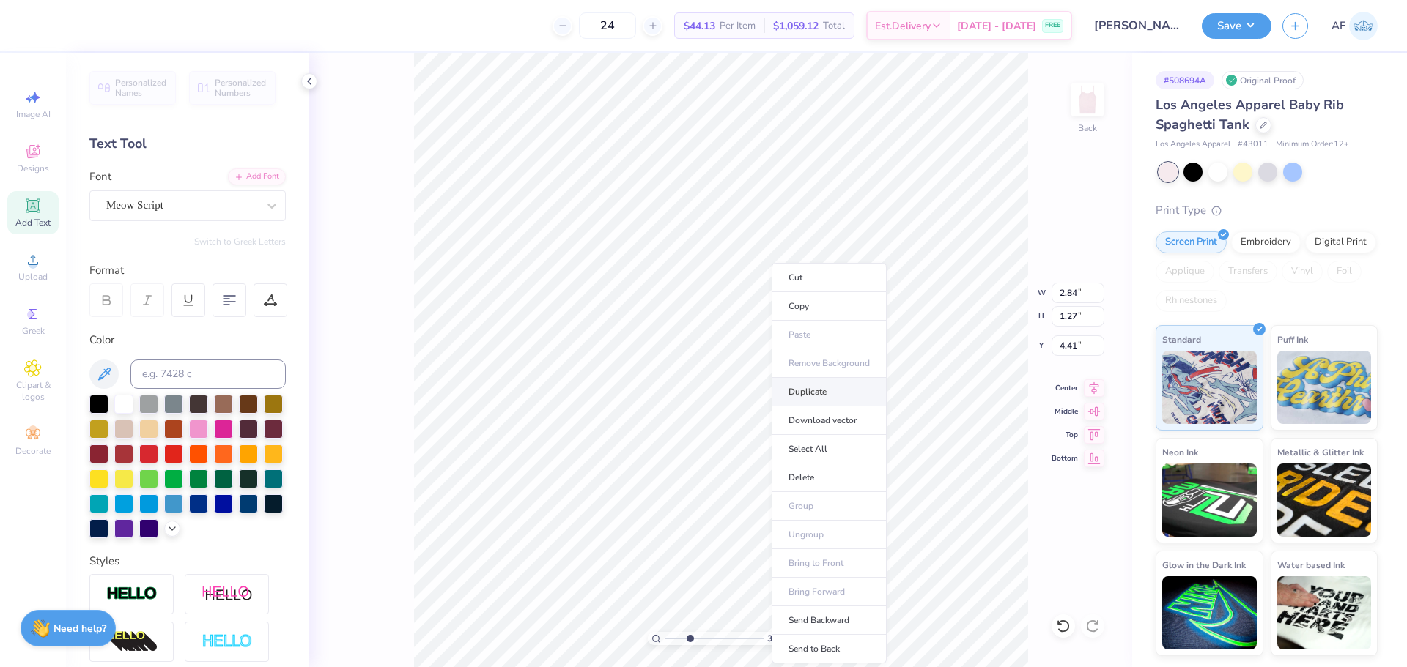
type input "3.21314535235116"
type input "5.41"
type input "3.21314535235116"
type input "3.41"
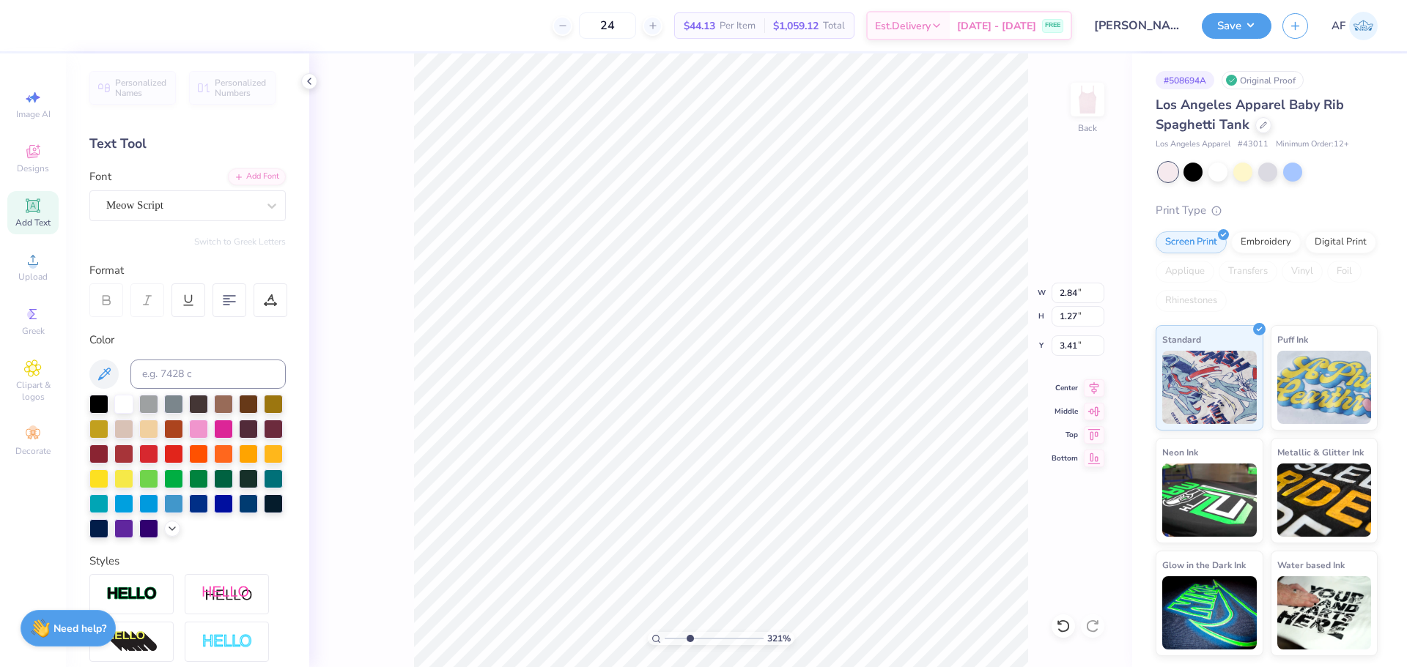
type input "3.21314535235116"
type textarea "S"
type input "3.21314535235116"
type textarea "Si"
type input "3.21314535235116"
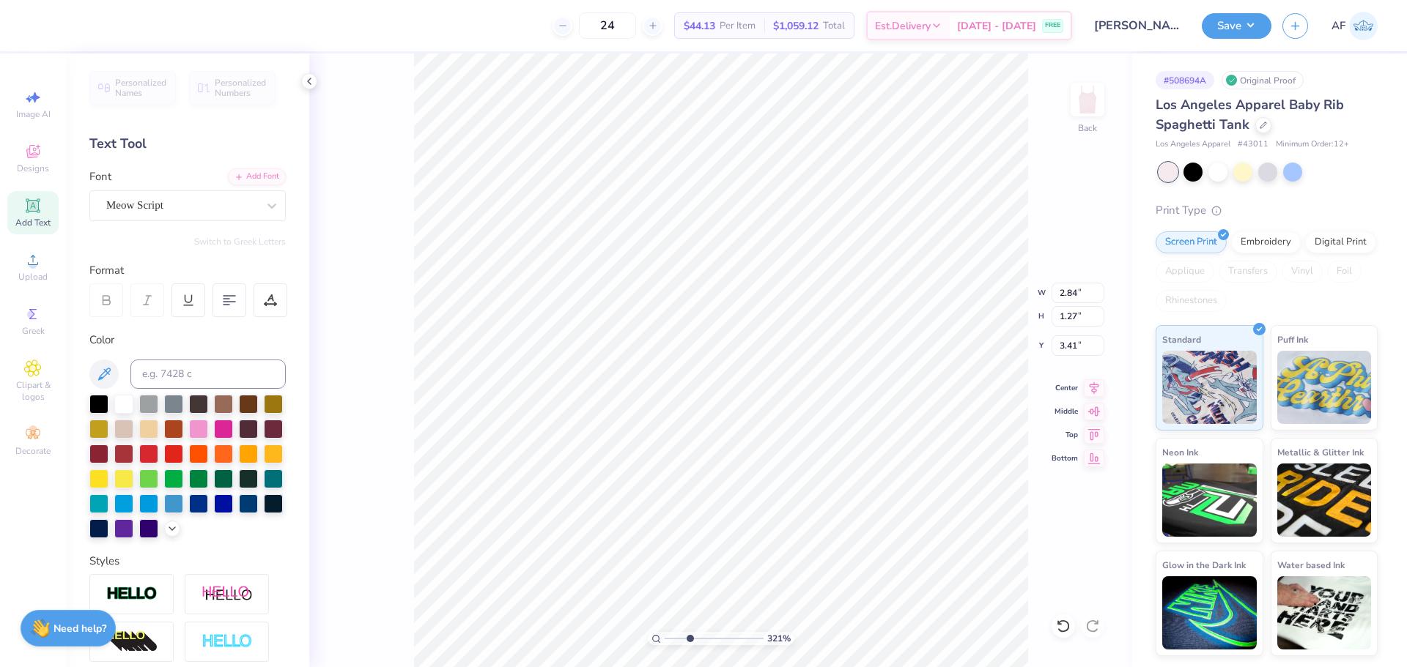
type textarea "Sig"
type input "3.21314535235116"
type textarea "Sigm"
type input "3.21314535235116"
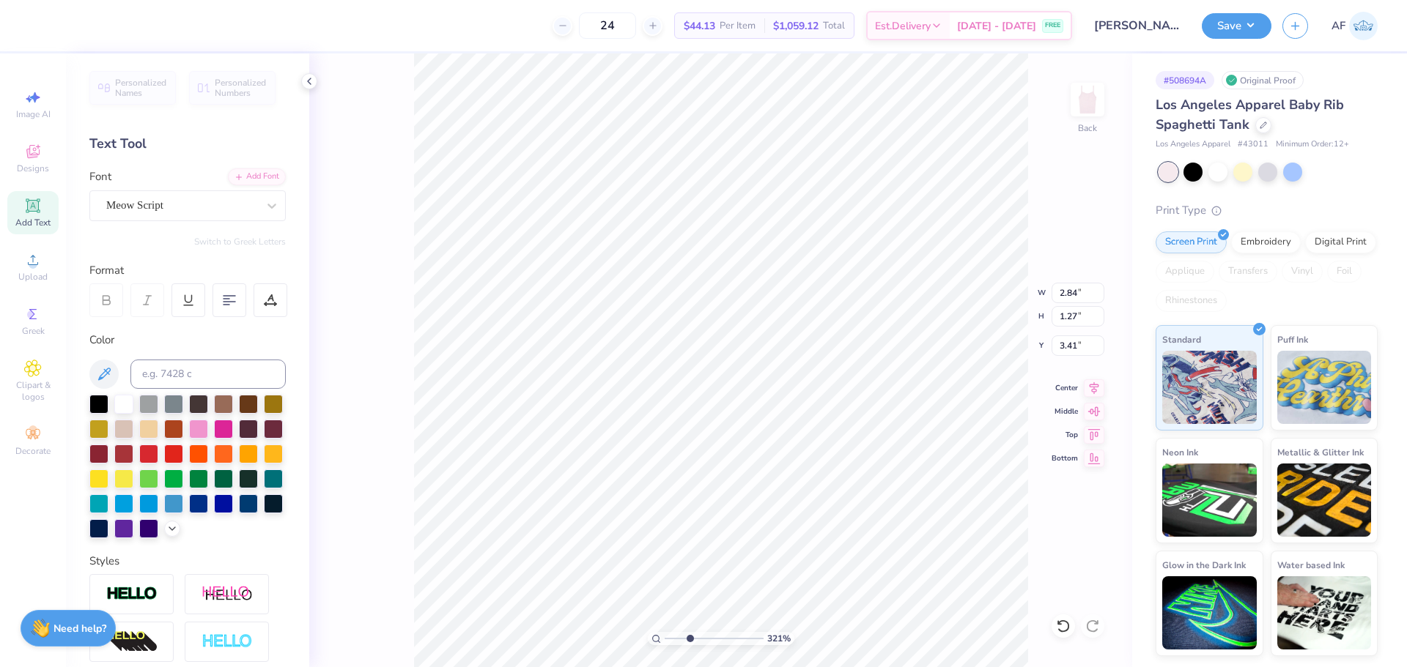
type textarea "Sigma"
type input "3.21314535235116"
type input "5.53"
type input "4.91"
type input "1.96"
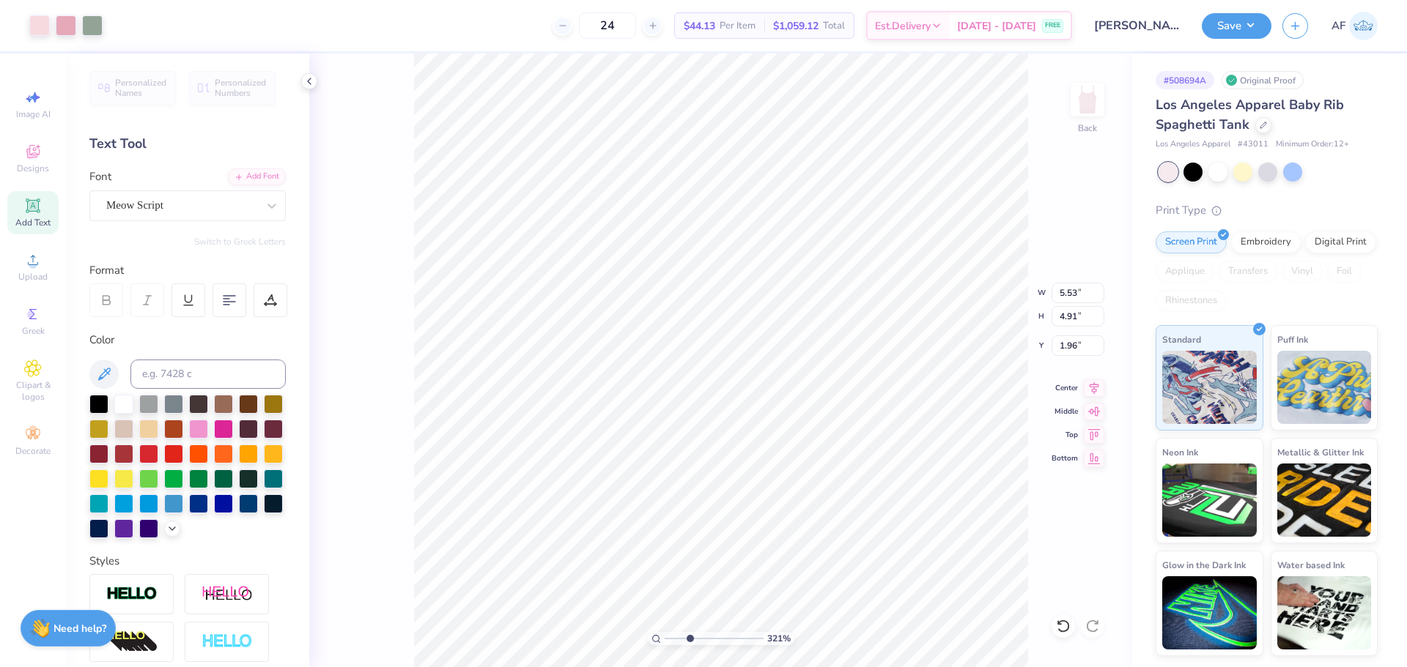
type input "3.21314535235116"
type input "2.60"
type input "1.15"
type input "3.47"
type input "3.21314535235116"
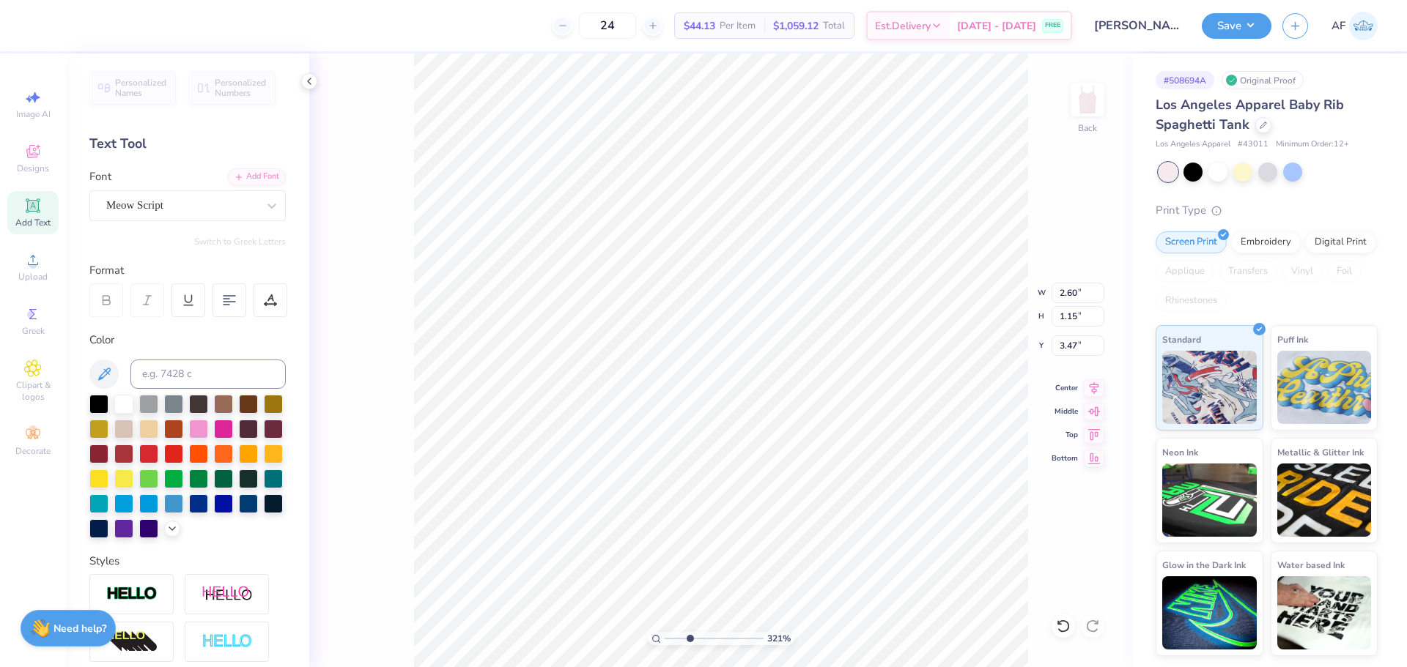
type input "3.46"
type input "3.21314535235116"
type input "3.58"
type input "3.21314535235116"
type input "3.36"
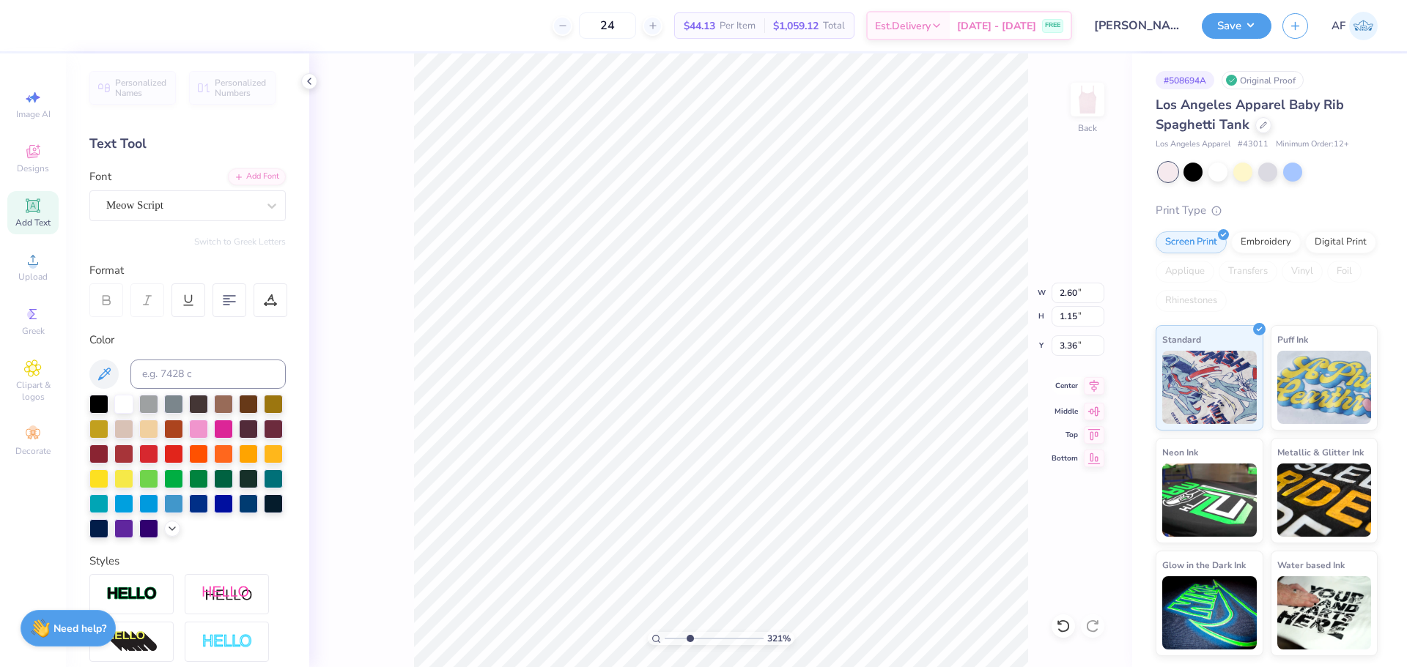
click at [1097, 388] on icon at bounding box center [1093, 386] width 21 height 18
type input "3.21314535235116"
type input "2.84"
type input "1.27"
type input "4.41"
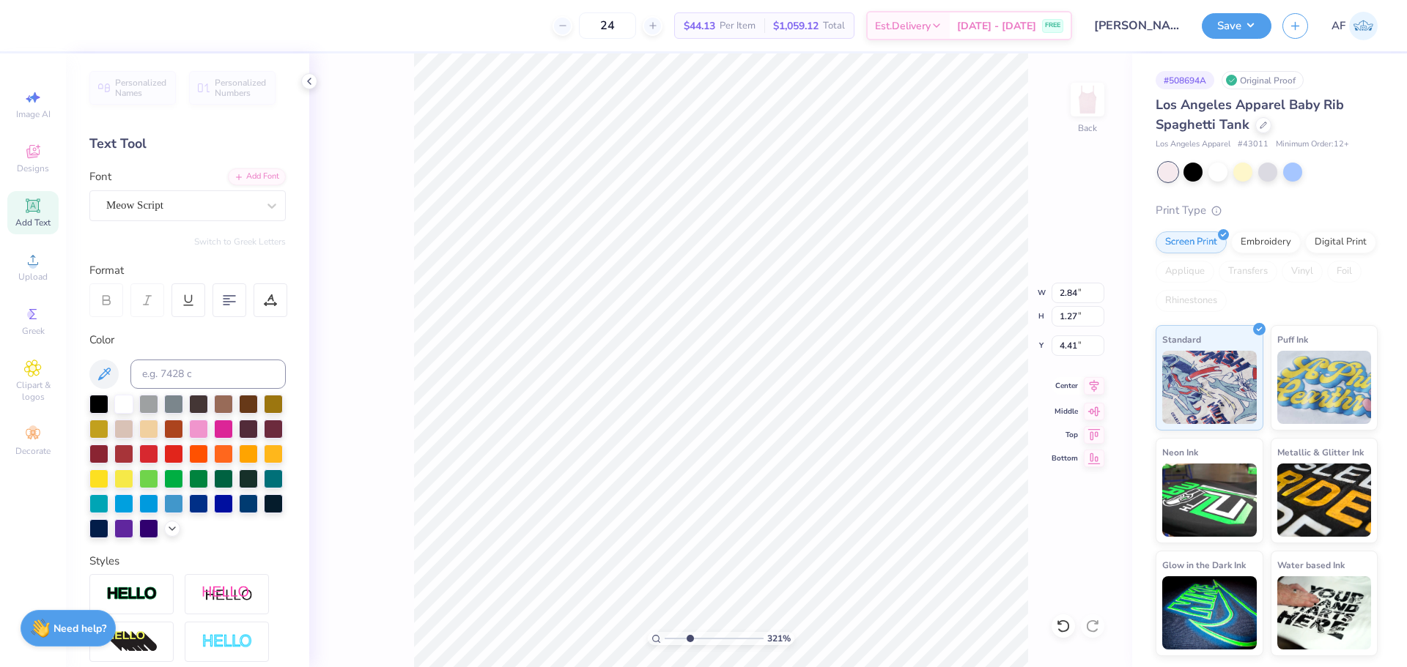
click at [1099, 393] on icon at bounding box center [1093, 386] width 21 height 18
type input "3.21314535235116"
type input "4.34"
type input "3.21314535235116"
type input "5.53"
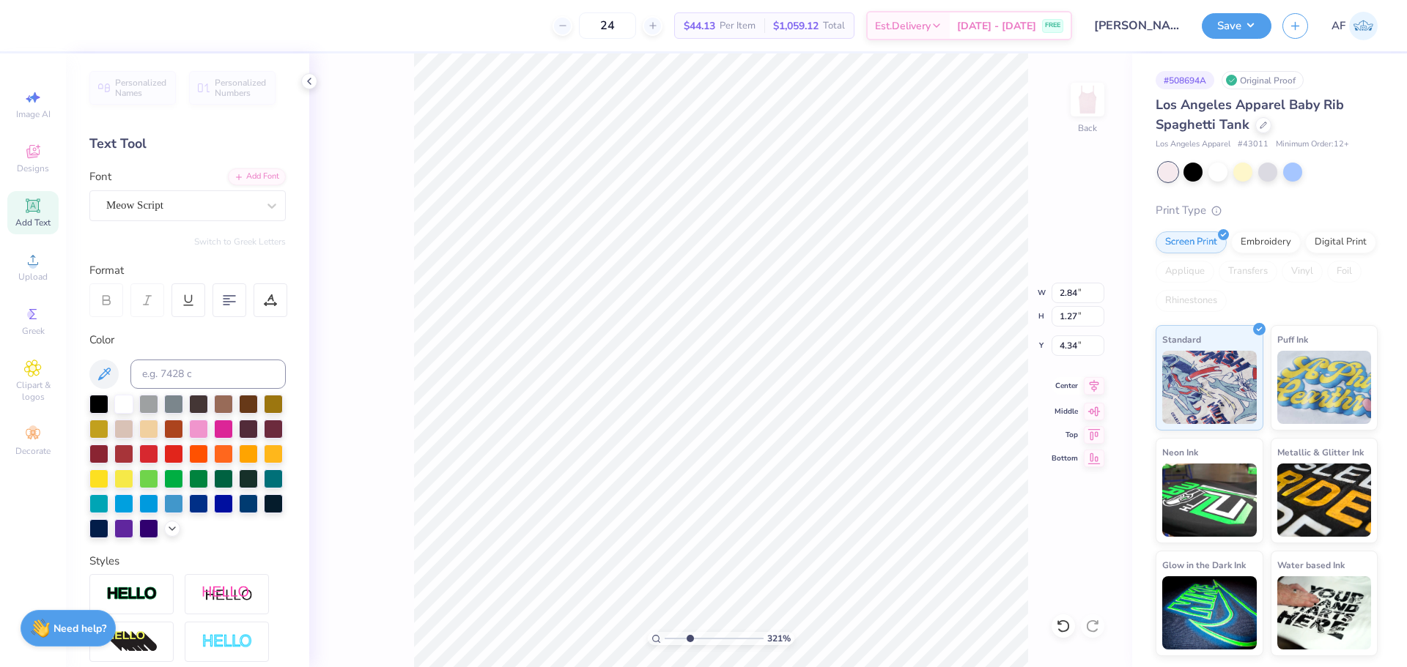
type input "4.91"
type input "1.96"
type input "2.71964205036602"
type input "4.16"
type input "2.71964205036602"
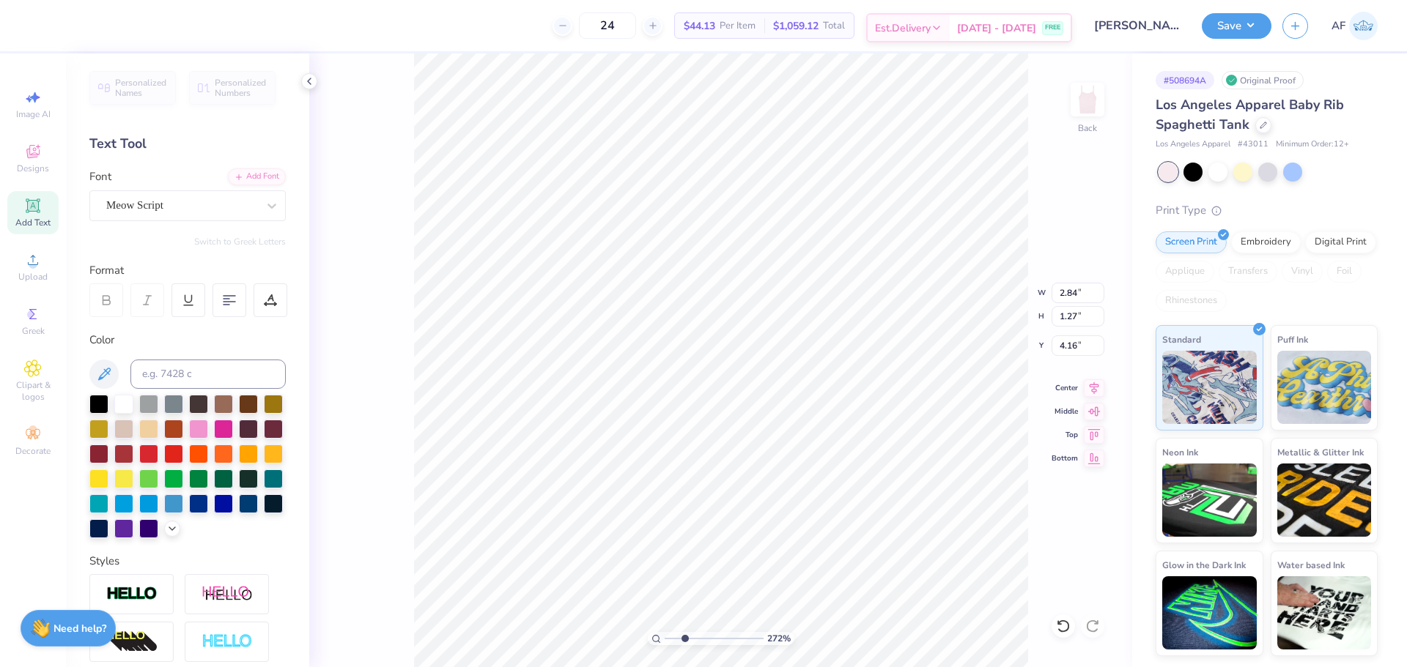
type input "2.60"
type input "1.15"
type input "3.36"
type input "2.71964205036602"
type input "3.44"
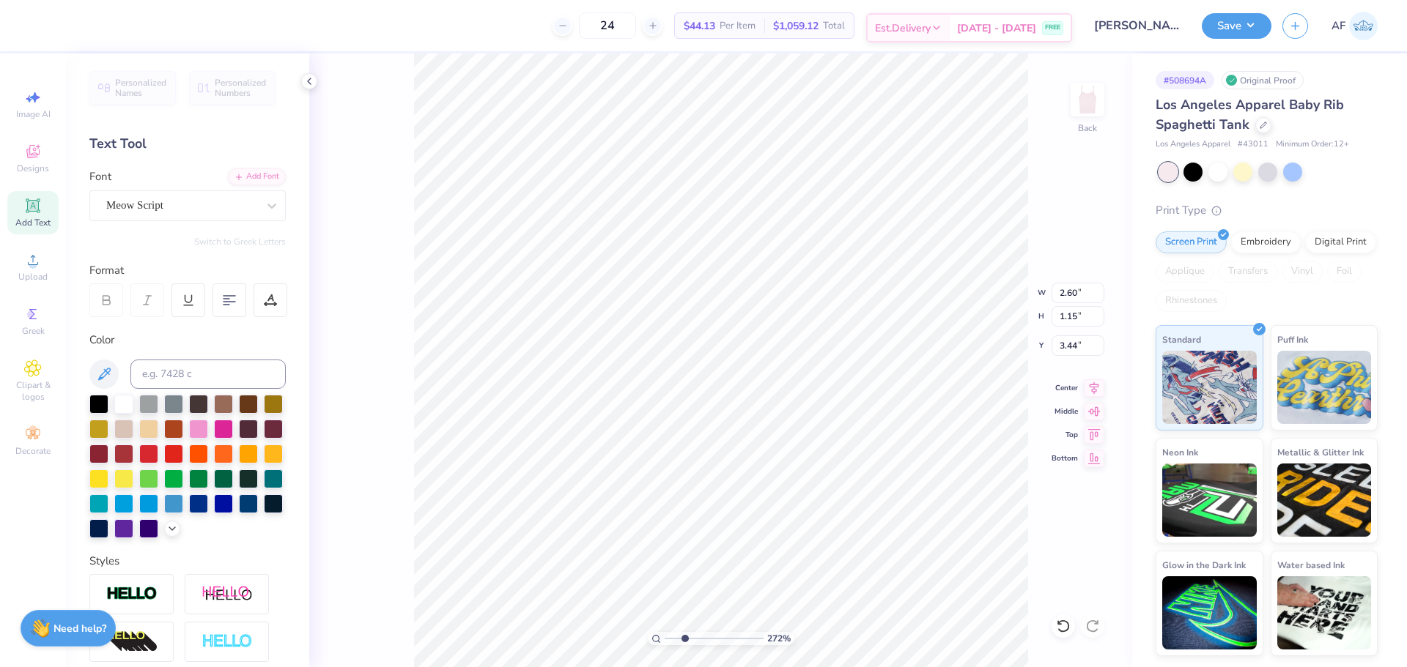
type input "2.71964205036602"
type input "2.84"
type input "1.27"
type input "4.16"
type input "2.71964205036602"
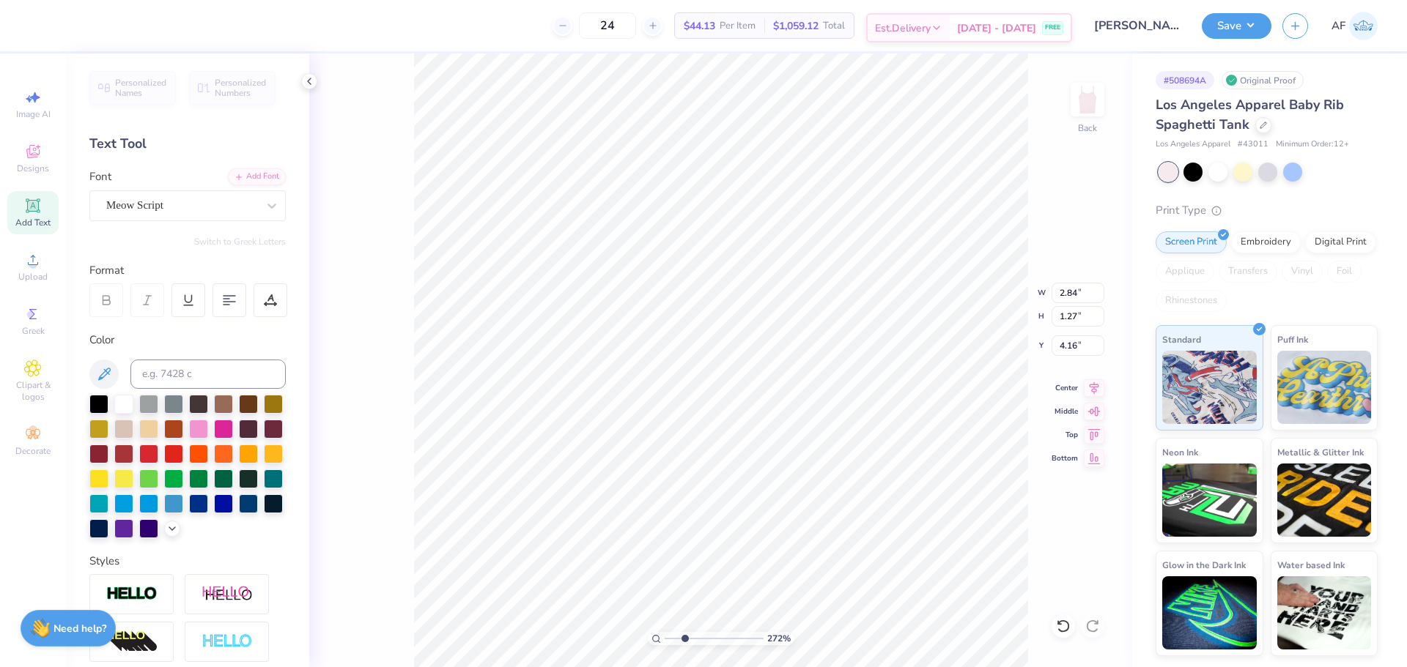
type input "4.36"
type input "2.71964205036602"
type input "5.53"
type input "4.91"
type input "1.96"
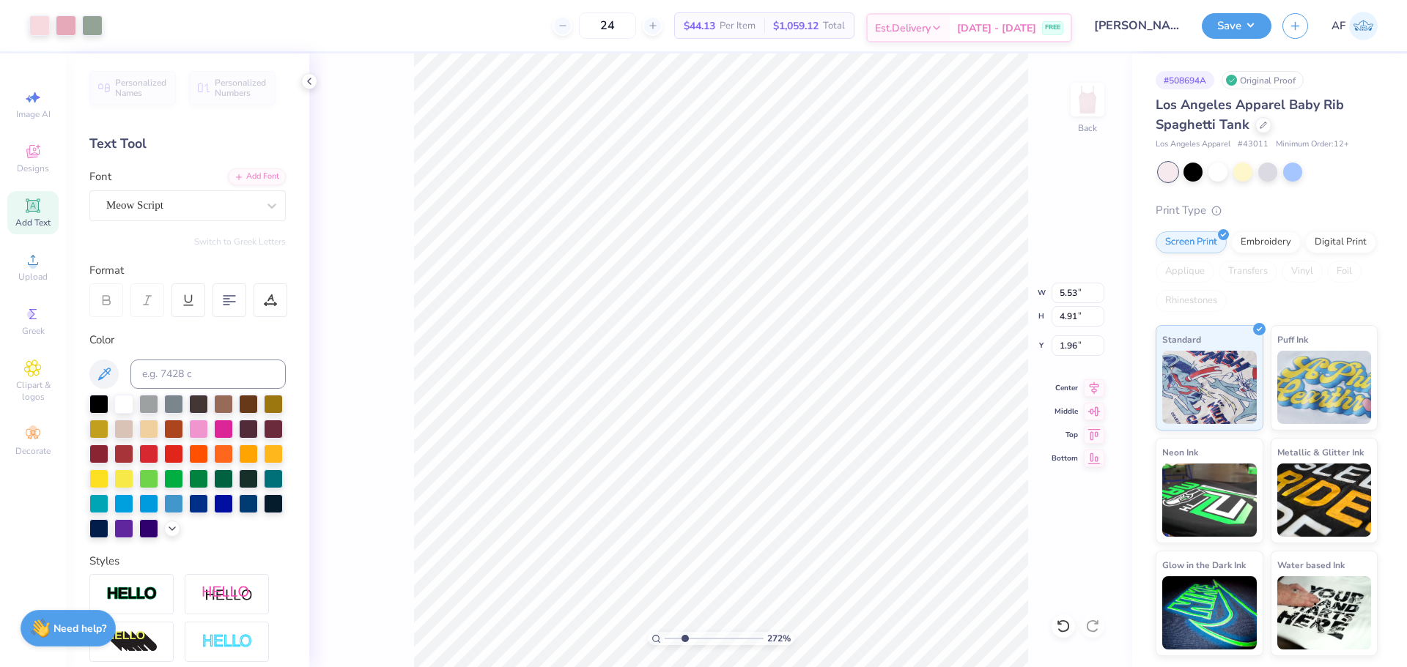
type input "2.71964205036602"
type input "2.60"
type input "1.15"
type input "3.44"
type input "2.71964205036602"
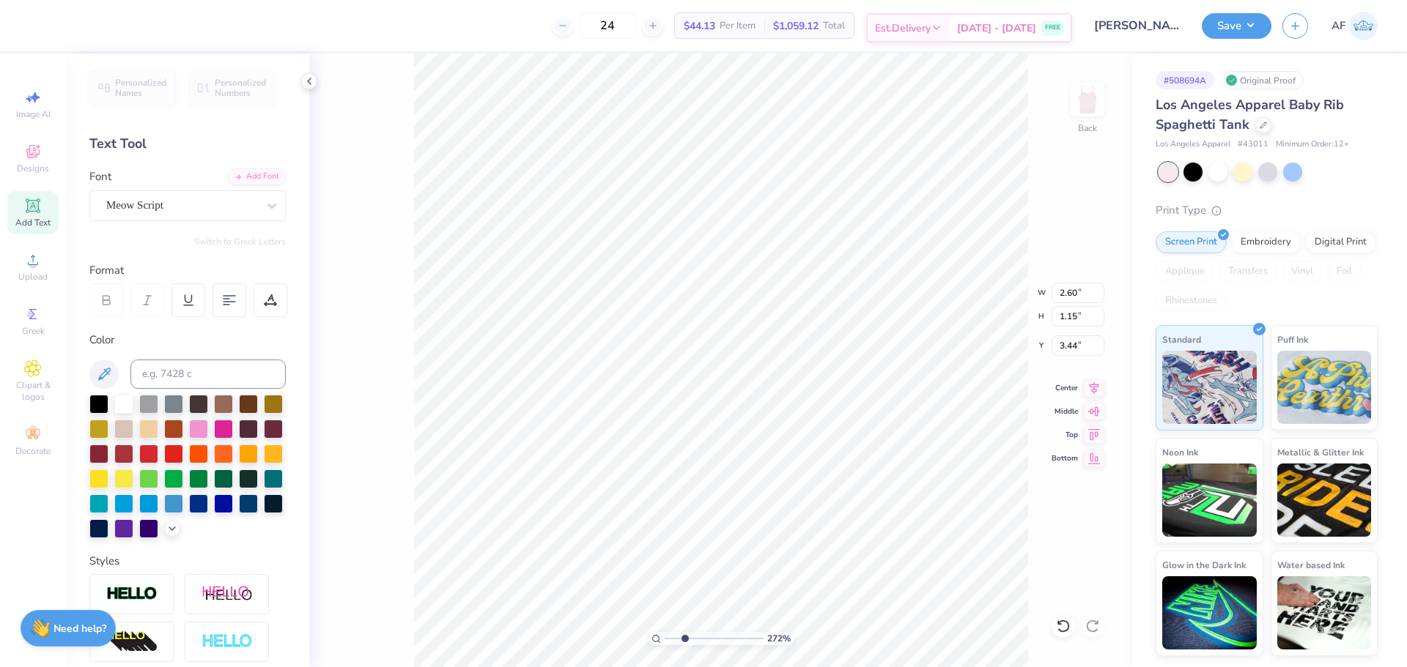
type input "3.41"
type input "2.19"
type input "2.71964205036602"
type input "5.53"
type input "4.91"
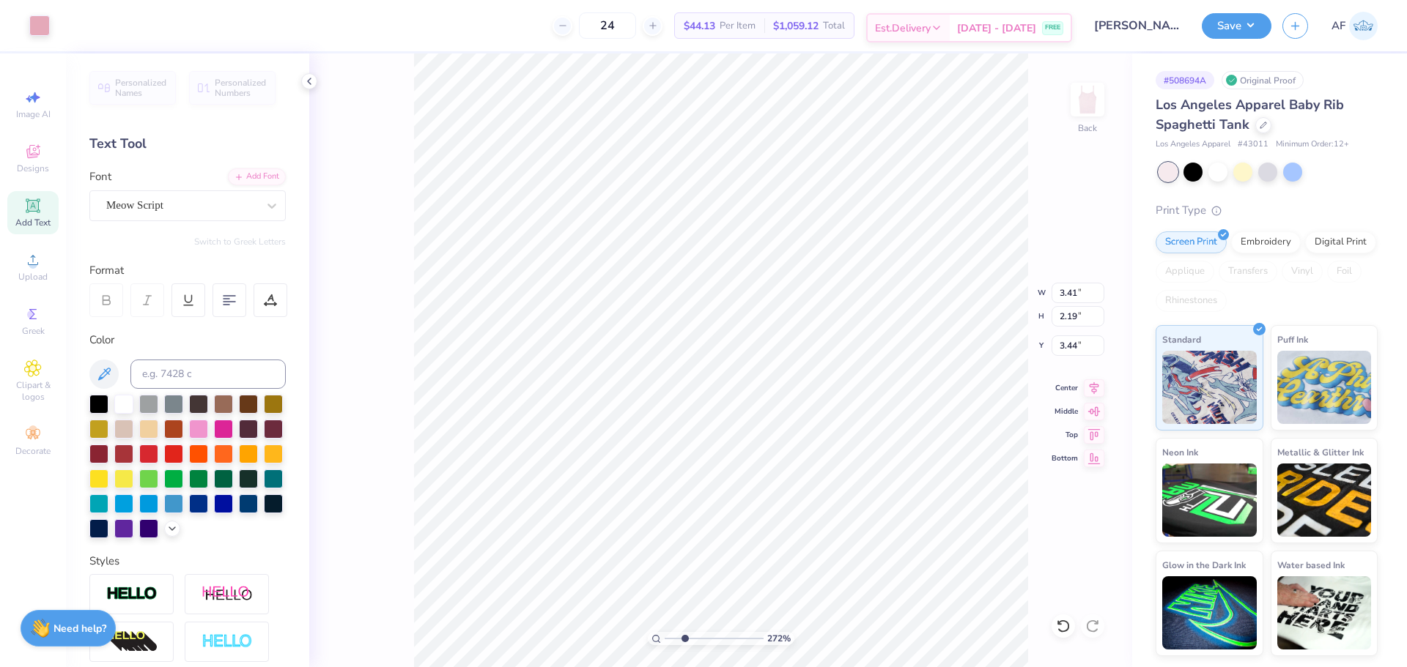
type input "1.96"
type input "2.71964205036602"
type input "2.60"
type input "1.15"
type input "3.44"
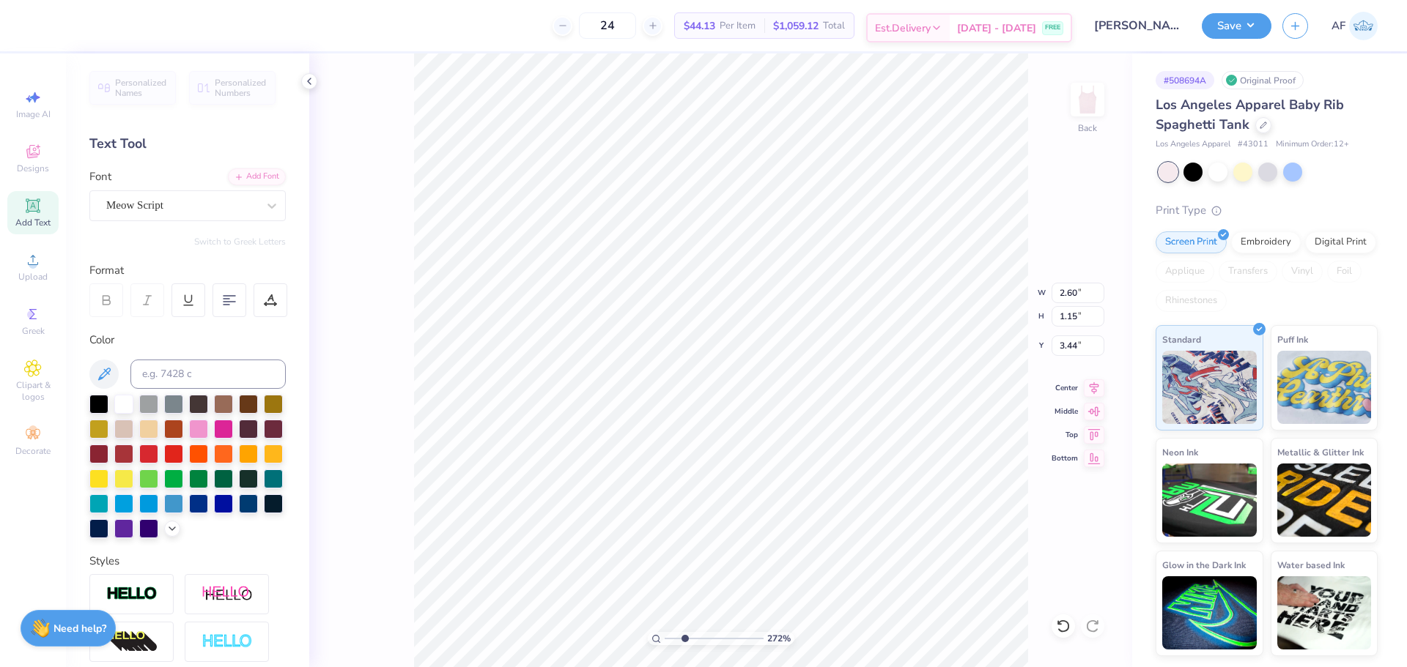
type input "2.71964205036602"
type input "3.37"
type input "2.71964205036602"
type input "3.44"
click at [1096, 388] on icon at bounding box center [1094, 385] width 10 height 12
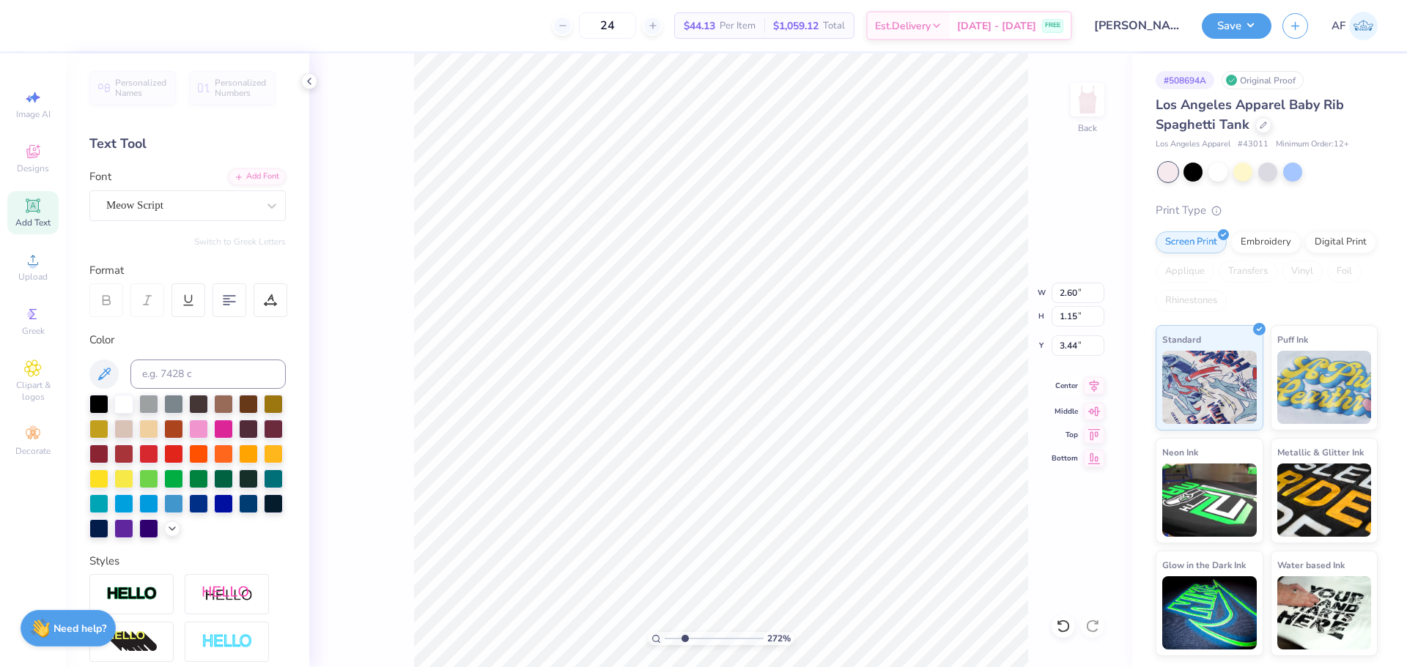
type input "2.71964205036602"
type input "2.84"
type input "1.27"
type input "4.36"
click at [1089, 390] on icon at bounding box center [1093, 386] width 21 height 18
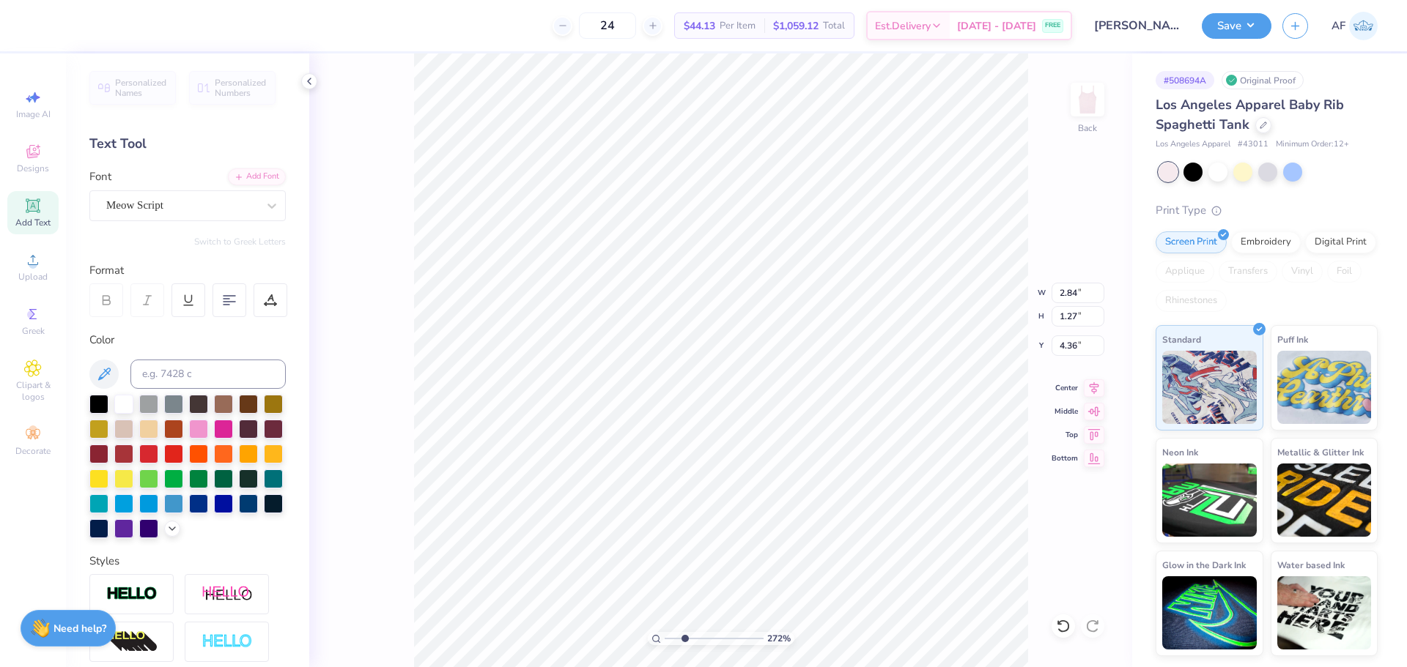
scroll to position [12, 1]
type input "2.71964205036602"
type input "2.60"
type input "1.15"
type input "3.44"
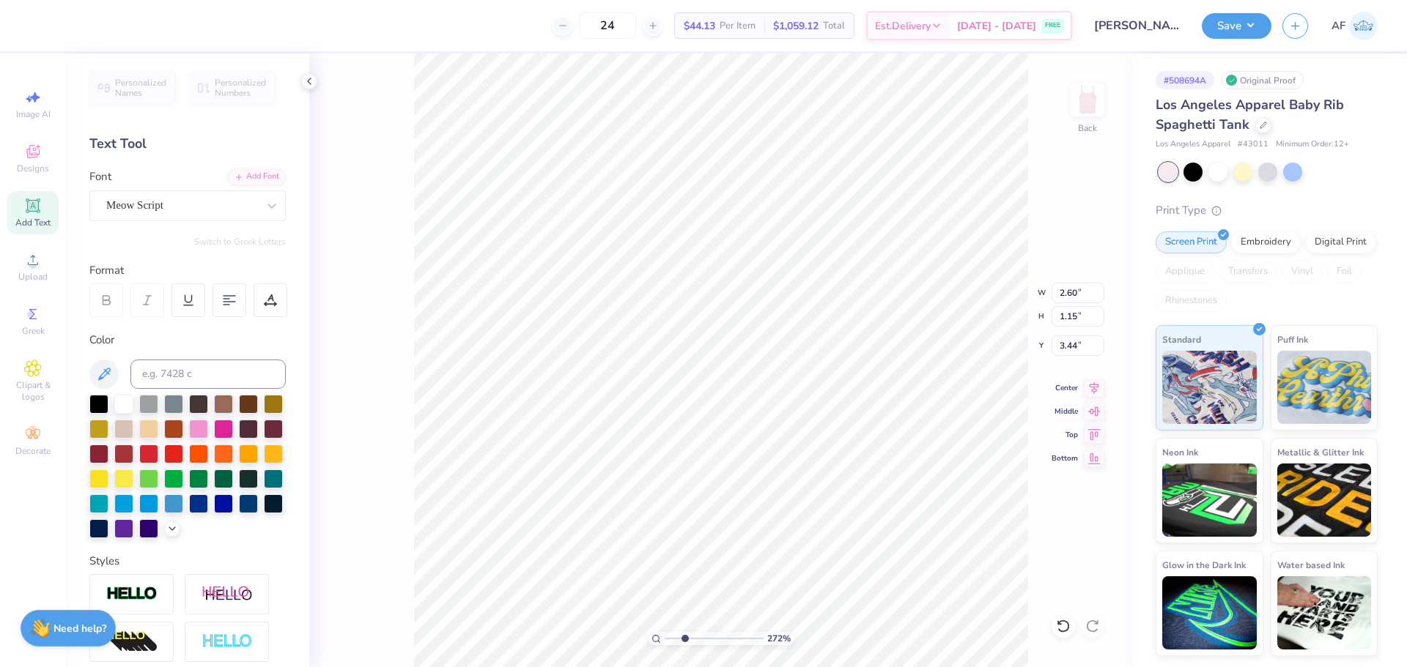
type input "2.71964205036602"
type input "3.35"
type input "2.71964205036602"
type input "5.53"
type input "4.91"
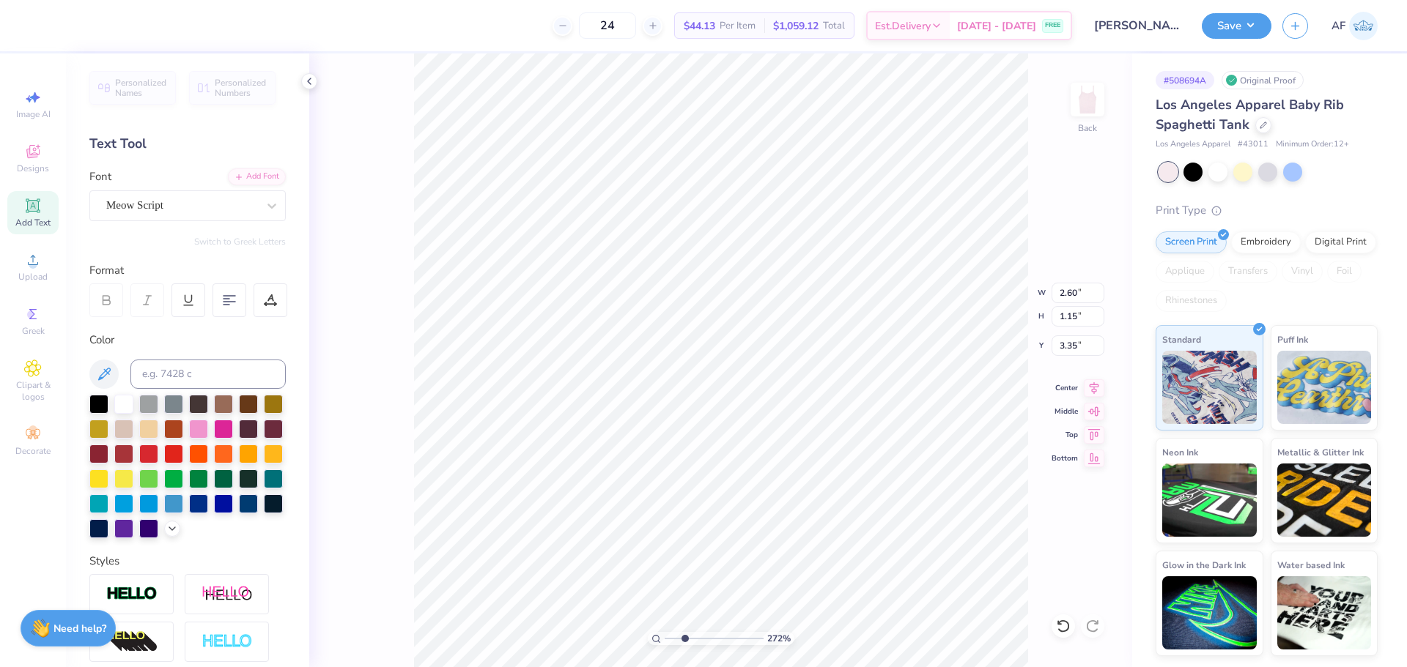
type input "1.96"
type input "1"
click at [1060, 286] on input "5.53" at bounding box center [1077, 293] width 53 height 21
type input "6.00"
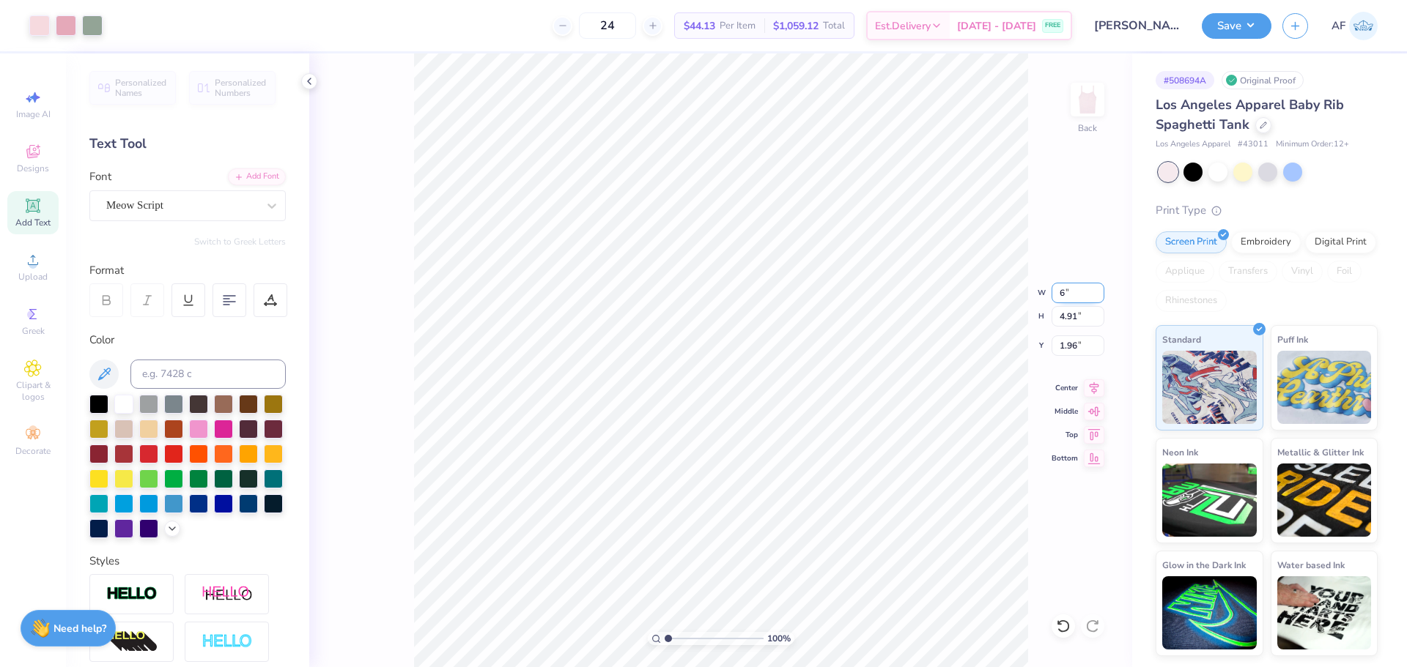
type input "5.33"
type input "1.75"
click at [1060, 286] on input "6.00" at bounding box center [1077, 293] width 53 height 21
type input "7.00"
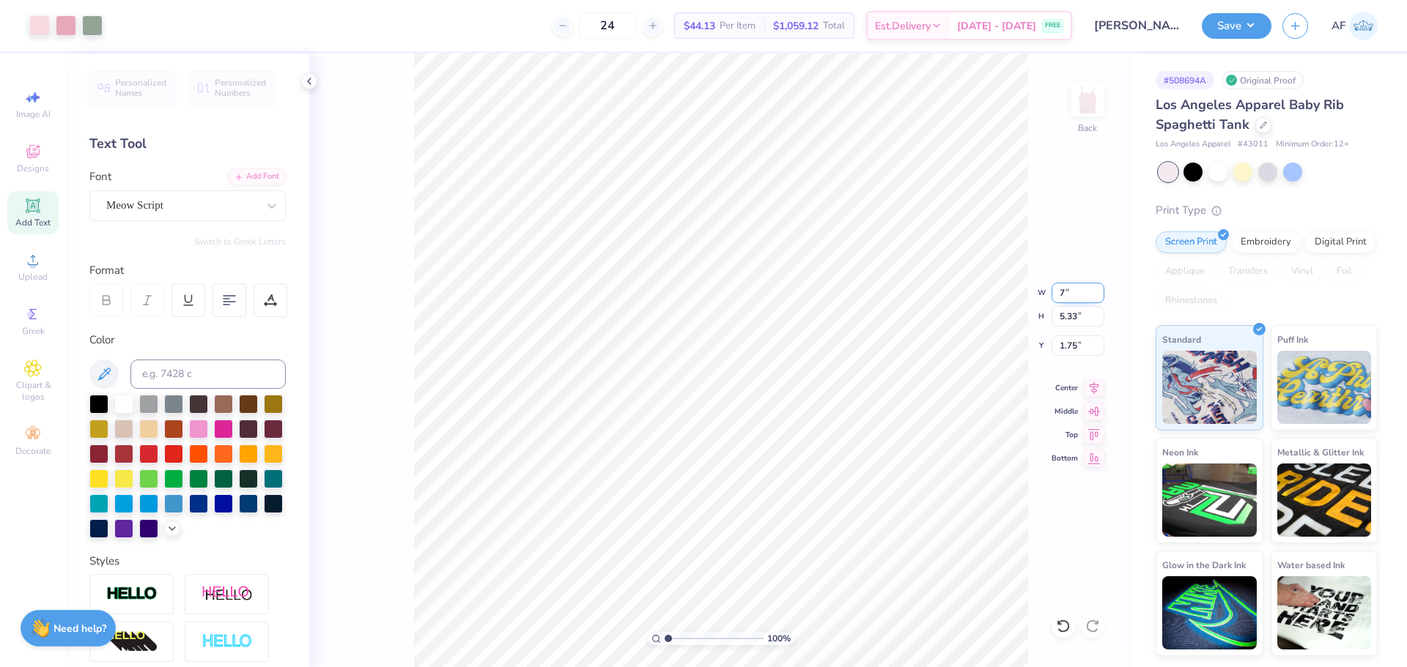
type input "6.21"
click at [1060, 286] on input "7.00" at bounding box center [1077, 293] width 53 height 21
click at [1069, 344] on input "1.31" at bounding box center [1077, 346] width 53 height 21
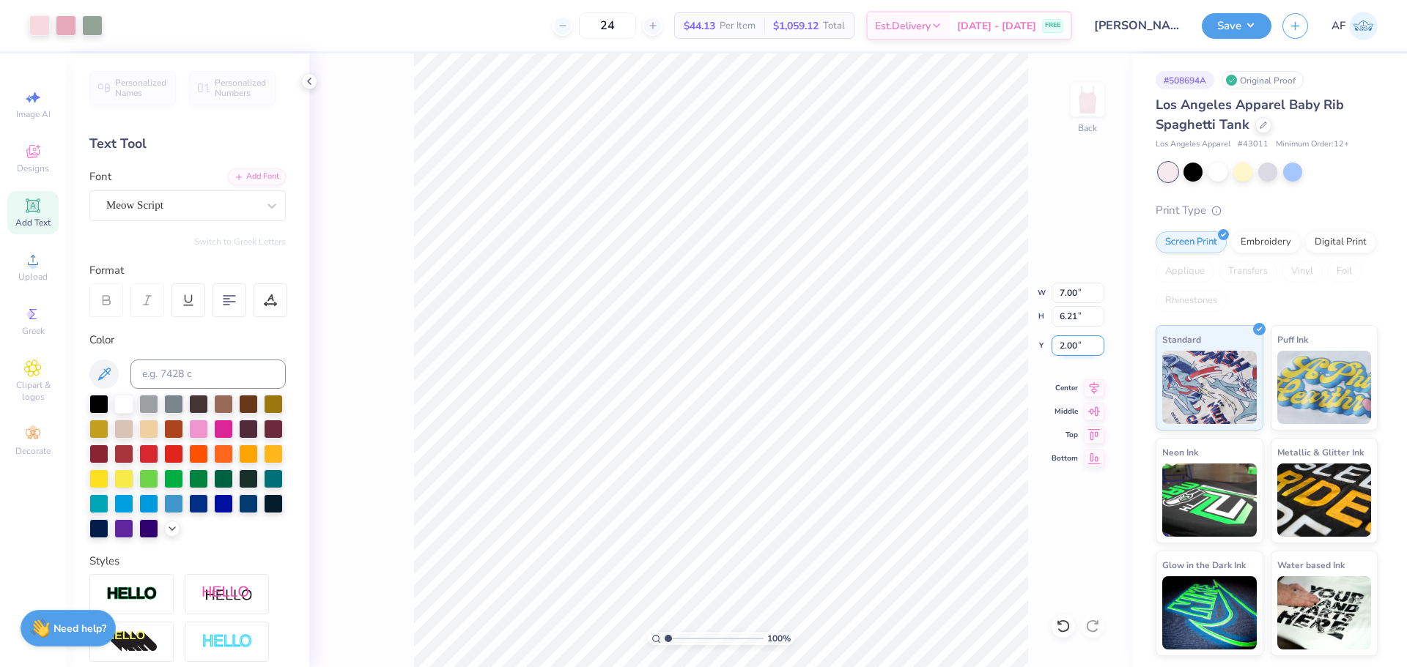
click at [1069, 344] on input "2.00" at bounding box center [1077, 346] width 53 height 21
type input "1.00"
click at [1059, 351] on input "1.00" at bounding box center [1077, 346] width 53 height 21
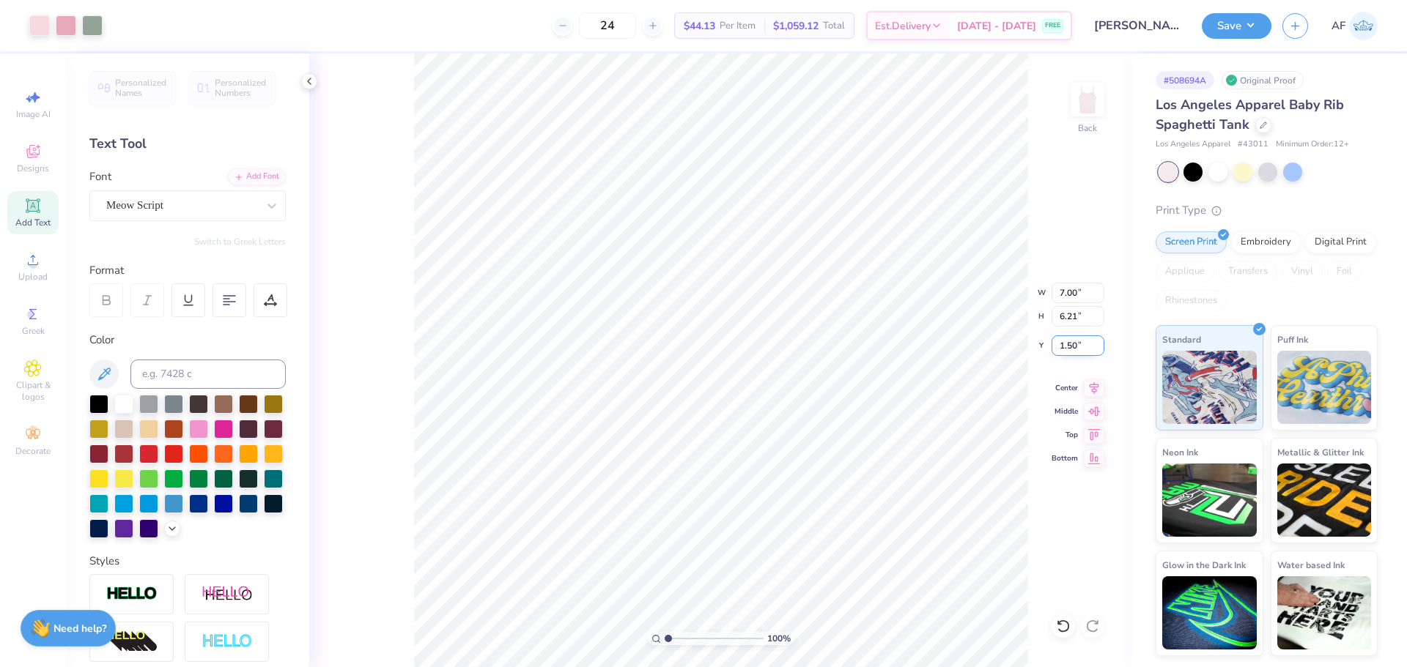
click at [1072, 351] on input "1.50" at bounding box center [1077, 346] width 53 height 21
type input "2.00"
click at [363, 610] on div "100 % Back" at bounding box center [720, 360] width 823 height 614
click at [1066, 289] on input "7.00" at bounding box center [1077, 293] width 53 height 21
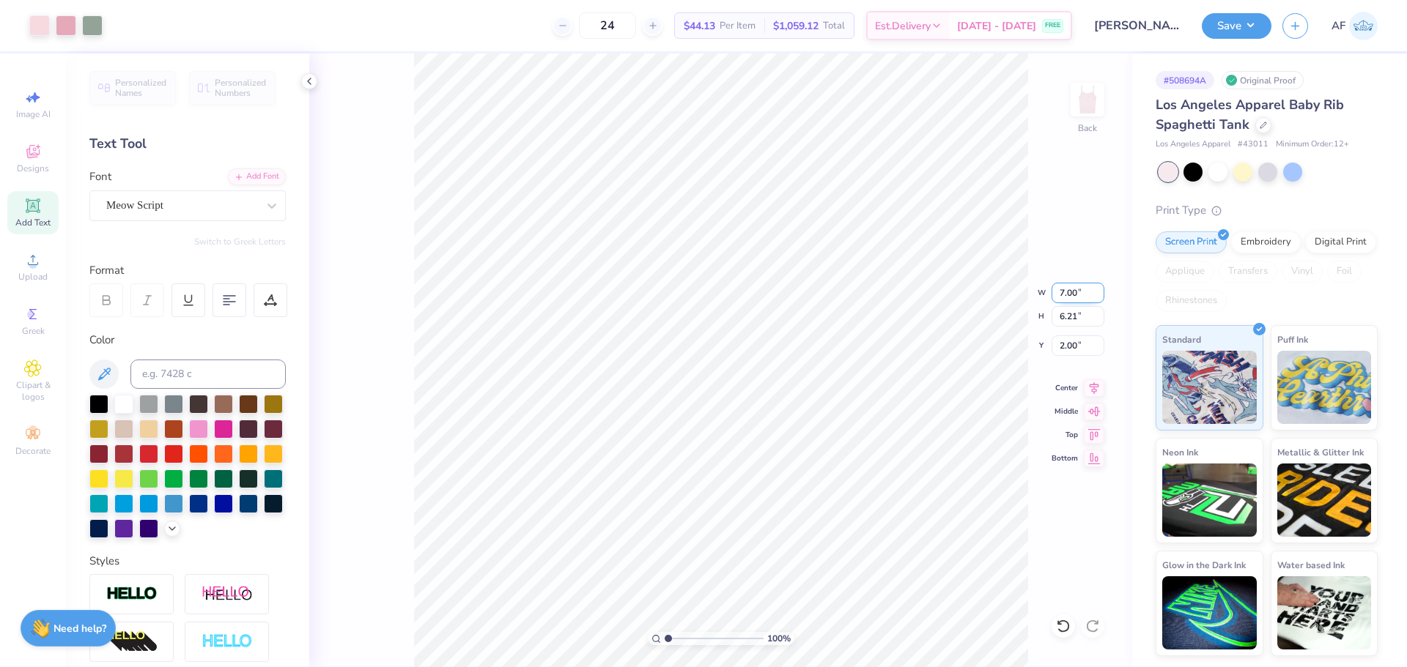
click at [1066, 289] on input "7.00" at bounding box center [1077, 293] width 53 height 21
type input "5.00"
type input "4.44"
click at [1071, 346] on input "2.89" at bounding box center [1077, 346] width 53 height 21
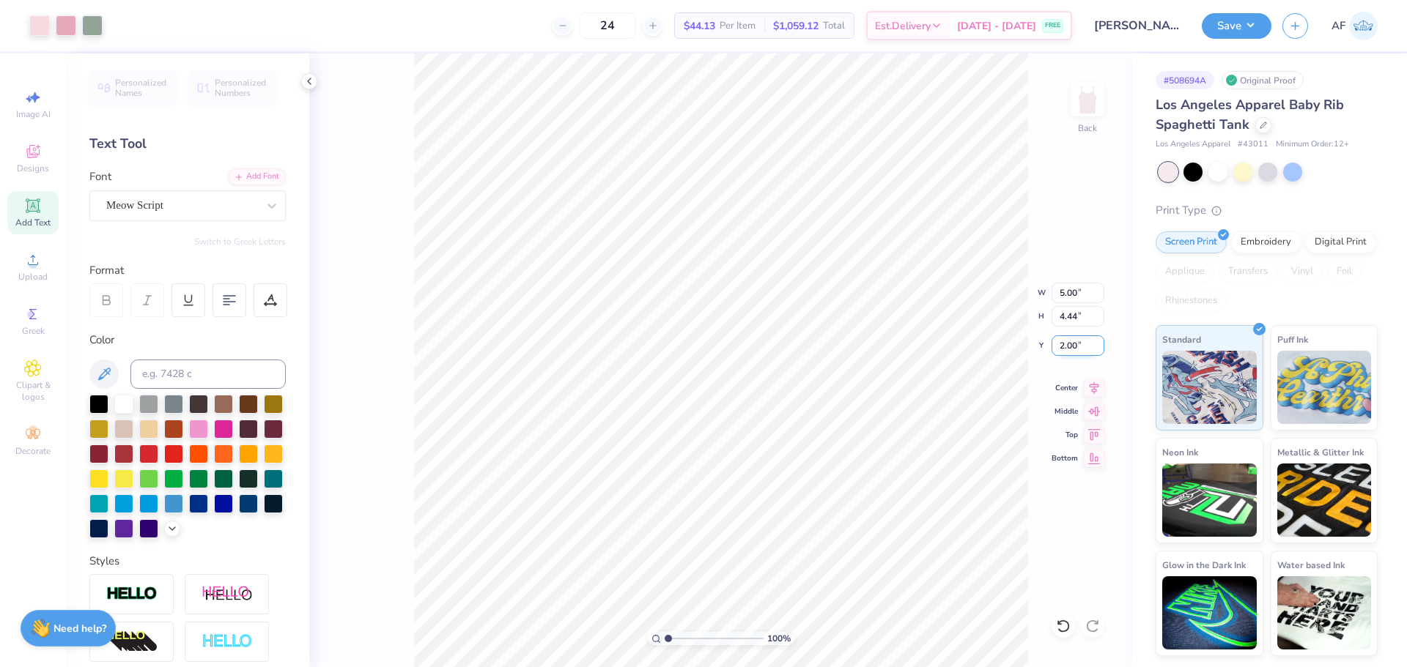
click at [1071, 346] on input "2.00" at bounding box center [1077, 346] width 53 height 21
click at [1071, 347] on input "1.00" at bounding box center [1077, 346] width 53 height 21
type input "1.50"
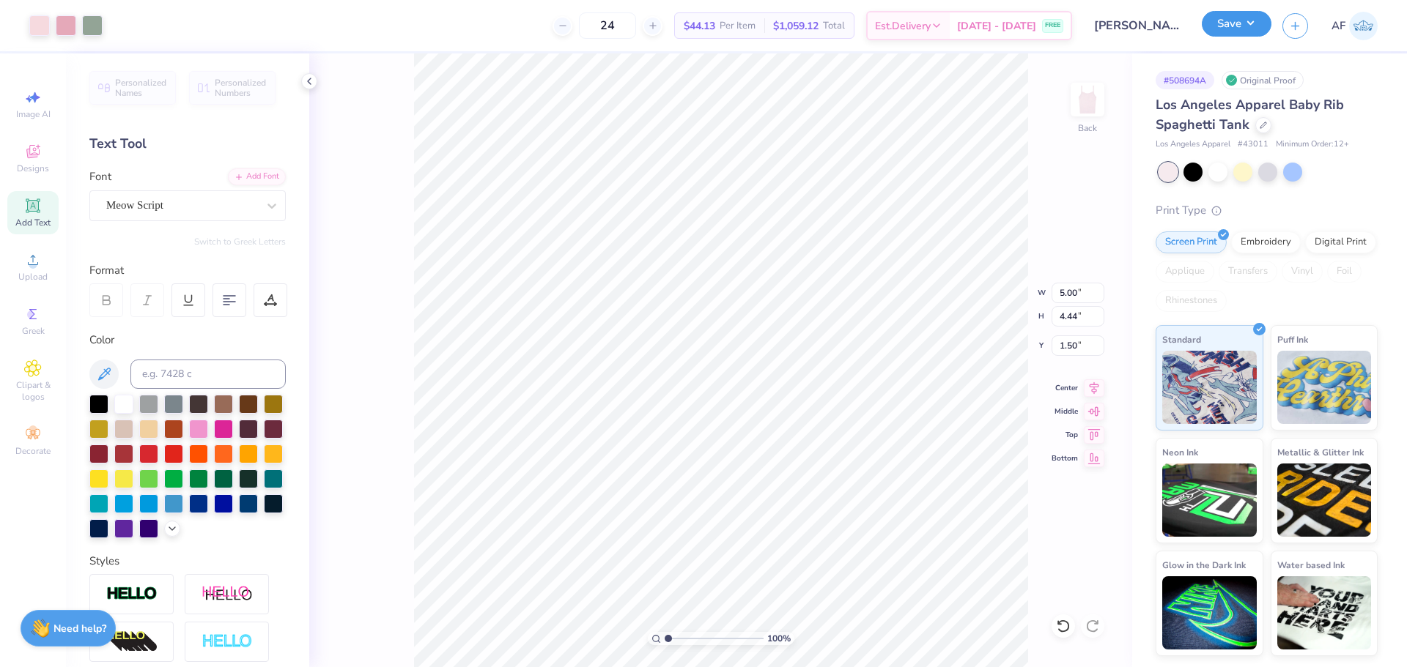
click at [1263, 29] on button "Save" at bounding box center [1236, 24] width 70 height 26
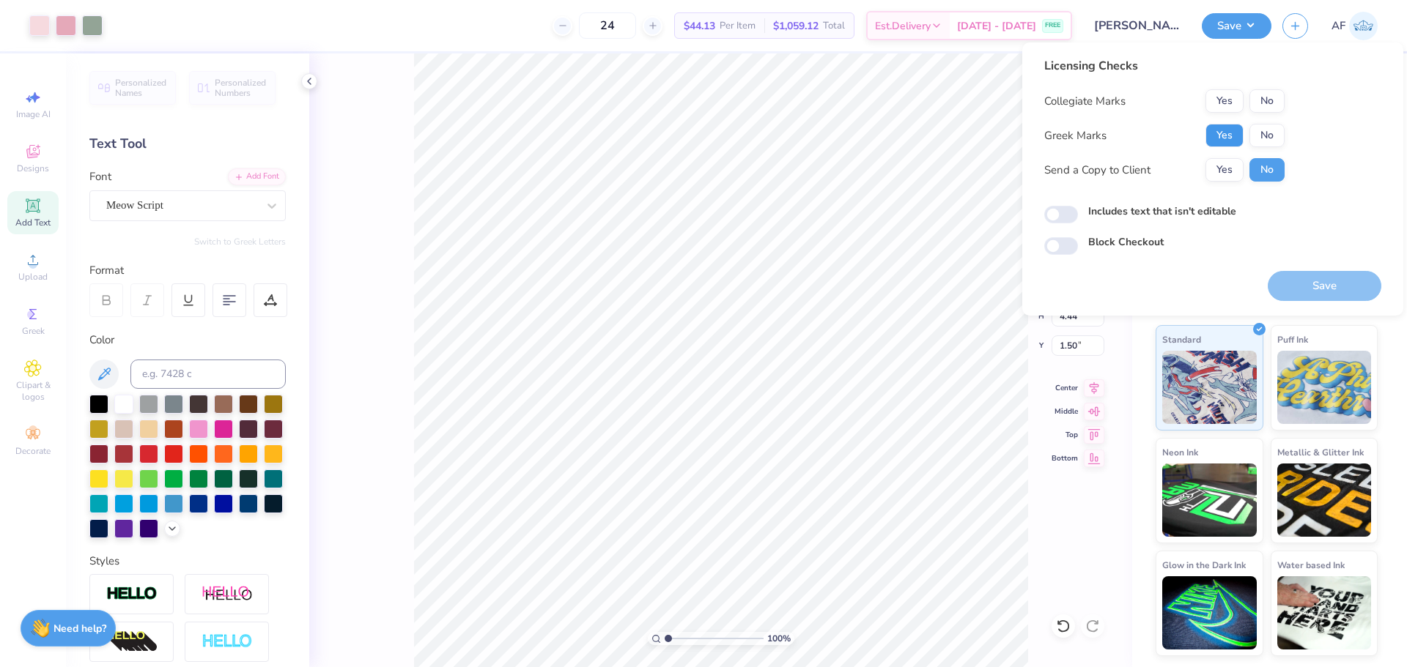
click at [1218, 134] on button "Yes" at bounding box center [1224, 135] width 38 height 23
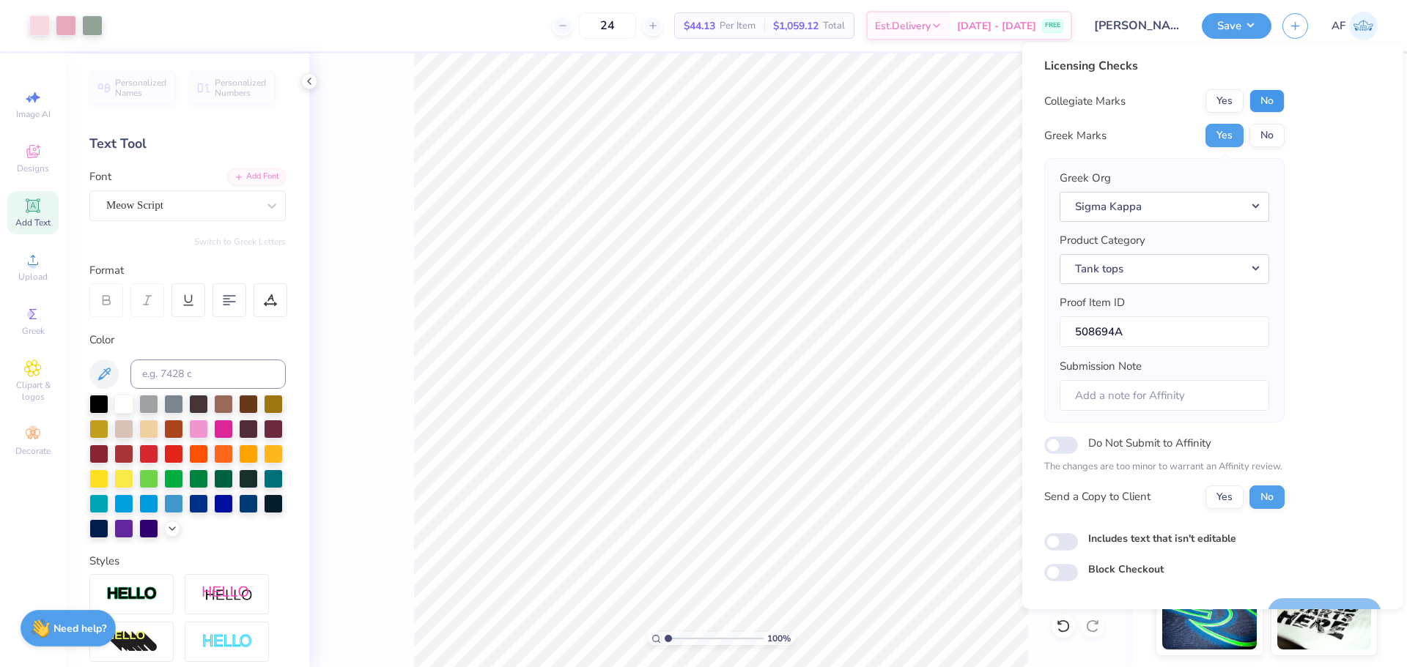
click at [1253, 106] on button "No" at bounding box center [1266, 100] width 35 height 23
click at [1230, 501] on button "Yes" at bounding box center [1224, 497] width 38 height 23
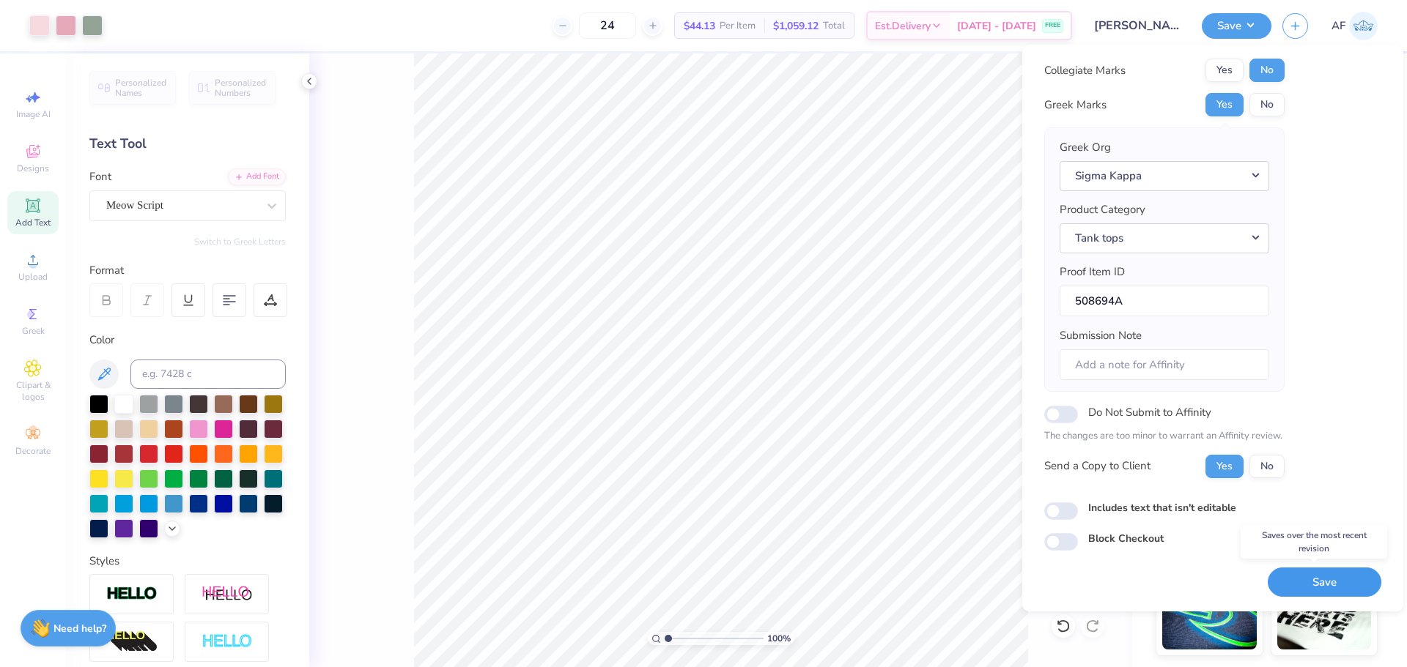
click at [1325, 579] on button "Save" at bounding box center [1324, 583] width 114 height 30
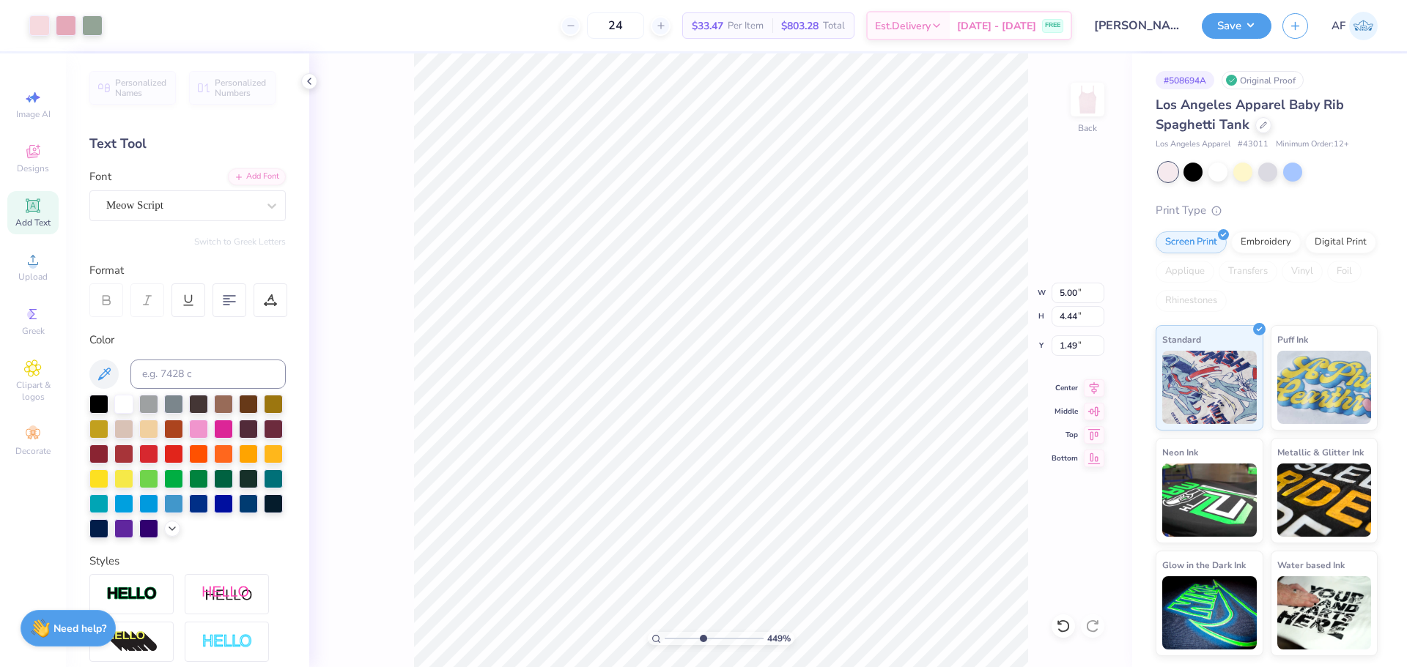
type input "4.48505343131628"
type input "1.49"
type input "4.48505343131628"
type input "4.40"
type input "1.54"
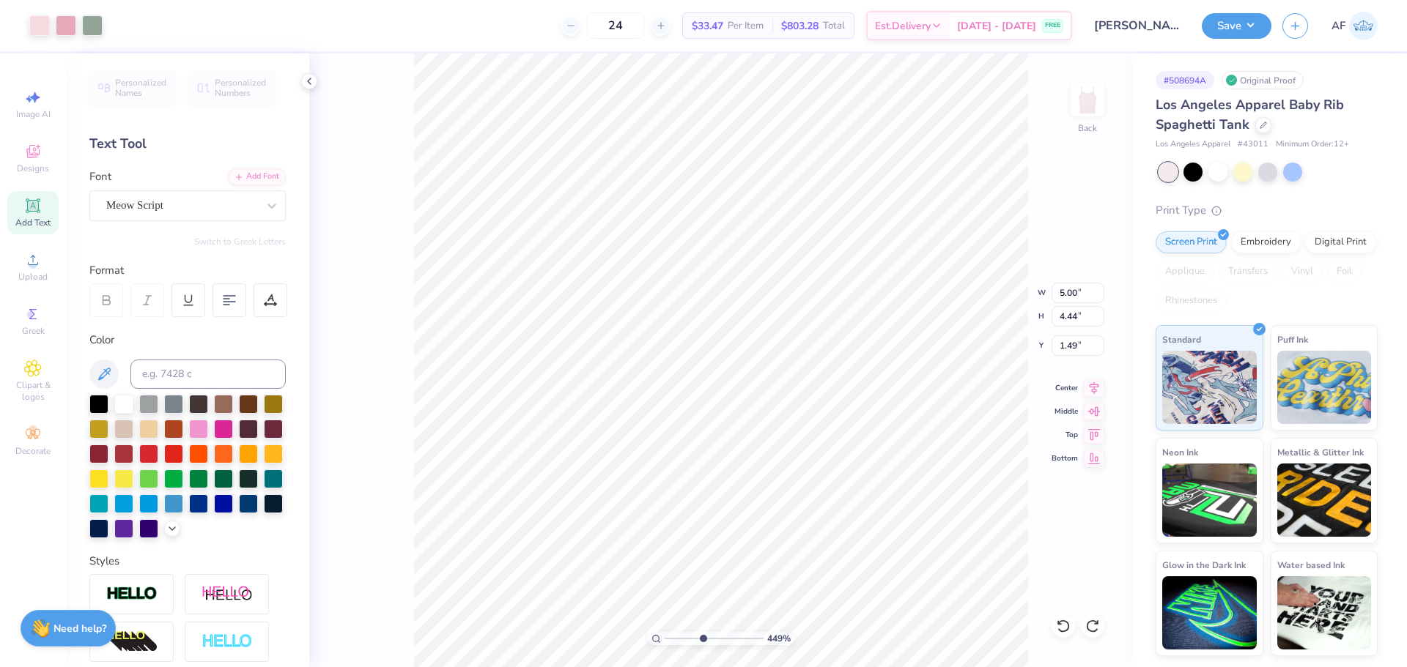
type input "4.48505343131628"
type input "4.40"
type input "1.54"
click at [1089, 385] on icon at bounding box center [1093, 386] width 21 height 18
click at [1262, 18] on button "Save" at bounding box center [1236, 24] width 70 height 26
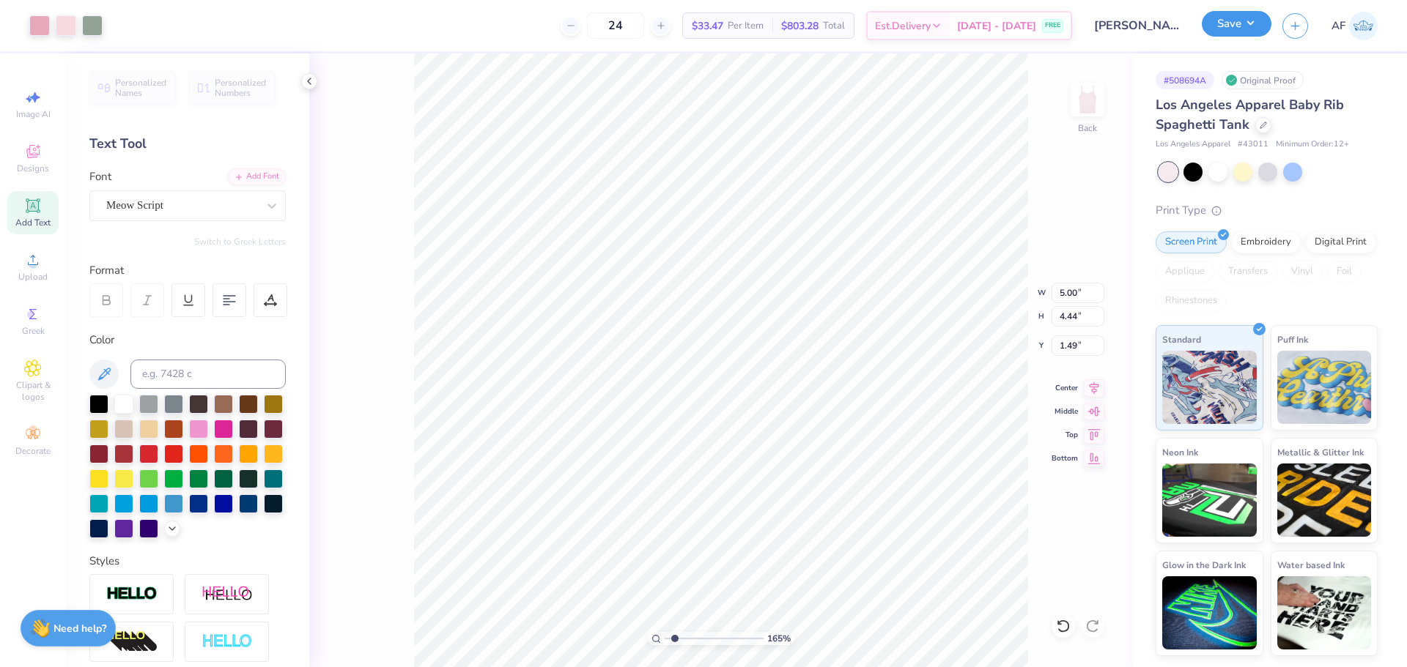
type input "1.6491337272538"
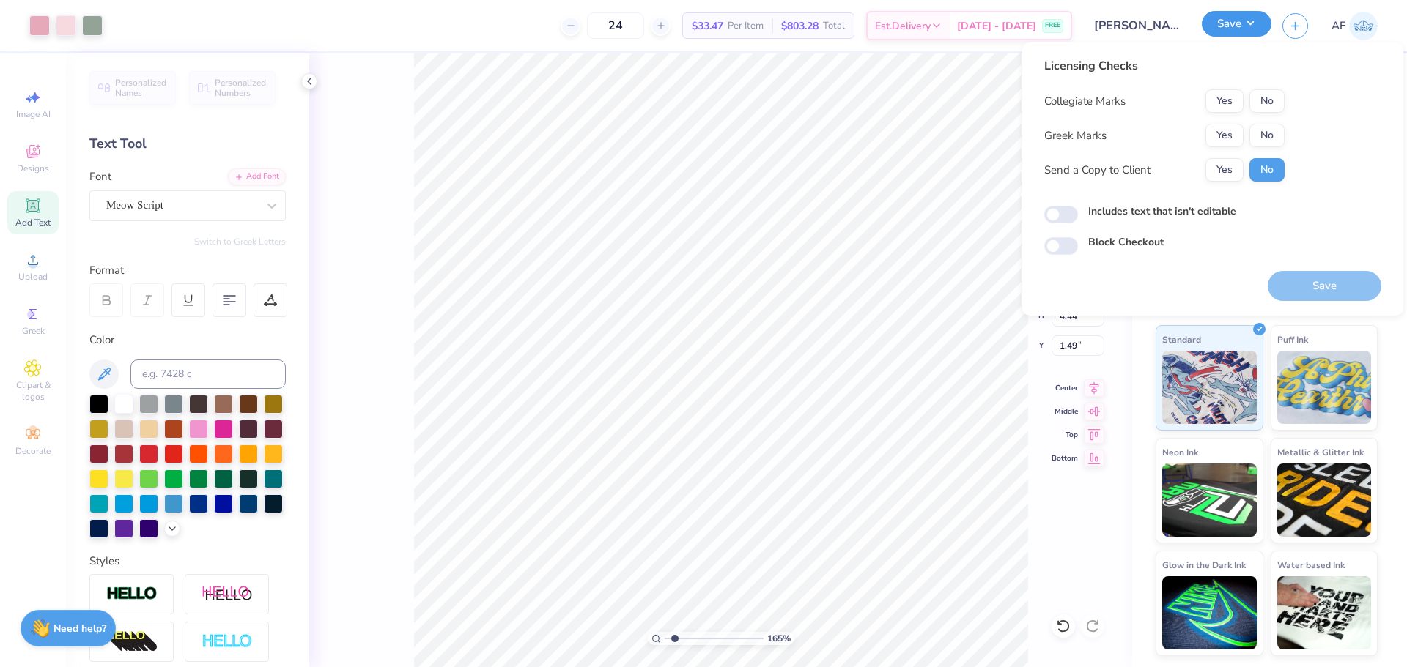
click at [1262, 18] on button "Save" at bounding box center [1236, 24] width 70 height 26
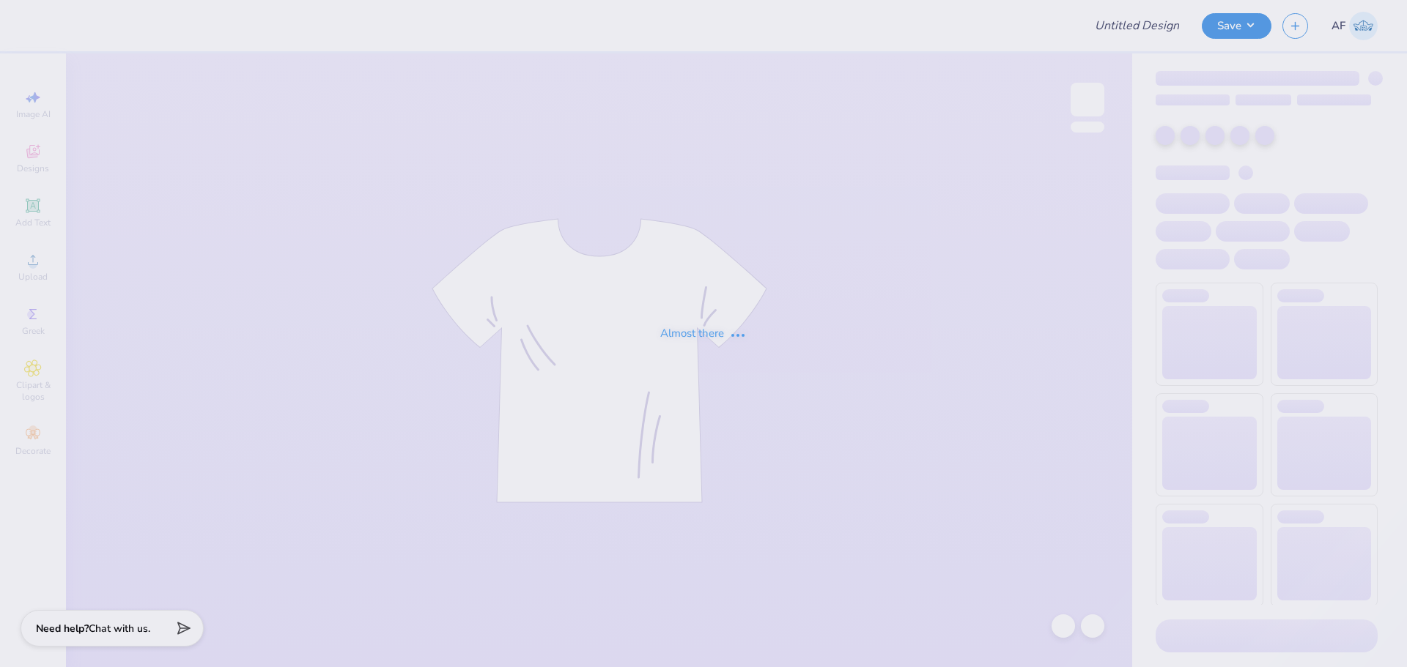
type input "Pike Group Order Link Fall 2022"
type input "[PERSON_NAME] : [GEOGRAPHIC_DATA][US_STATE]"
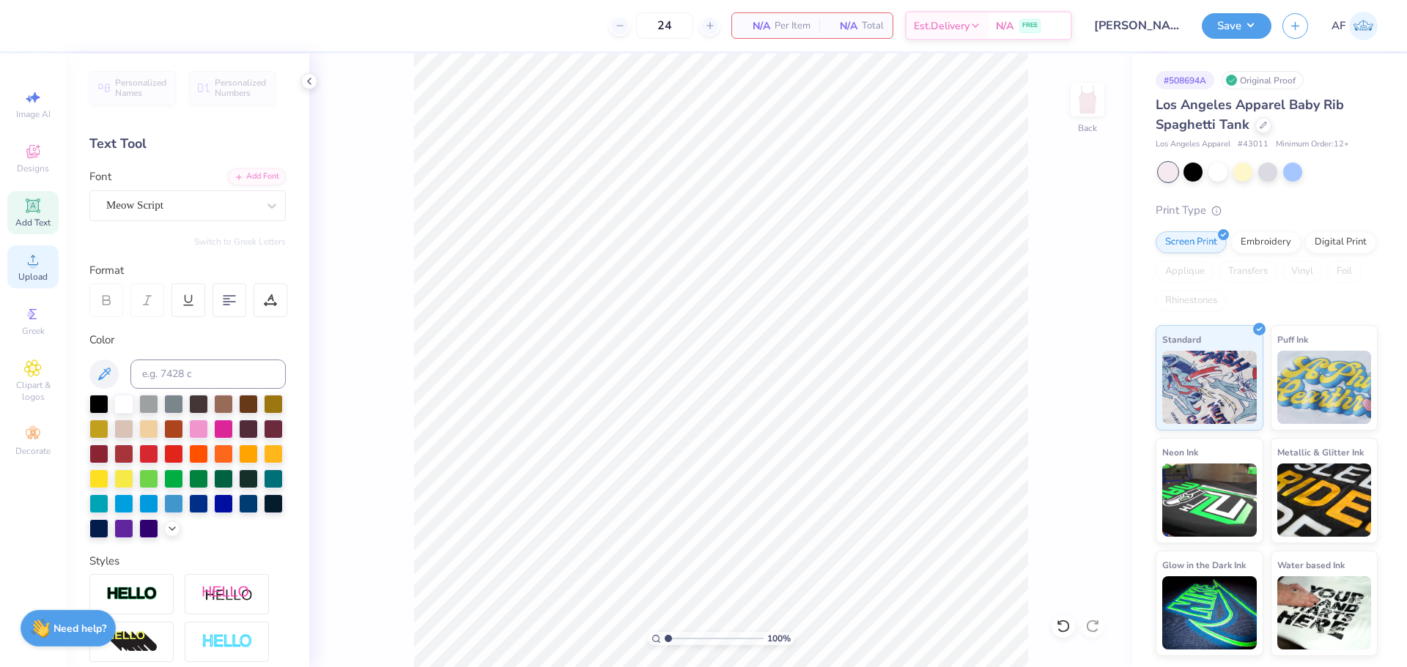
click at [39, 278] on span "Upload" at bounding box center [32, 277] width 29 height 12
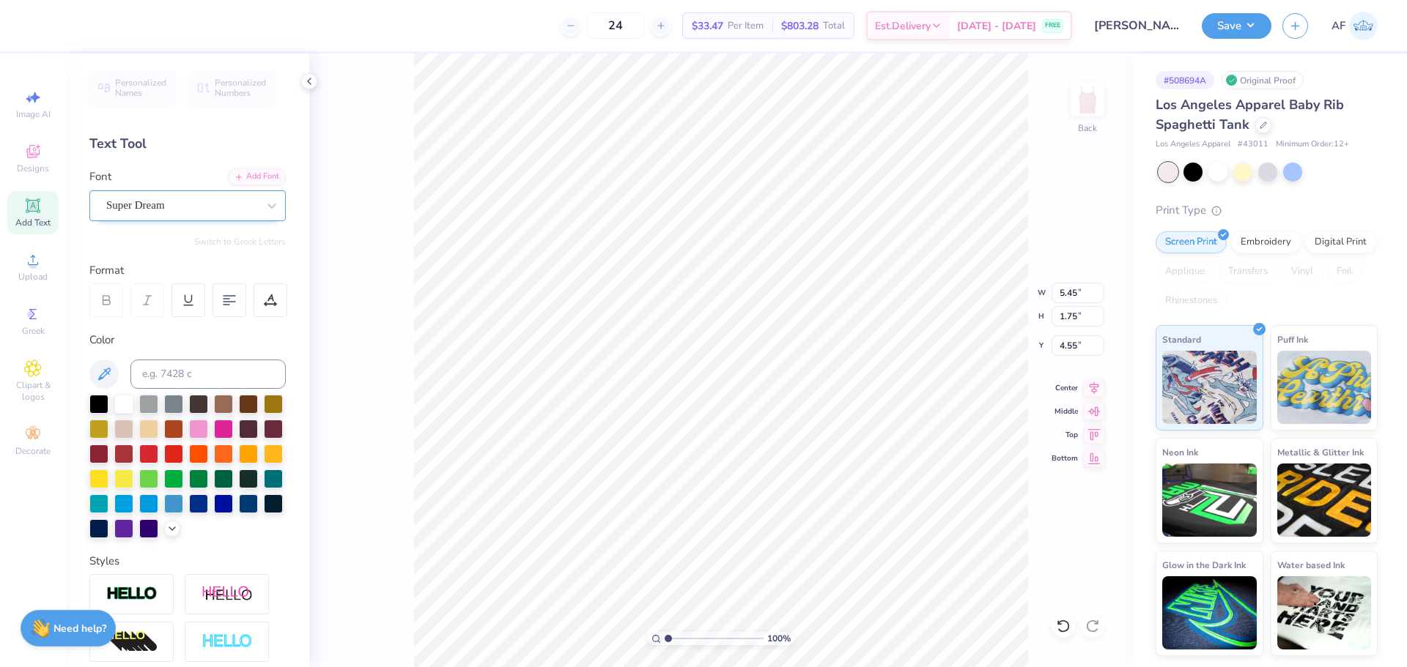
click at [116, 201] on div "Super Dream" at bounding box center [182, 205] width 154 height 23
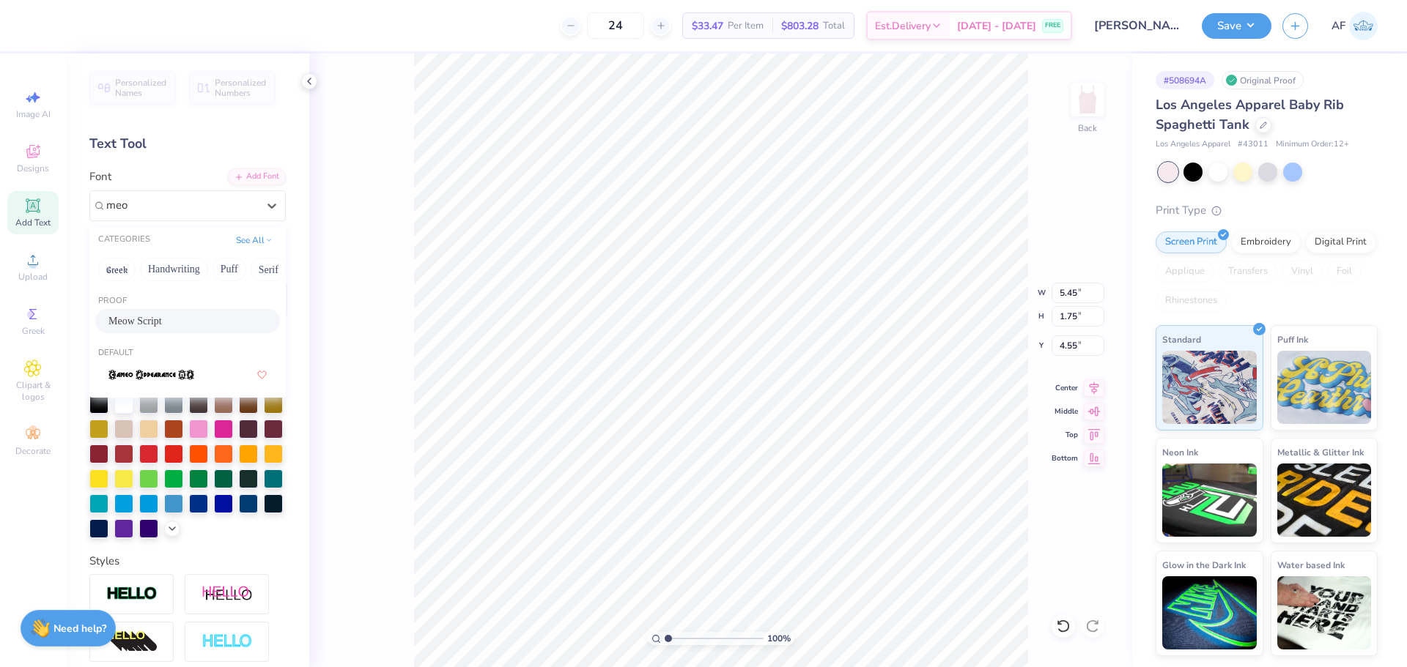
click at [147, 325] on span "Meow Script" at bounding box center [134, 321] width 53 height 15
type input "meo"
type input "5.25"
type input "1.81"
type input "6.57"
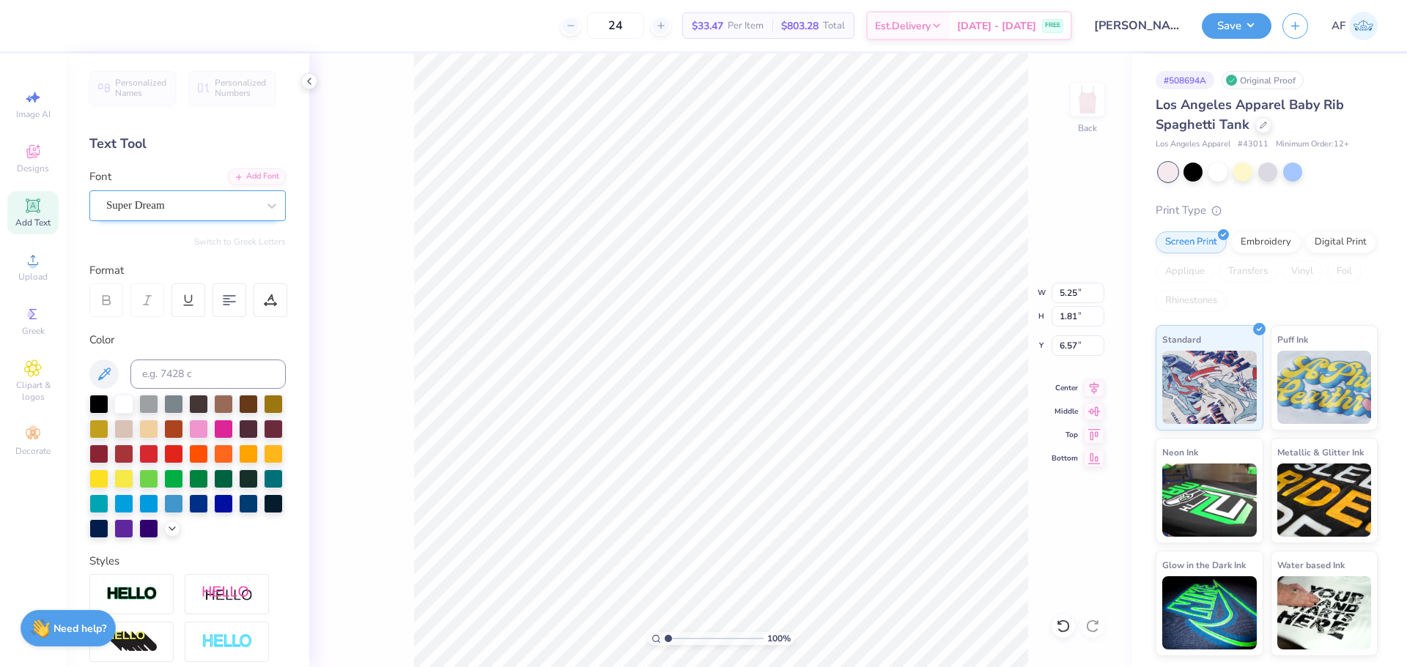
click at [159, 193] on div "Super Dream" at bounding box center [187, 205] width 196 height 31
click at [141, 323] on span "Meow Script" at bounding box center [134, 321] width 53 height 15
type input "meow"
type input "4.75"
